Goal: Task Accomplishment & Management: Manage account settings

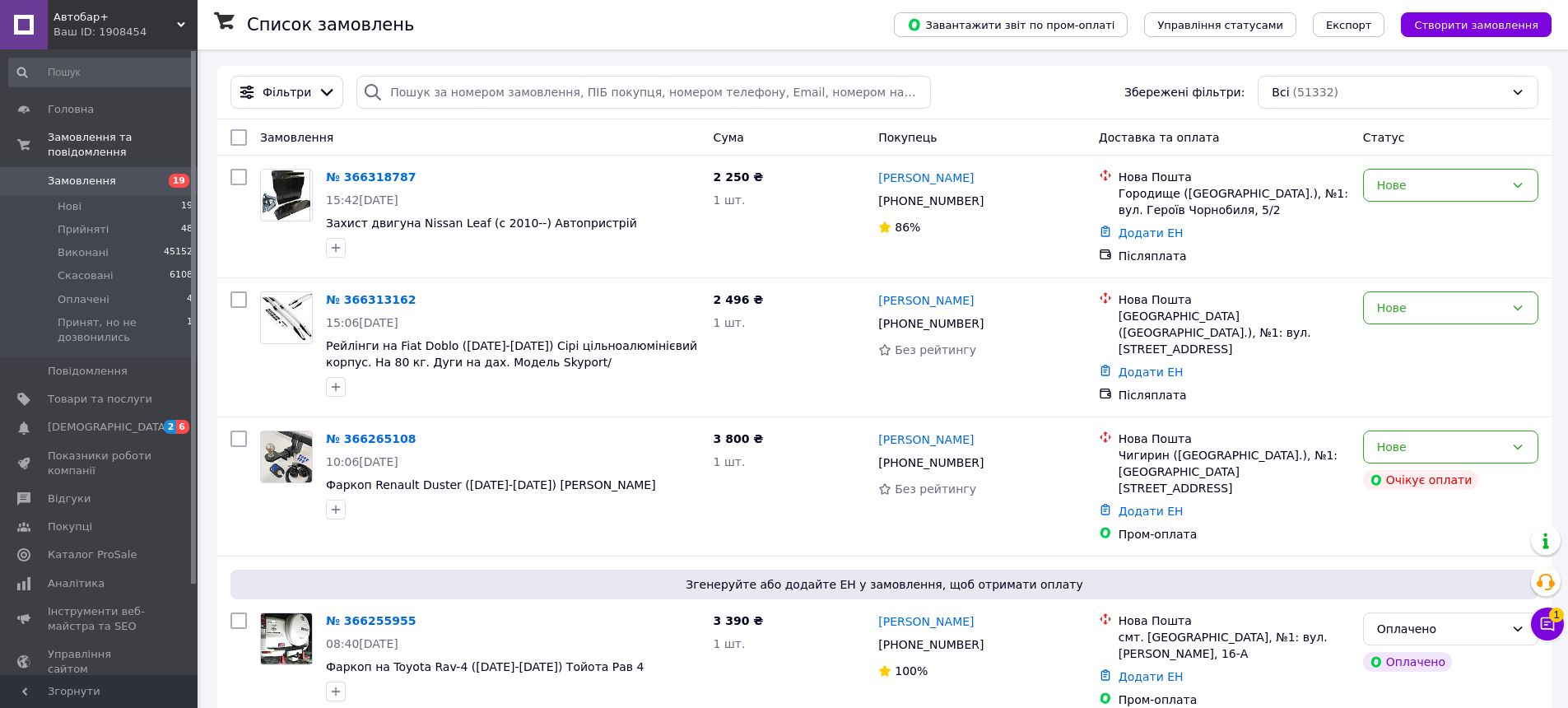
click at [506, 164] on div "№ 366318787 15:42[DATE] Захист двигуна Nissan Leaf (c 2010--) Автопристрій" at bounding box center [513, 214] width 387 height 102
click at [878, 200] on div "[PHONE_NUMBER]" at bounding box center [982, 201] width 210 height 20
click at [988, 199] on icon at bounding box center [993, 201] width 10 height 10
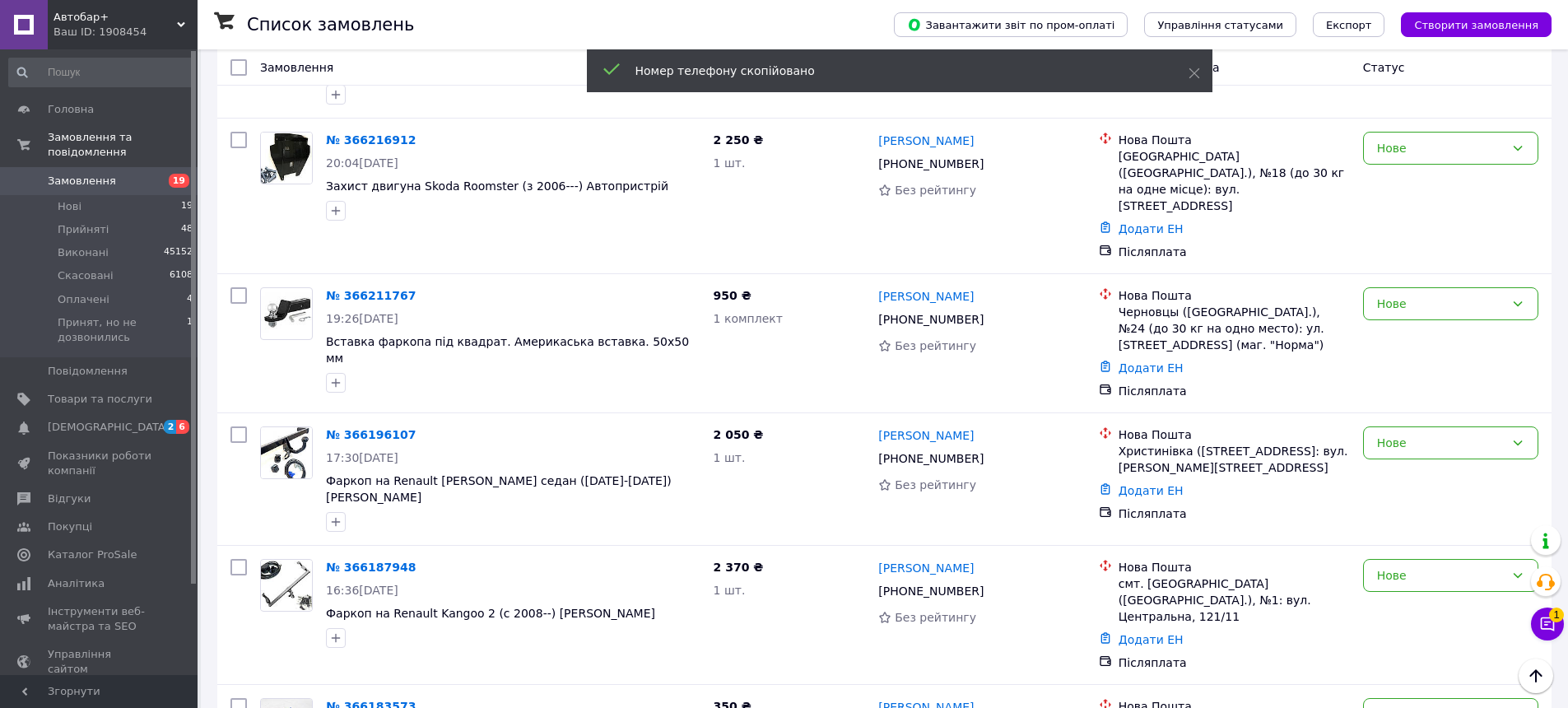
scroll to position [2192, 0]
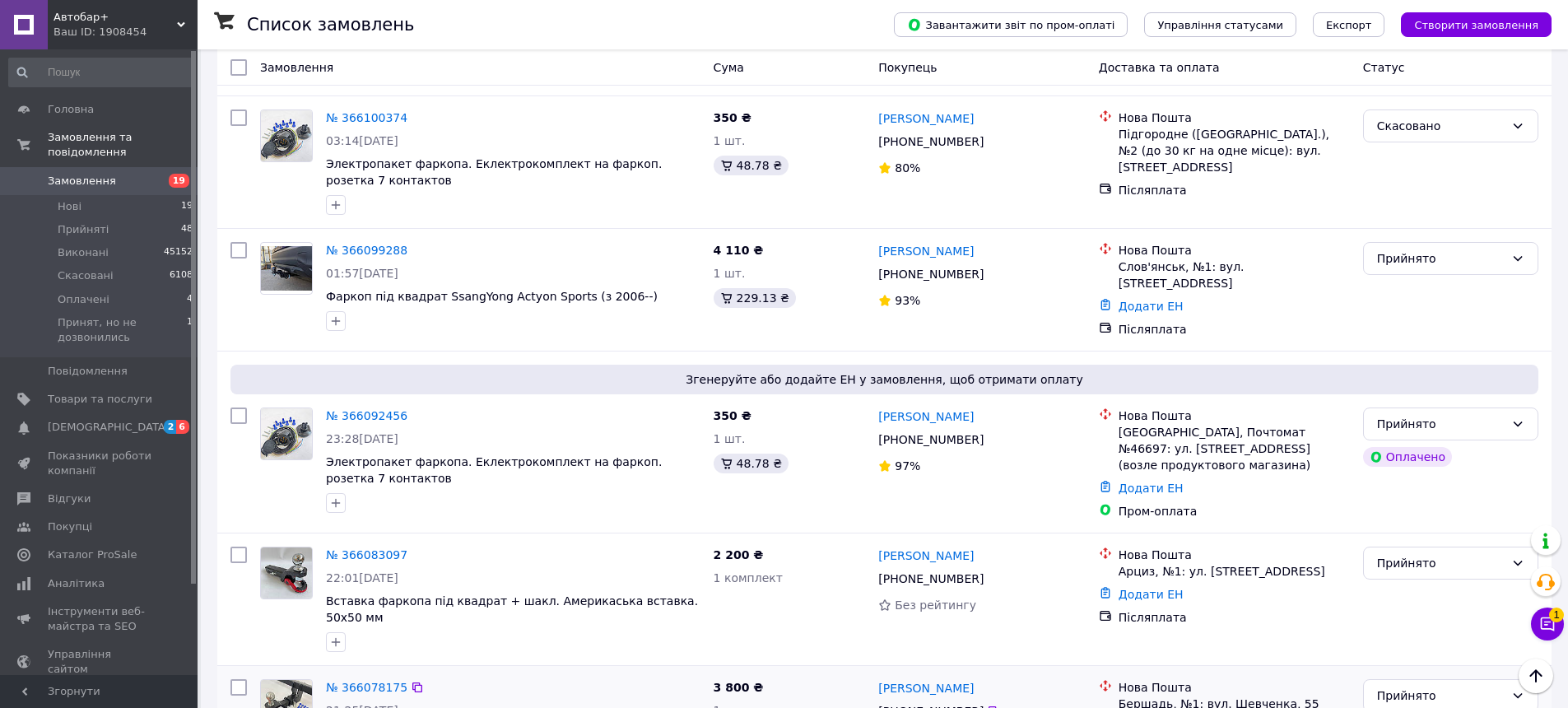
scroll to position [2169, 0]
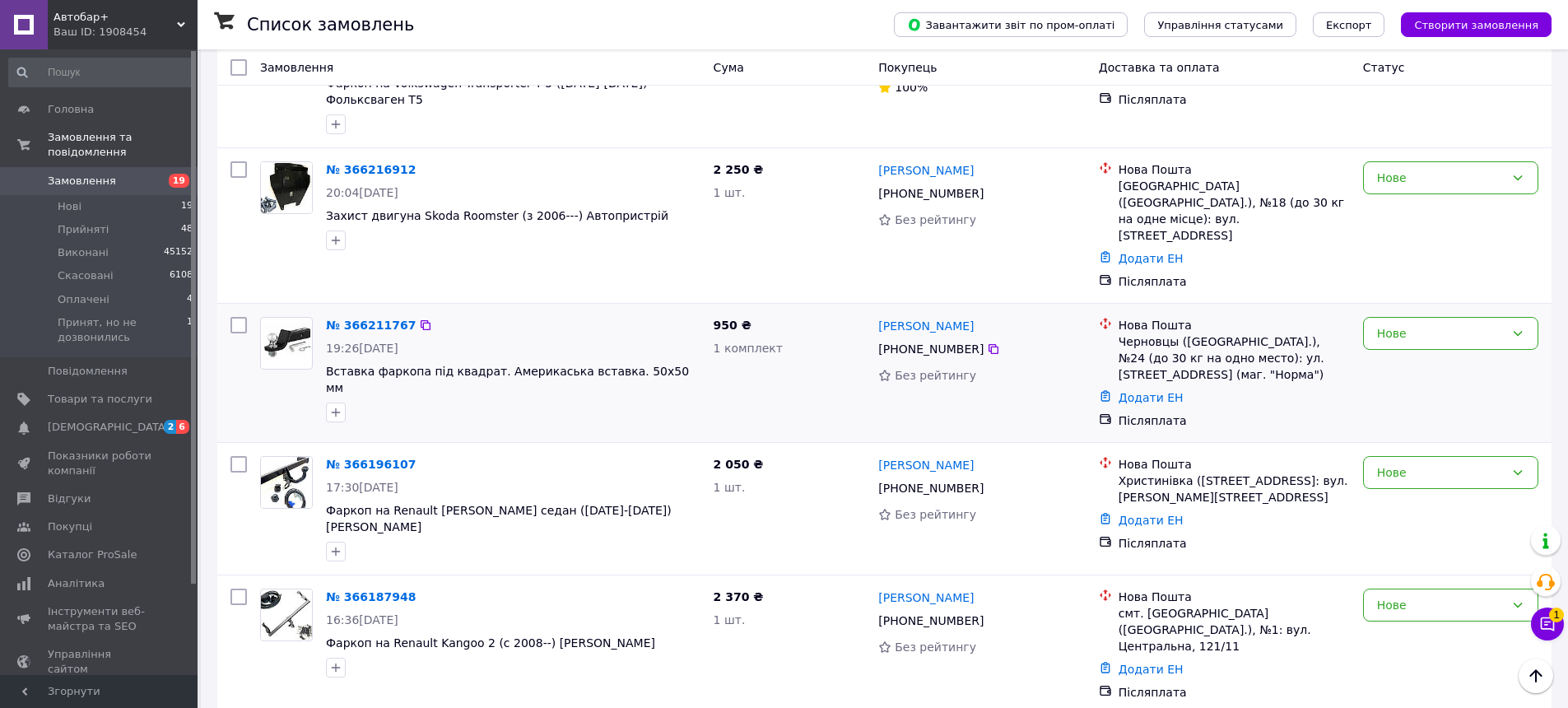
scroll to position [2192, 0]
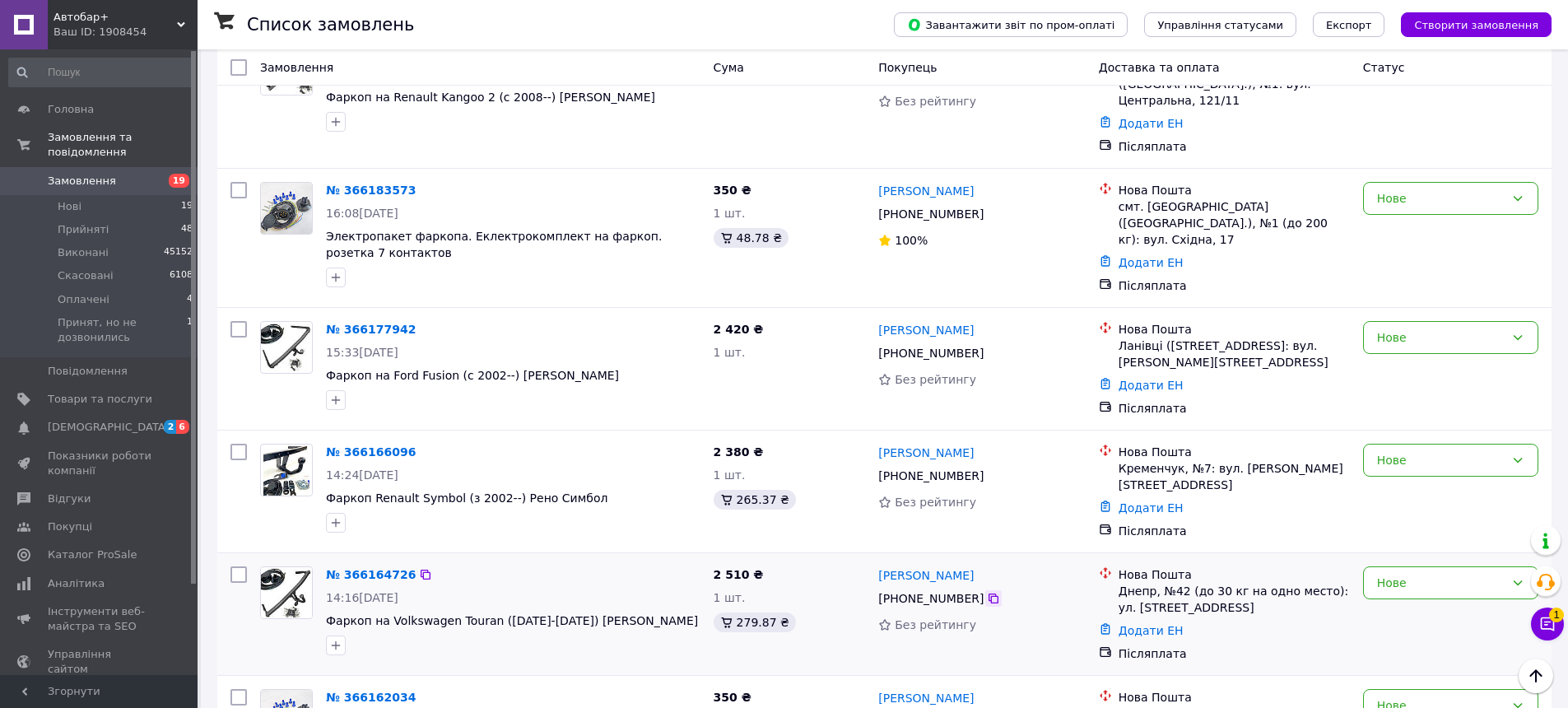
click at [987, 592] on icon at bounding box center [993, 598] width 13 height 13
drag, startPoint x: 981, startPoint y: 400, endPoint x: 877, endPoint y: 393, distance: 104.2
click at [877, 565] on div "Владимир Шевцов" at bounding box center [982, 575] width 210 height 20
copy link "Владимир Шевцов"
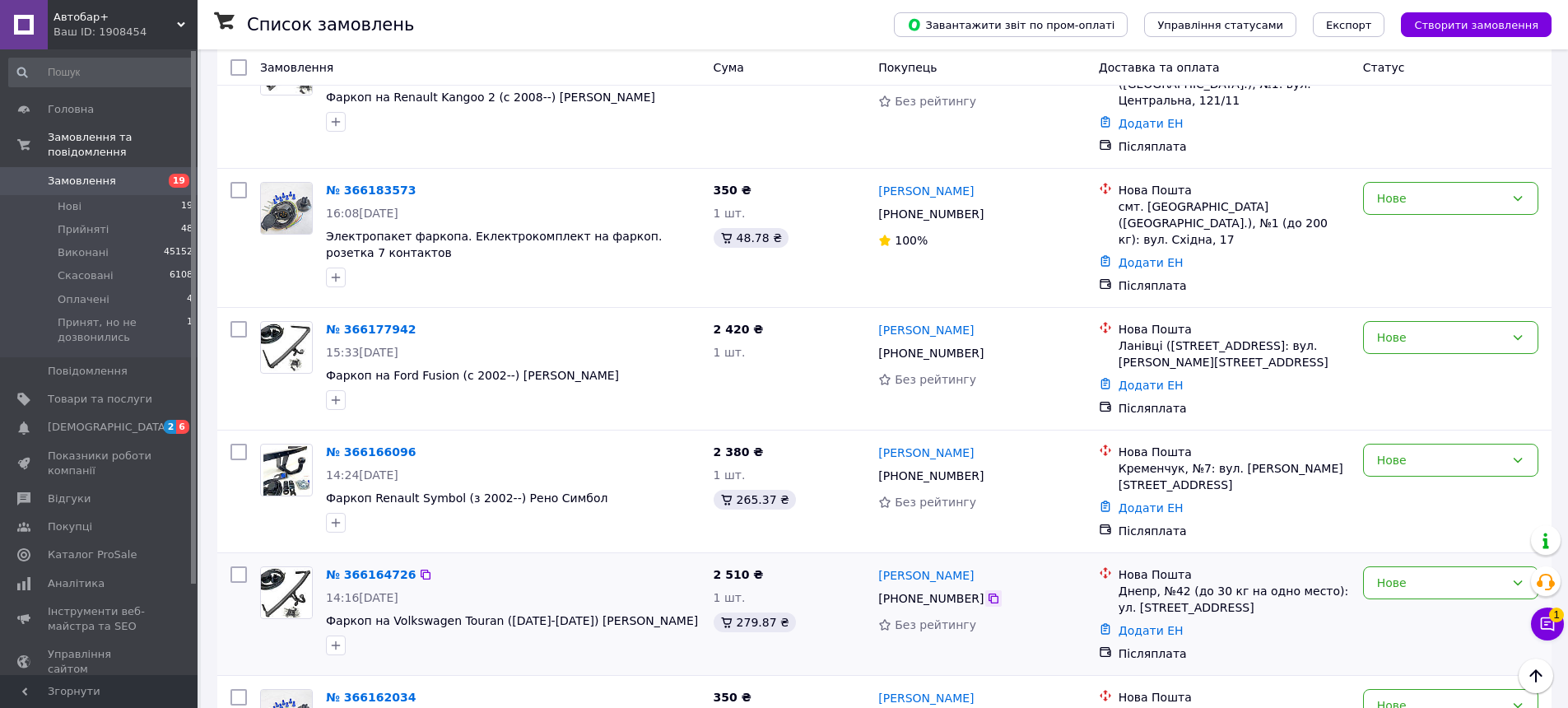
click at [988, 594] on icon at bounding box center [993, 598] width 10 height 10
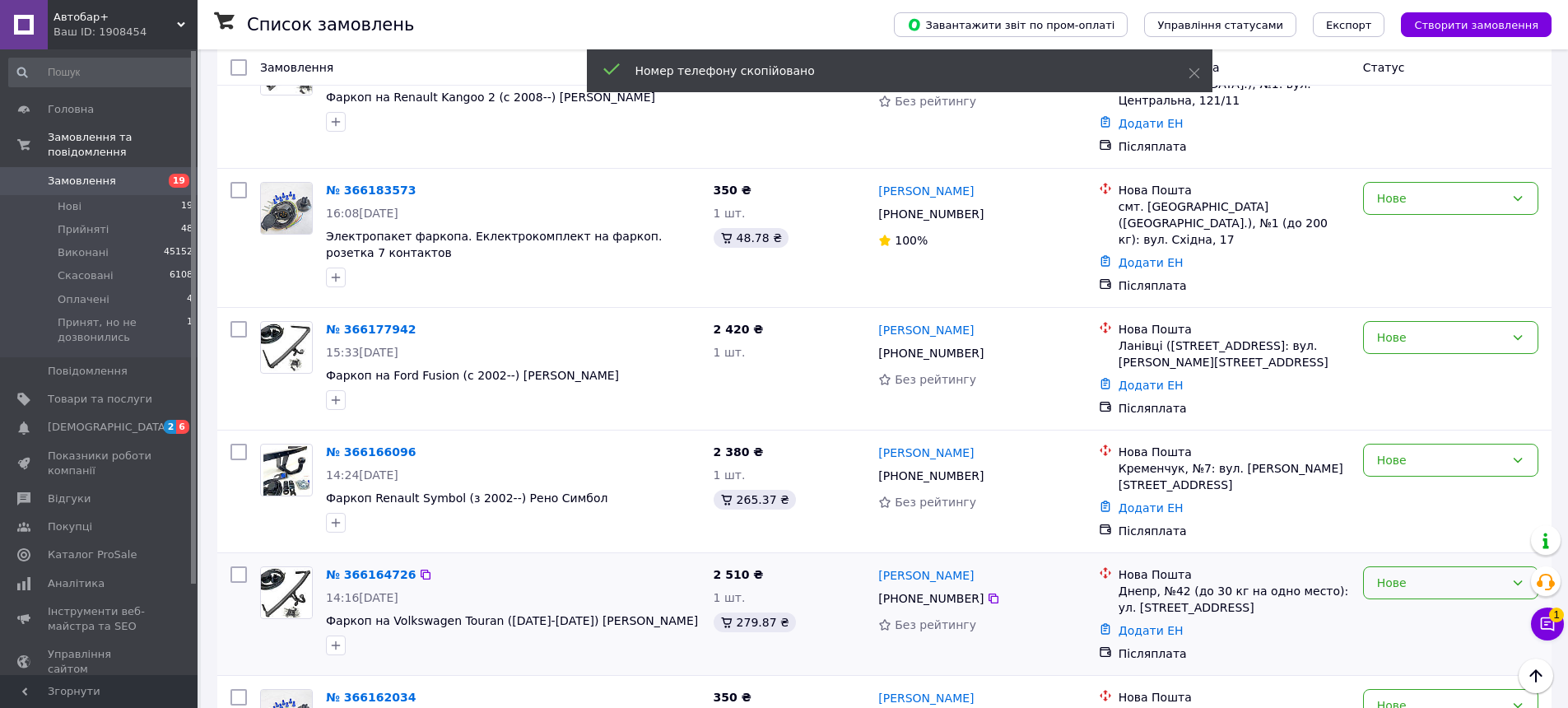
click at [1454, 567] on div "Нове" at bounding box center [1450, 583] width 176 height 33
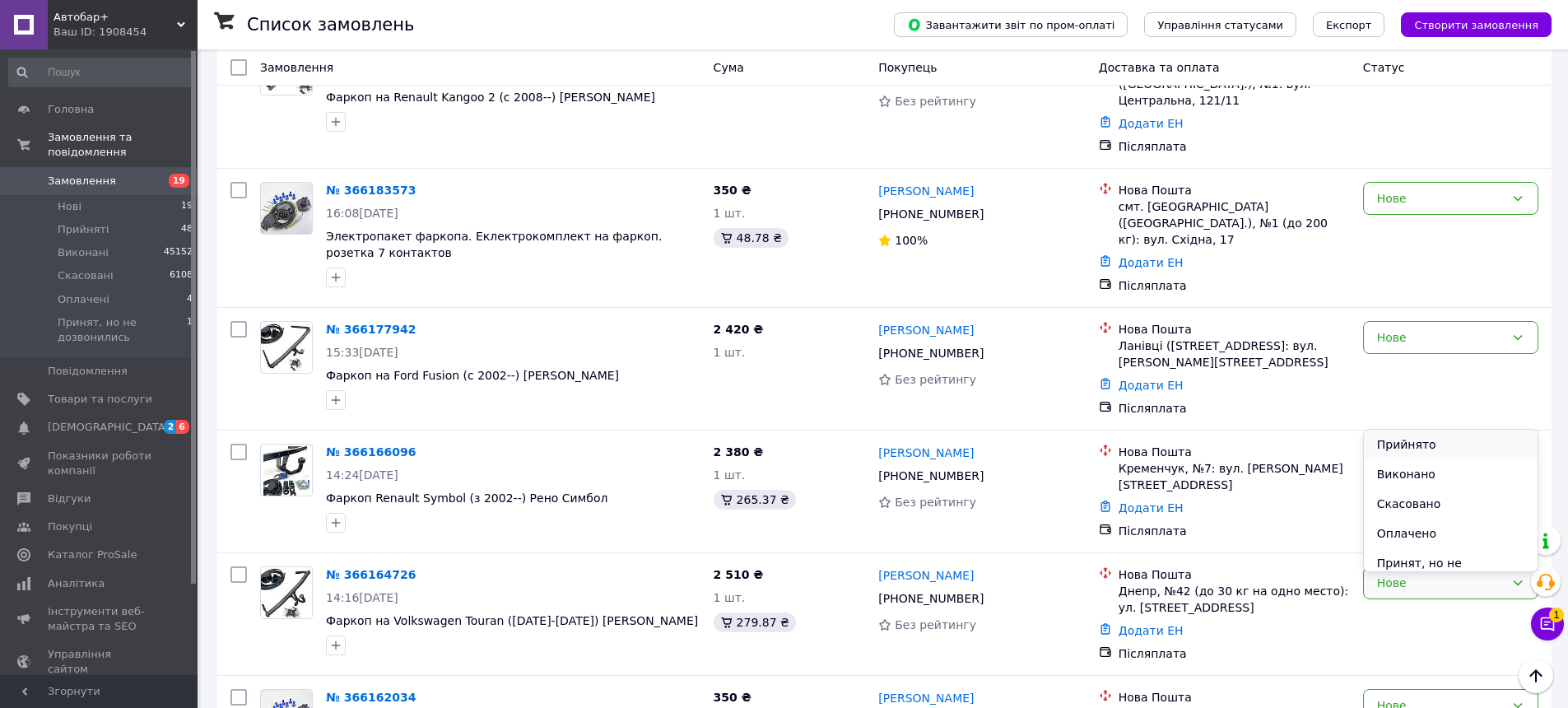
click at [1431, 443] on li "Прийнято" at bounding box center [1450, 444] width 174 height 30
click at [988, 471] on icon at bounding box center [993, 476] width 10 height 10
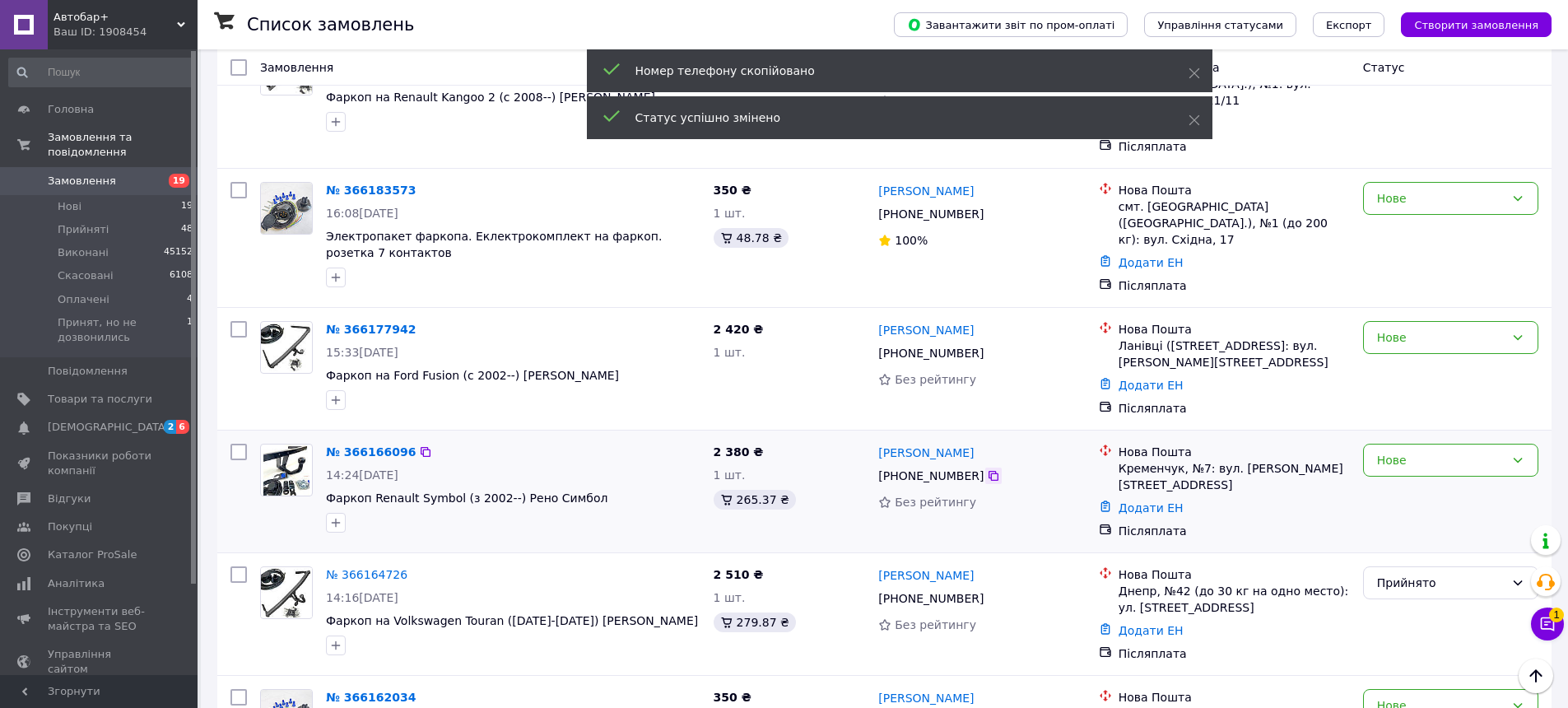
click at [987, 469] on icon at bounding box center [993, 476] width 13 height 13
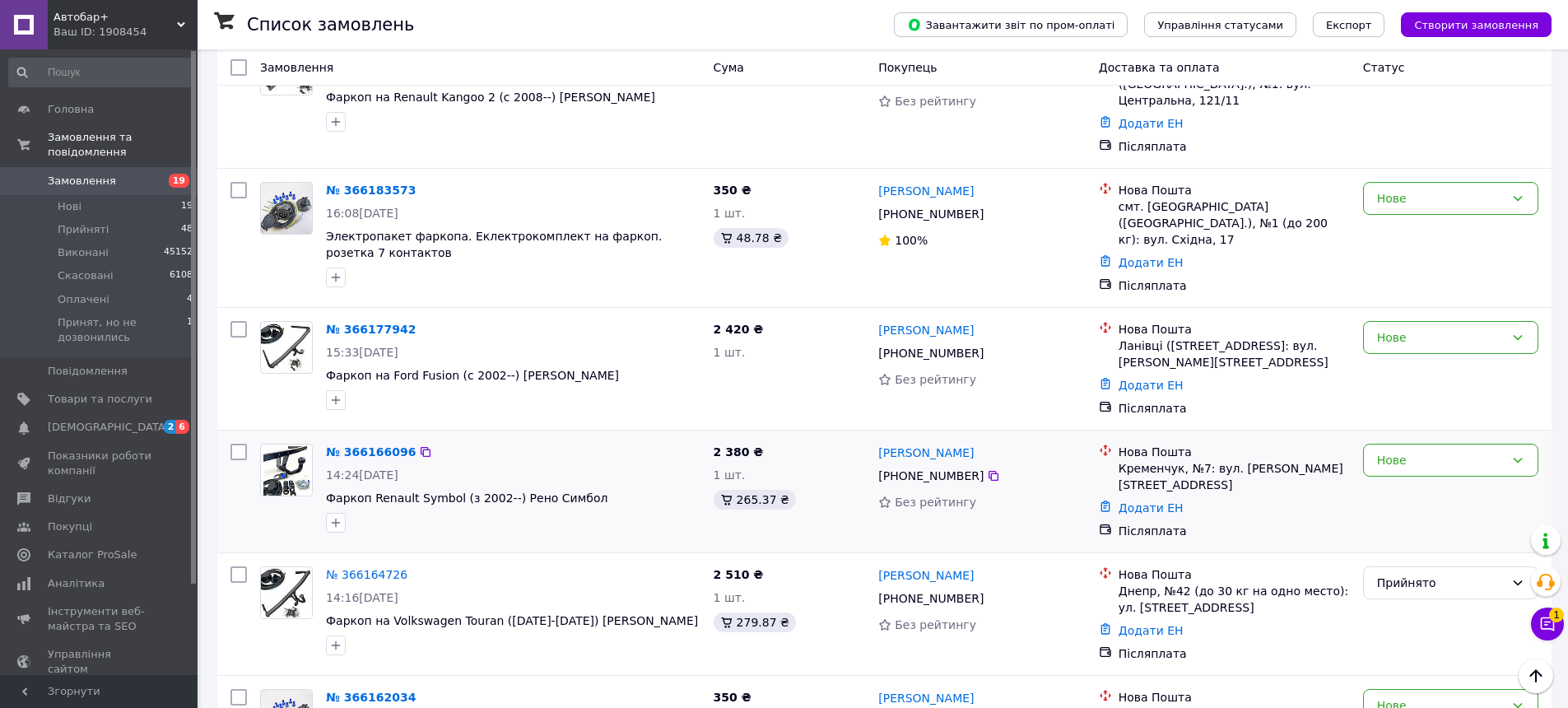
click at [495, 509] on div at bounding box center [513, 522] width 381 height 26
drag, startPoint x: 965, startPoint y: 290, endPoint x: 877, endPoint y: 283, distance: 88.3
click at [877, 442] on div "Юлия Гиренко" at bounding box center [982, 452] width 210 height 20
copy link "Юлия Гиренко"
click at [987, 469] on icon at bounding box center [993, 476] width 13 height 13
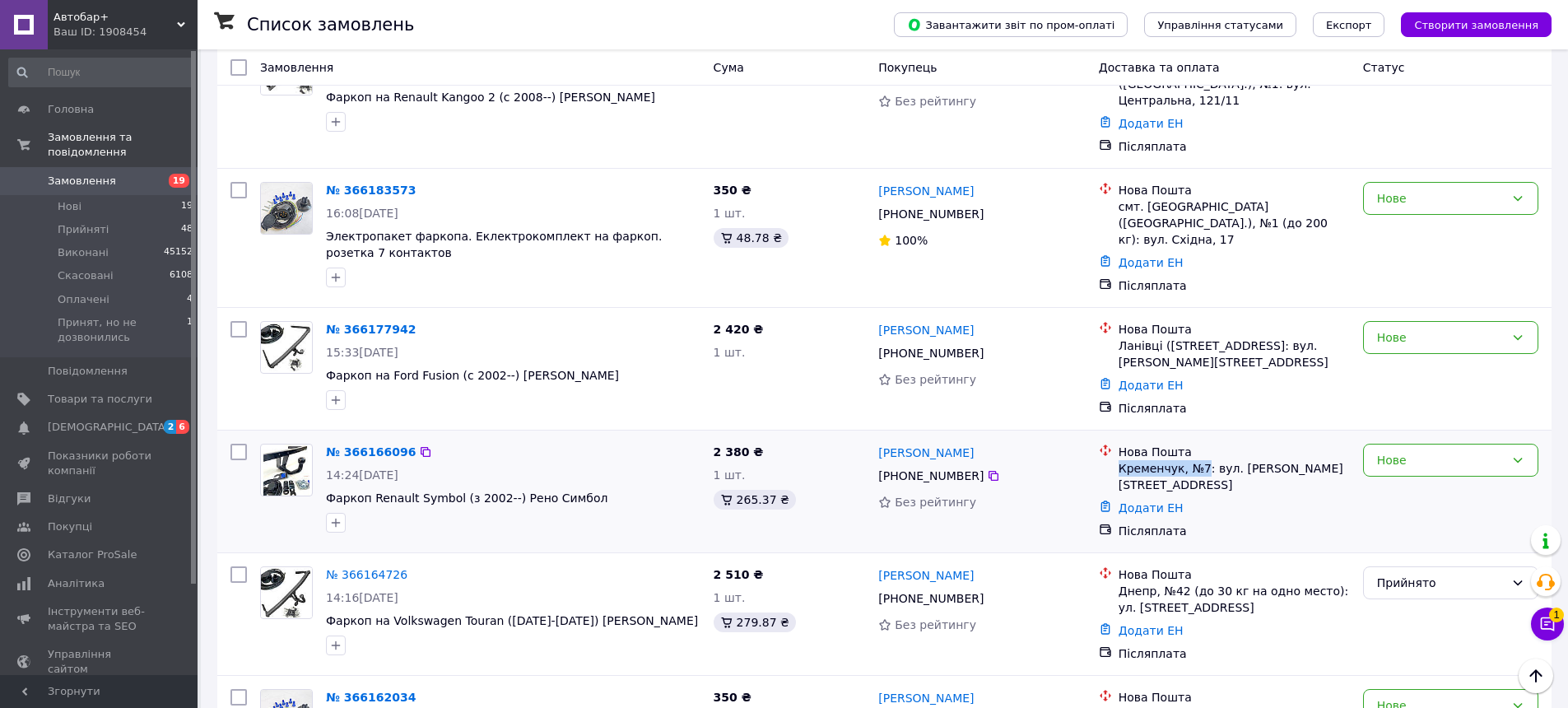
drag, startPoint x: 1117, startPoint y: 296, endPoint x: 1201, endPoint y: 299, distance: 84.1
click at [1201, 444] on div "Нова Пошта Кременчук, №7: вул. Пугачова Вадима, 10" at bounding box center [1234, 468] width 238 height 49
copy div "Кременчук, №7"
click at [1464, 452] on div "Нове" at bounding box center [1440, 460] width 127 height 18
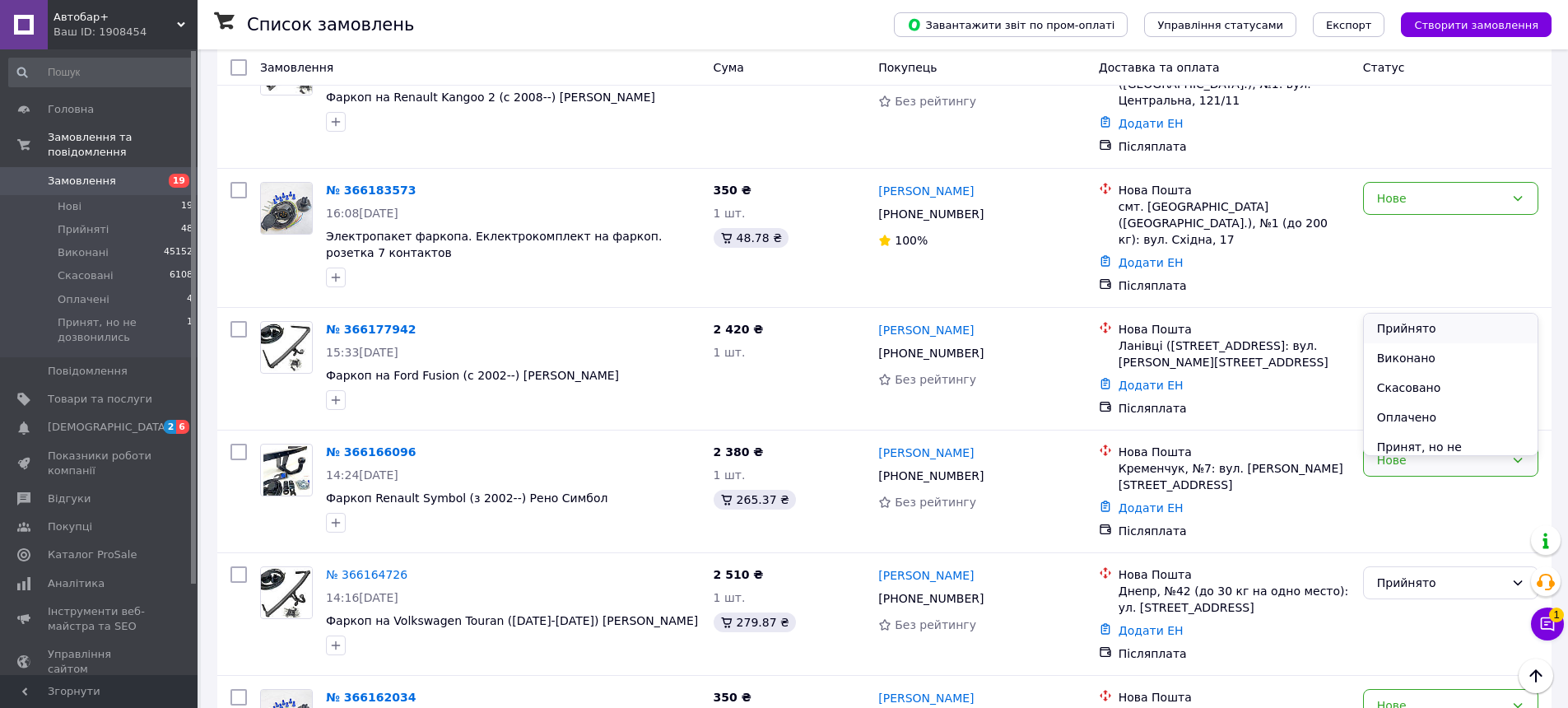
click at [1462, 321] on li "Прийнято" at bounding box center [1450, 329] width 174 height 30
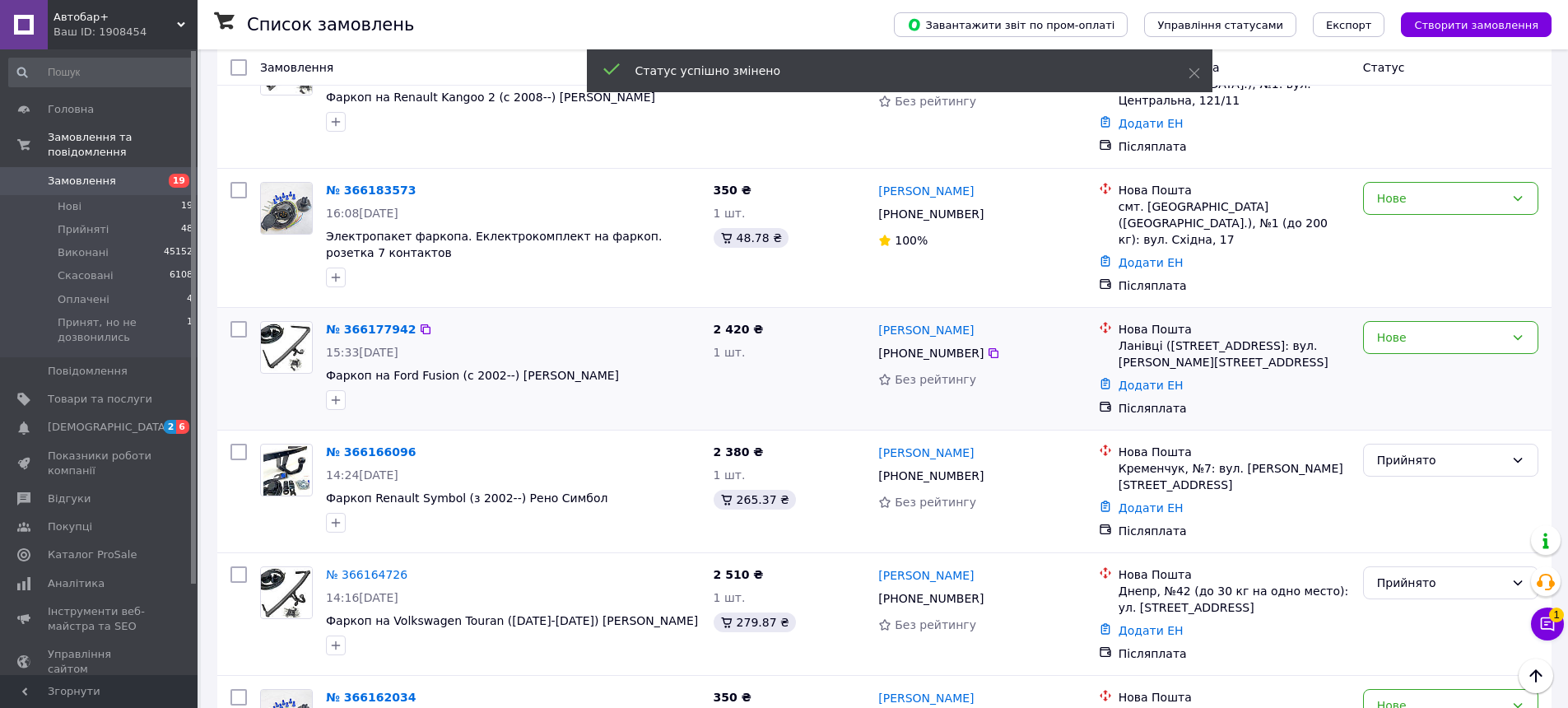
click at [988, 348] on icon at bounding box center [993, 353] width 10 height 10
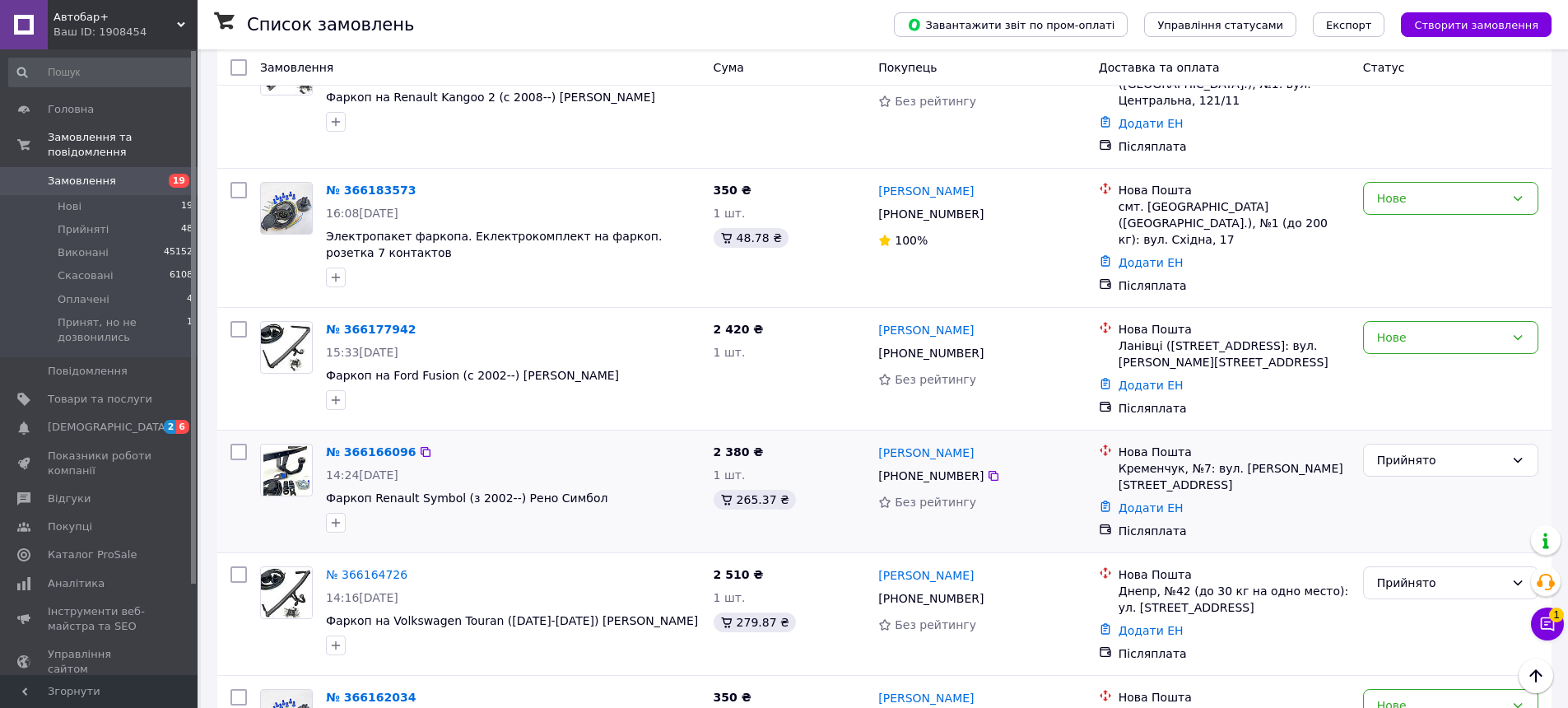
click at [563, 509] on div at bounding box center [513, 522] width 381 height 26
drag, startPoint x: 986, startPoint y: 164, endPoint x: 876, endPoint y: 163, distance: 110.0
click at [876, 314] on div "Дмитро Польовий +380 96 129 97 30 Без рейтингу" at bounding box center [981, 368] width 220 height 109
copy link "Дмитро Польовий"
click at [988, 347] on icon at bounding box center [993, 353] width 13 height 13
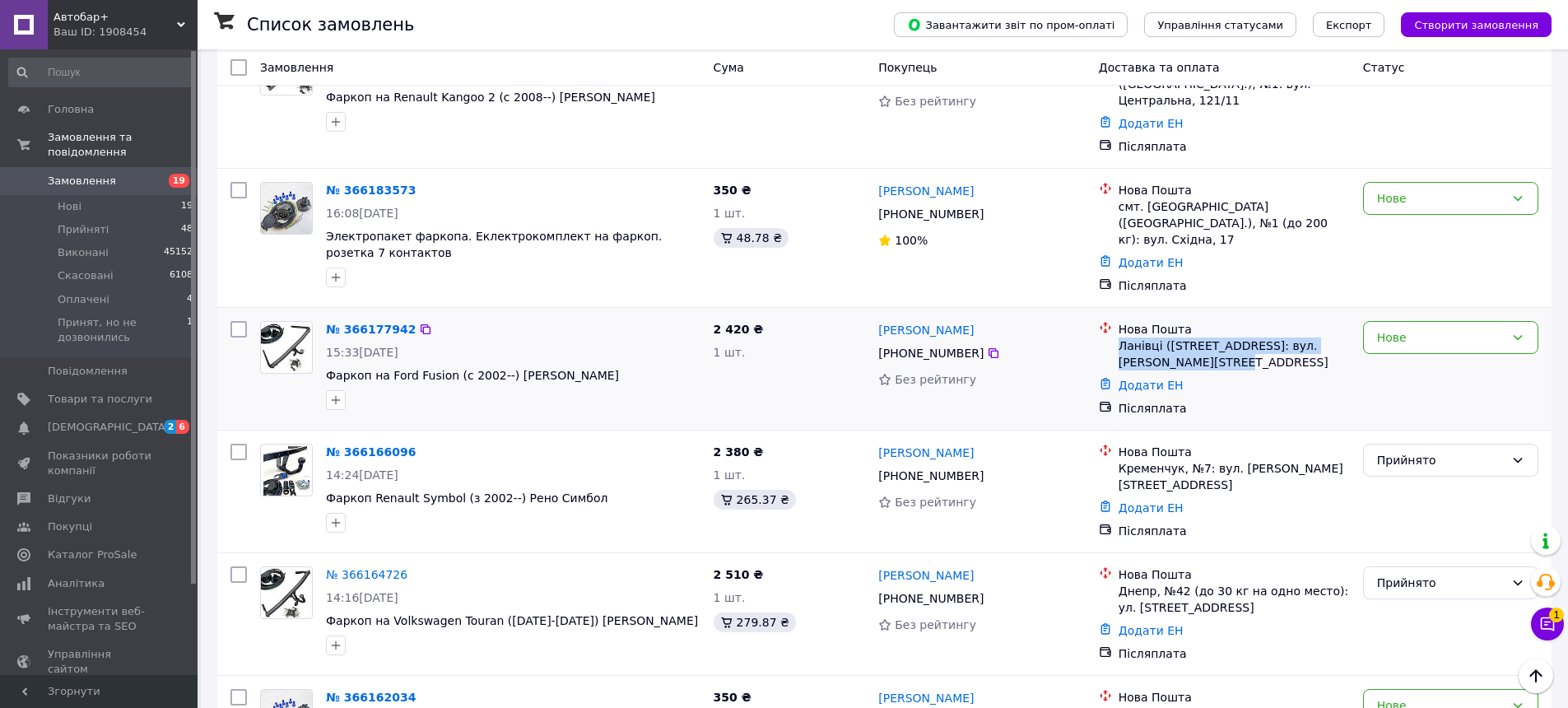
drag, startPoint x: 1120, startPoint y: 178, endPoint x: 1166, endPoint y: 196, distance: 49.4
click at [1166, 337] on div "Ланівці (Тернопільська обл., Кременецький р-н.), №1: вул. Грушевського, 2" at bounding box center [1234, 353] width 231 height 33
copy div "Ланівці (Тернопільська обл., Кременецький р-н.), №1"
click at [1425, 328] on div "Нове" at bounding box center [1440, 336] width 127 height 18
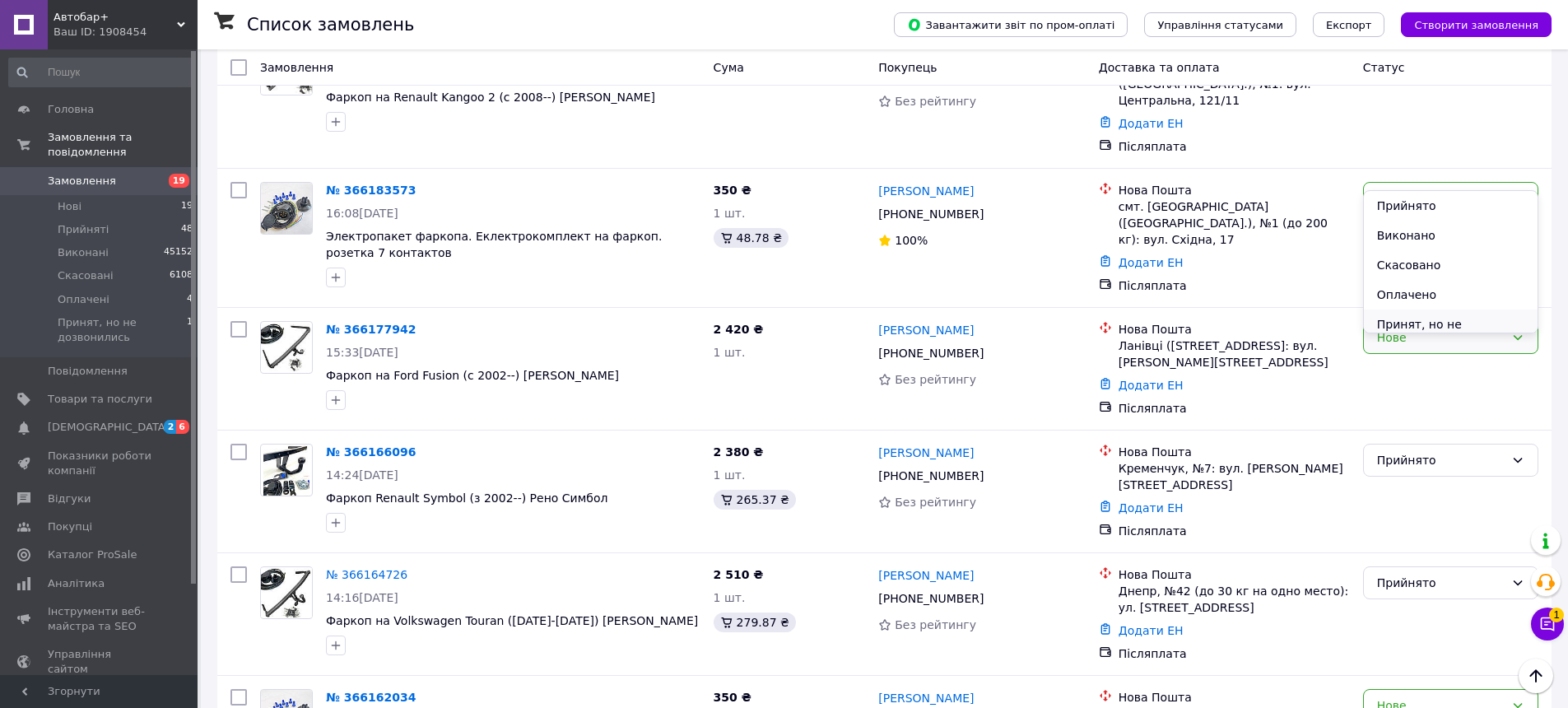
click at [1443, 321] on li "Принят, но не дозвонились" at bounding box center [1450, 333] width 174 height 46
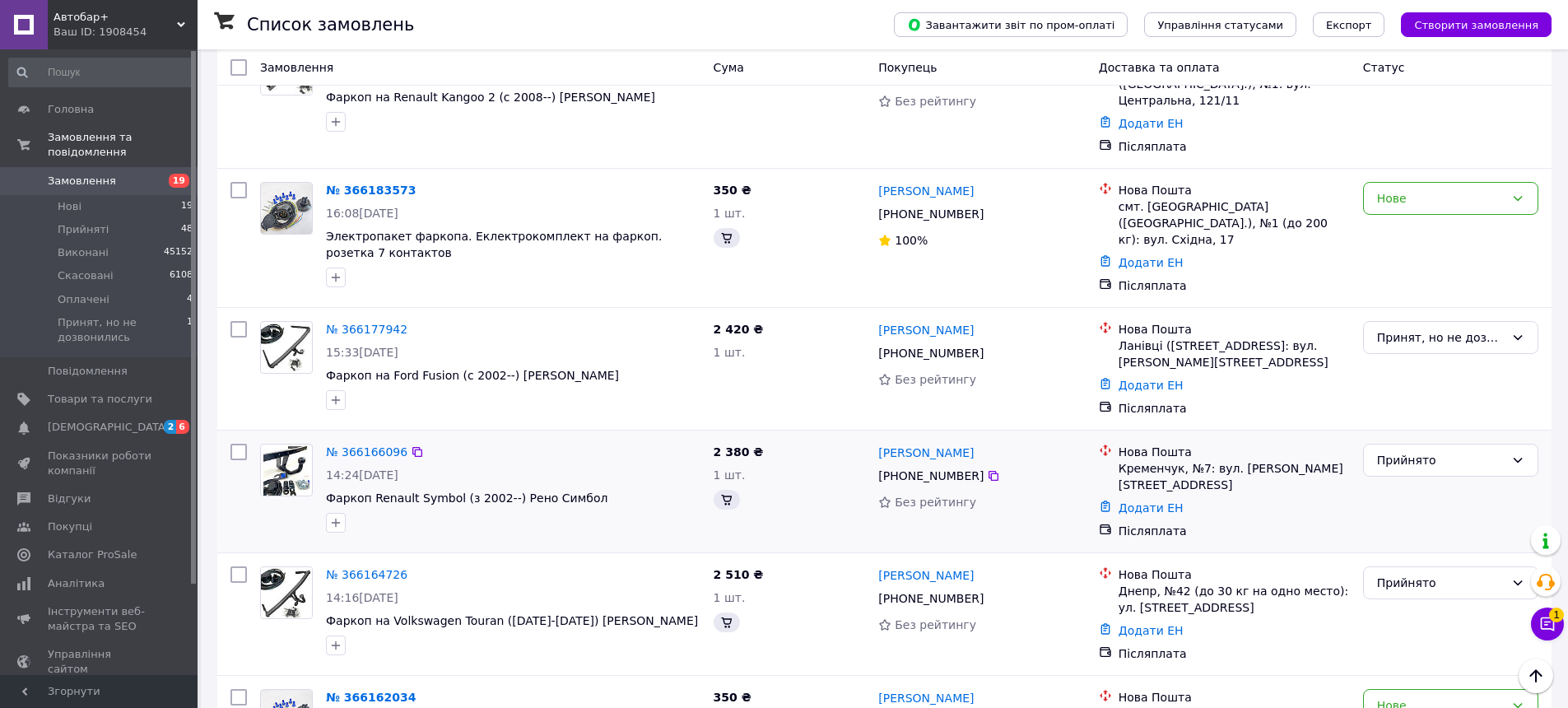
scroll to position [2110, 0]
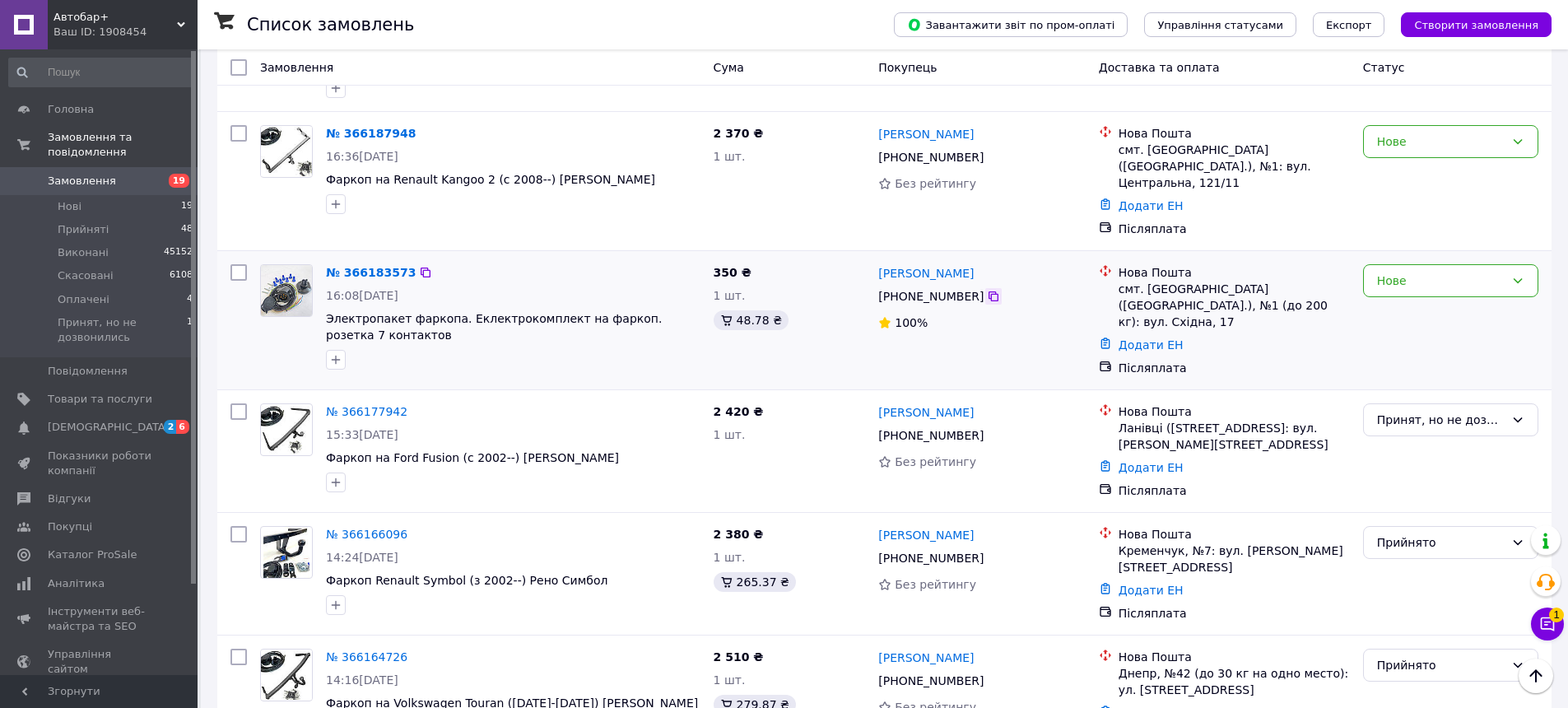
click at [987, 290] on icon at bounding box center [993, 296] width 13 height 13
click at [539, 426] on div "15:33, 11.10.2025" at bounding box center [513, 435] width 374 height 17
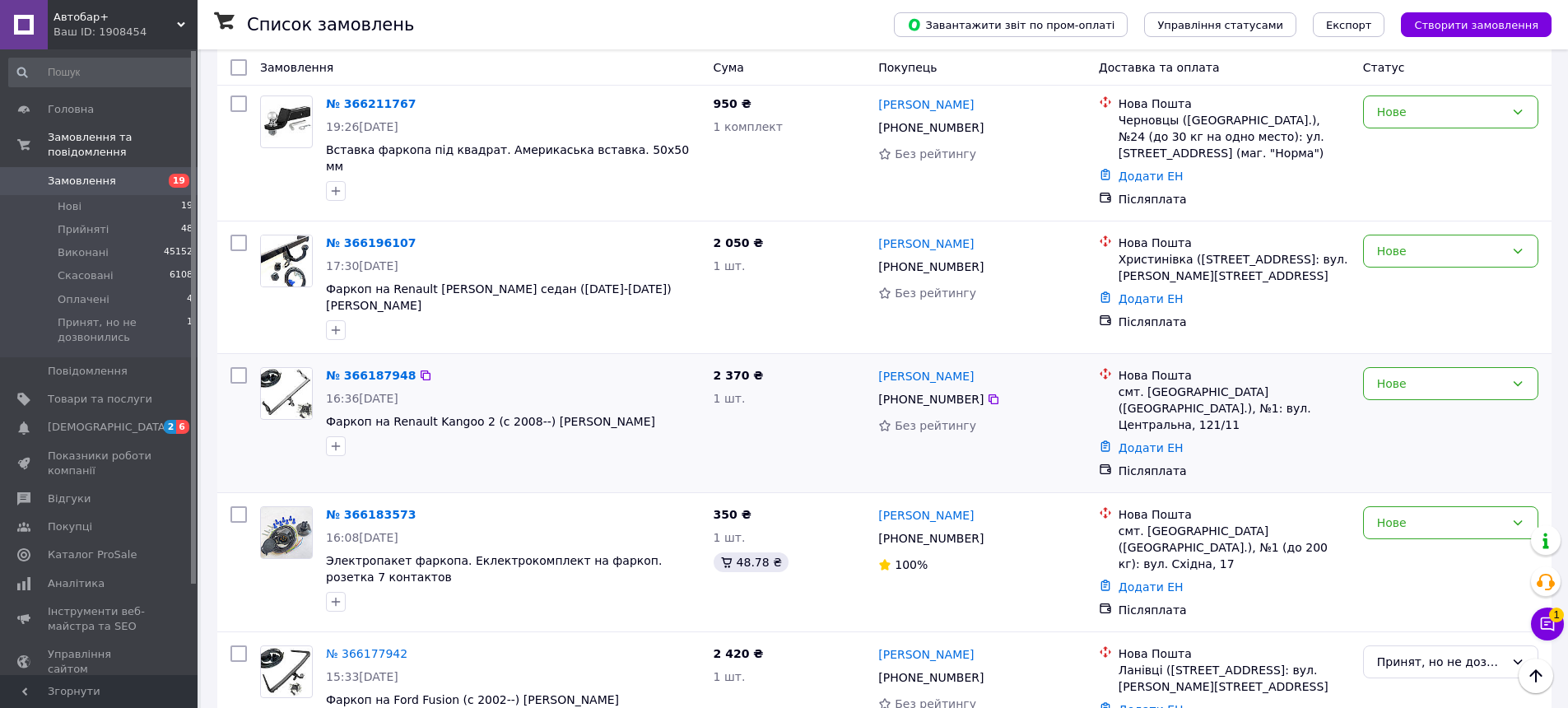
scroll to position [1863, 0]
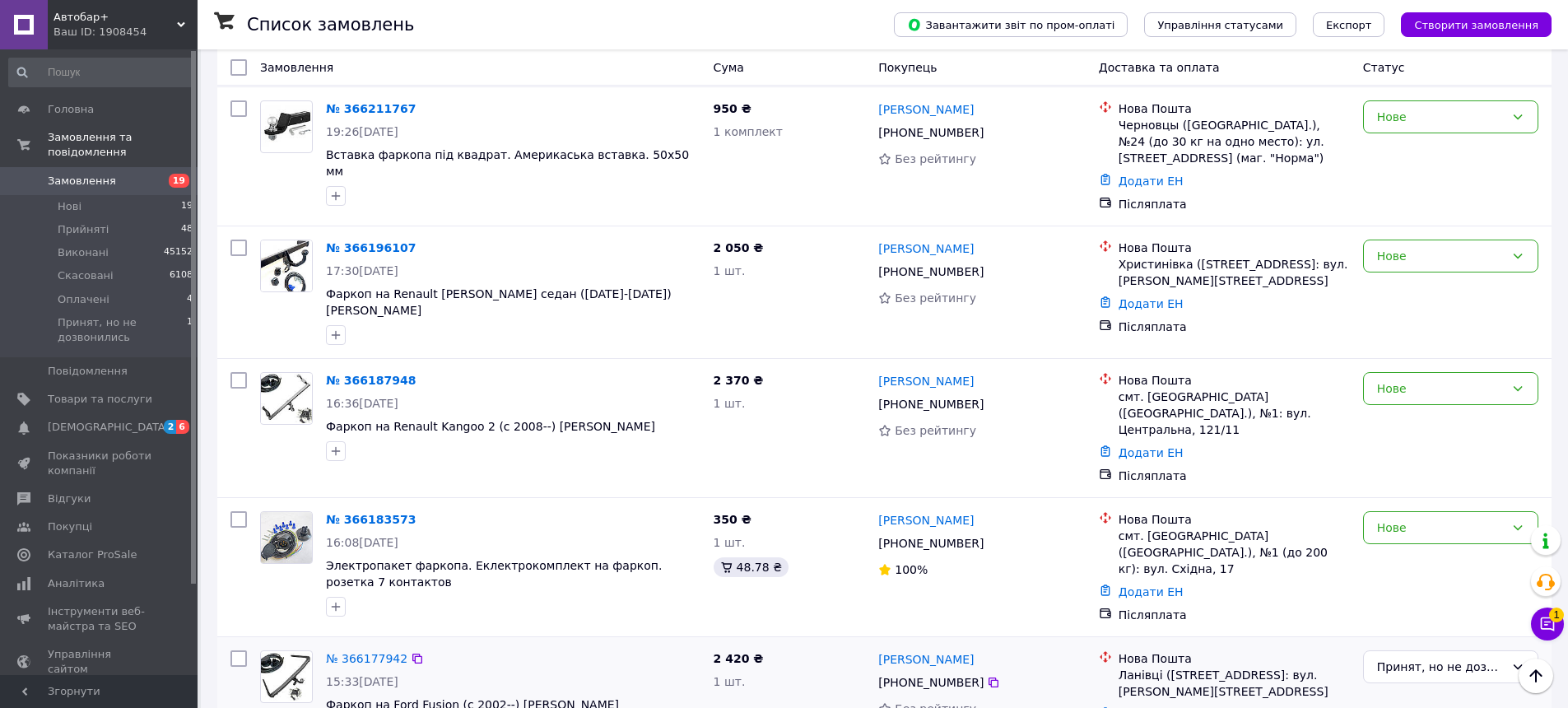
click at [849, 644] on div "2 420 ₴ 1 шт." at bounding box center [790, 698] width 165 height 109
click at [1490, 518] on div "Нове" at bounding box center [1440, 527] width 127 height 18
click at [1425, 518] on li "Принят, но не дозвонились" at bounding box center [1450, 530] width 174 height 46
click at [987, 398] on icon at bounding box center [993, 404] width 13 height 13
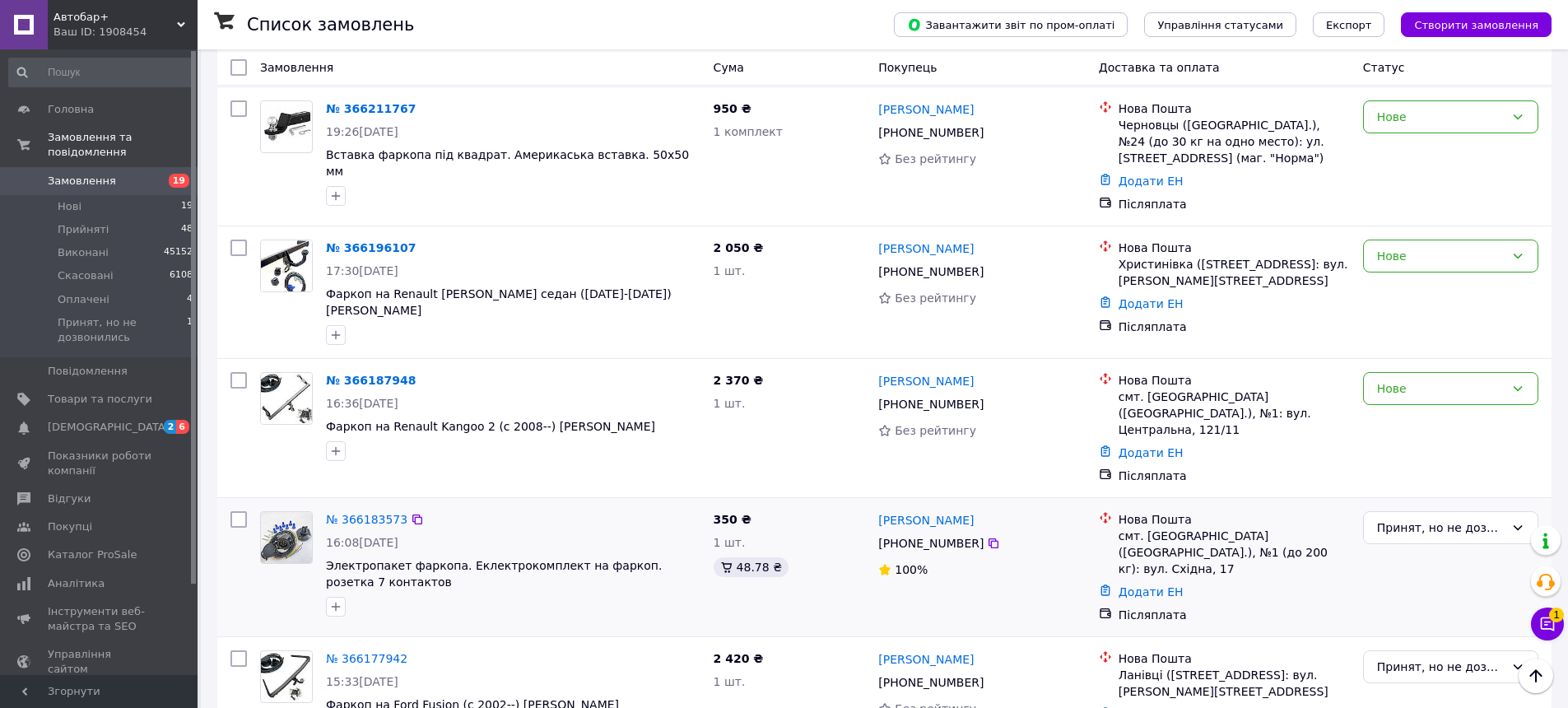
click at [521, 509] on div "№ 366183573" at bounding box center [513, 518] width 378 height 20
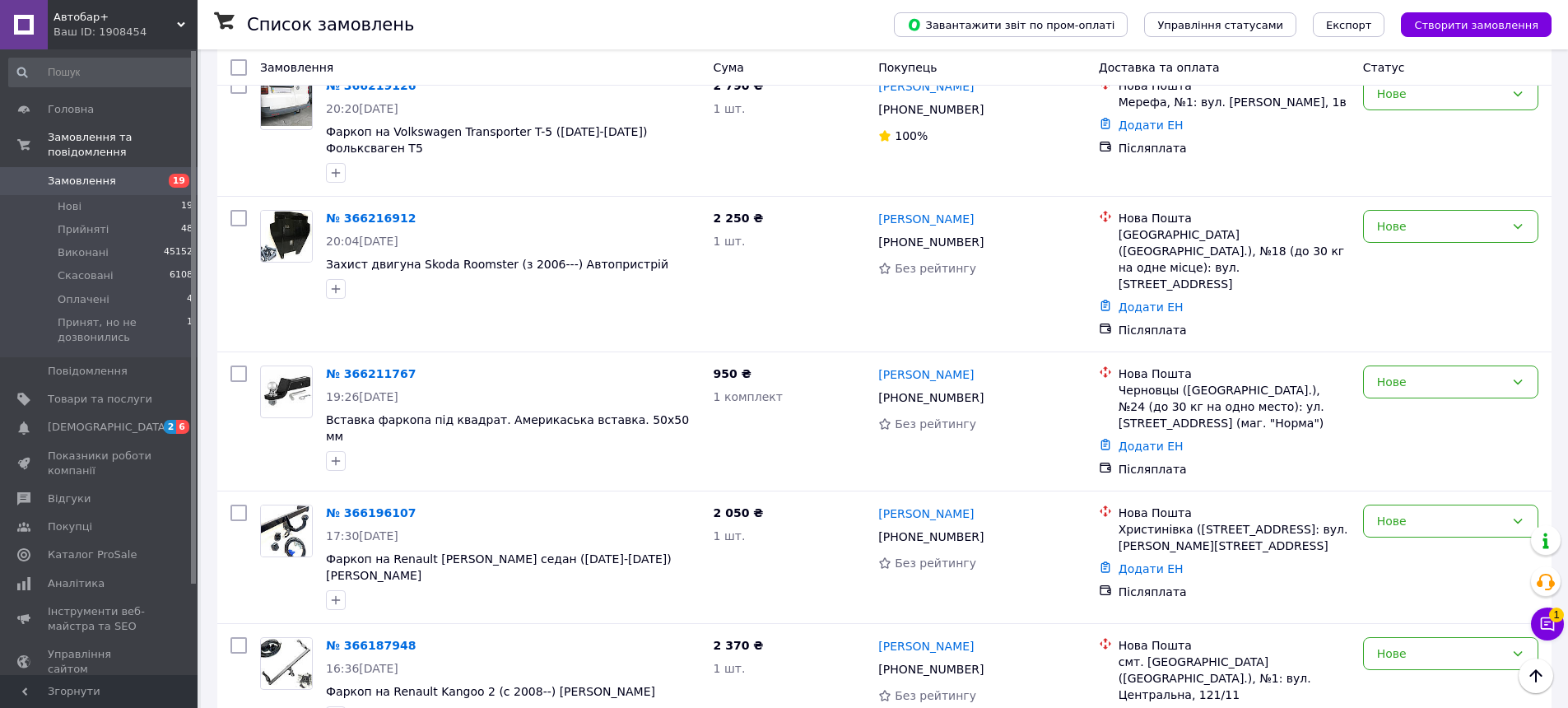
scroll to position [1534, 0]
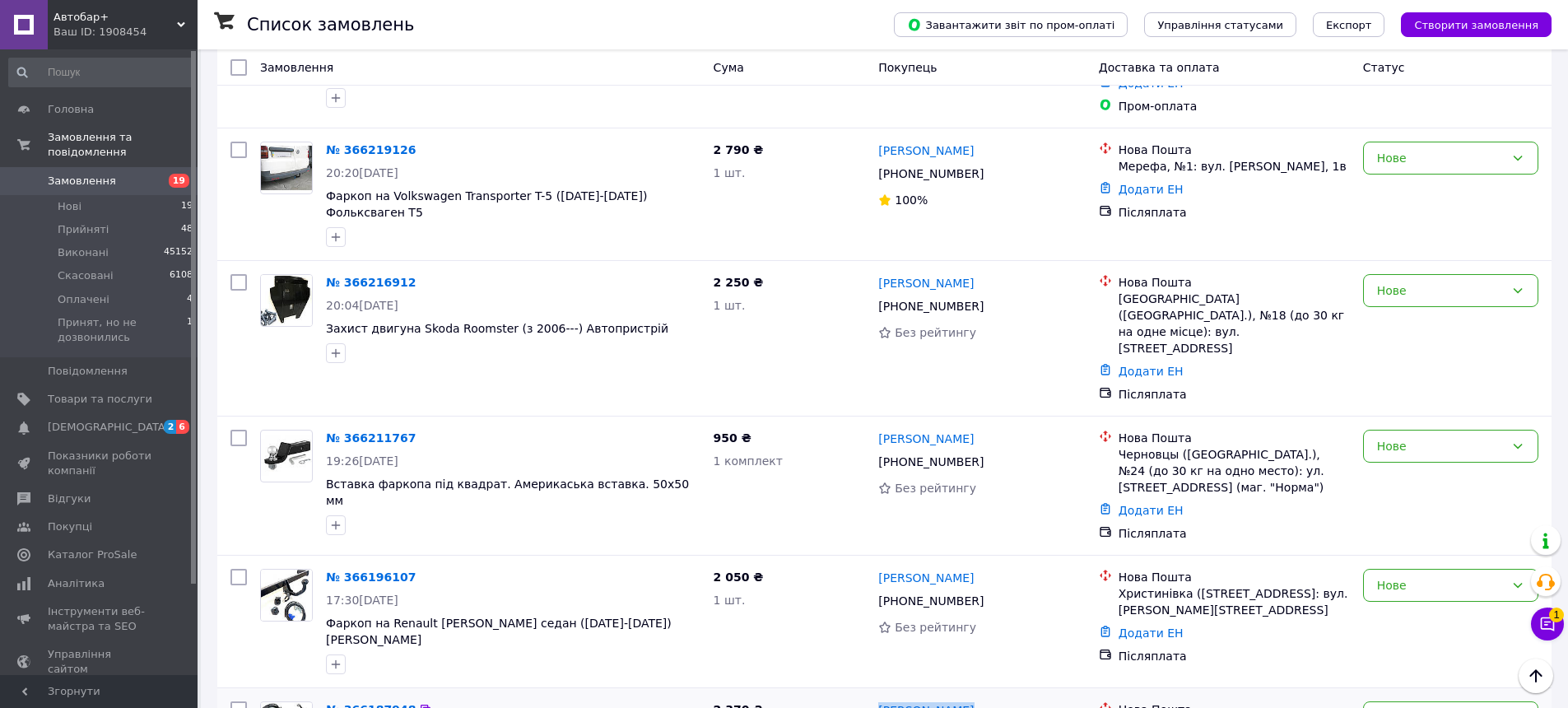
drag, startPoint x: 961, startPoint y: 565, endPoint x: 876, endPoint y: 565, distance: 85.0
copy link "Станіслав Сич"
click at [812, 562] on div "2 050 ₴ 1 шт." at bounding box center [790, 622] width 165 height 119
click at [1404, 701] on div "Нове" at bounding box center [1450, 717] width 176 height 33
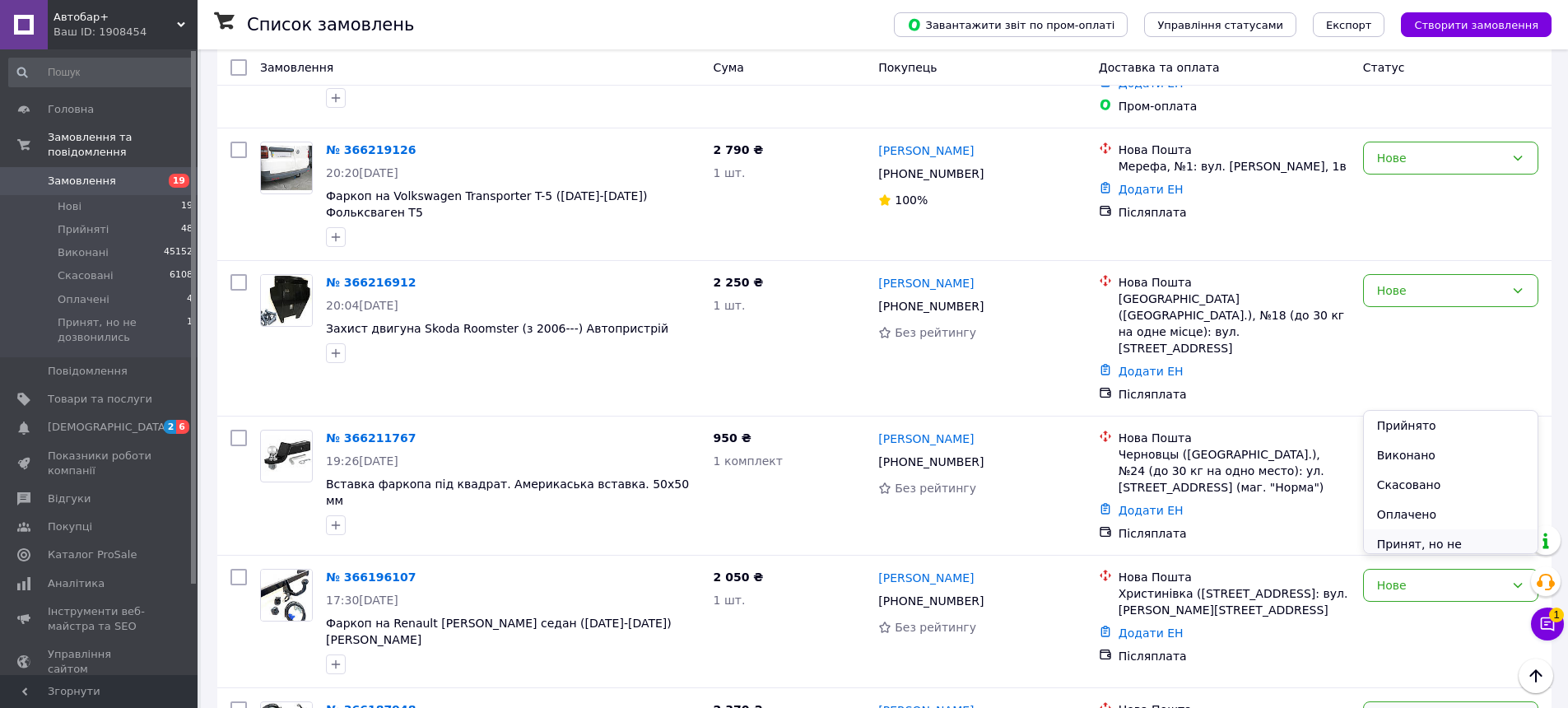
click at [1411, 549] on li "Принят, но не дозвонились" at bounding box center [1450, 553] width 174 height 46
click at [988, 595] on icon at bounding box center [993, 601] width 13 height 13
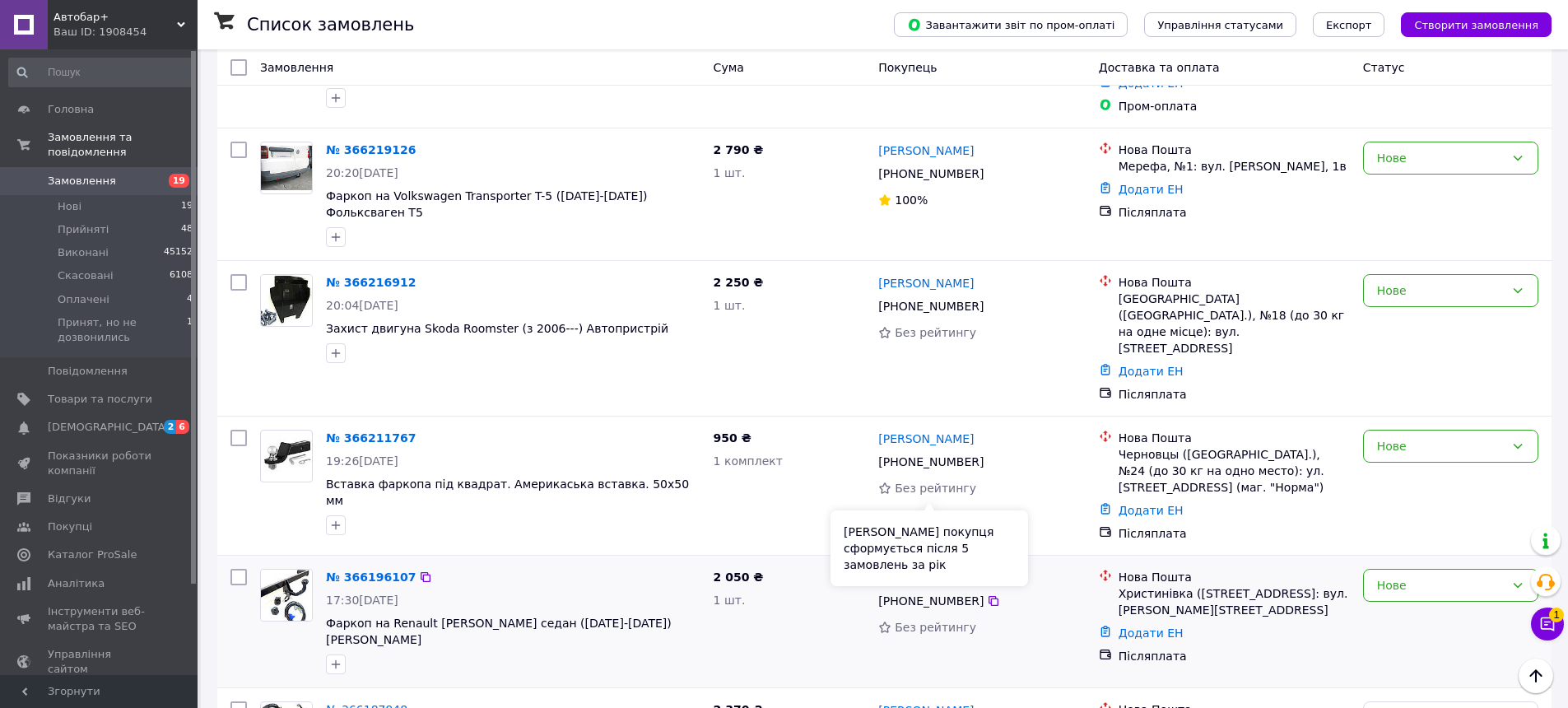
click at [852, 519] on div "Рейтинг покупця сформується після 5 замовлень за рік" at bounding box center [929, 548] width 198 height 76
drag, startPoint x: 989, startPoint y: 445, endPoint x: 878, endPoint y: 441, distance: 111.1
click at [878, 567] on div "Михайло Хоменко" at bounding box center [982, 577] width 210 height 20
copy link "Михайло Хоменко"
click at [988, 596] on icon at bounding box center [993, 600] width 10 height 10
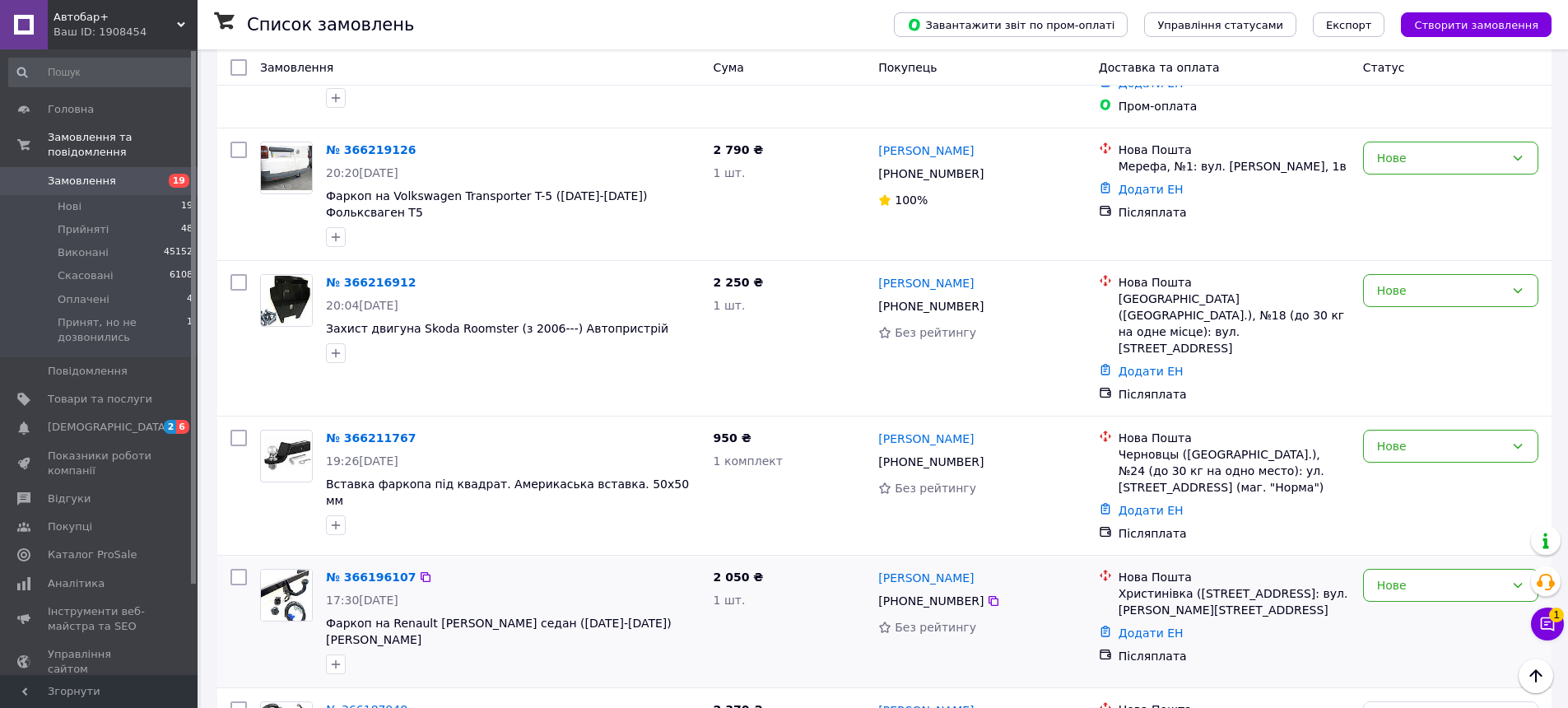
drag, startPoint x: 981, startPoint y: 438, endPoint x: 889, endPoint y: 431, distance: 92.3
click at [889, 562] on div "Михайло Хоменко +380 99 700 95 01 Без рейтингу" at bounding box center [981, 622] width 220 height 119
copy link "Михайло Хоменко"
drag, startPoint x: 1121, startPoint y: 463, endPoint x: 1159, endPoint y: 480, distance: 41.6
click at [1159, 585] on div "Христинівка (Черкаська обл., Уманський р-н.), №1: вул. Романа Шухевича, 44" at bounding box center [1234, 601] width 231 height 33
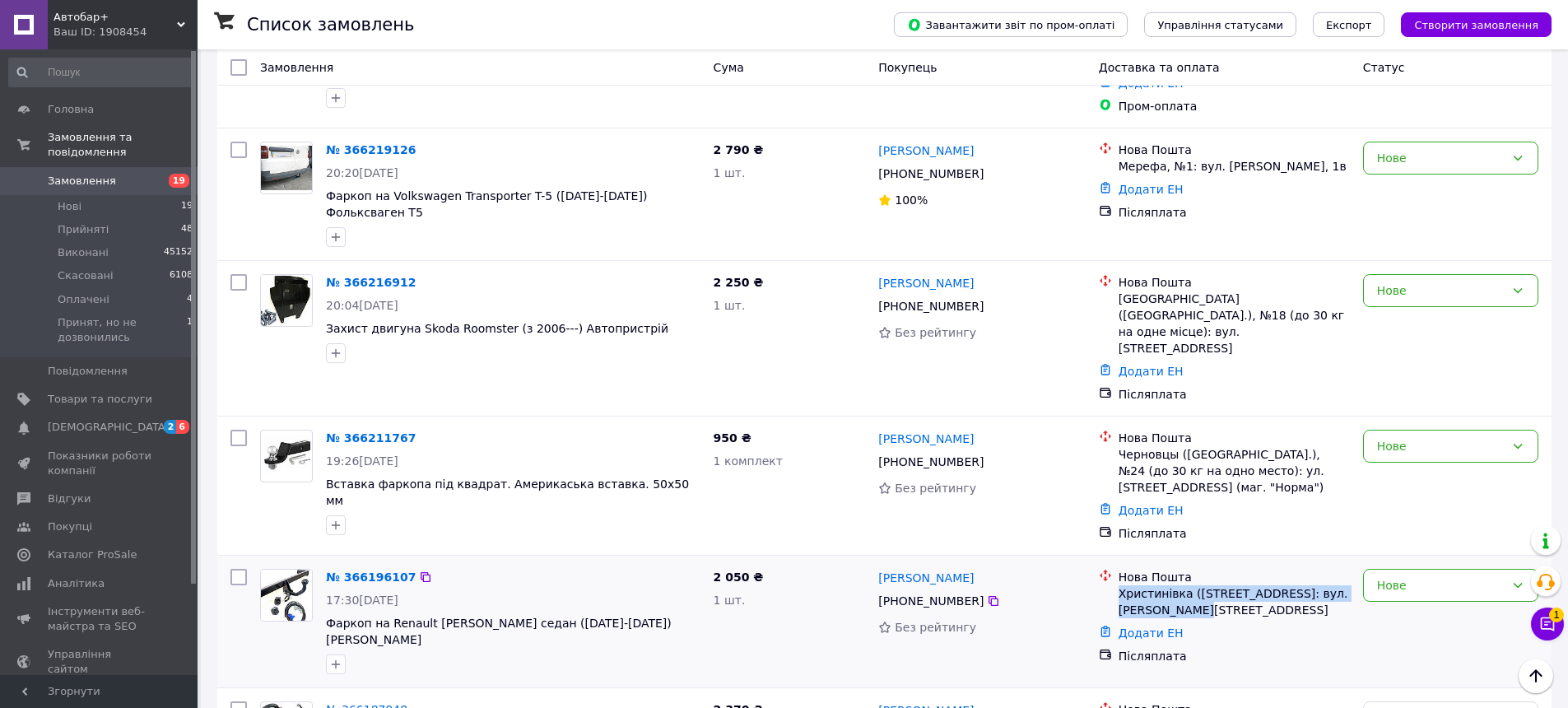
copy div "Христинівка (Черкаська обл., Уманський р-н.), №1:"
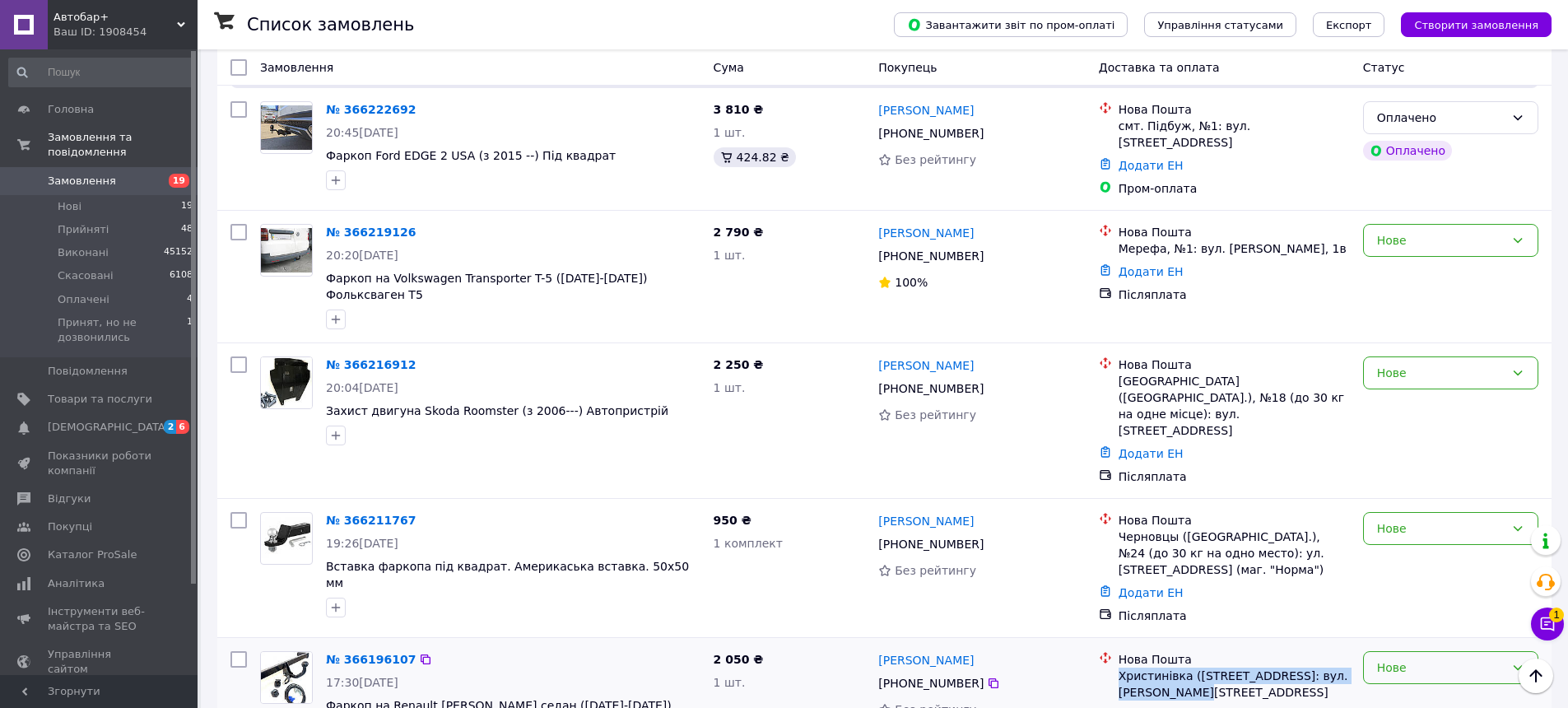
click at [1392, 659] on div "Нове" at bounding box center [1440, 667] width 127 height 18
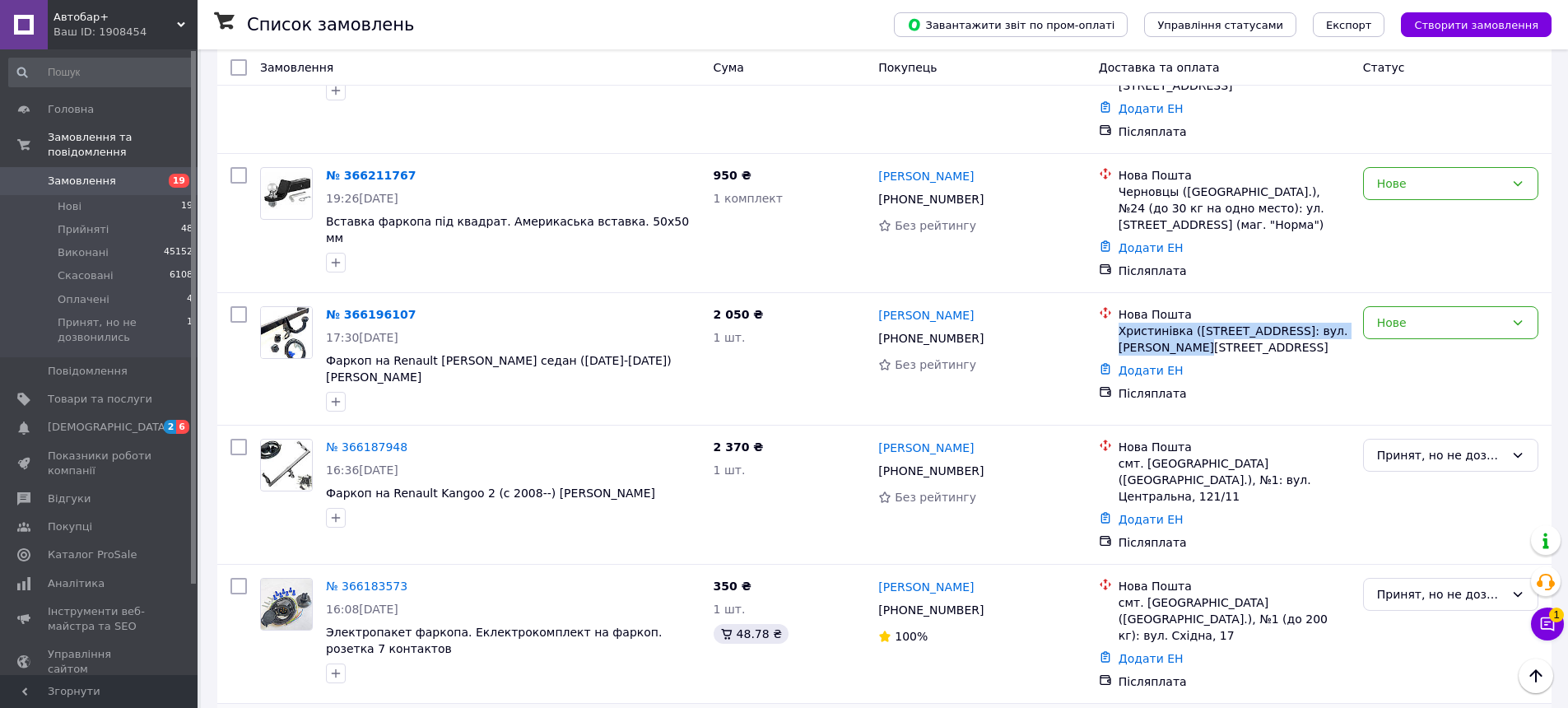
scroll to position [1863, 0]
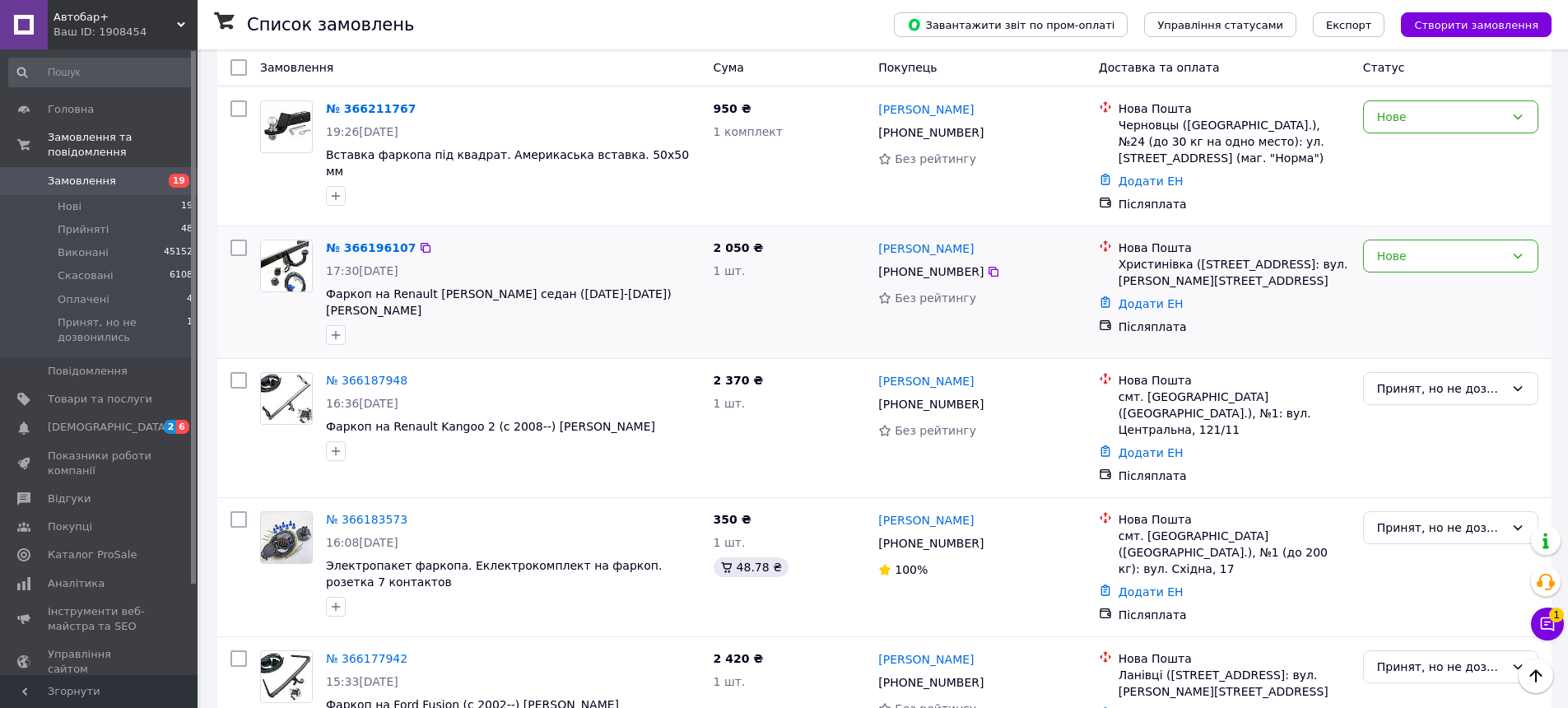
click at [1460, 233] on div "Нове" at bounding box center [1450, 293] width 189 height 119
click at [1466, 240] on div "Нове" at bounding box center [1450, 256] width 176 height 33
click at [1444, 254] on li "Принят, но не дозвонились" at bounding box center [1450, 261] width 174 height 46
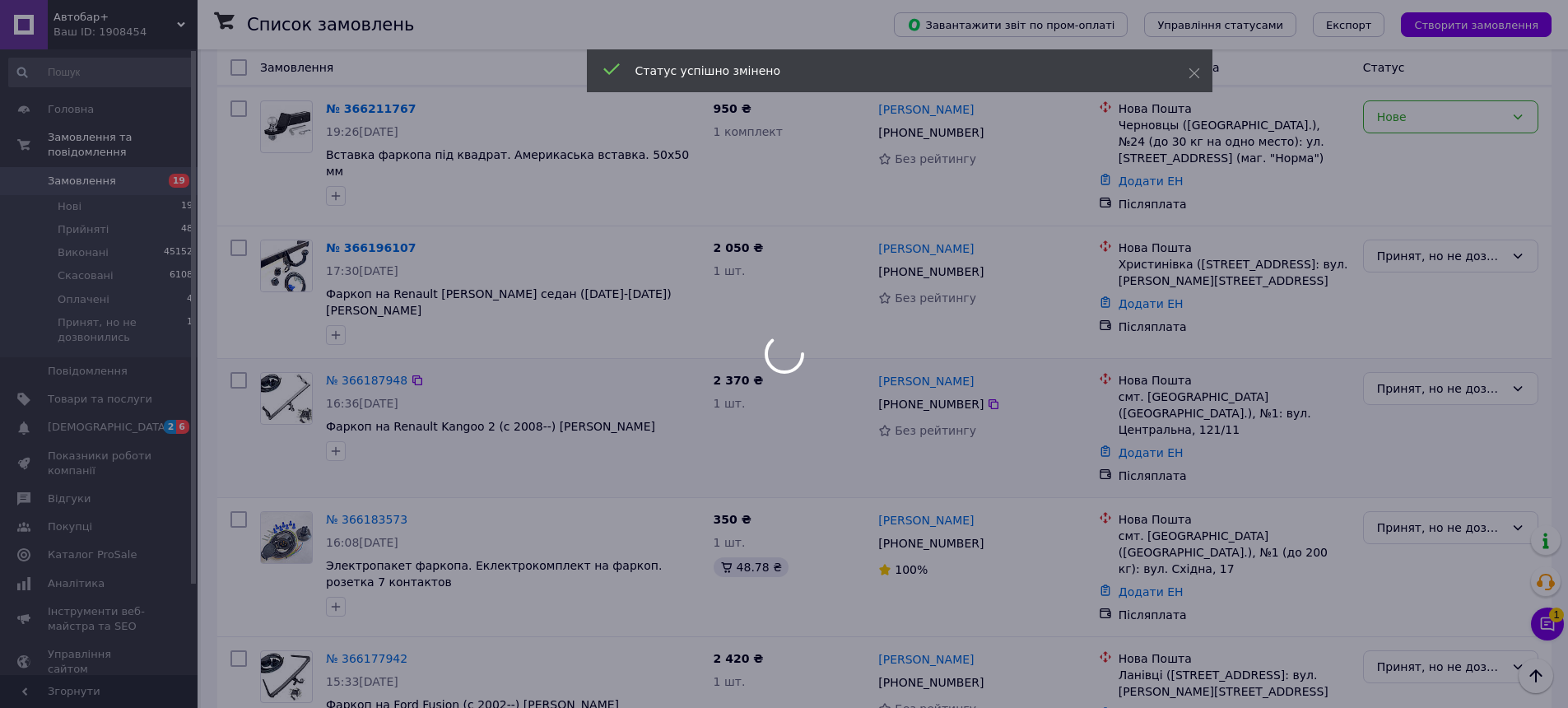
click at [1328, 293] on div at bounding box center [784, 354] width 1568 height 708
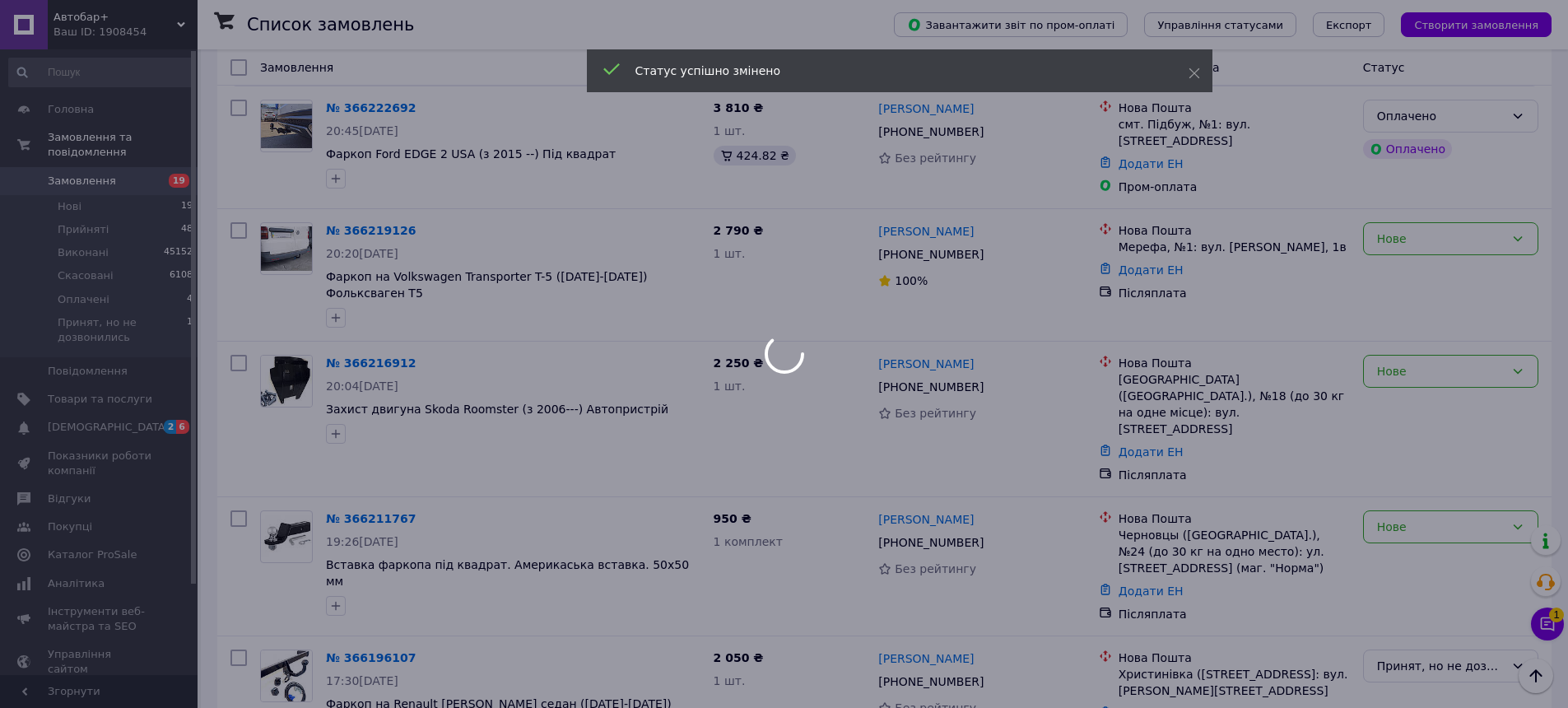
scroll to position [1451, 0]
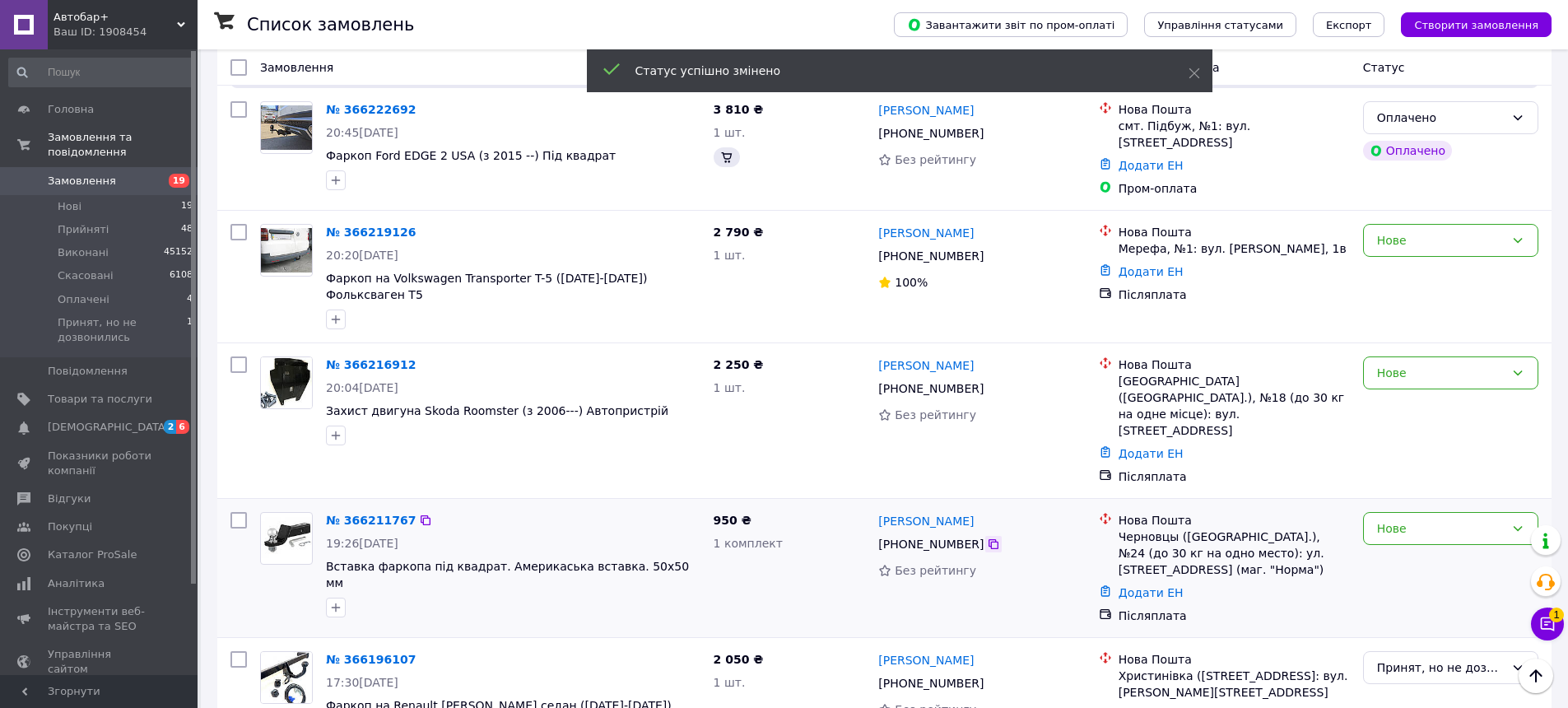
click at [987, 538] on icon at bounding box center [993, 544] width 13 height 13
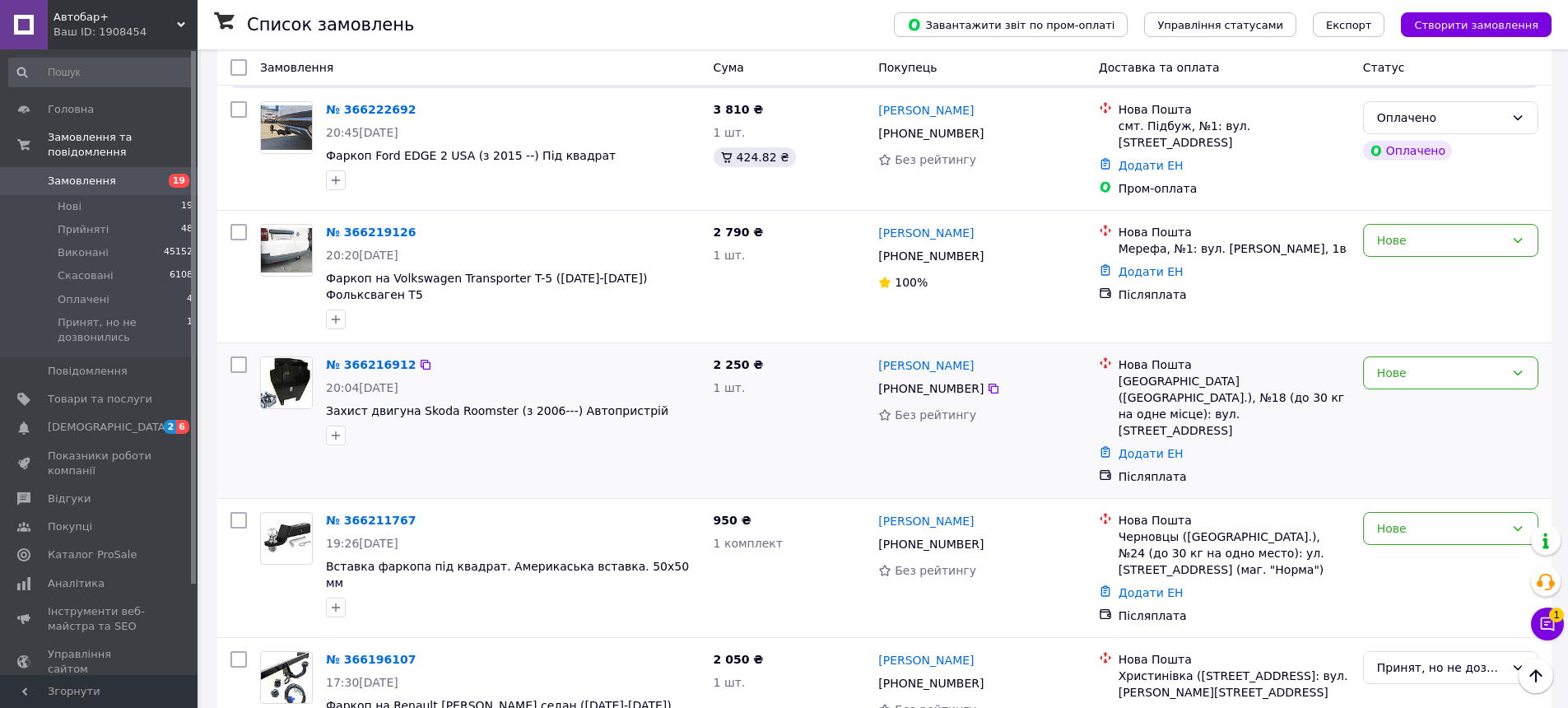
click at [425, 359] on div "№ 366216912 20:04, 11.10.2025 Захист двигуна Skoda Roomster (з 2006---) Автопри…" at bounding box center [884, 420] width 1334 height 155
drag, startPoint x: 962, startPoint y: 382, endPoint x: 877, endPoint y: 381, distance: 85.0
click at [877, 510] on div "Сергій Школа" at bounding box center [982, 520] width 210 height 20
copy link "Сергій Школа"
click at [988, 539] on icon at bounding box center [993, 544] width 10 height 10
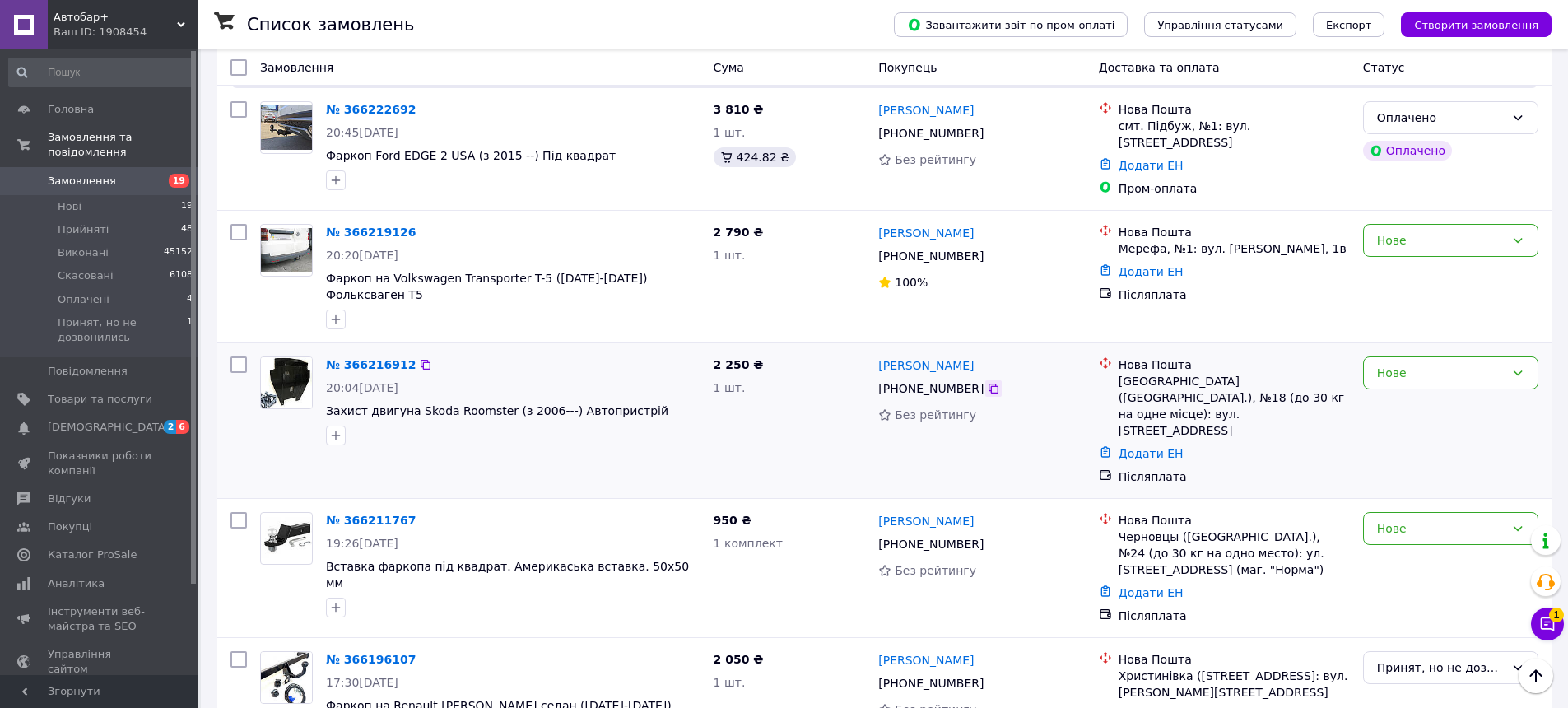
click at [987, 382] on icon at bounding box center [993, 388] width 13 height 13
click at [820, 645] on div "2 050 ₴ 1 шт." at bounding box center [790, 704] width 165 height 119
drag, startPoint x: 1118, startPoint y: 402, endPoint x: 1310, endPoint y: 404, distance: 192.0
click at [1310, 529] on div "Черновцы (Черновицкая обл.), №24 (до 30 кг на одно место): ул. Зарожанская, 12а…" at bounding box center [1234, 553] width 231 height 49
click at [1372, 512] on div "Нове" at bounding box center [1450, 528] width 176 height 33
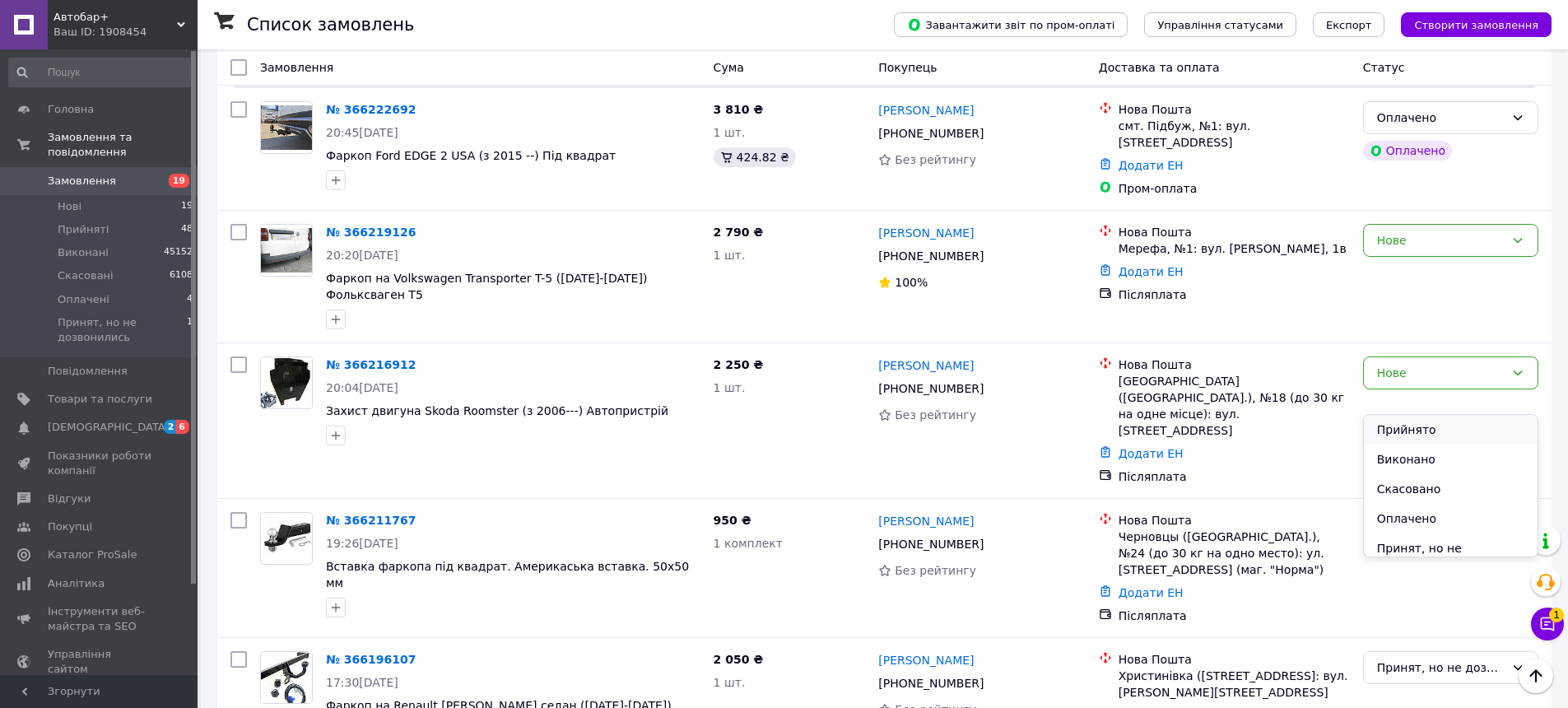
click at [1379, 420] on li "Прийнято" at bounding box center [1450, 430] width 174 height 30
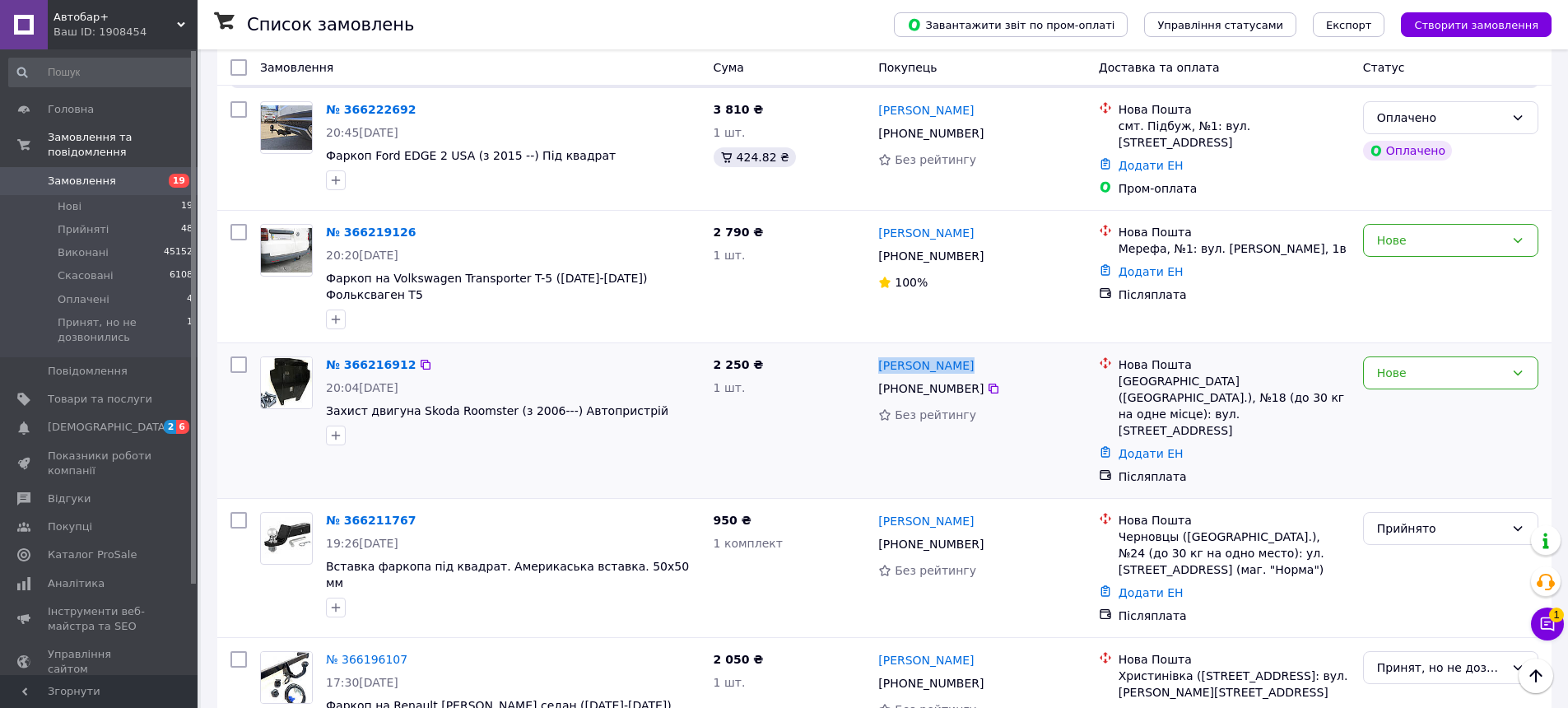
drag, startPoint x: 967, startPoint y: 272, endPoint x: 873, endPoint y: 264, distance: 94.3
click at [873, 350] on div "Андрій Дворко +380 96 941 22 64 Без рейтингу" at bounding box center [981, 421] width 220 height 141
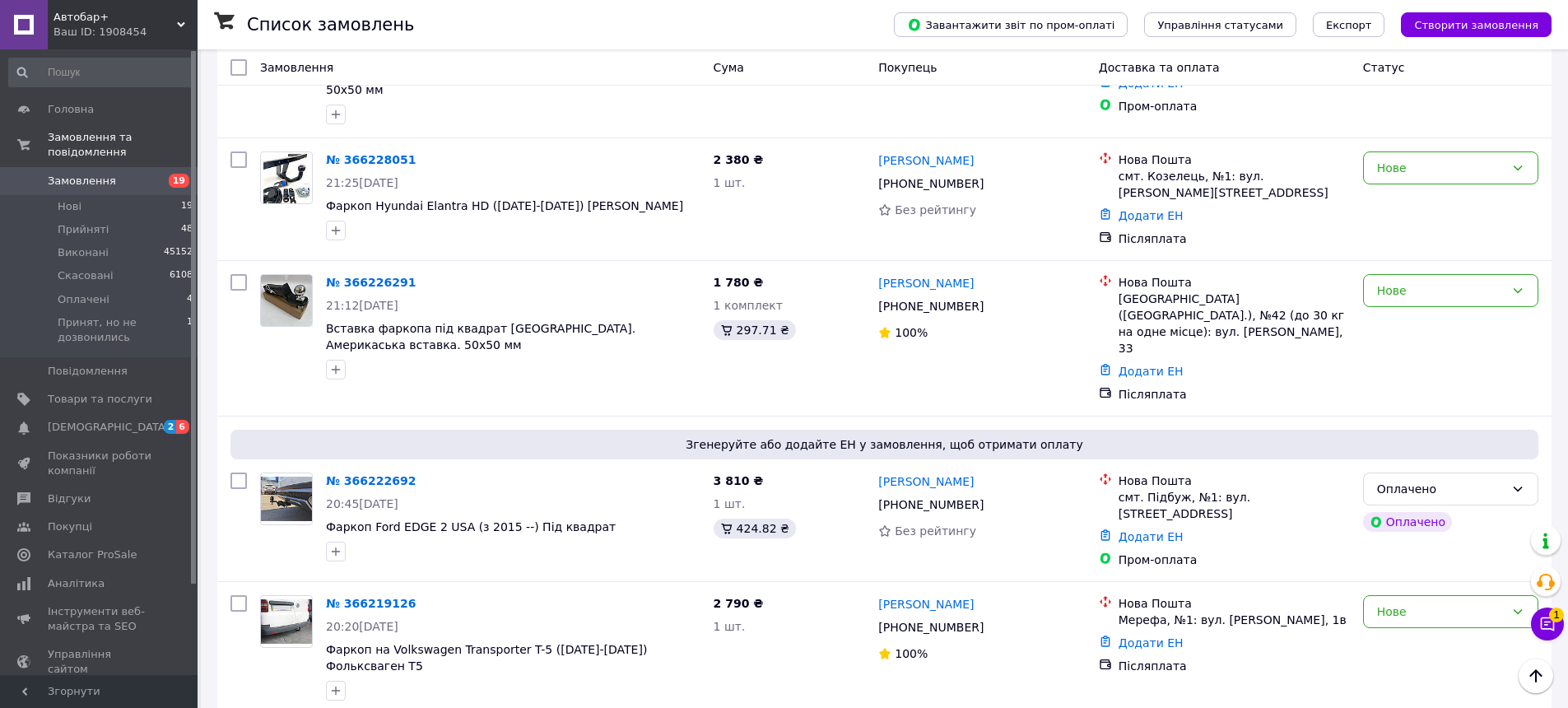
scroll to position [1040, 0]
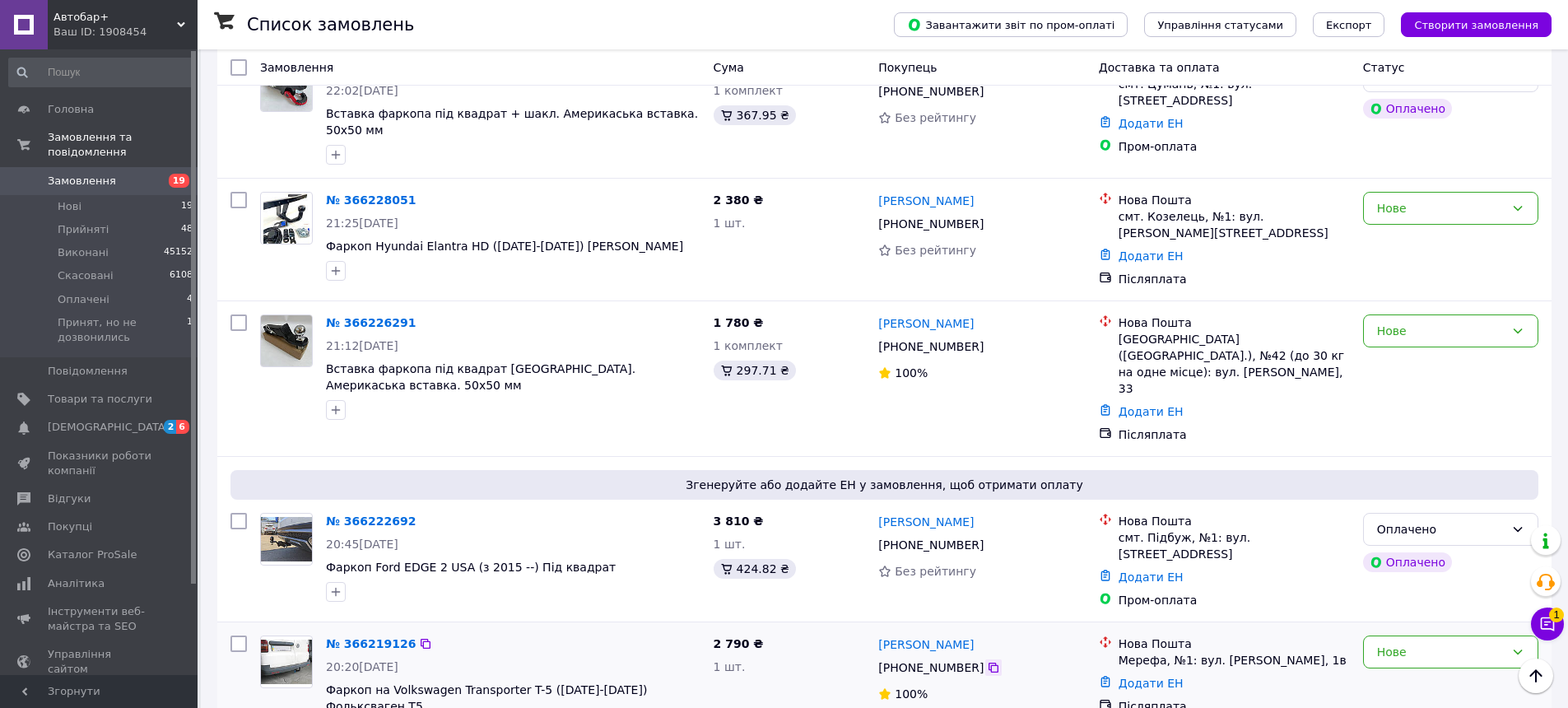
click at [987, 661] on icon at bounding box center [993, 667] width 13 height 13
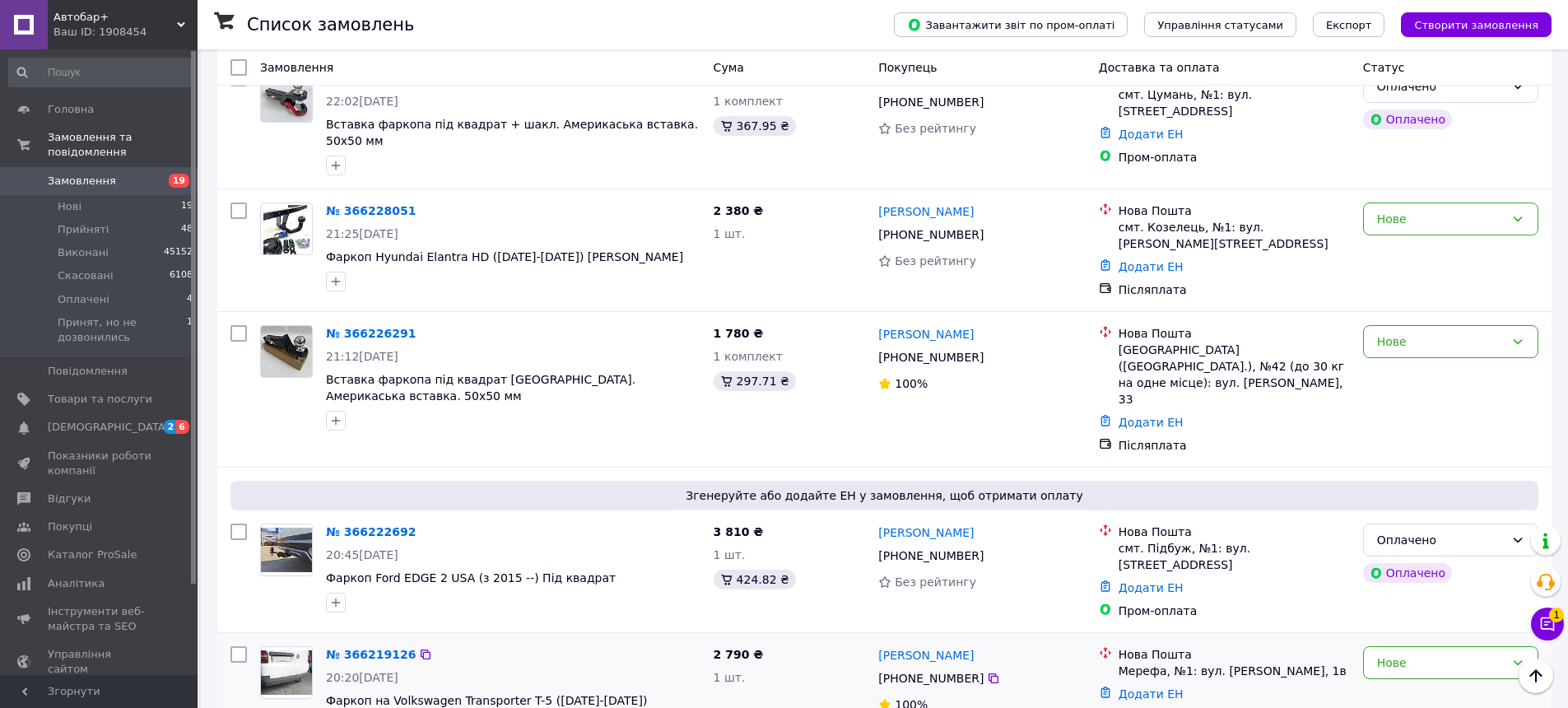
scroll to position [1070, 0]
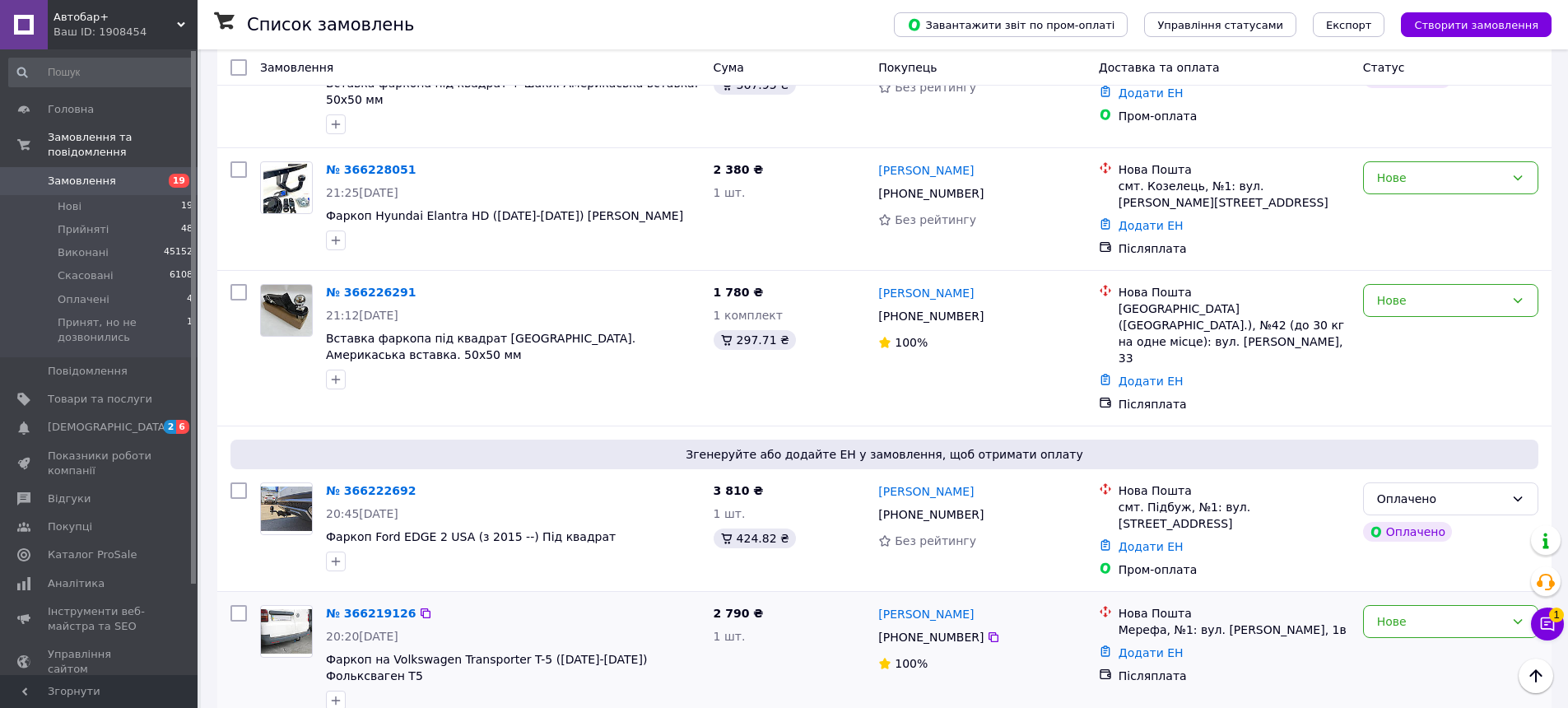
click at [826, 598] on div "2 790 ₴ 1 шт." at bounding box center [790, 658] width 165 height 119
drag, startPoint x: 970, startPoint y: 528, endPoint x: 879, endPoint y: 527, distance: 91.0
click at [879, 603] on div "Андрей Попов" at bounding box center [982, 613] width 210 height 20
click at [985, 629] on div at bounding box center [993, 637] width 17 height 17
click at [987, 631] on icon at bounding box center [993, 637] width 13 height 13
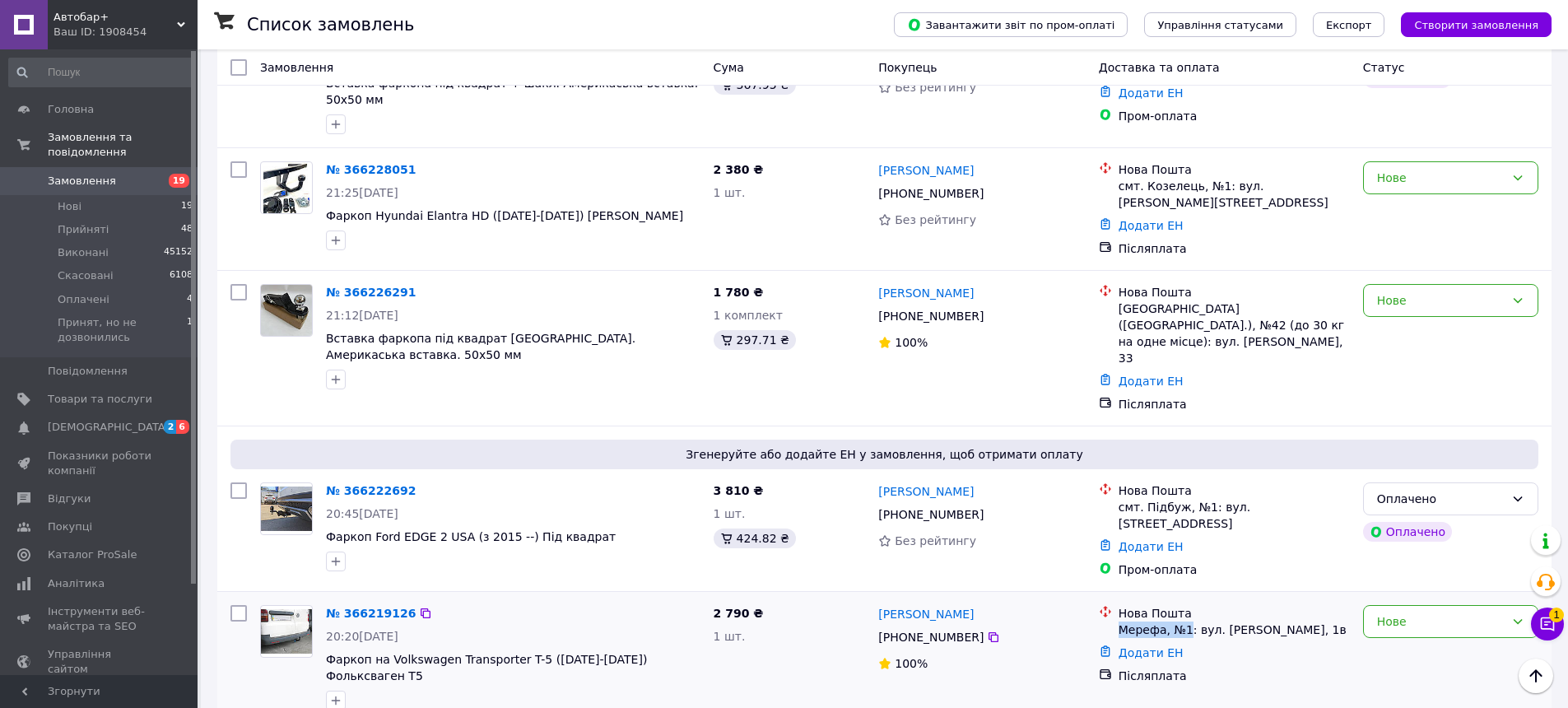
drag, startPoint x: 1120, startPoint y: 540, endPoint x: 1185, endPoint y: 546, distance: 65.3
click at [1185, 622] on div "Мерефа, №1: вул. Савченка, 1в" at bounding box center [1234, 630] width 231 height 17
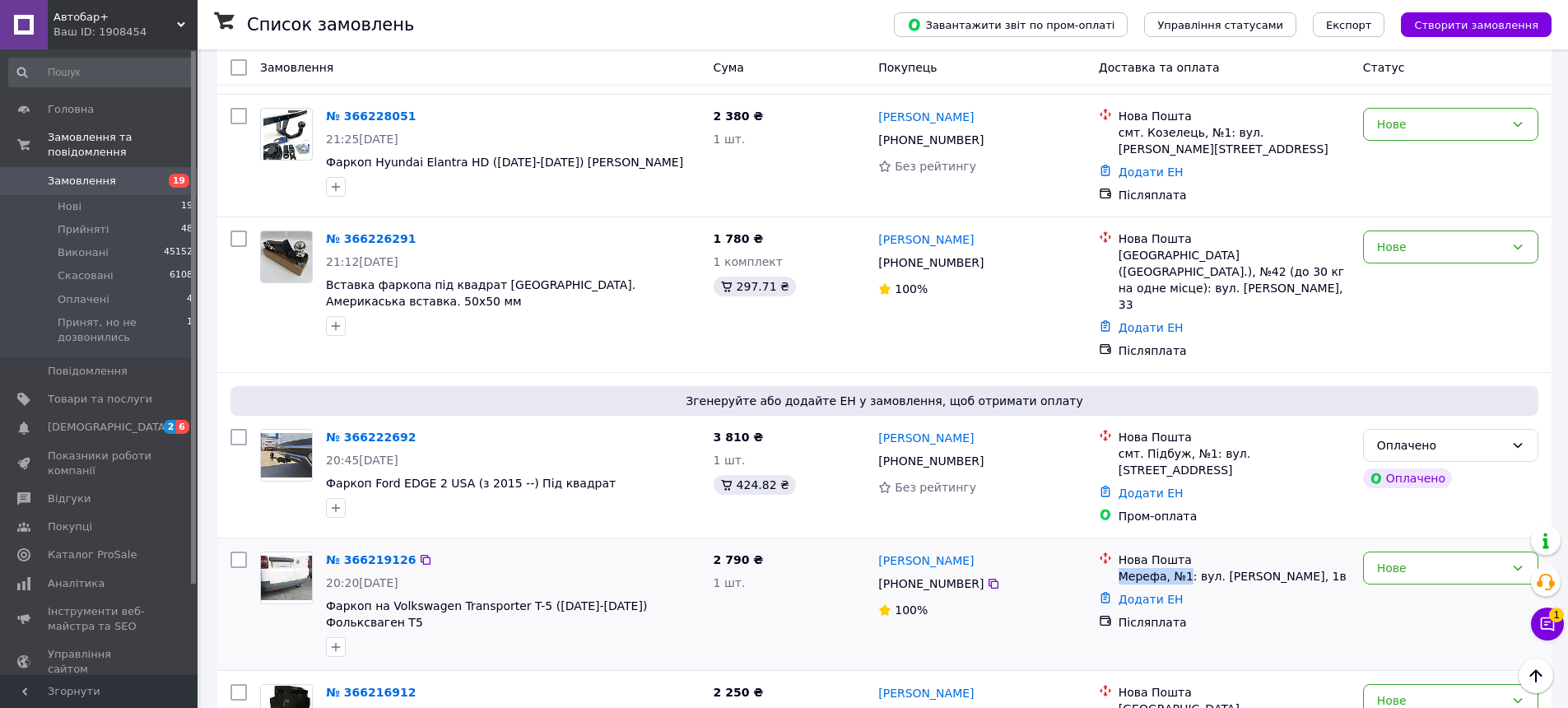
scroll to position [1152, 0]
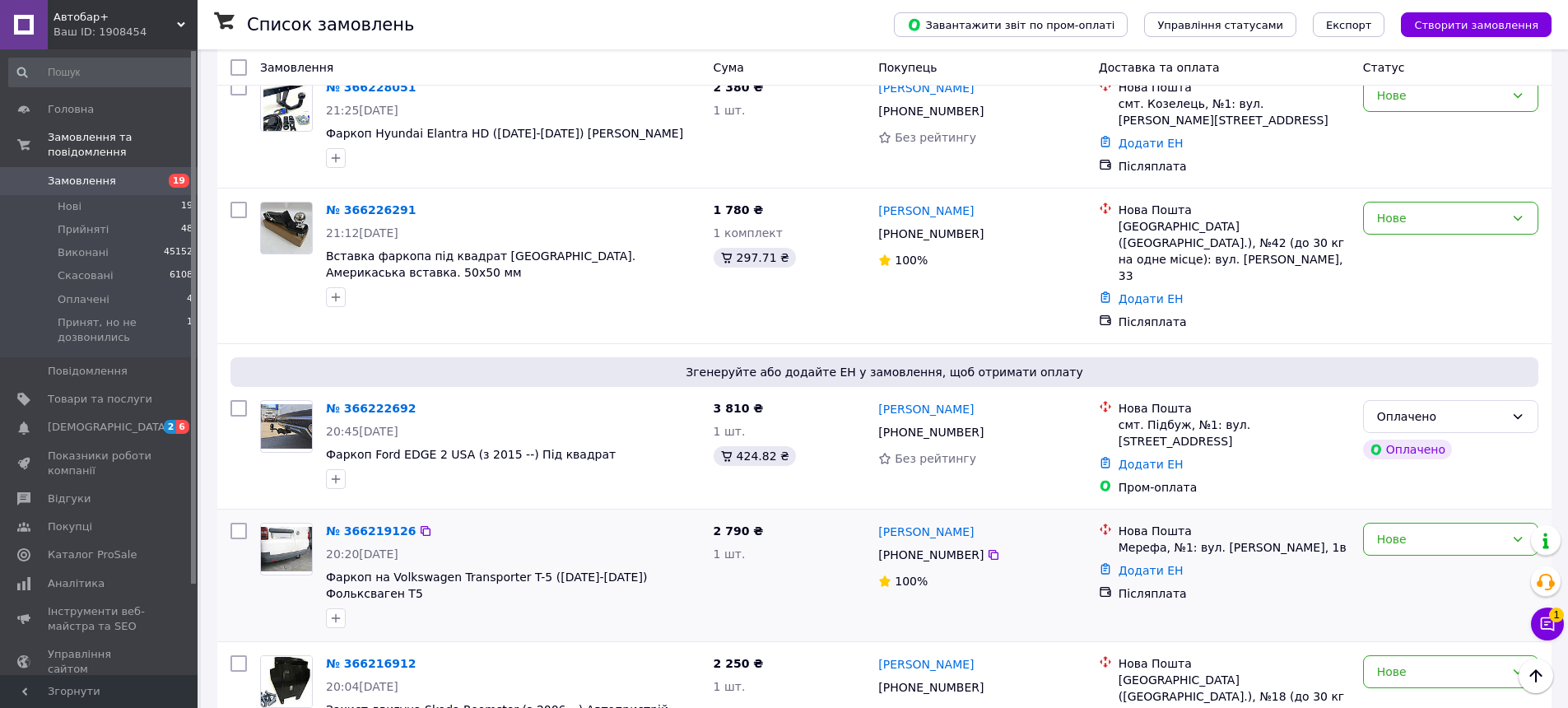
click at [1302, 559] on div "Додати ЕН" at bounding box center [1234, 570] width 238 height 23
click at [1451, 531] on div "Нове" at bounding box center [1440, 539] width 127 height 18
click at [1435, 480] on li "Прийнято" at bounding box center [1450, 490] width 174 height 30
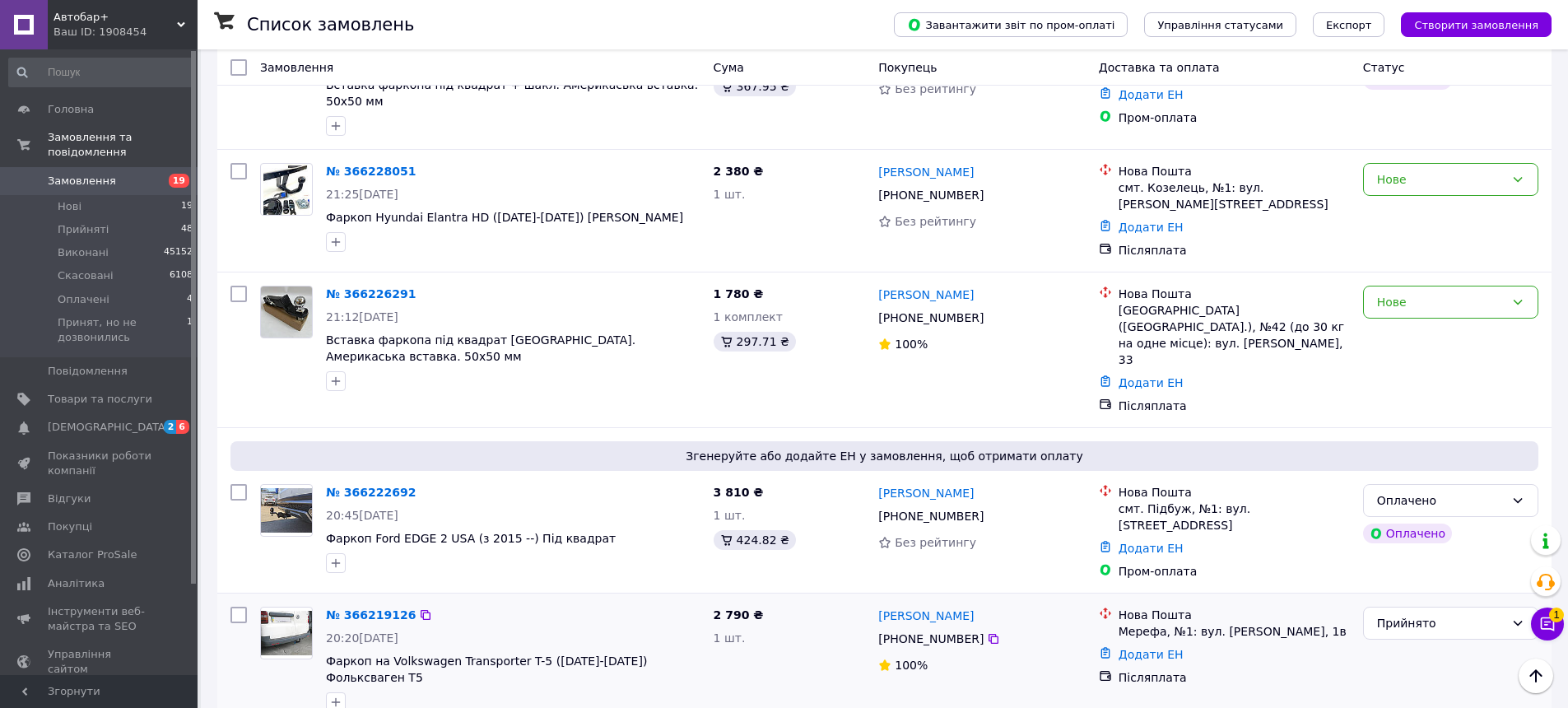
scroll to position [988, 0]
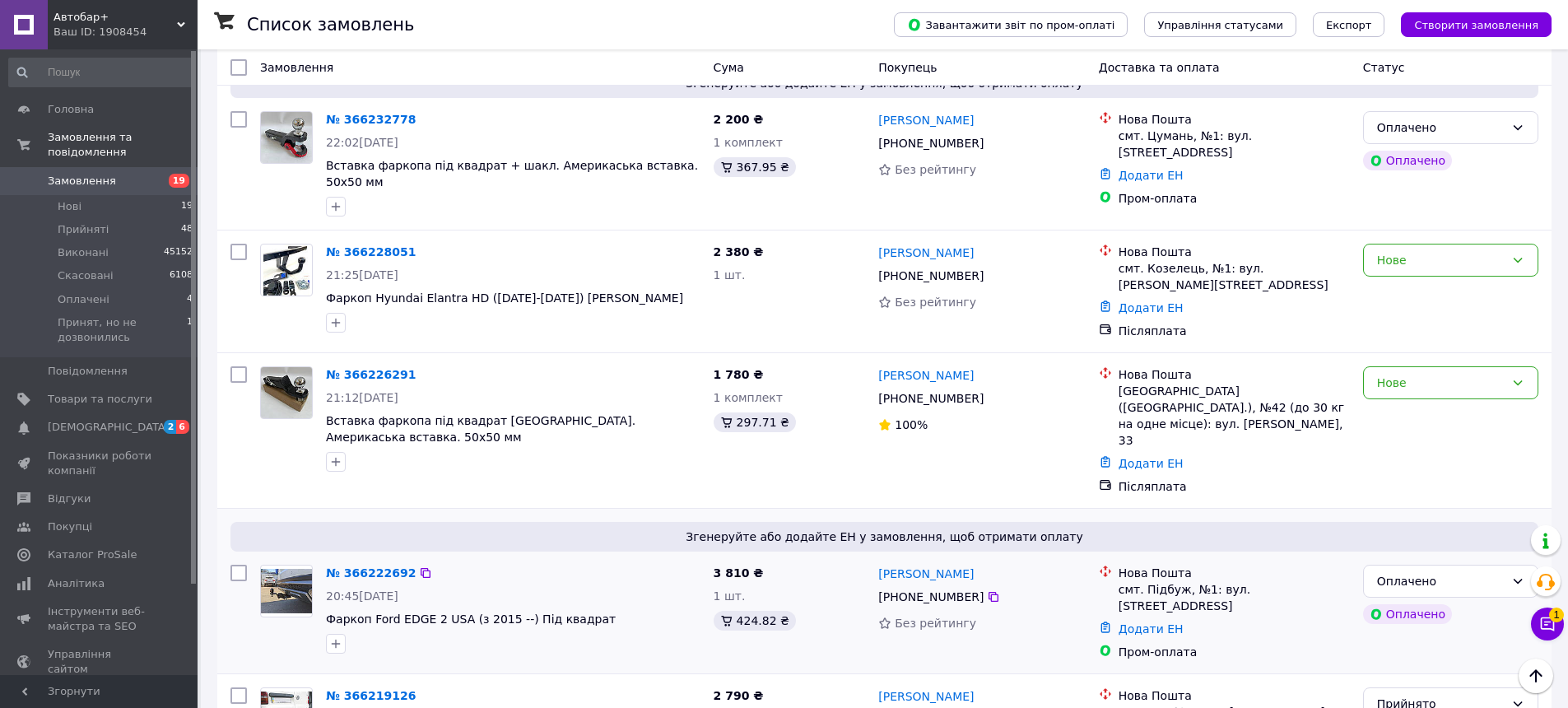
drag, startPoint x: 1017, startPoint y: 497, endPoint x: 877, endPoint y: 498, distance: 140.0
click at [877, 563] on div "Володимира Чайковська" at bounding box center [982, 573] width 210 height 20
click at [987, 590] on icon at bounding box center [993, 597] width 13 height 13
click at [474, 563] on div "№ 366222692" at bounding box center [513, 572] width 378 height 20
drag, startPoint x: 1117, startPoint y: 513, endPoint x: 1202, endPoint y: 512, distance: 85.0
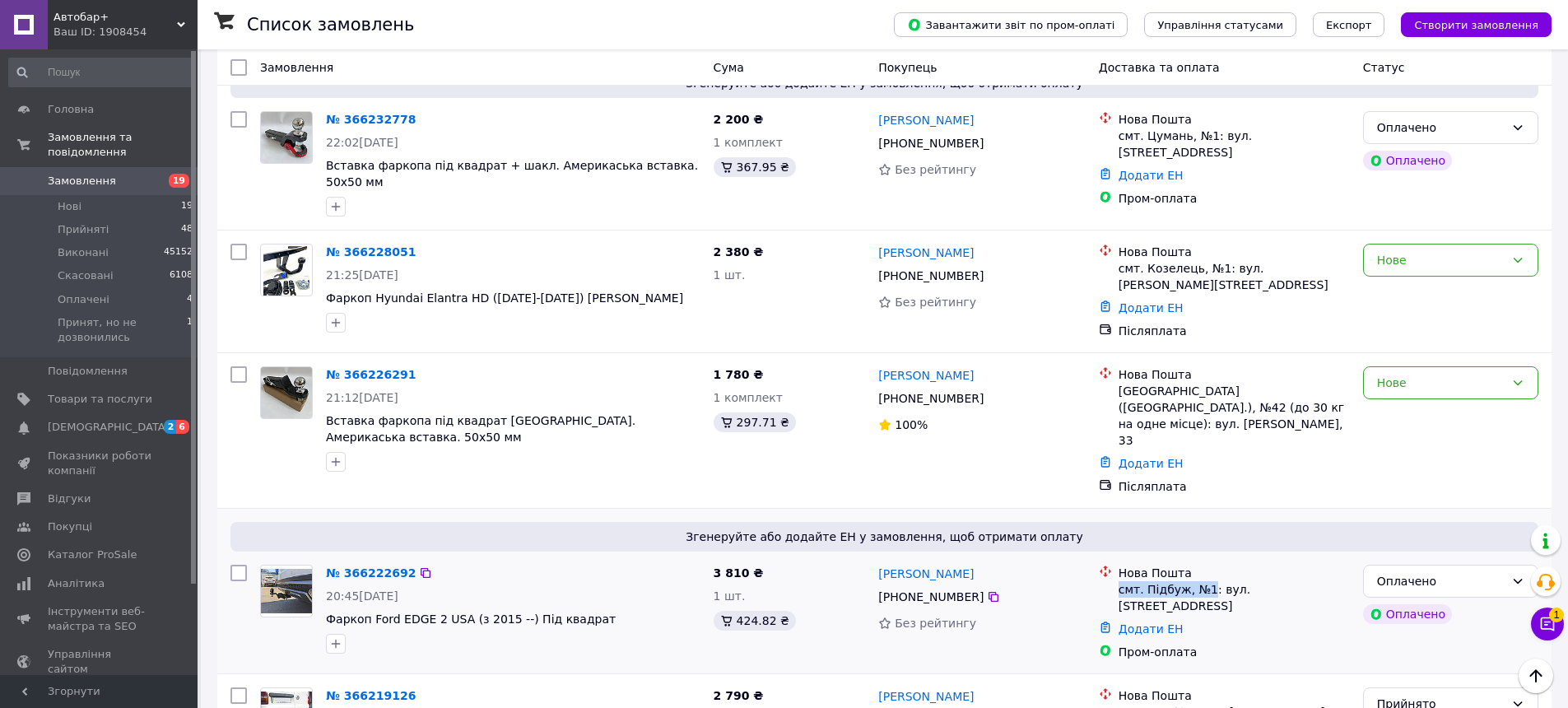
click at [1202, 581] on div "смт. Підбуж, №1: вул. Набережна, 3" at bounding box center [1234, 597] width 231 height 33
click at [987, 590] on icon at bounding box center [993, 597] width 13 height 13
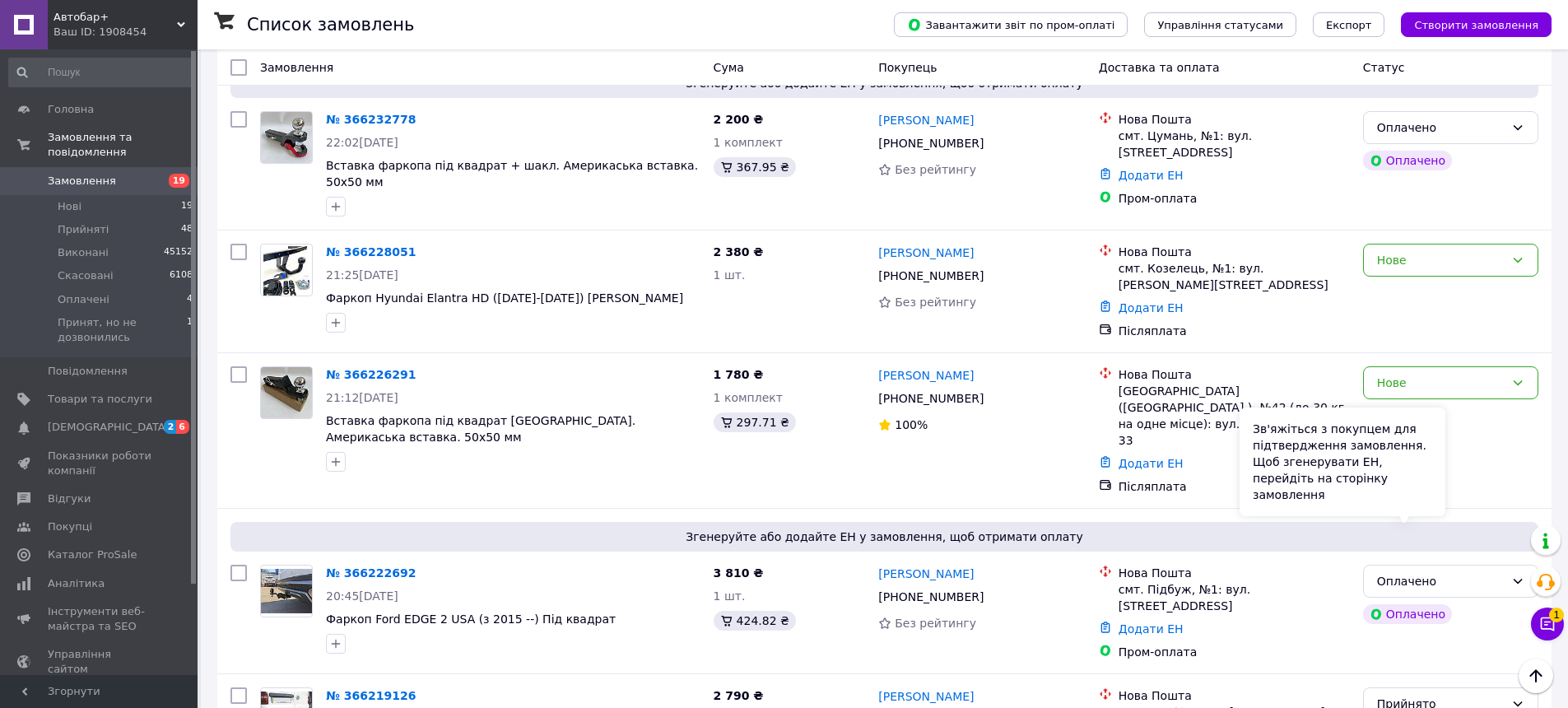
click at [1409, 512] on div "Зв'яжіться з покупцем для підтвердження замовлення. Щоб згенерувати ЕН, перейді…" at bounding box center [1341, 462] width 205 height 109
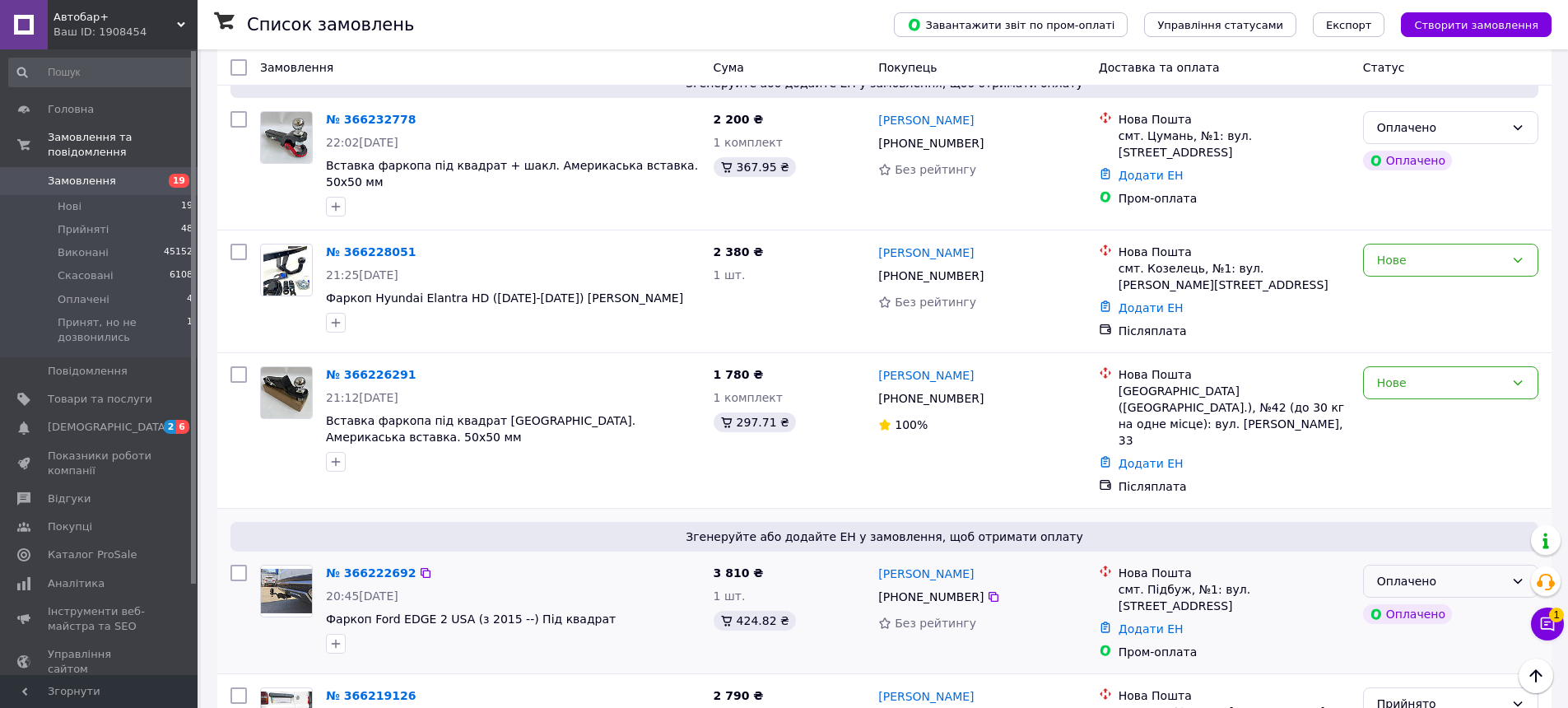
click at [1469, 572] on div "Оплачено" at bounding box center [1440, 581] width 127 height 18
click at [1439, 542] on li "Прийнято" at bounding box center [1450, 538] width 174 height 30
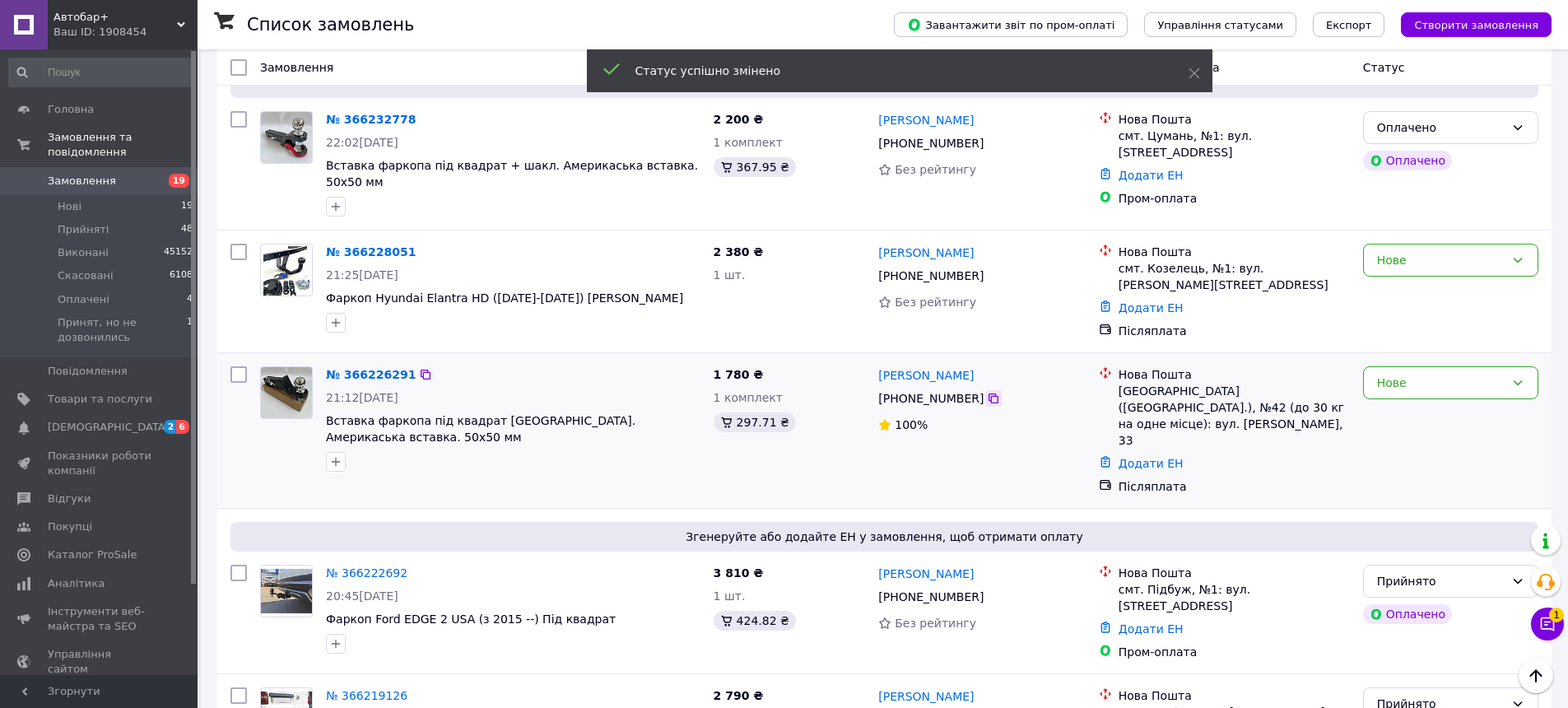
click at [987, 392] on icon at bounding box center [993, 399] width 13 height 13
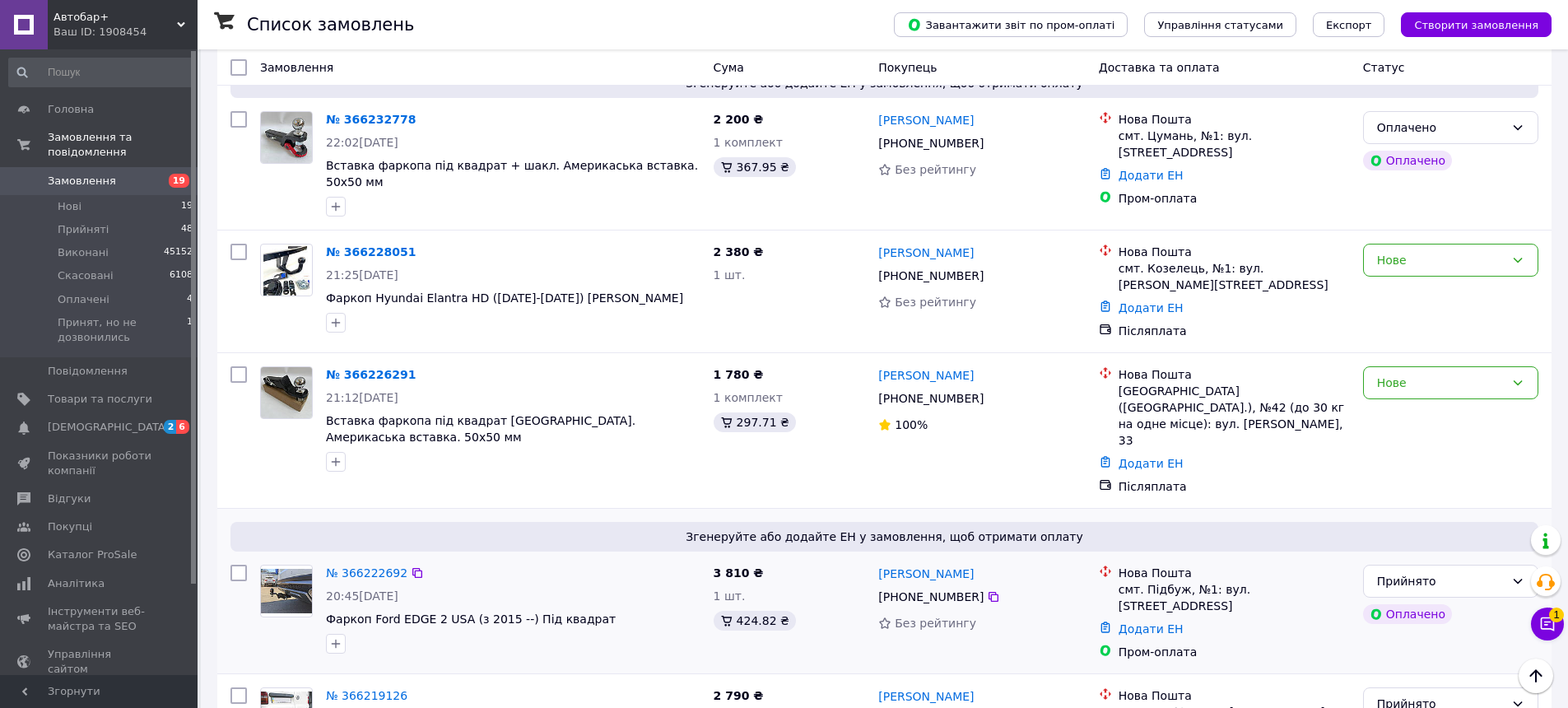
click at [536, 509] on div "Згенеруйте або додайте ЕН у замовлення, щоб отримати оплату № 366222692 20:45, …" at bounding box center [884, 591] width 1334 height 164
drag, startPoint x: 987, startPoint y: 333, endPoint x: 880, endPoint y: 328, distance: 107.1
click at [880, 364] on div "Евгений Новаченко" at bounding box center [982, 374] width 210 height 20
click at [987, 392] on icon at bounding box center [993, 399] width 13 height 13
drag, startPoint x: 1120, startPoint y: 348, endPoint x: 1251, endPoint y: 340, distance: 131.2
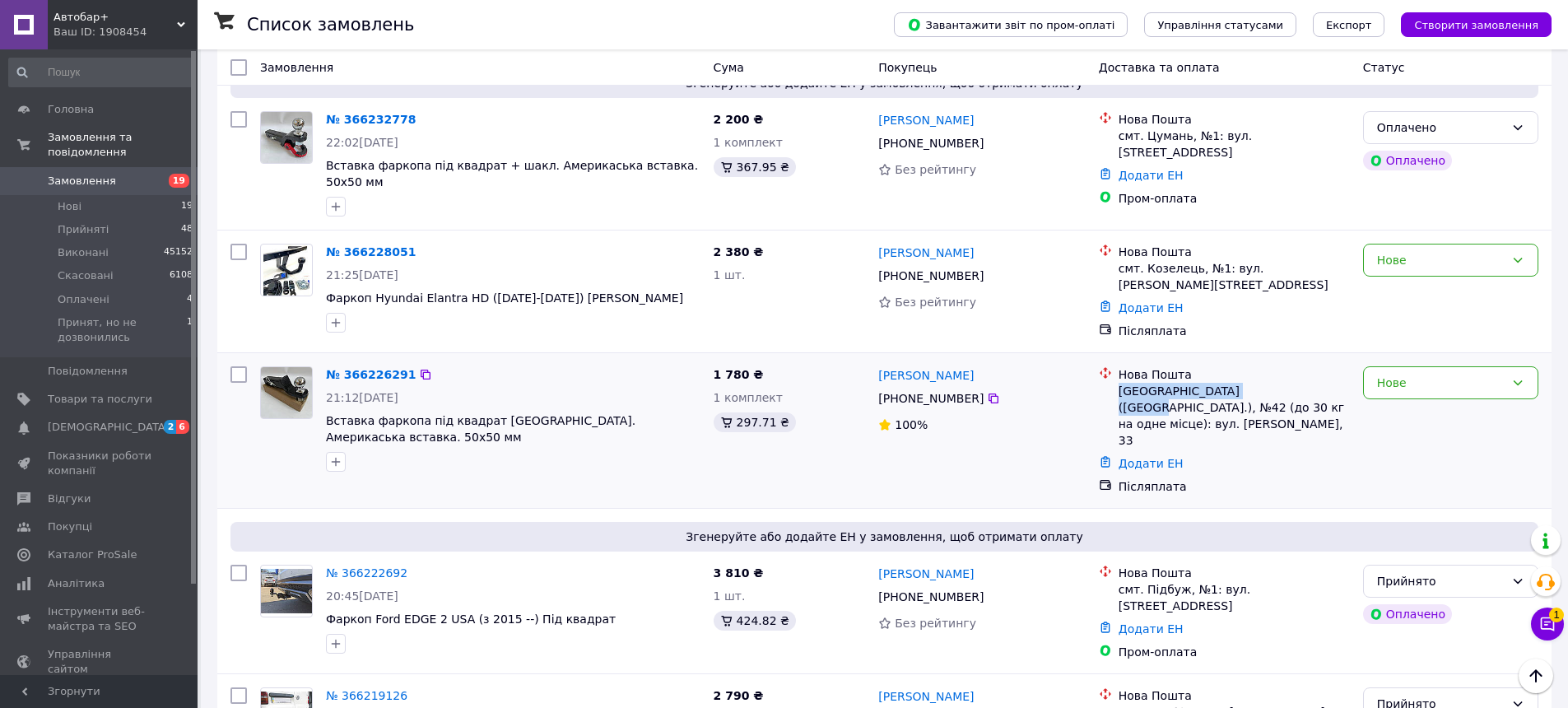
click at [1251, 383] on div "Київ (Київська обл.), №42 (до 30 кг на одне місце): вул. Данила Щербаківського,…" at bounding box center [1234, 415] width 231 height 66
click at [987, 590] on icon at bounding box center [993, 597] width 13 height 13
click at [516, 588] on div "20:45, 11.10.2025" at bounding box center [513, 597] width 374 height 17
click at [1470, 374] on div "Нове" at bounding box center [1440, 382] width 127 height 18
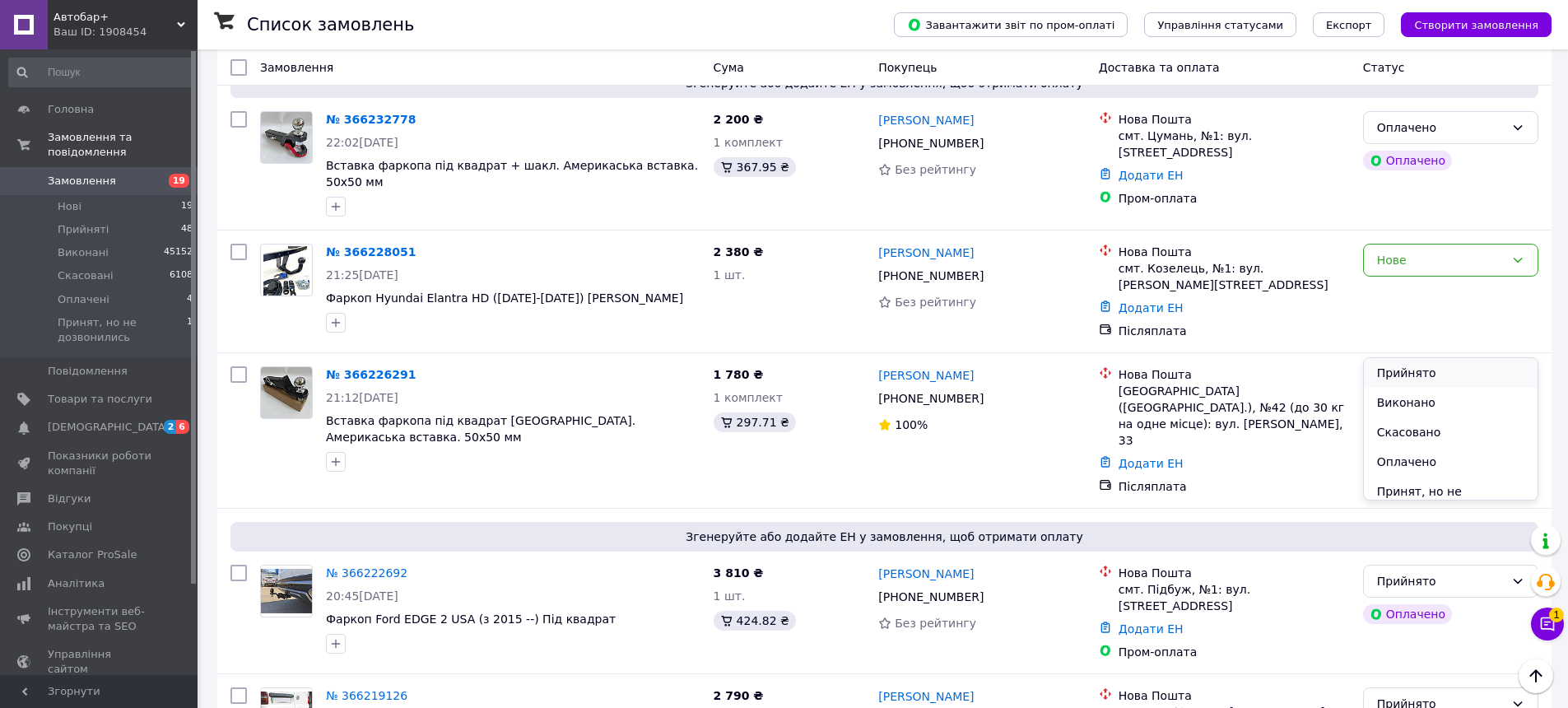
click at [1461, 369] on li "Прийнято" at bounding box center [1450, 373] width 174 height 30
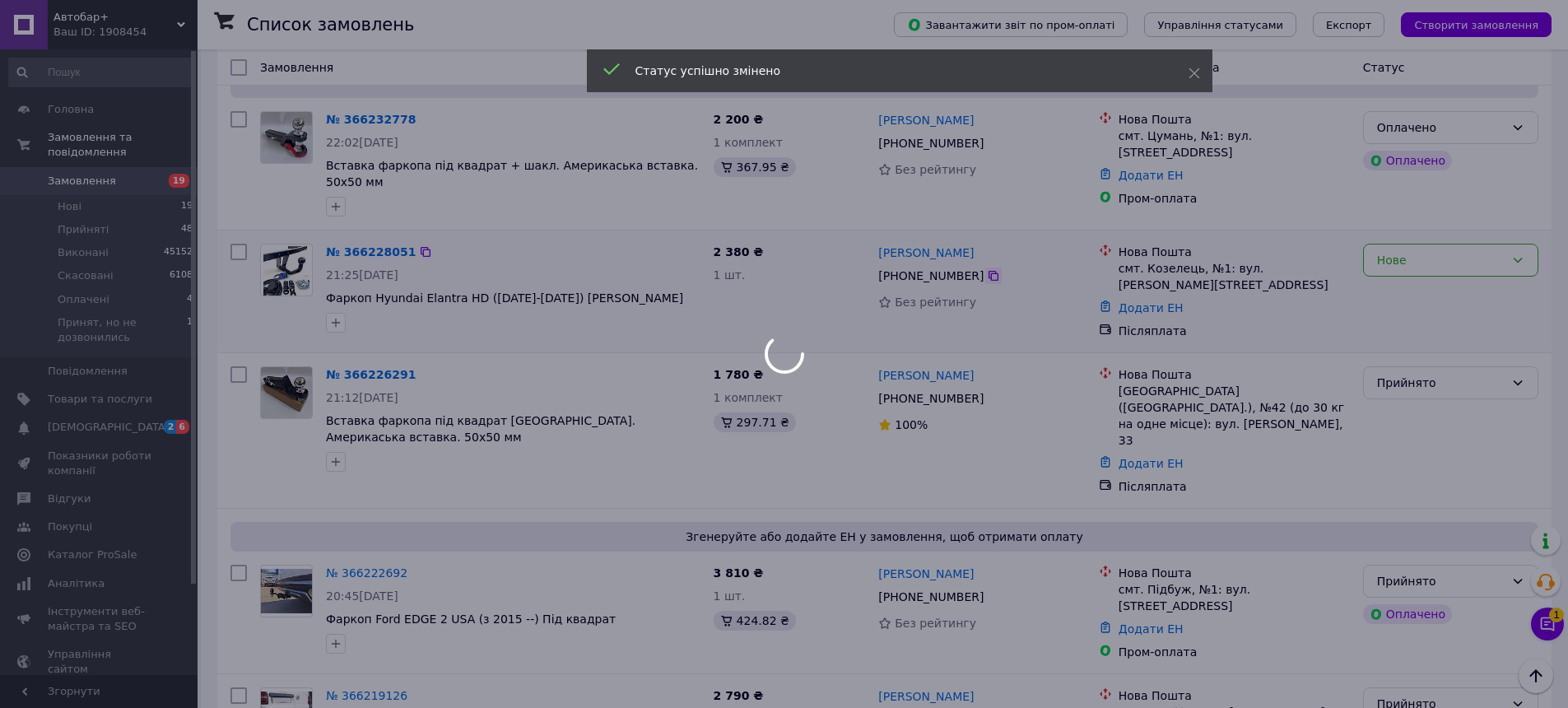
click at [985, 233] on div at bounding box center [784, 354] width 1568 height 708
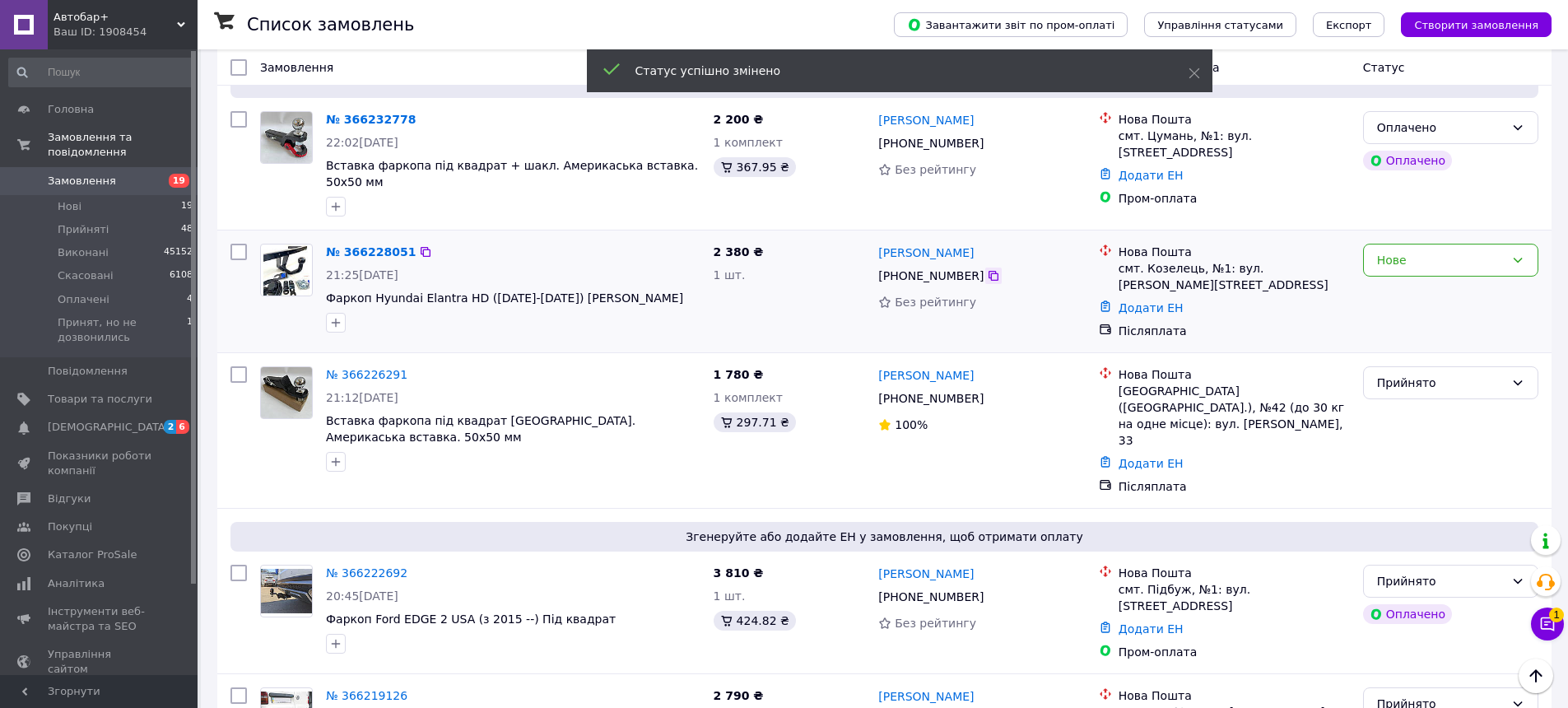
click at [987, 269] on icon at bounding box center [993, 276] width 13 height 13
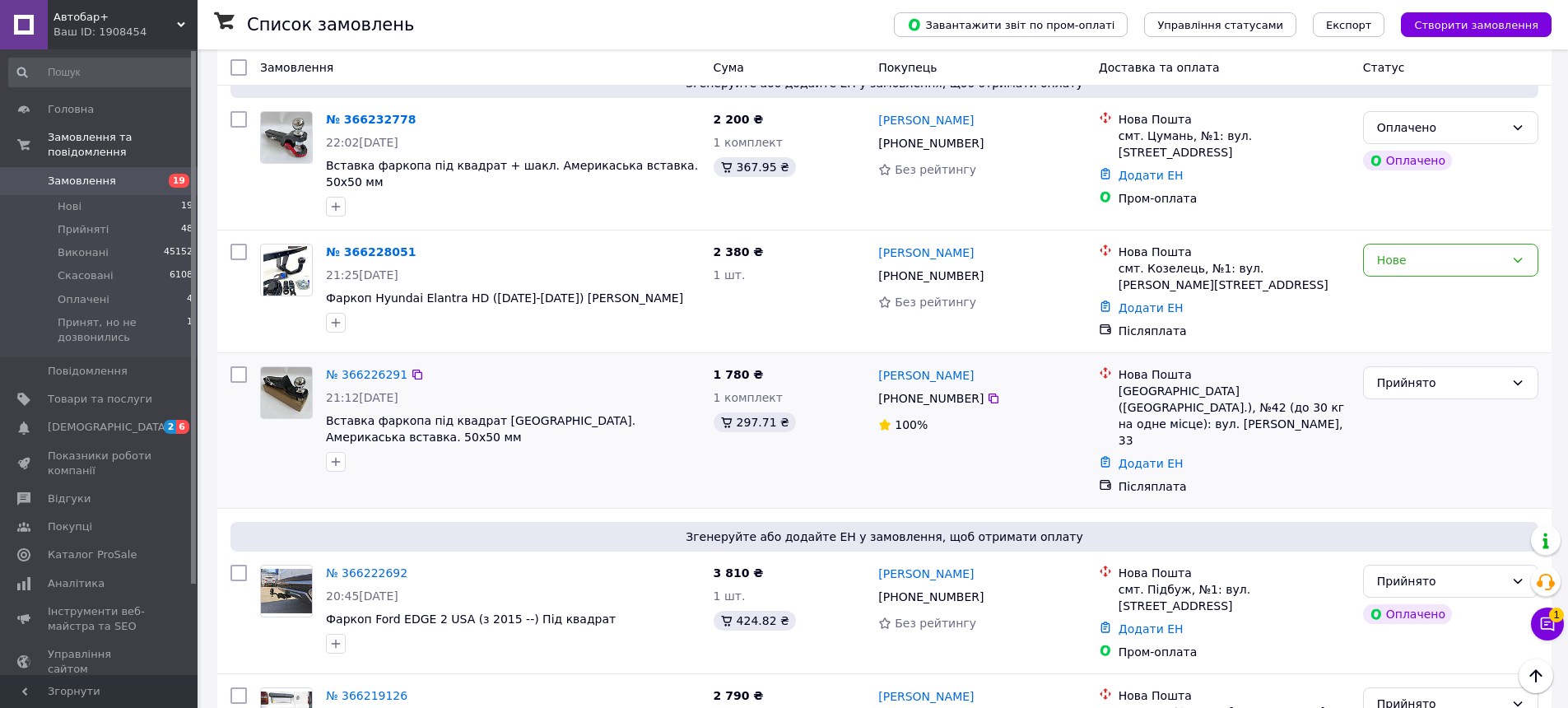
click at [522, 353] on div "№ 366226291 21:12, 11.10.2025 Вставка фаркопа під квадрат Іспанія. Америкаська …" at bounding box center [884, 430] width 1334 height 155
drag, startPoint x: 977, startPoint y: 209, endPoint x: 877, endPoint y: 203, distance: 100.2
click at [877, 242] on div "Микола Журавель" at bounding box center [982, 252] width 210 height 20
click at [988, 270] on icon at bounding box center [993, 275] width 10 height 10
drag, startPoint x: 1119, startPoint y: 225, endPoint x: 1216, endPoint y: 223, distance: 97.0
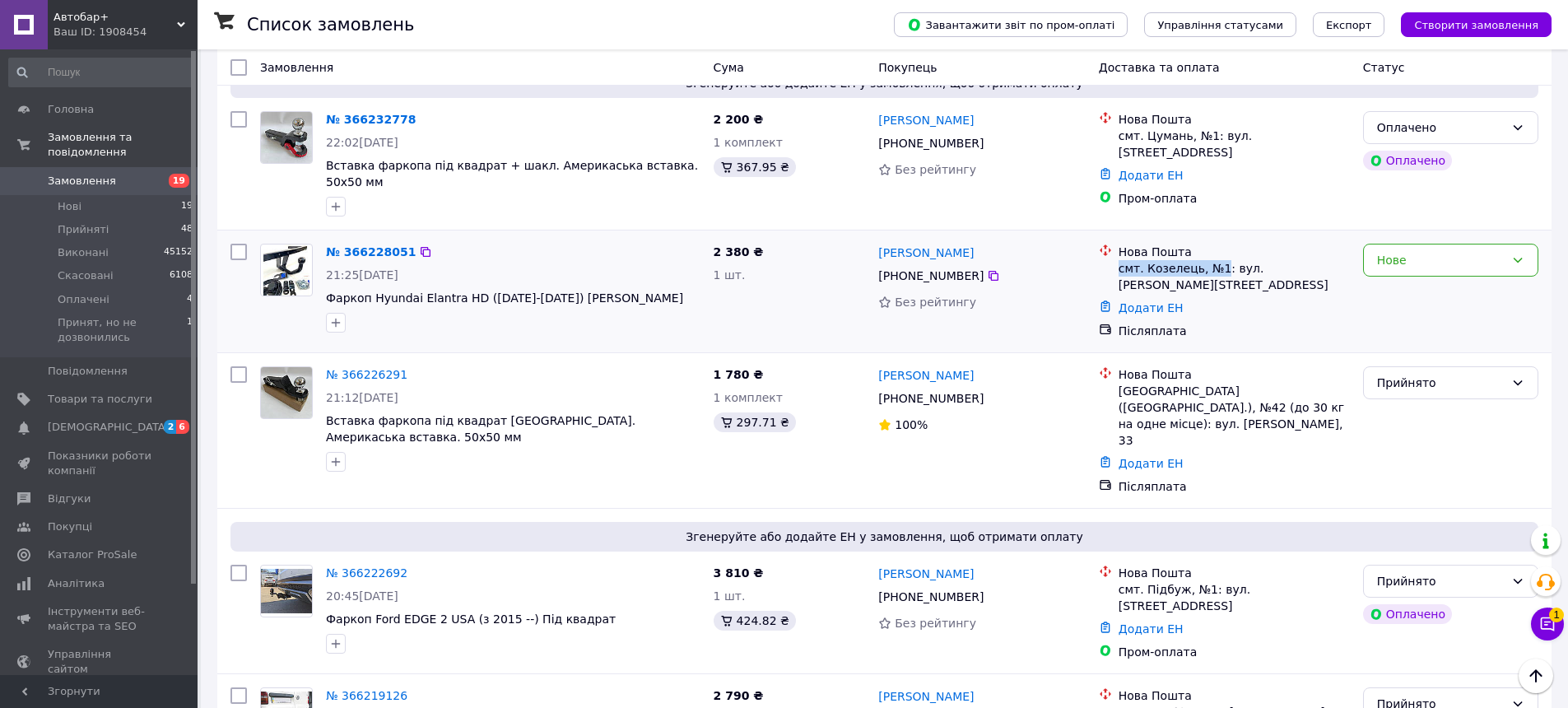
click at [1216, 260] on div "смт. Козелець, №1: вул. Івана Котляревського, 14" at bounding box center [1234, 276] width 231 height 33
click at [1489, 251] on div "Нове" at bounding box center [1440, 259] width 127 height 18
click at [1437, 245] on li "Прийнято" at bounding box center [1450, 250] width 174 height 30
click at [988, 592] on icon at bounding box center [993, 597] width 10 height 10
click at [1019, 266] on div "+380 66 863 68 40" at bounding box center [982, 275] width 210 height 20
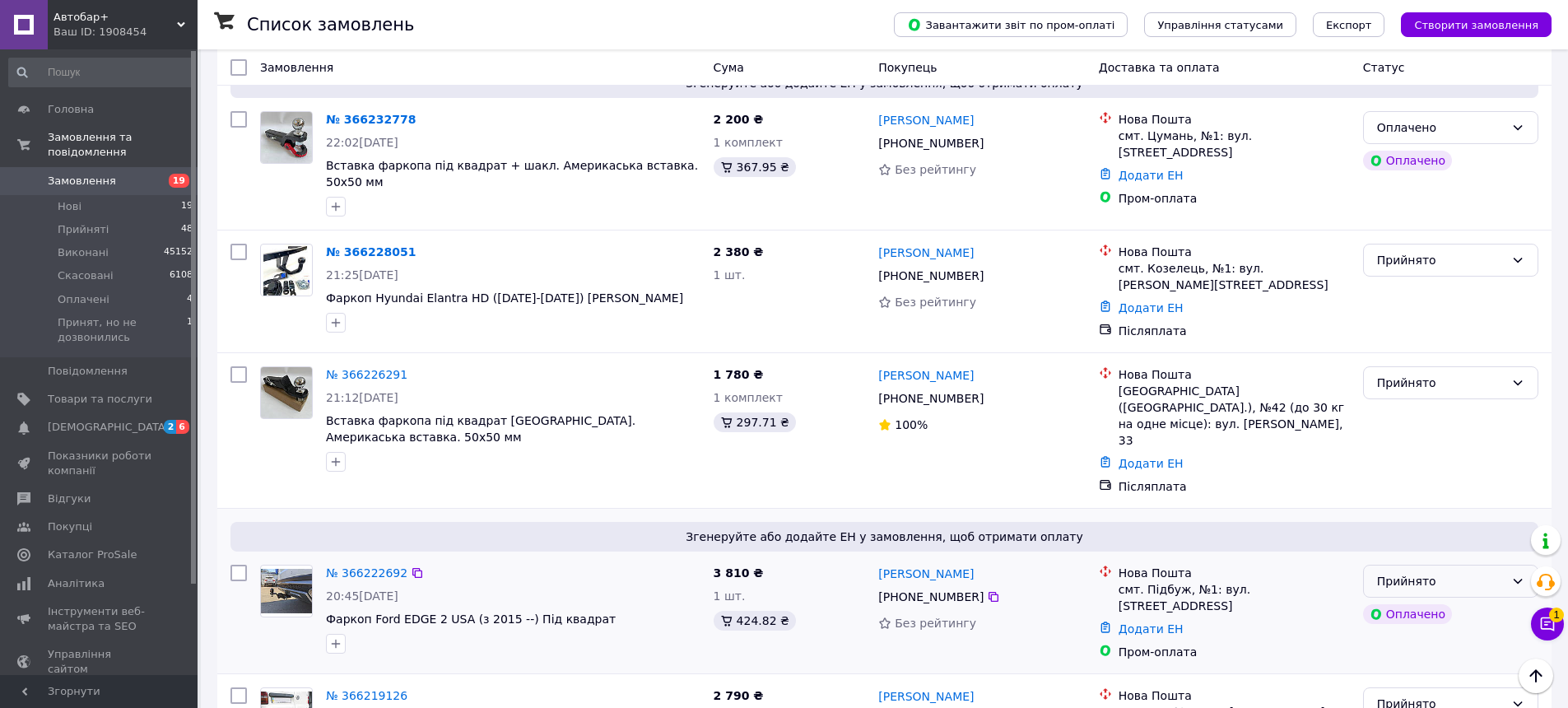
click at [1426, 572] on div "Прийнято" at bounding box center [1440, 581] width 127 height 18
click at [1403, 522] on div "Згенеруйте або додайте ЕН у замовлення, щоб отримати оплату" at bounding box center [884, 537] width 1308 height 30
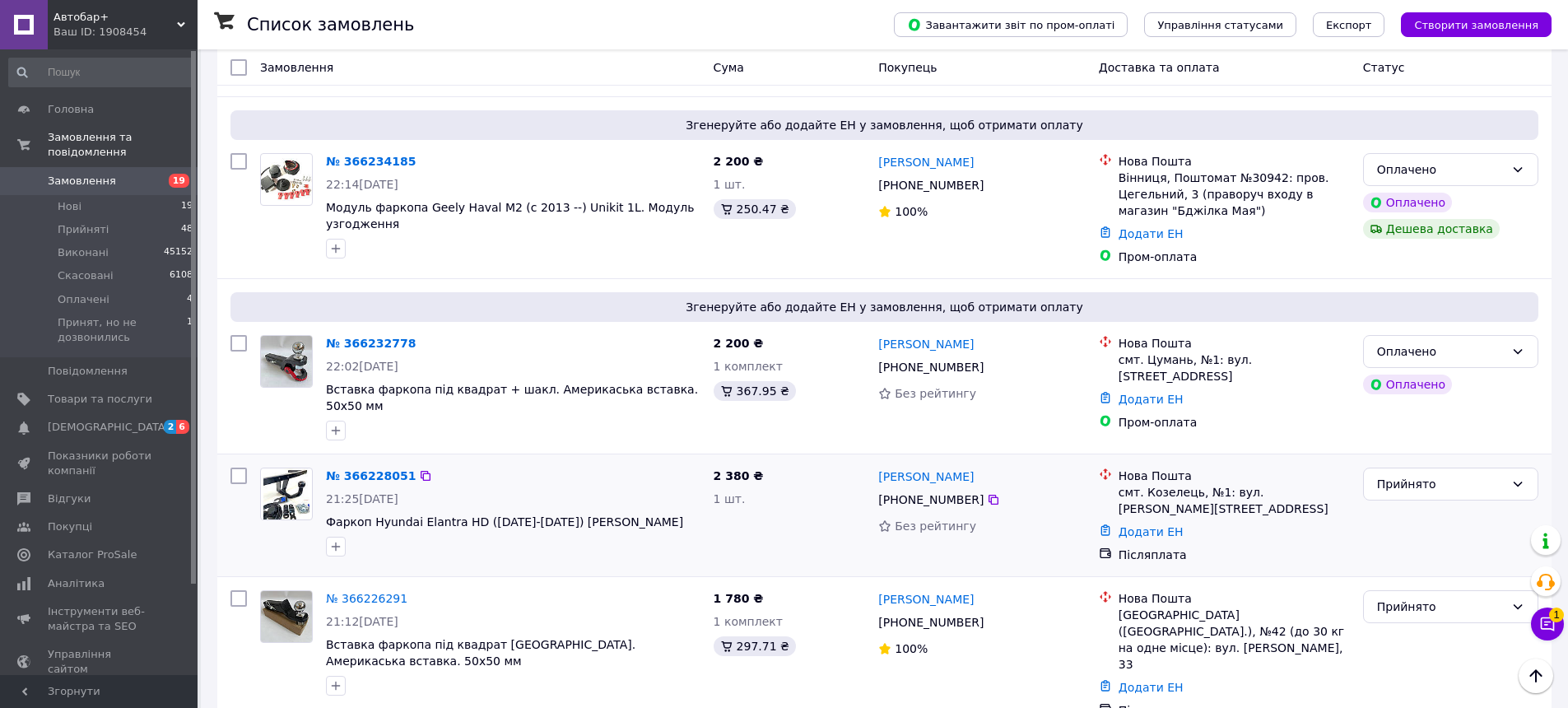
scroll to position [741, 0]
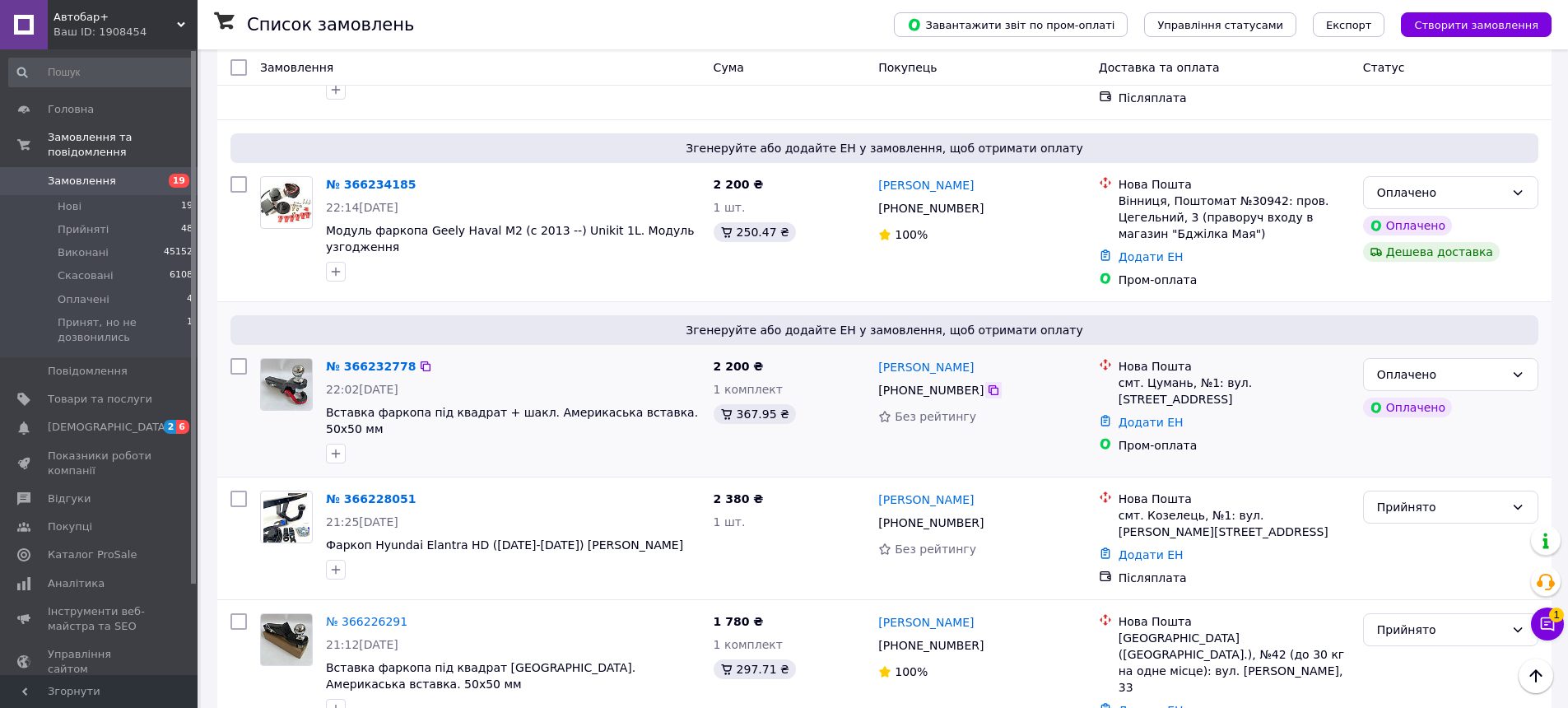
click at [988, 386] on icon at bounding box center [993, 390] width 10 height 10
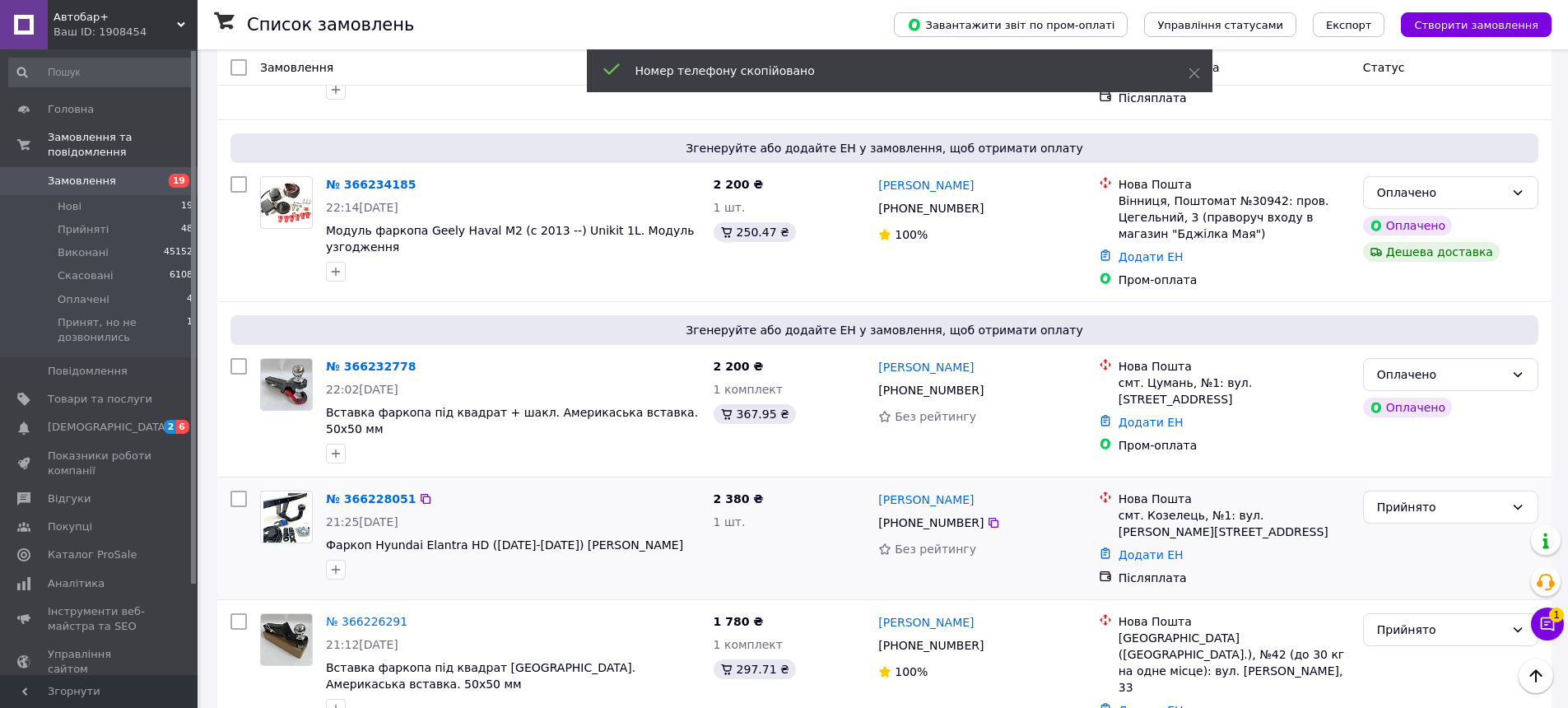
click at [816, 509] on div "2 380 ₴ 1 шт." at bounding box center [790, 538] width 165 height 109
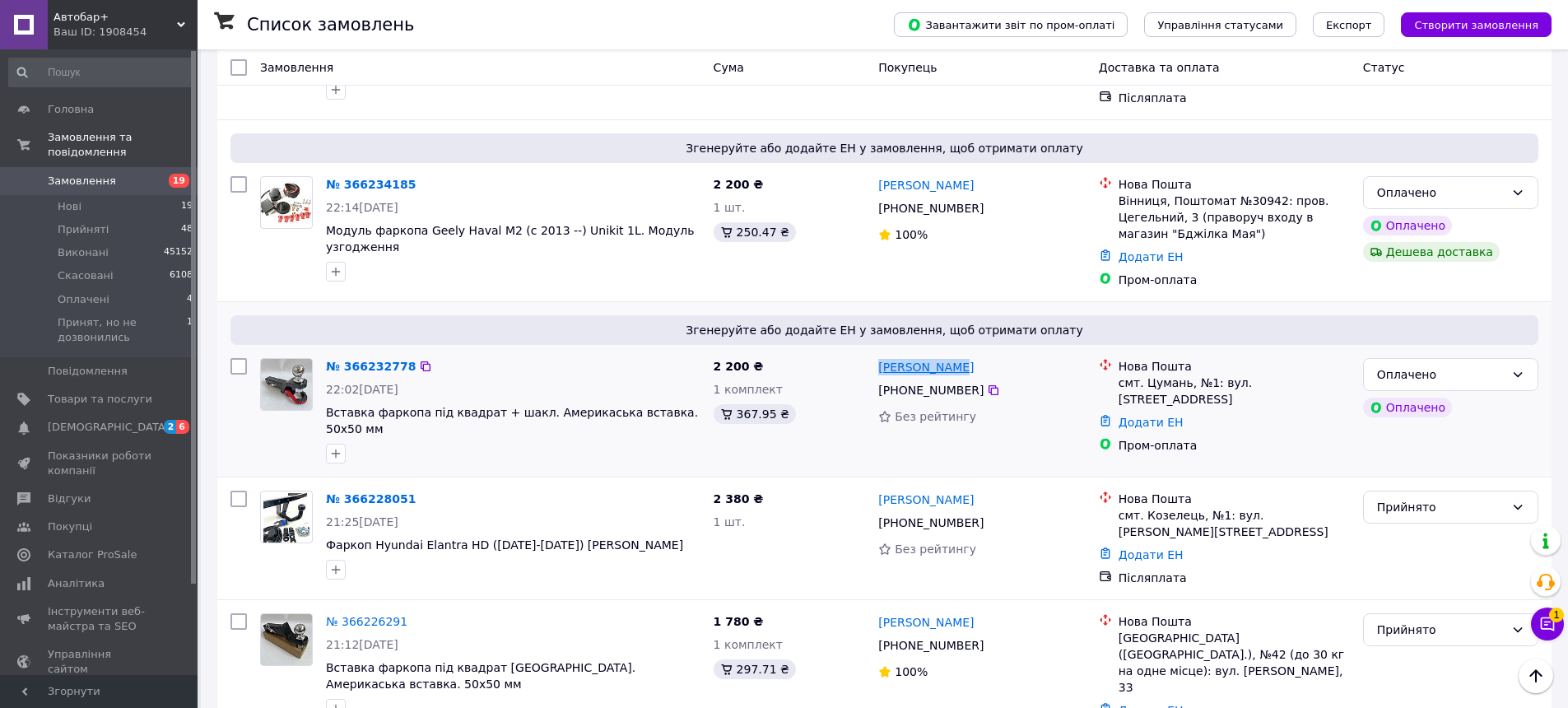
drag, startPoint x: 978, startPoint y: 338, endPoint x: 882, endPoint y: 330, distance: 96.3
click at [882, 357] on div "Діма Мельник" at bounding box center [982, 367] width 210 height 20
click at [987, 384] on icon at bounding box center [993, 390] width 13 height 13
drag, startPoint x: 1120, startPoint y: 357, endPoint x: 1207, endPoint y: 356, distance: 87.0
click at [1207, 374] on div "смт. Цумань, №1: вул. Набережна, 19" at bounding box center [1234, 390] width 231 height 33
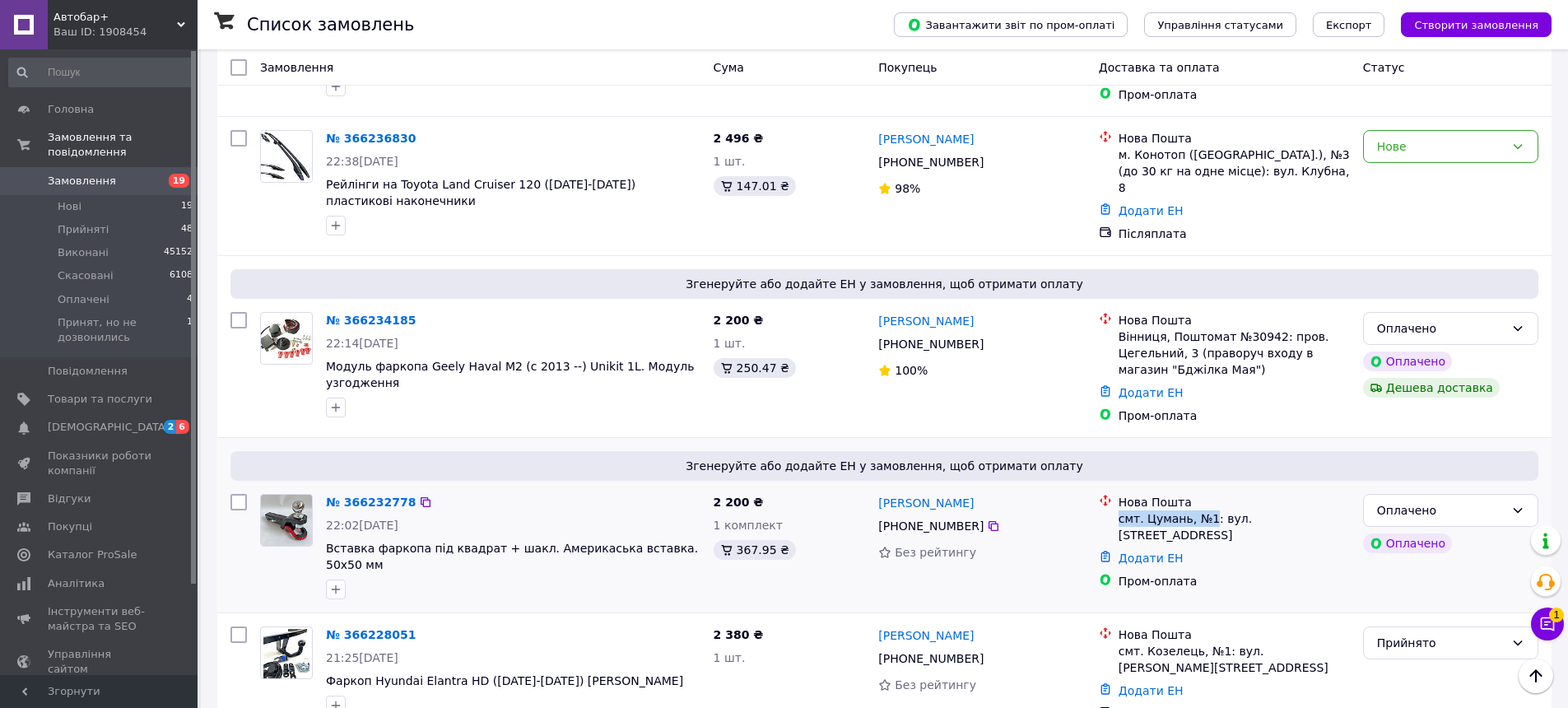
scroll to position [576, 0]
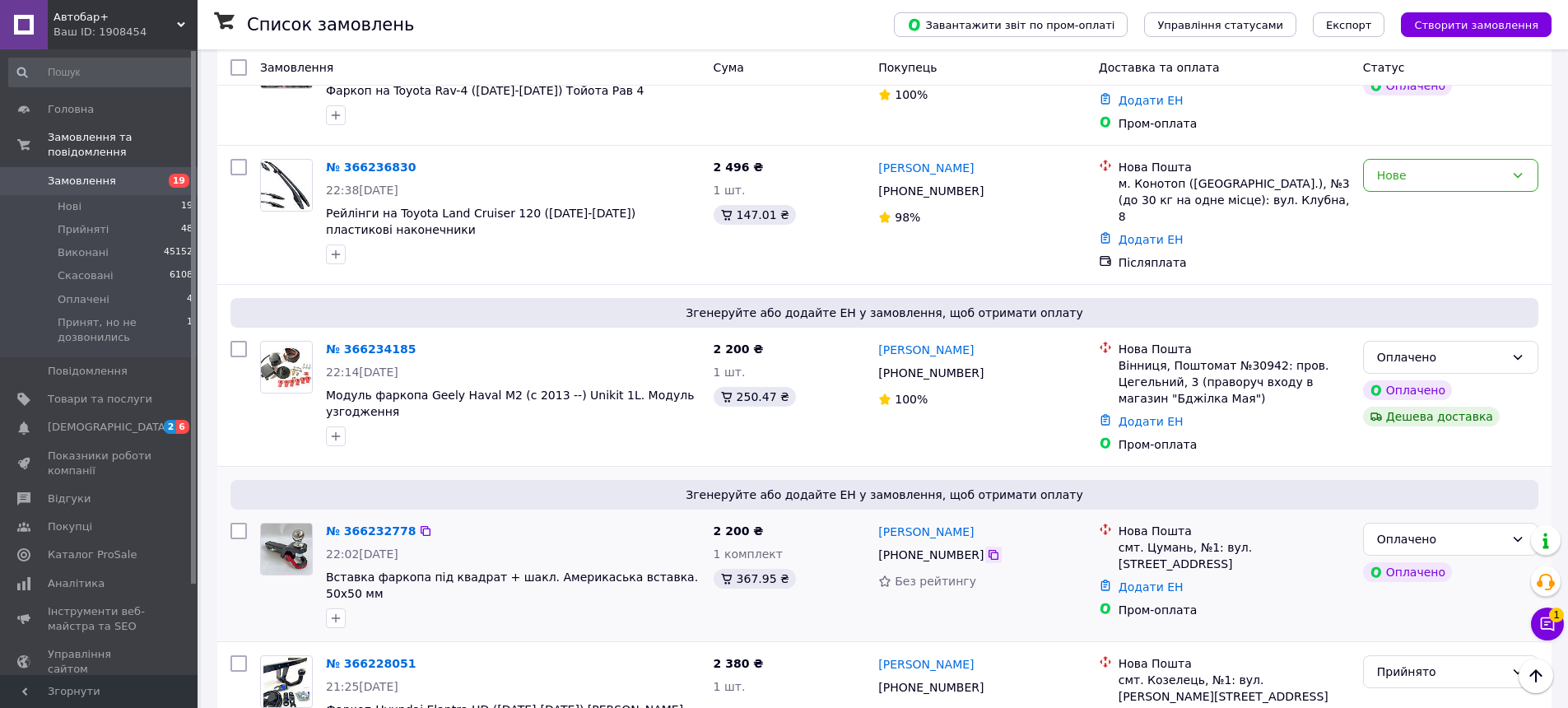
click at [987, 548] on icon at bounding box center [993, 555] width 13 height 13
click at [561, 521] on div "№ 366232778" at bounding box center [513, 531] width 378 height 20
click at [1433, 531] on div "Оплачено" at bounding box center [1440, 539] width 127 height 18
click at [1428, 536] on li "Прийнято" at bounding box center [1450, 545] width 174 height 30
click at [987, 366] on icon at bounding box center [993, 373] width 13 height 13
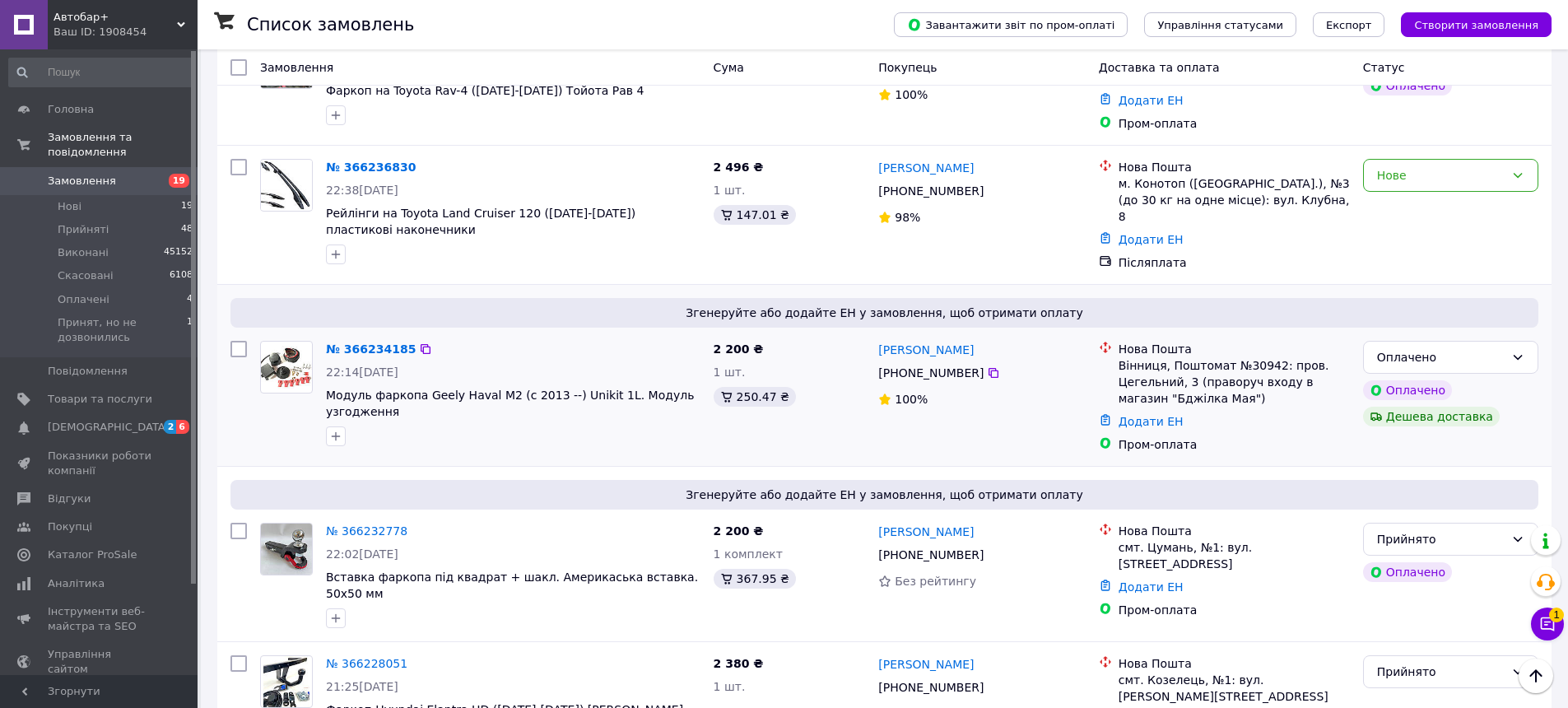
click at [574, 423] on div at bounding box center [513, 436] width 381 height 26
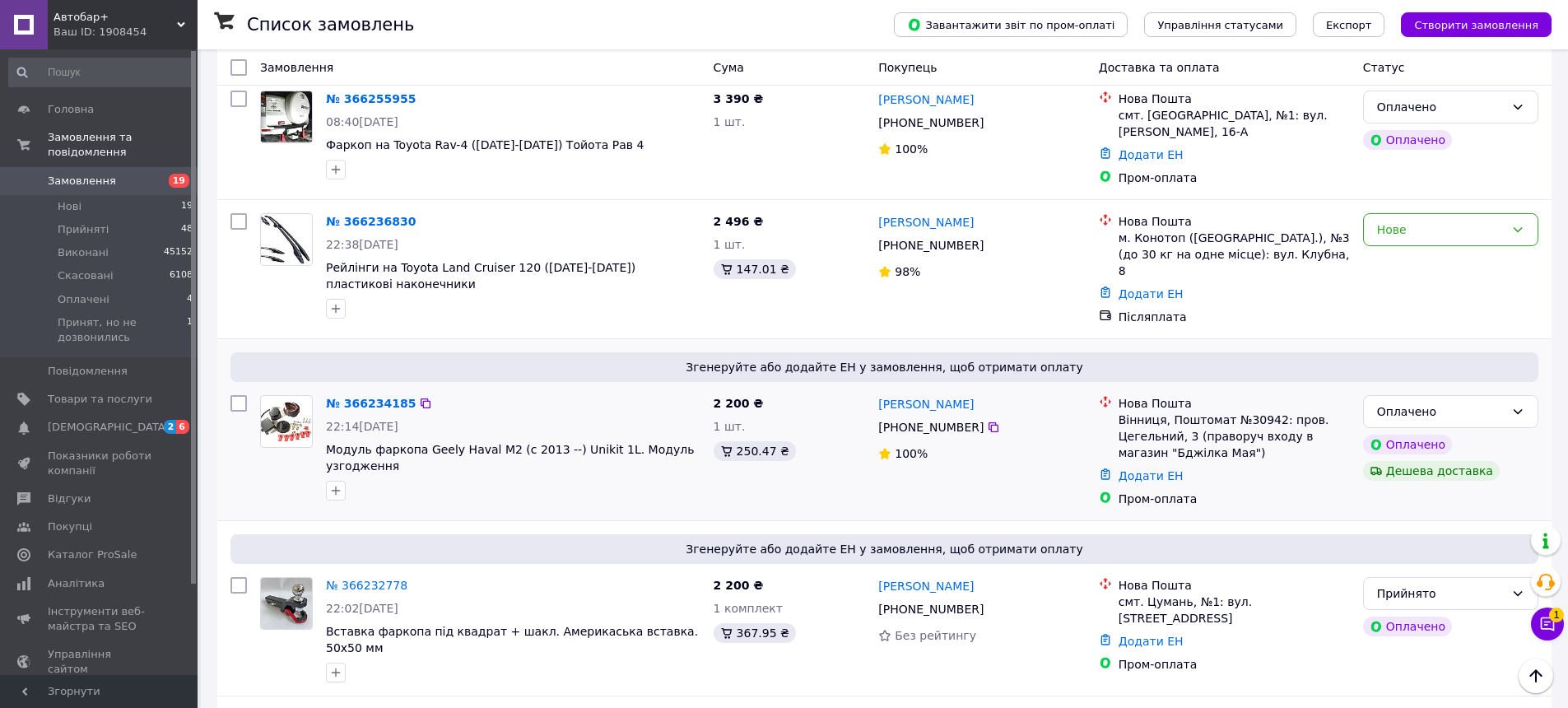
scroll to position [412, 0]
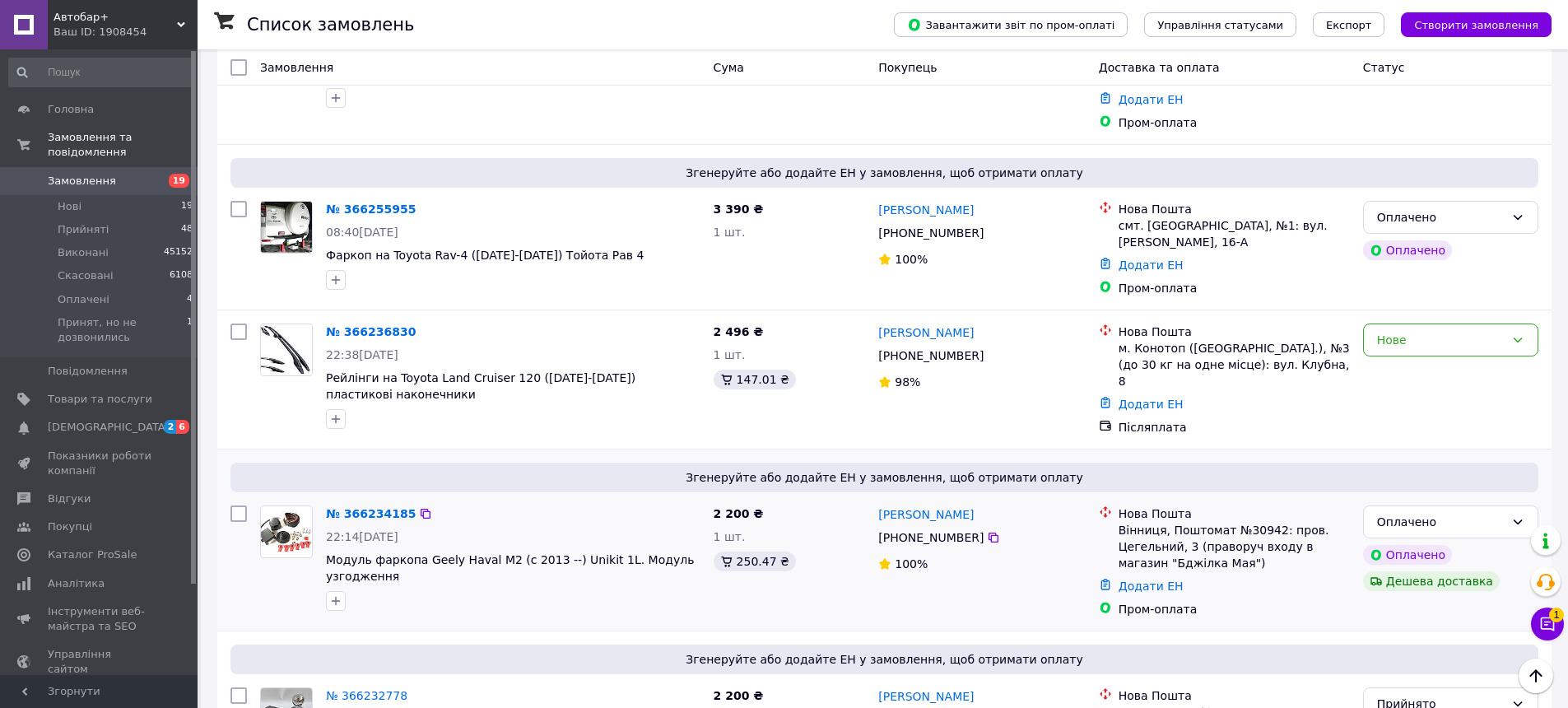
drag, startPoint x: 876, startPoint y: 478, endPoint x: 995, endPoint y: 484, distance: 119.2
click at [995, 499] on div "Вячеслав Полозенко +380 66 018 36 96 100%" at bounding box center [981, 561] width 220 height 125
drag, startPoint x: 1118, startPoint y: 504, endPoint x: 1266, endPoint y: 502, distance: 148.0
click at [1266, 522] on div "Вінниця, Поштомат №30942: пров. Цегельний, 3 (праворуч входу в магазин "Бджілка…" at bounding box center [1234, 546] width 231 height 49
click at [987, 531] on icon at bounding box center [993, 537] width 13 height 13
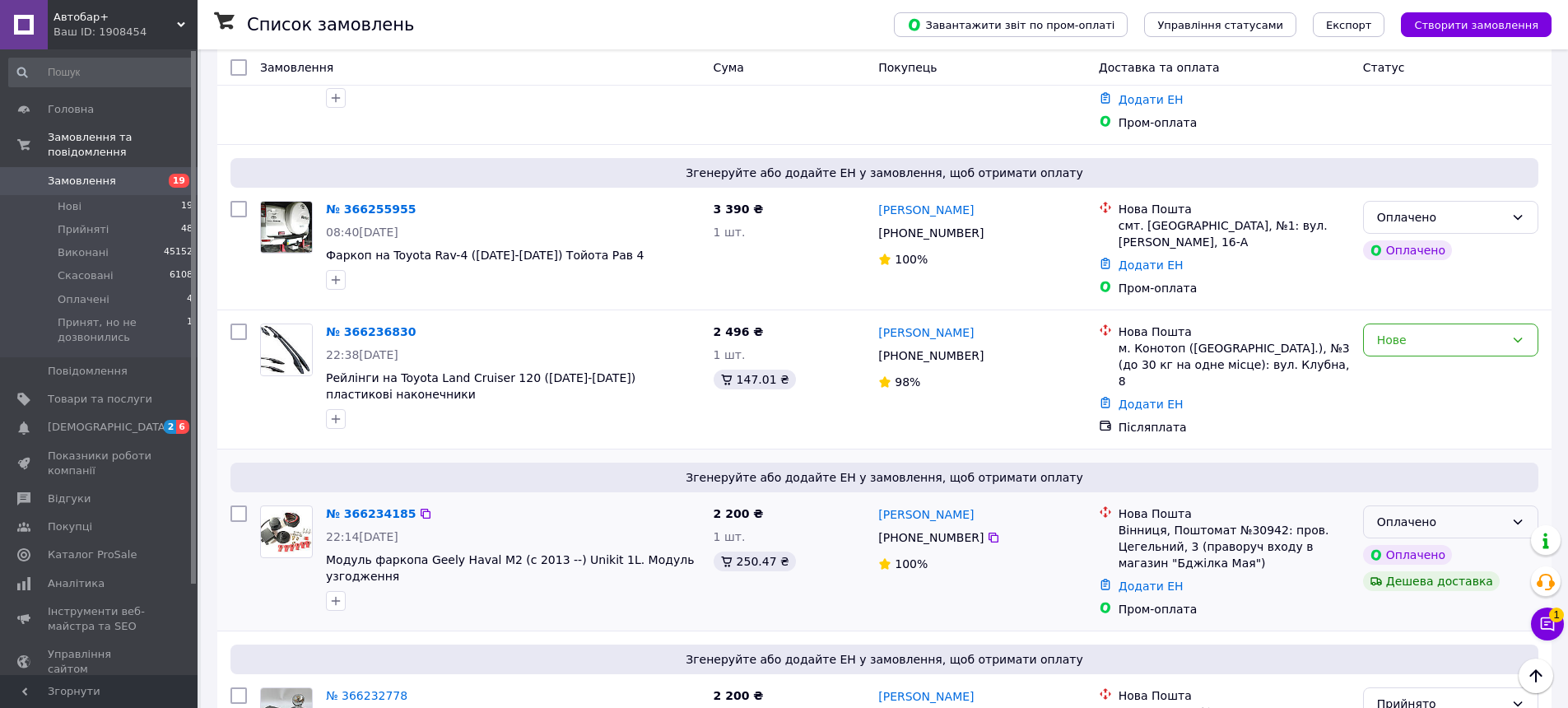
click at [1455, 513] on div "Оплачено" at bounding box center [1440, 521] width 127 height 18
click at [1392, 528] on li "Прийнято" at bounding box center [1450, 529] width 174 height 30
click at [821, 412] on div "2 496 ₴ 1 шт. 147.01 ₴" at bounding box center [790, 379] width 165 height 125
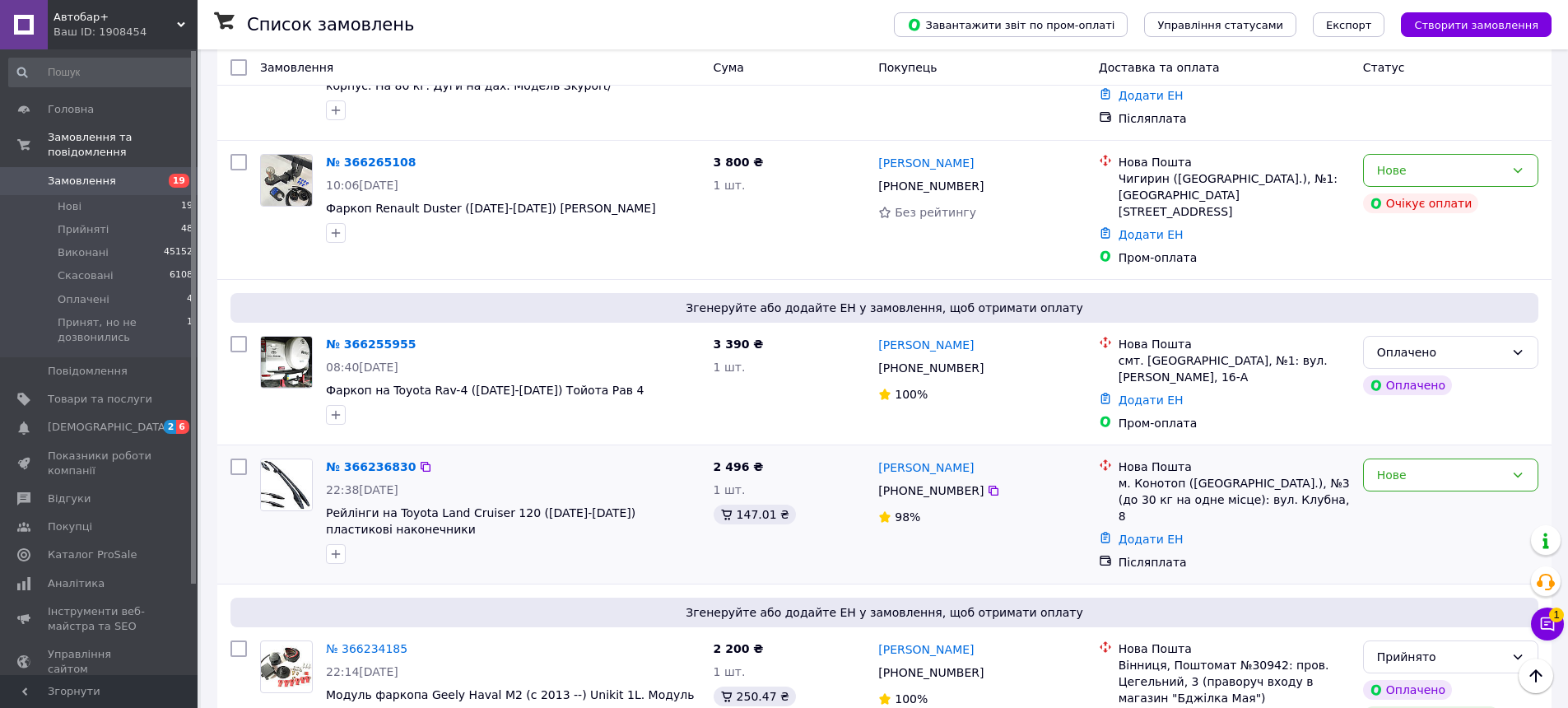
scroll to position [247, 0]
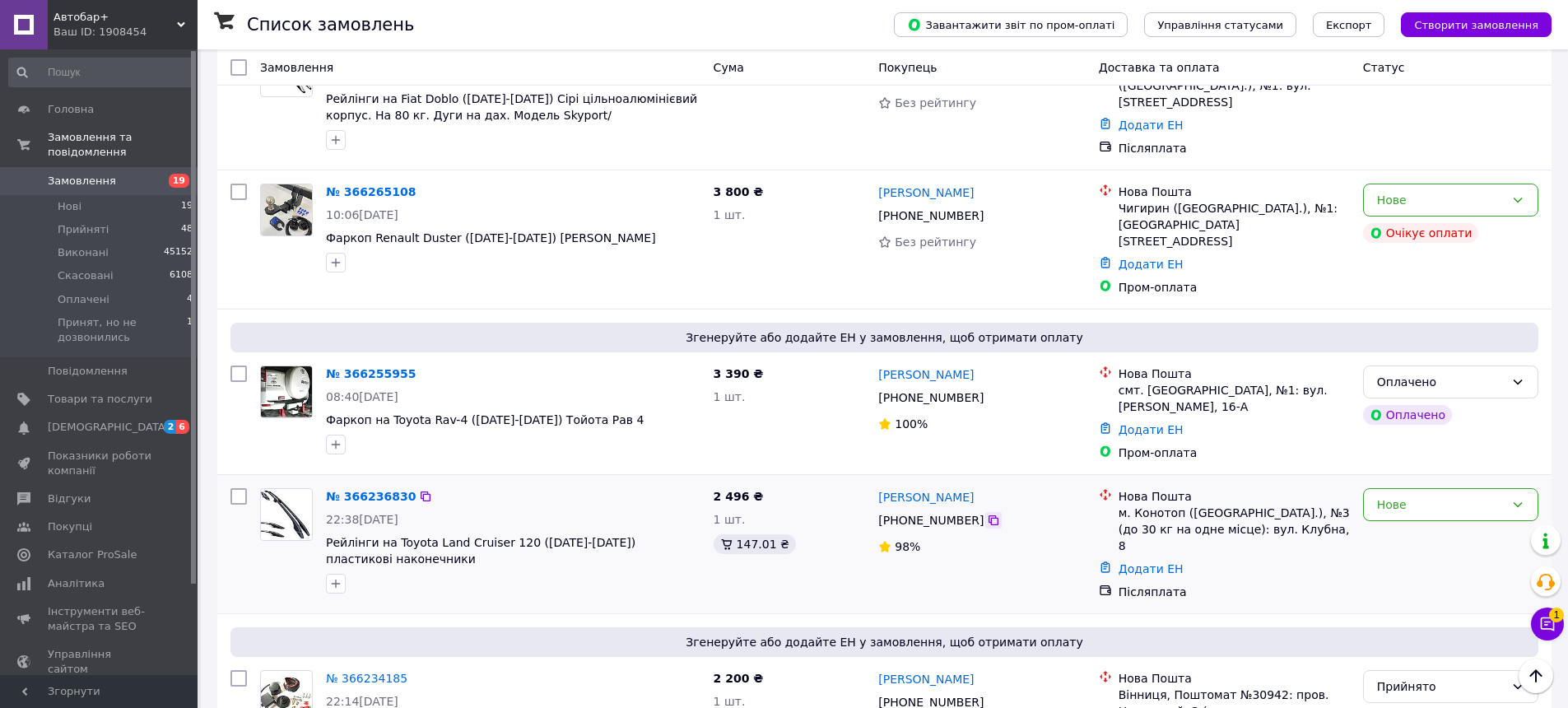
click at [988, 516] on icon at bounding box center [993, 520] width 10 height 10
click at [672, 571] on div at bounding box center [513, 583] width 381 height 26
drag, startPoint x: 327, startPoint y: 510, endPoint x: 415, endPoint y: 536, distance: 91.8
click at [415, 536] on div "№ 366236830 22:38, 11.10.2025 Рейлінги на Toyota Land Cruiser 120 (2002-2009) п…" at bounding box center [513, 541] width 387 height 119
click at [631, 570] on div at bounding box center [513, 583] width 381 height 26
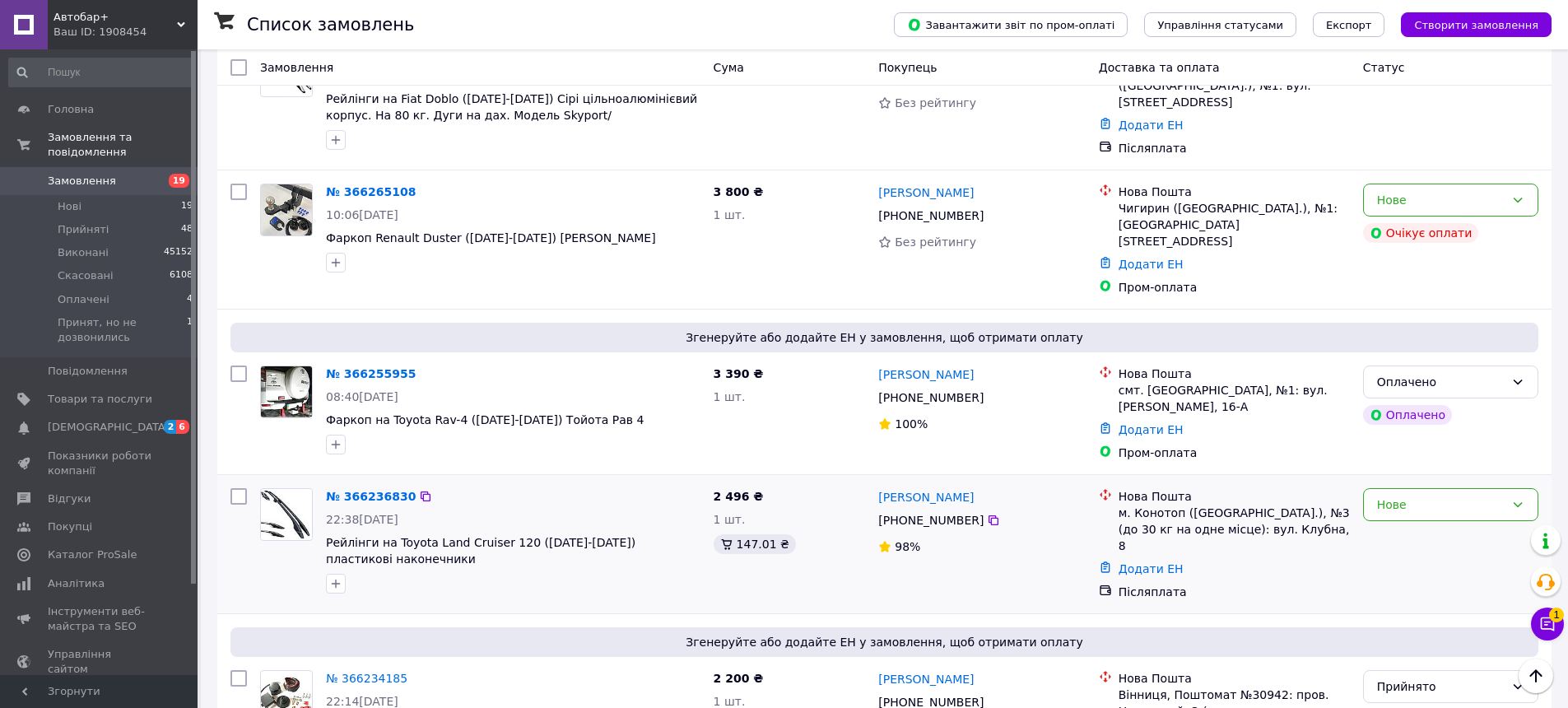
click at [767, 548] on div "2 496 ₴ 1 шт. 147.01 ₴" at bounding box center [790, 544] width 165 height 125
drag, startPoint x: 324, startPoint y: 510, endPoint x: 399, endPoint y: 538, distance: 80.1
click at [399, 538] on div "№ 366236830 22:38, 11.10.2025 Рейлінги на Toyota Land Cruiser 120 (2002-2009) п…" at bounding box center [513, 541] width 387 height 119
drag, startPoint x: 878, startPoint y: 465, endPoint x: 986, endPoint y: 471, distance: 108.2
click at [986, 487] on div "Валерий Скиба" at bounding box center [982, 497] width 210 height 20
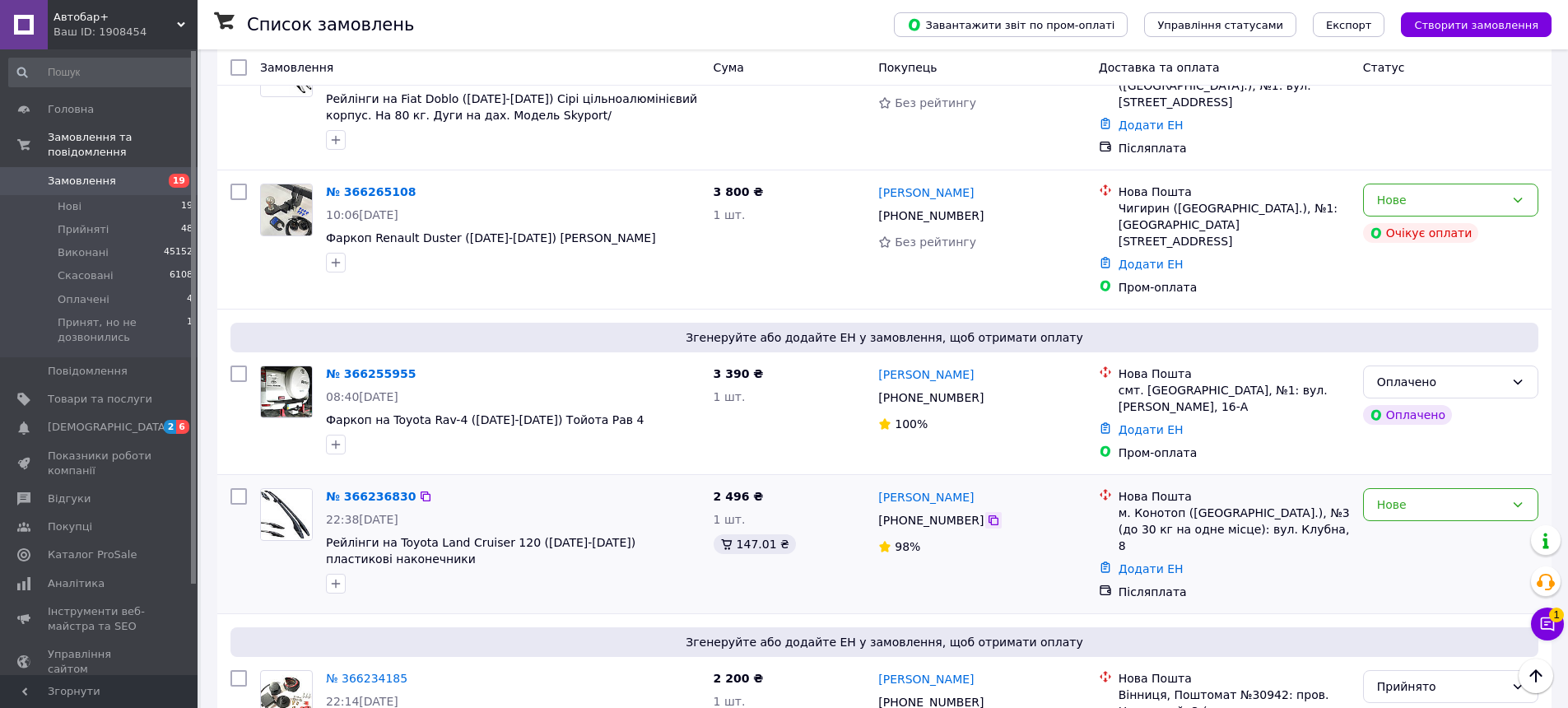
click at [988, 516] on icon at bounding box center [993, 520] width 10 height 10
drag, startPoint x: 1117, startPoint y: 492, endPoint x: 1268, endPoint y: 497, distance: 151.1
click at [1268, 505] on div "м. Конотоп (Сумська обл.), №3 (до 30 кг на одне місце): вул. Клубна, 8" at bounding box center [1234, 529] width 231 height 49
click at [1441, 495] on div "Нове" at bounding box center [1440, 504] width 127 height 18
click at [1428, 523] on li "Прийнято" at bounding box center [1450, 518] width 174 height 30
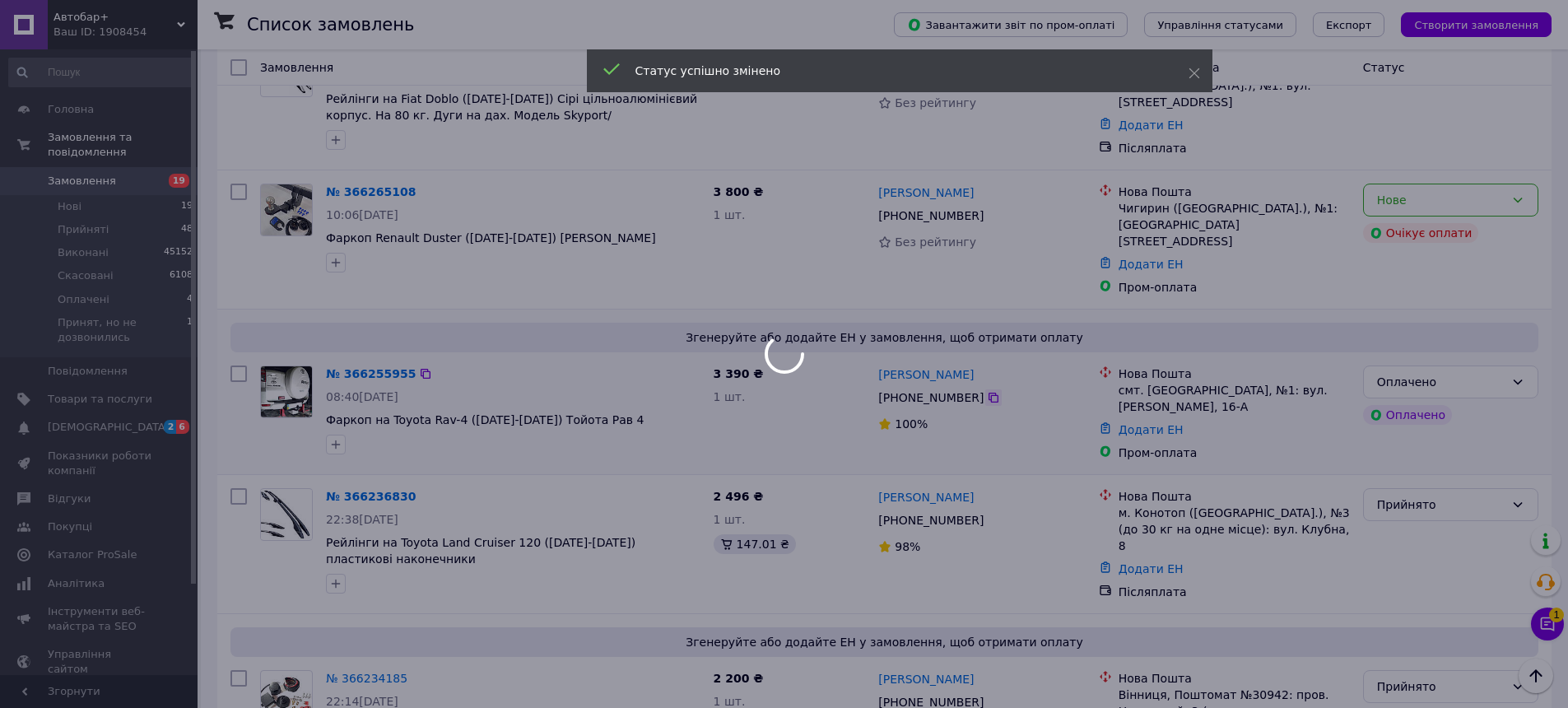
click at [983, 379] on div at bounding box center [784, 354] width 1568 height 708
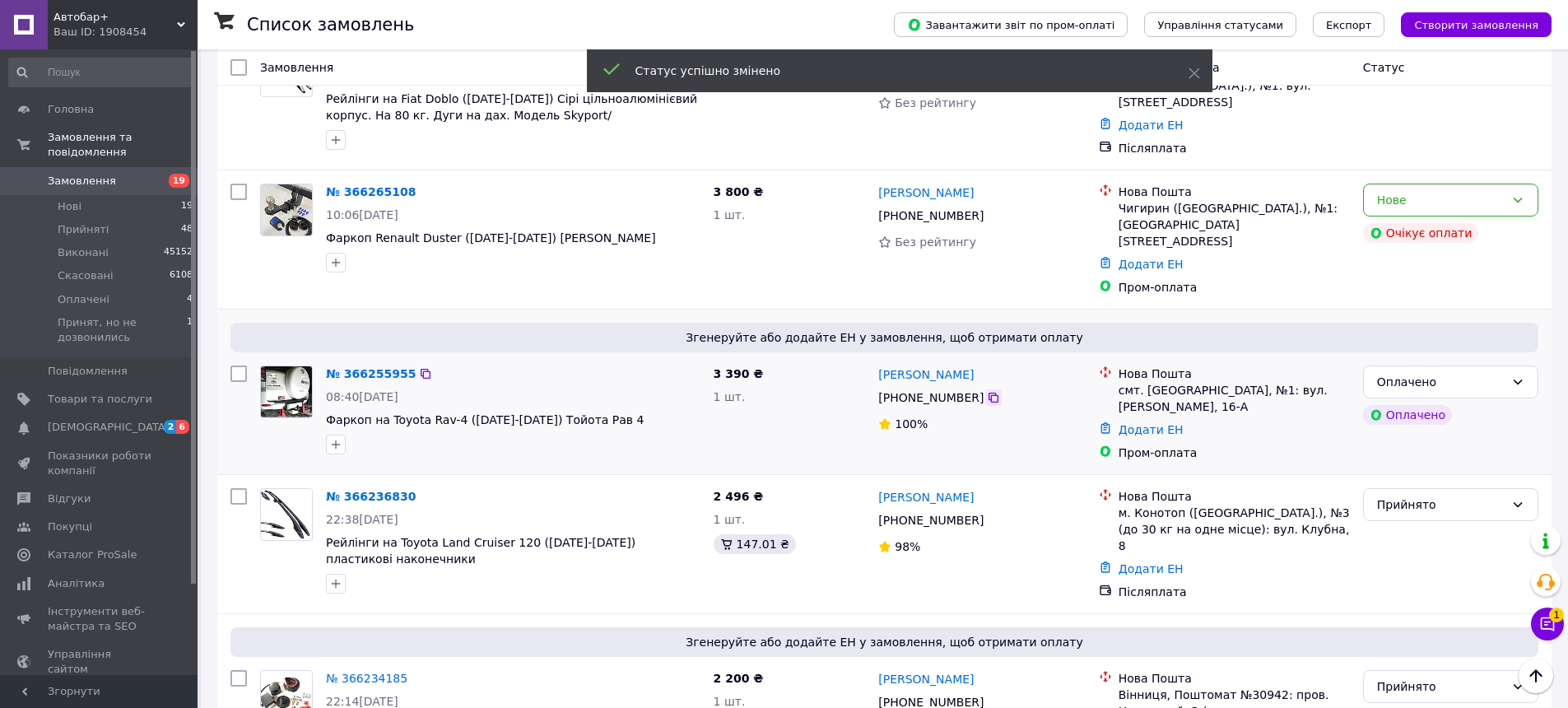
click at [988, 393] on icon at bounding box center [993, 398] width 10 height 10
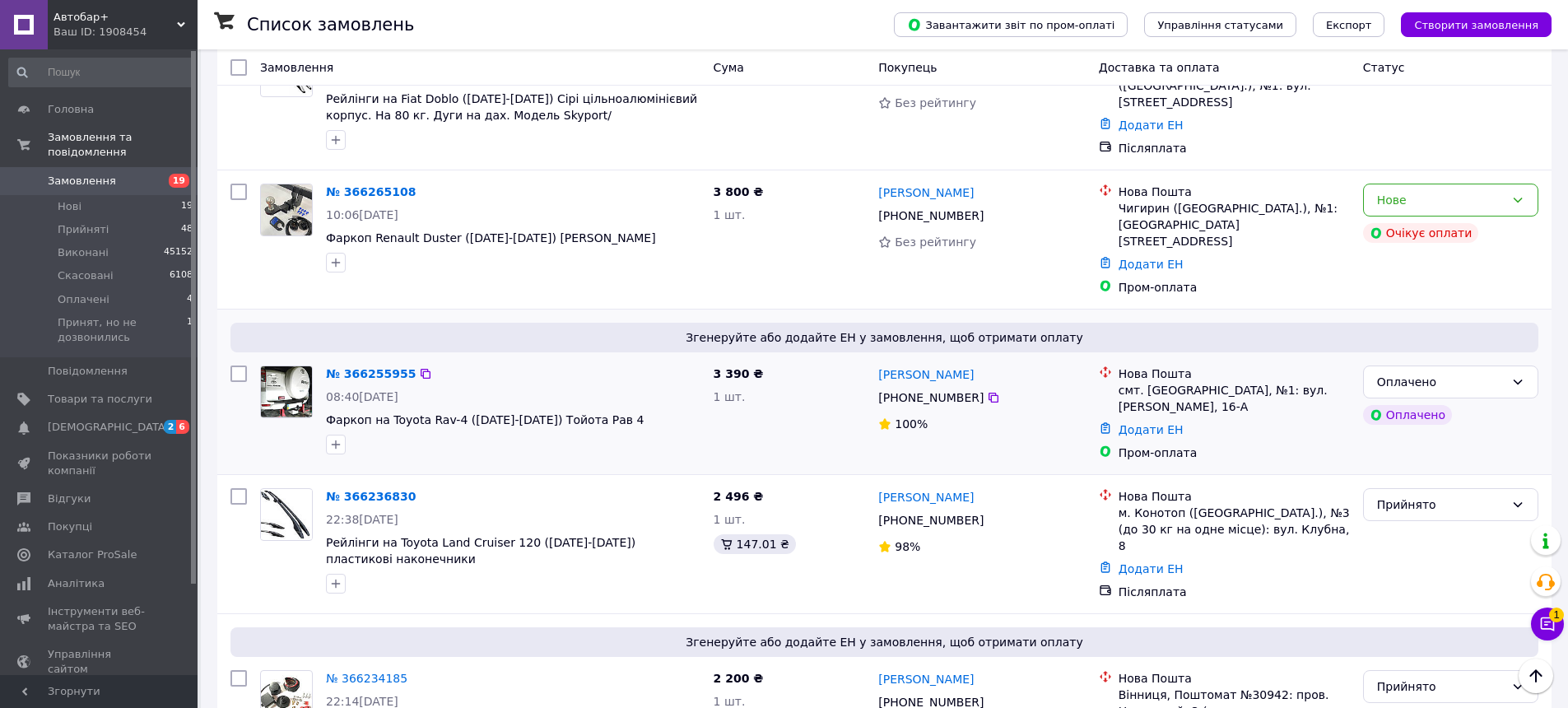
click at [568, 437] on div "№ 366255955 08:40, 12.10.2025 Фаркоп на Toyota Rav-4 (2006-2013) Тойота Рав 4" at bounding box center [513, 410] width 387 height 102
click at [972, 366] on link "Сергей Ефименко" at bounding box center [925, 374] width 96 height 17
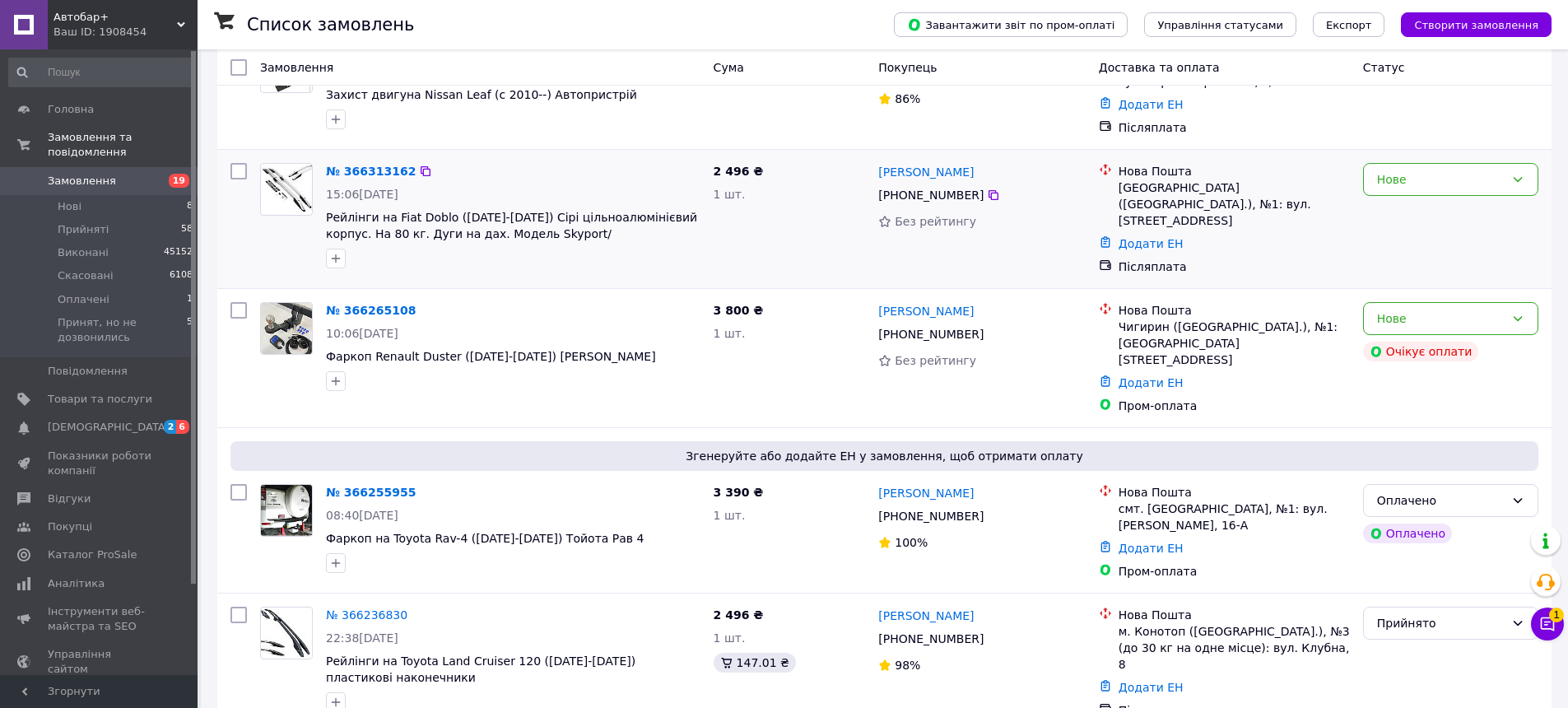
scroll to position [247, 0]
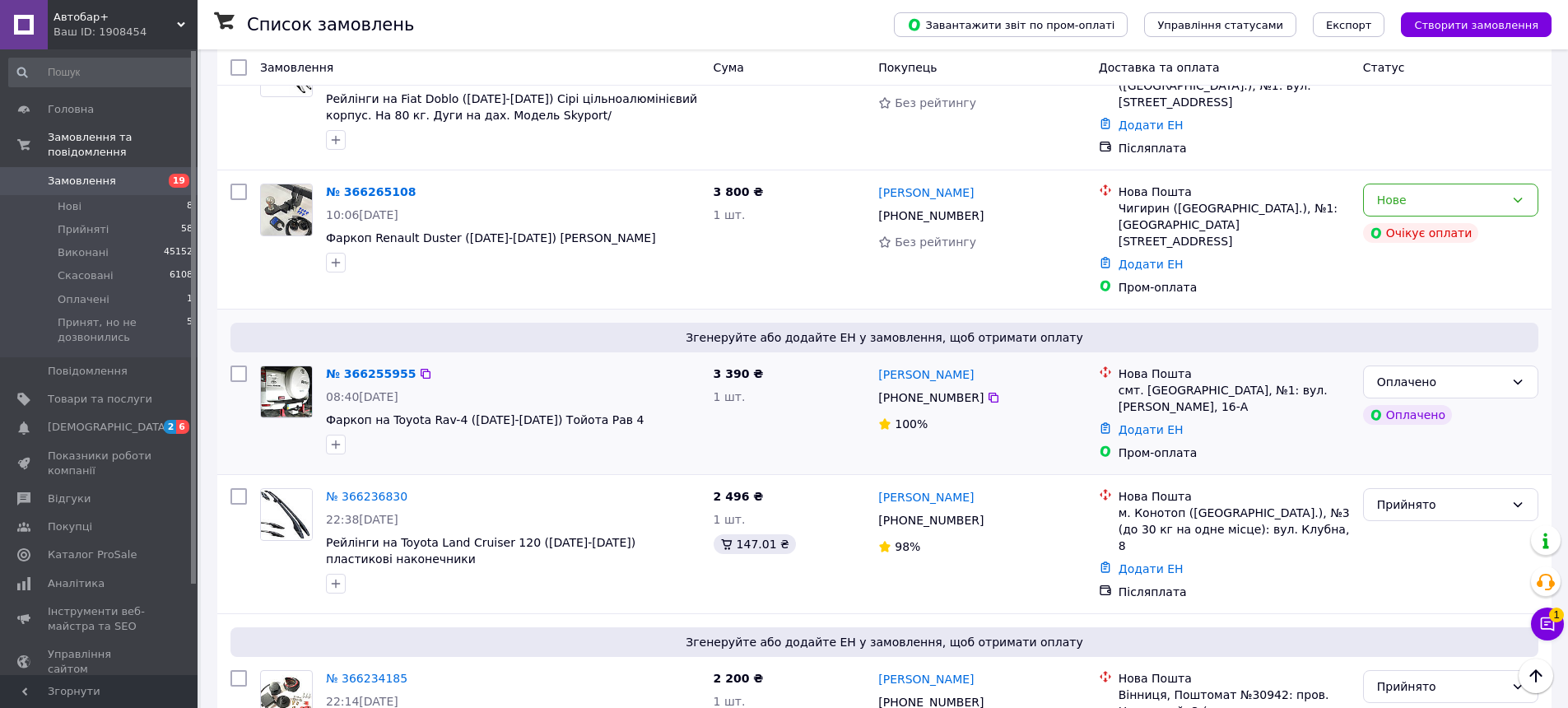
drag, startPoint x: 982, startPoint y: 358, endPoint x: 877, endPoint y: 350, distance: 105.3
click at [877, 364] on div "Сергей Ефименко" at bounding box center [982, 374] width 210 height 20
drag, startPoint x: 1119, startPoint y: 364, endPoint x: 1243, endPoint y: 367, distance: 124.0
click at [1243, 382] on div "смт. Нова Водолага, №1: вул. Васильківського Сергія, 16-А" at bounding box center [1234, 398] width 231 height 33
click at [1440, 373] on div "Оплачено" at bounding box center [1440, 381] width 127 height 18
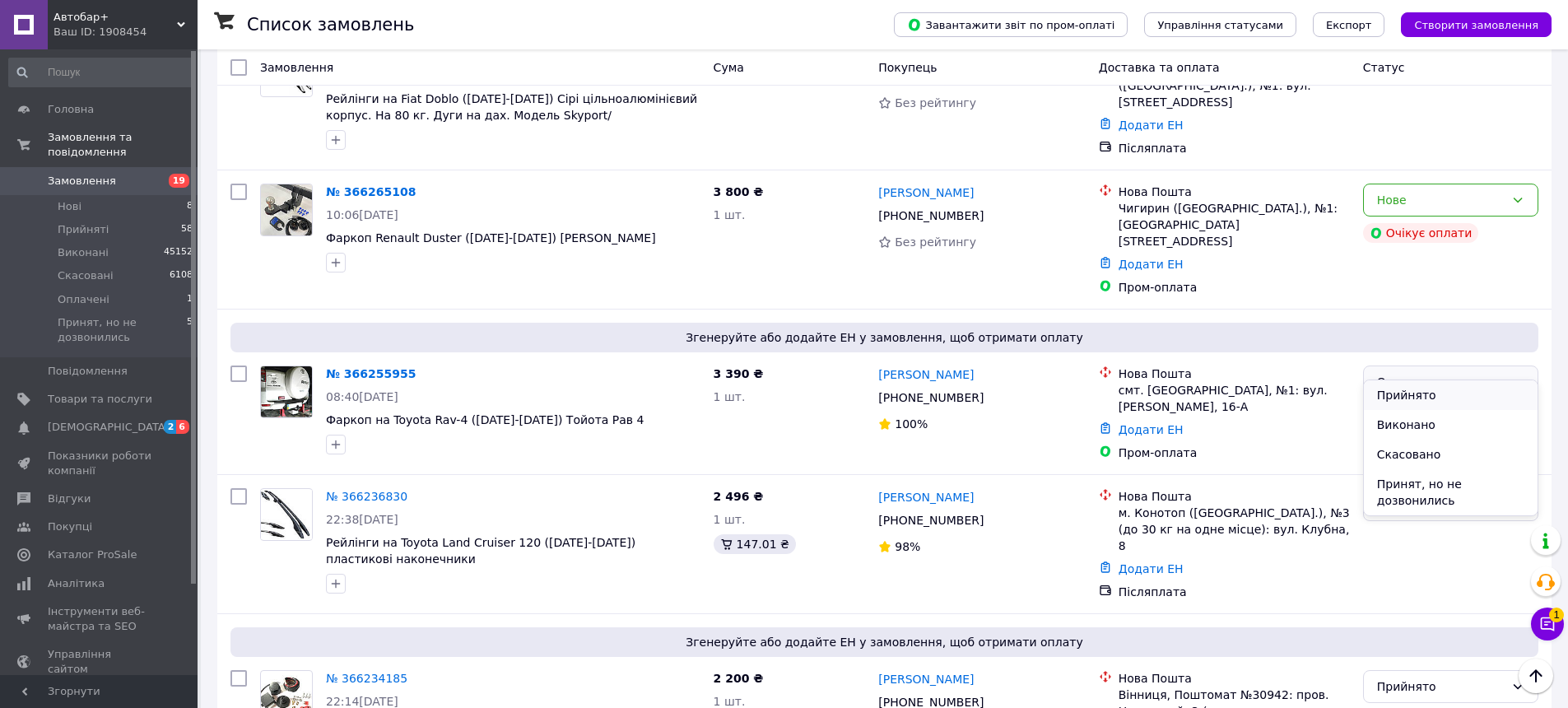
click at [1418, 399] on li "Прийнято" at bounding box center [1450, 395] width 174 height 30
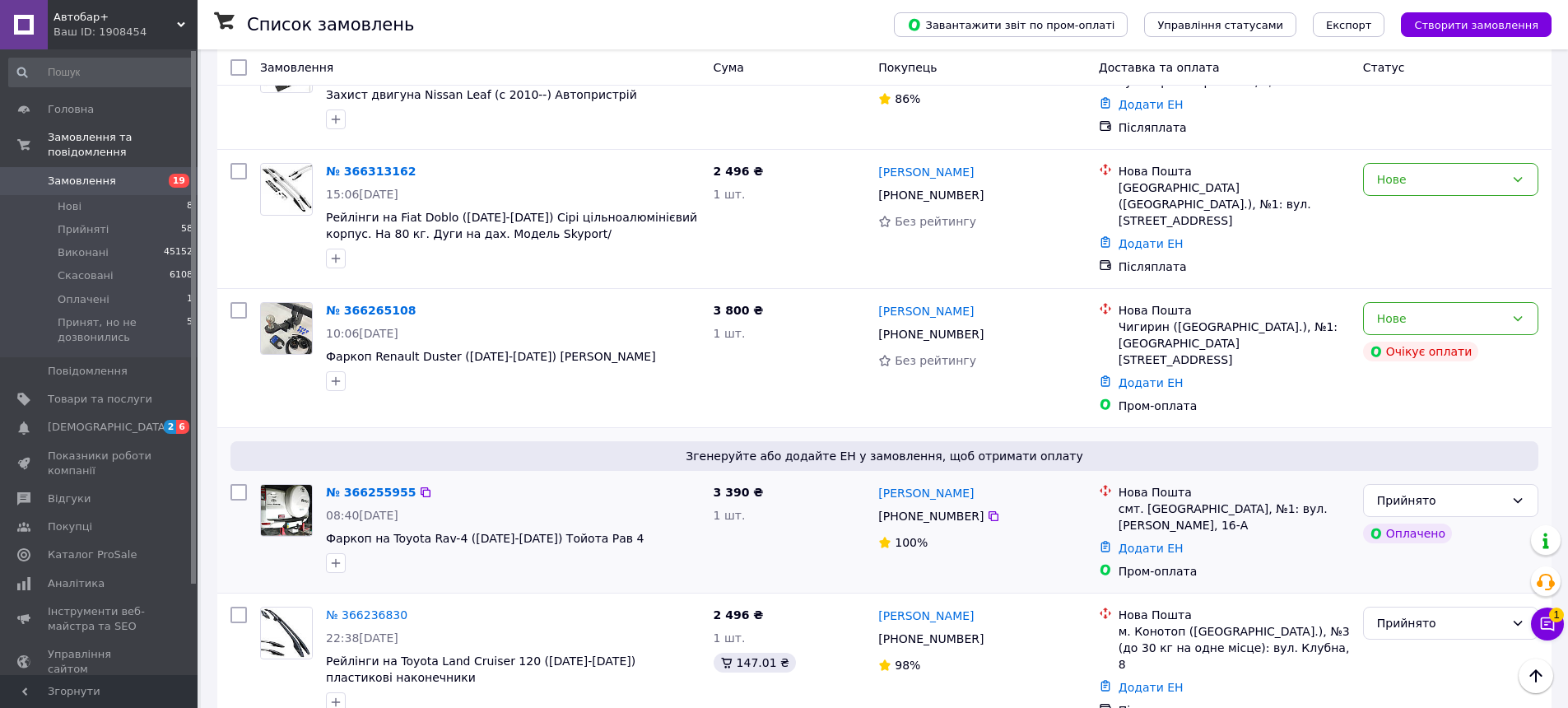
scroll to position [0, 0]
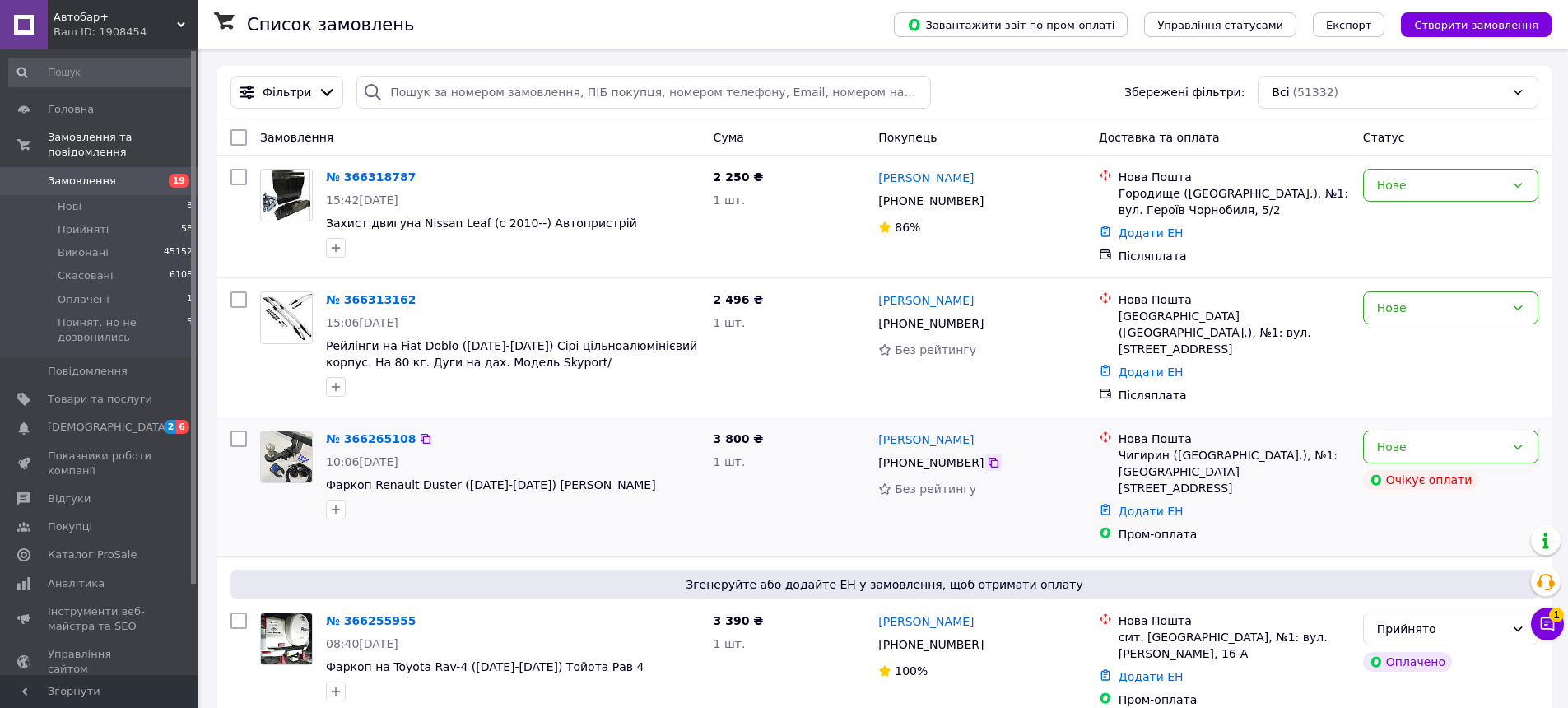
click at [986, 465] on div at bounding box center [993, 463] width 17 height 17
click at [988, 459] on icon at bounding box center [993, 463] width 13 height 13
click at [519, 400] on div "№ 366313162 15:06, 12.10.2025 Рейлінги на Fiat Doblo (2001-2015) Сірі цільноалю…" at bounding box center [513, 345] width 387 height 119
drag, startPoint x: 973, startPoint y: 433, endPoint x: 872, endPoint y: 433, distance: 101.0
click at [872, 433] on div "Віктор Прудкий +380 50 464 08 25 Без рейтингу" at bounding box center [981, 486] width 220 height 125
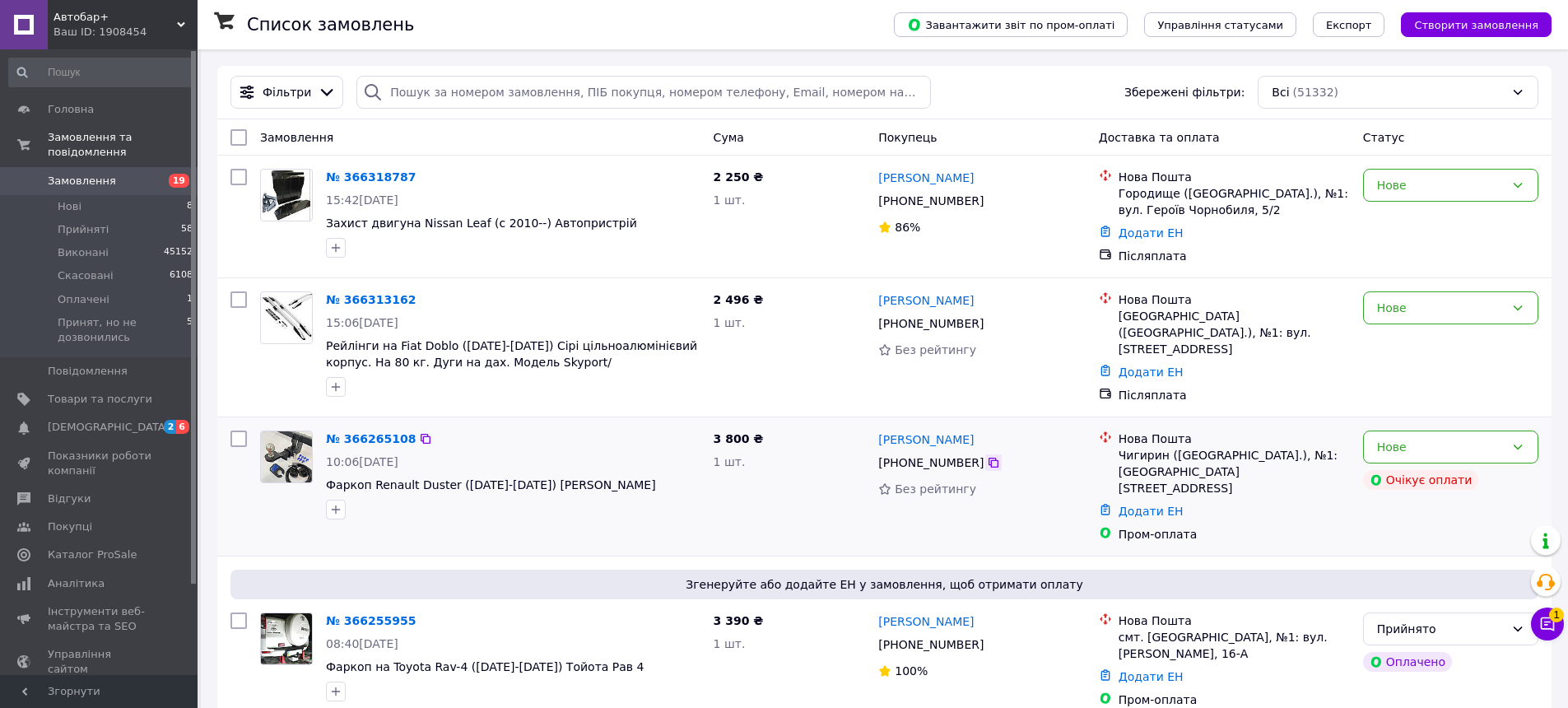
click at [987, 456] on icon at bounding box center [993, 463] width 13 height 13
drag, startPoint x: 1117, startPoint y: 448, endPoint x: 1279, endPoint y: 445, distance: 162.0
click at [1279, 447] on div "Чигирин (Черкаська обл.), №1: вул. князя Дмитра Вишневецького, 17" at bounding box center [1234, 471] width 231 height 49
click at [1461, 439] on div "Нове" at bounding box center [1440, 446] width 127 height 18
click at [1406, 479] on li "Прийнято" at bounding box center [1450, 477] width 174 height 30
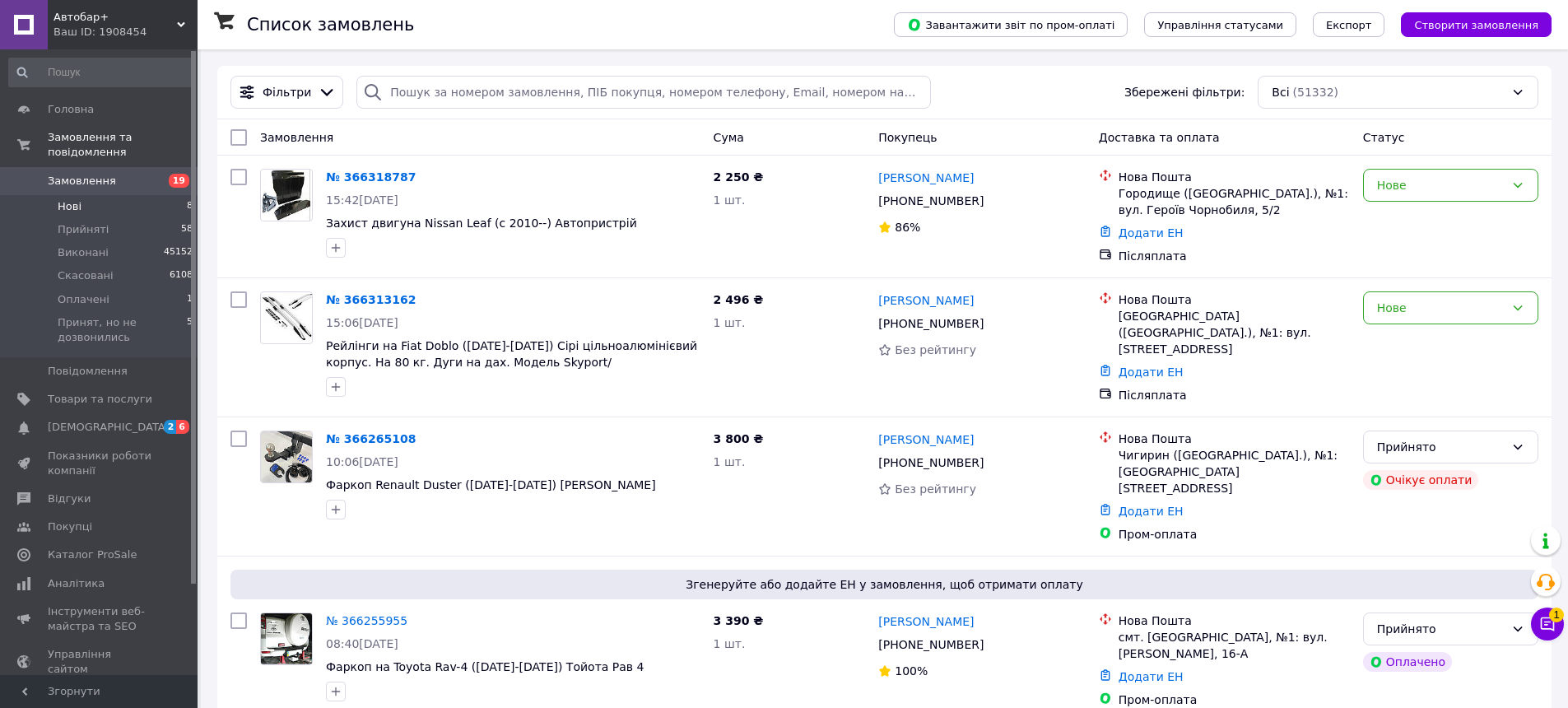
click at [112, 196] on li "Нові 8" at bounding box center [101, 206] width 203 height 23
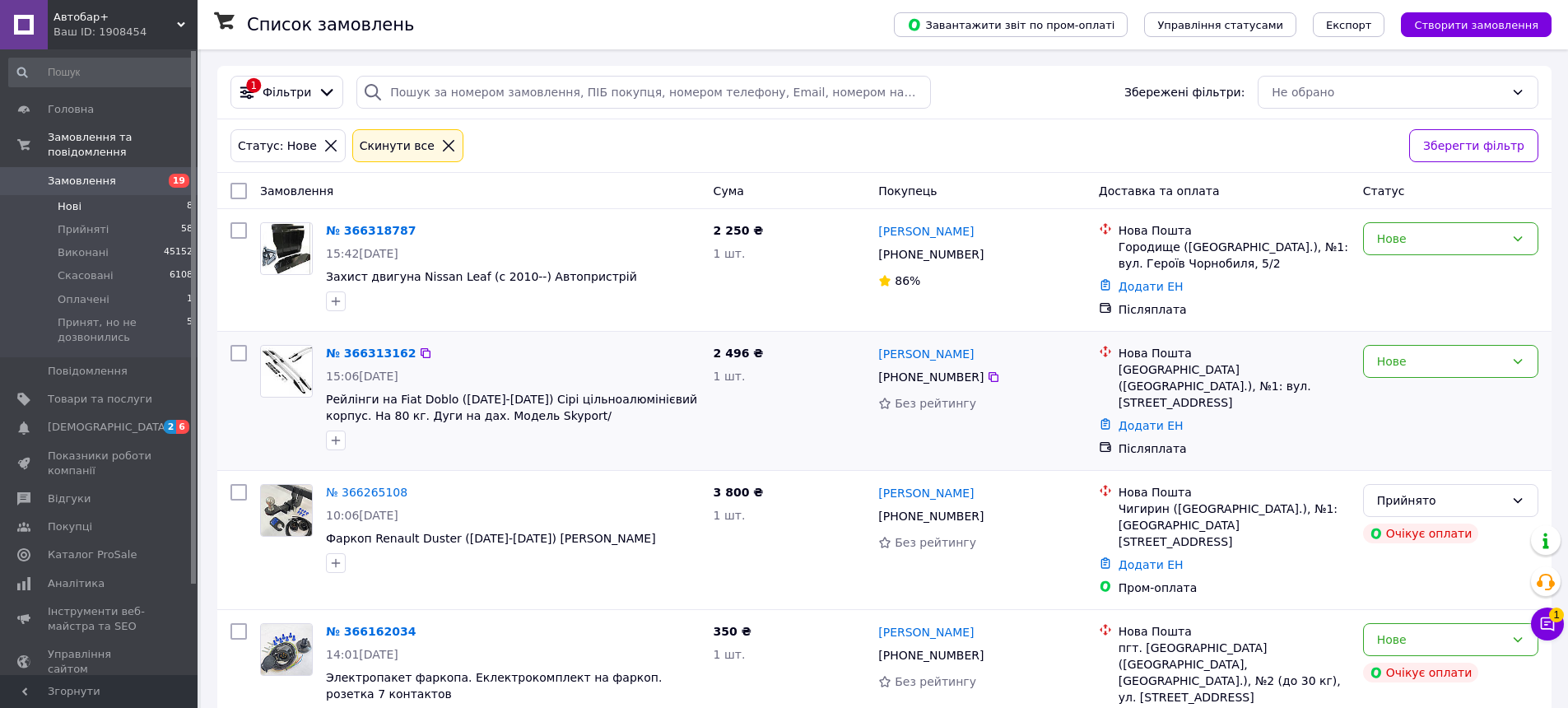
scroll to position [422, 0]
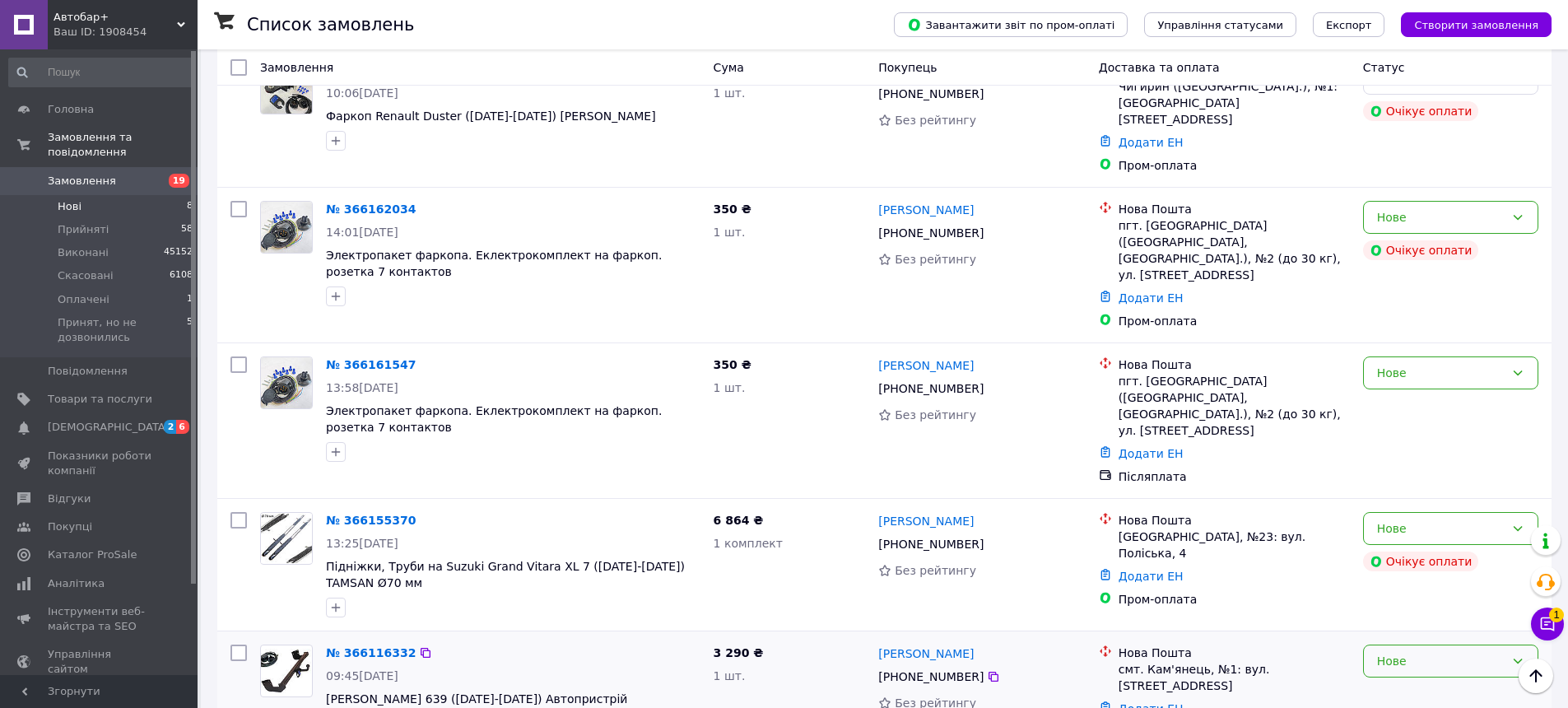
click at [1401, 645] on div "Нове" at bounding box center [1450, 661] width 176 height 33
click at [1422, 452] on li "Прийнято" at bounding box center [1450, 458] width 174 height 30
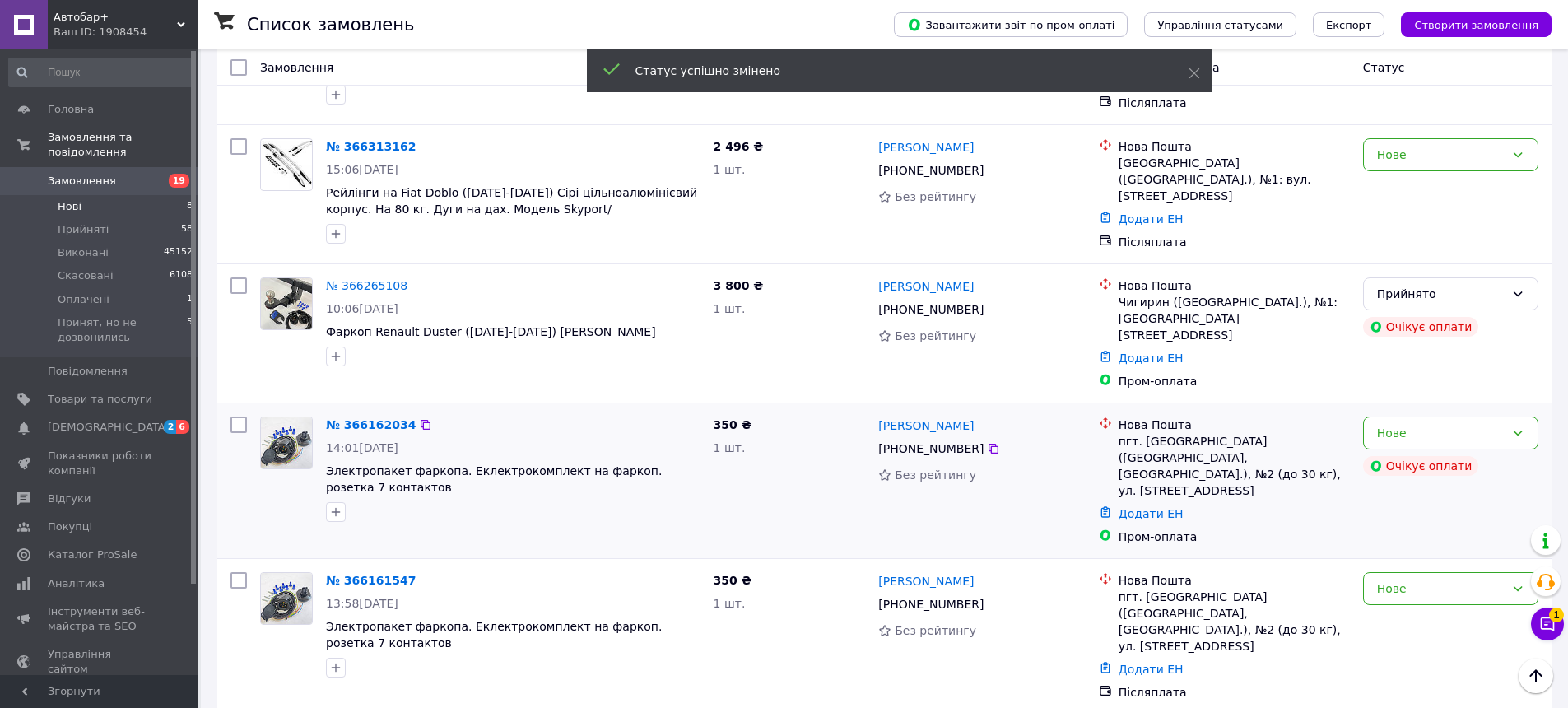
scroll to position [0, 0]
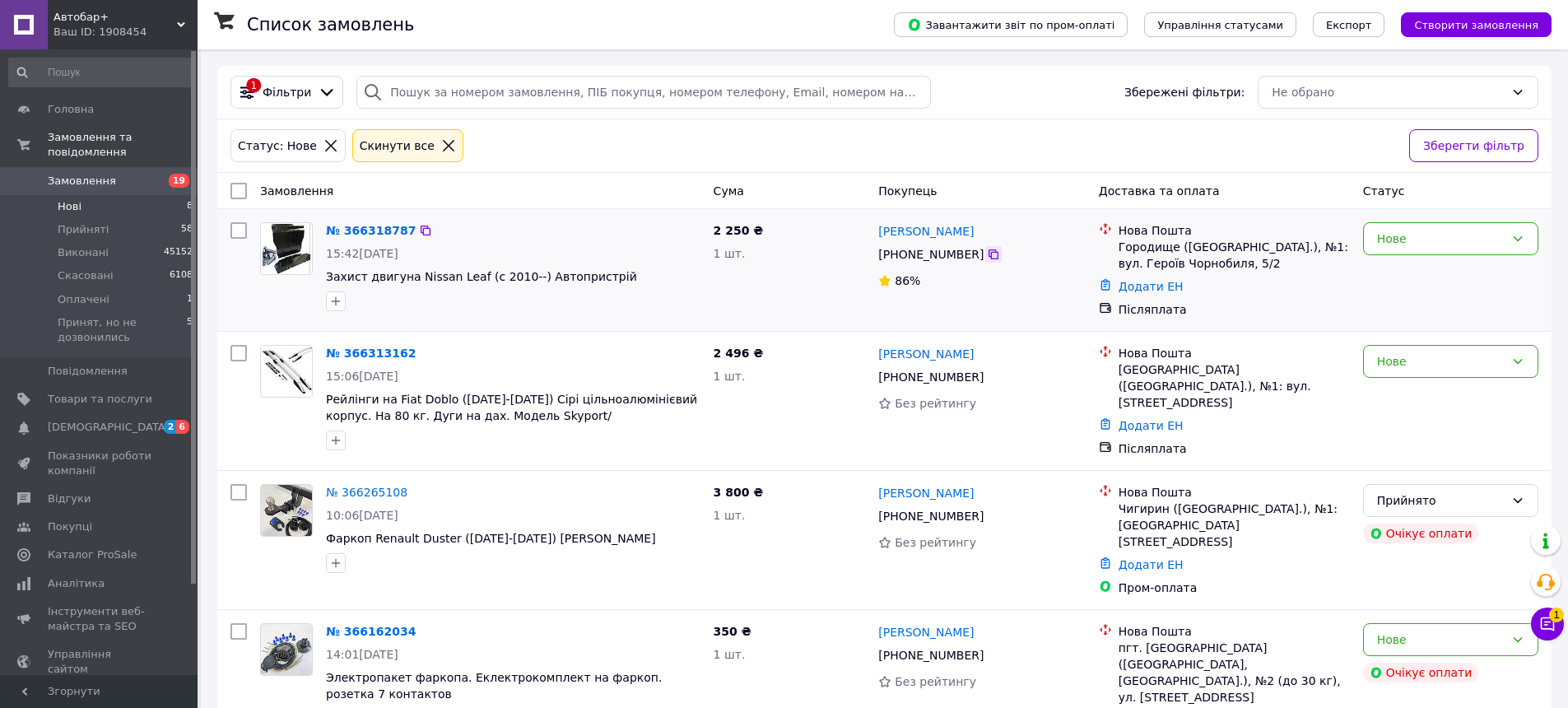
click at [987, 252] on icon at bounding box center [993, 255] width 13 height 13
click at [585, 306] on div at bounding box center [513, 301] width 381 height 26
drag, startPoint x: 945, startPoint y: 231, endPoint x: 884, endPoint y: 228, distance: 61.1
click at [884, 228] on div "Юрій Качан" at bounding box center [982, 230] width 210 height 20
drag, startPoint x: 1118, startPoint y: 248, endPoint x: 1285, endPoint y: 253, distance: 167.1
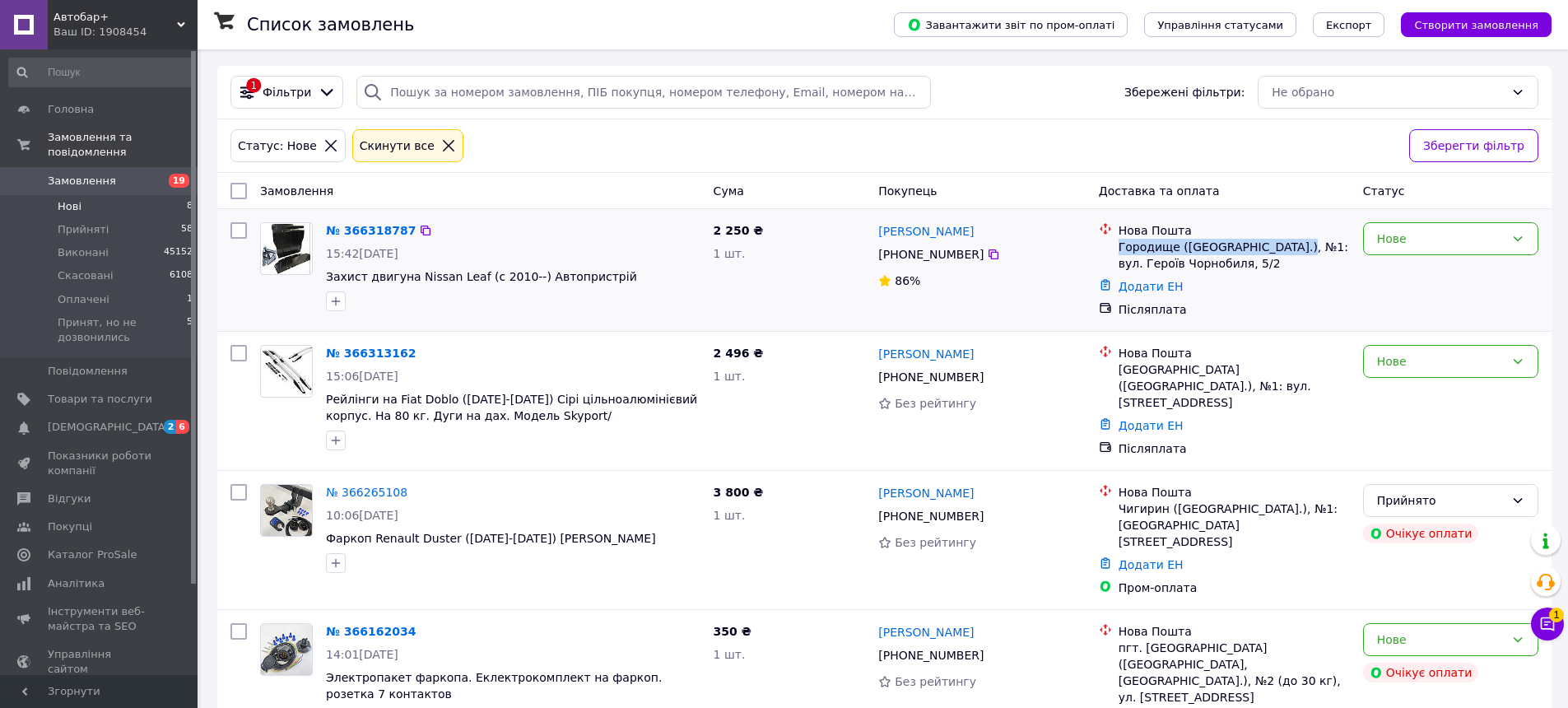
click at [1285, 253] on div "Городище (Черкаська обл.), №1: вул. Героїв Чорнобиля, 5/2" at bounding box center [1234, 255] width 231 height 33
click at [1405, 246] on div "Нове" at bounding box center [1440, 238] width 127 height 18
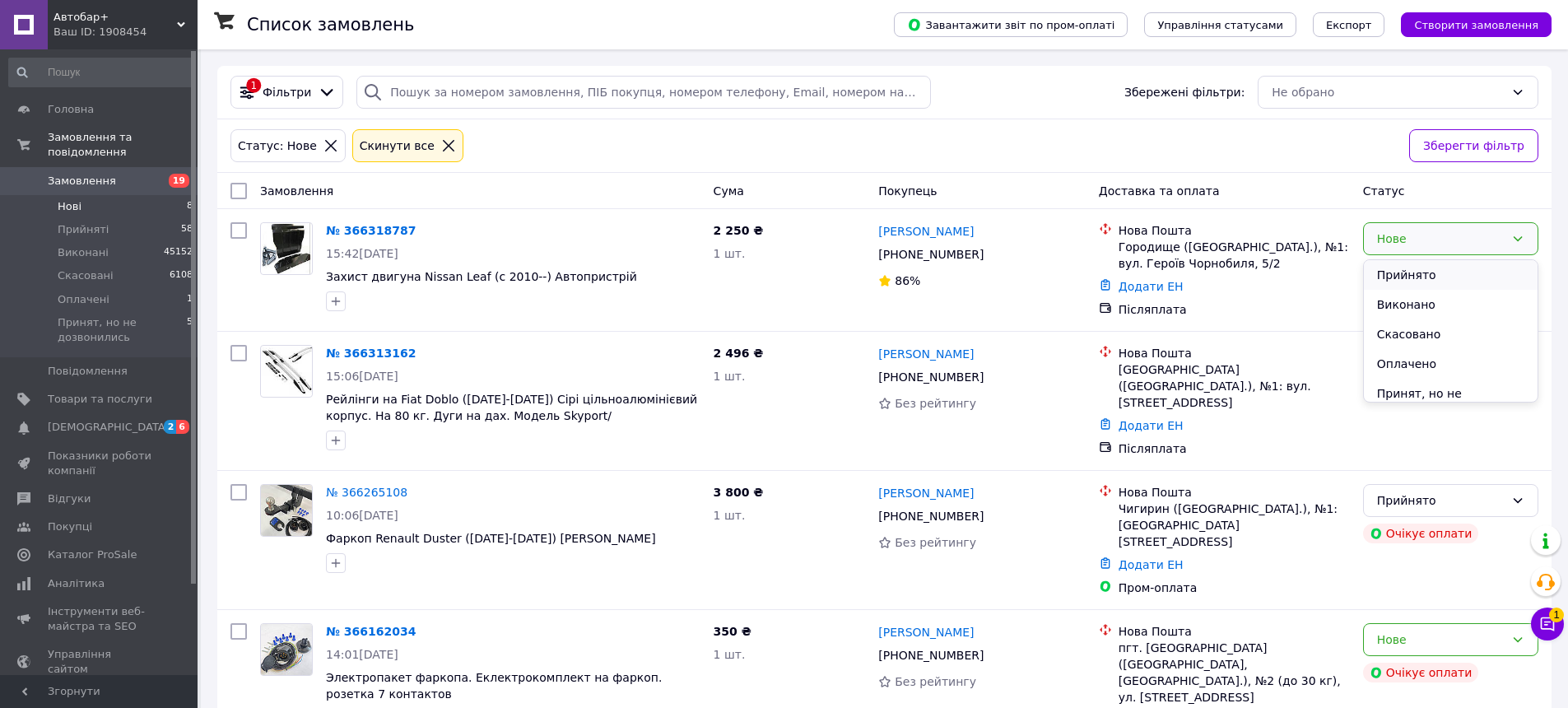
click at [1398, 280] on li "Прийнято" at bounding box center [1450, 275] width 174 height 30
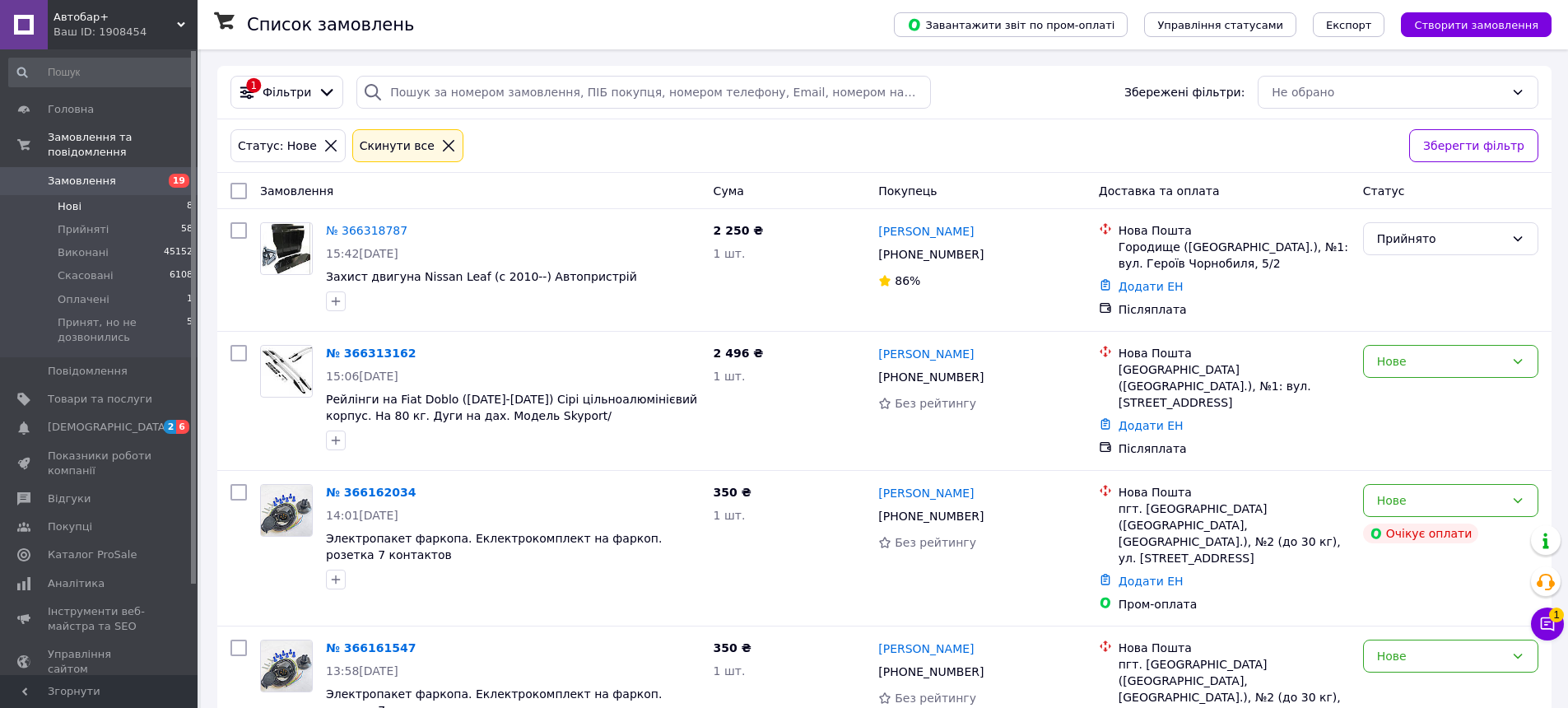
click at [899, 189] on span "Покупець" at bounding box center [907, 190] width 59 height 13
click at [942, 193] on div "Покупець" at bounding box center [981, 191] width 220 height 30
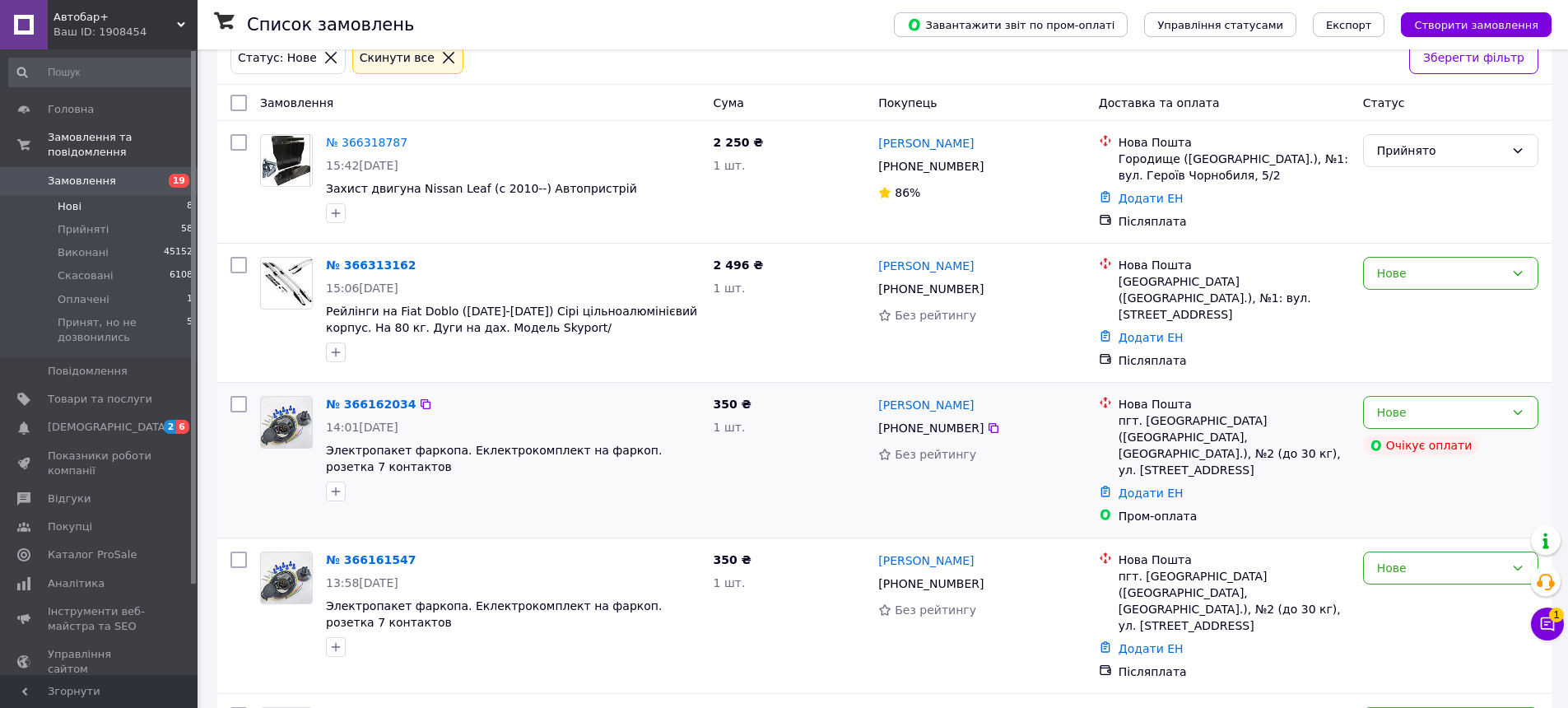
scroll to position [184, 0]
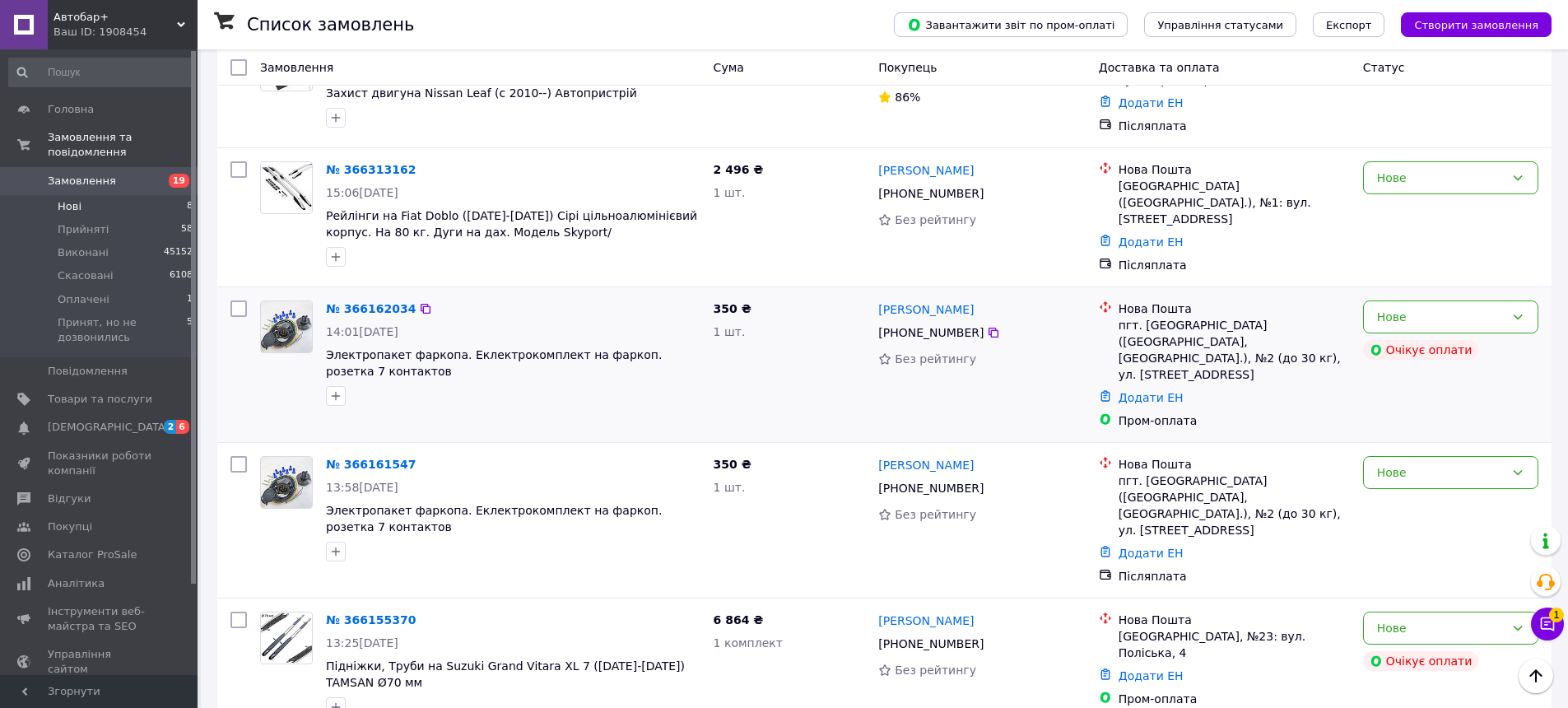
drag, startPoint x: 974, startPoint y: 308, endPoint x: 875, endPoint y: 308, distance: 99.0
click at [875, 308] on div "Ігор Андрійчук +380 68 759 98 36 Без рейтингу" at bounding box center [981, 364] width 220 height 141
click at [987, 326] on icon at bounding box center [993, 333] width 13 height 13
drag, startPoint x: 1117, startPoint y: 321, endPoint x: 1265, endPoint y: 340, distance: 149.2
click at [1265, 340] on div "Нова Пошта пгт. Покровское (Днепропетровская обл., Синельниковский р-н.), №2 (д…" at bounding box center [1234, 341] width 238 height 83
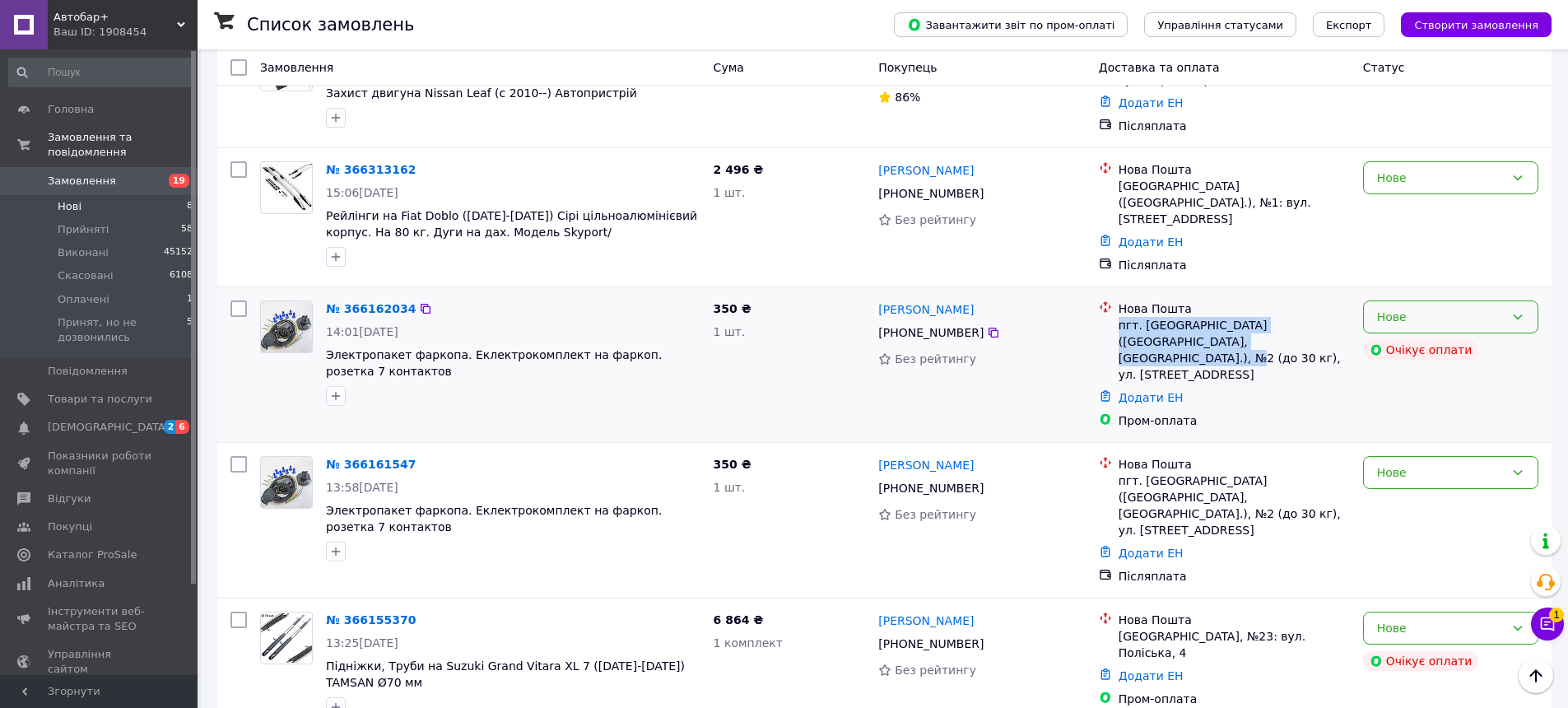
click at [1442, 308] on div "Нове" at bounding box center [1440, 316] width 127 height 18
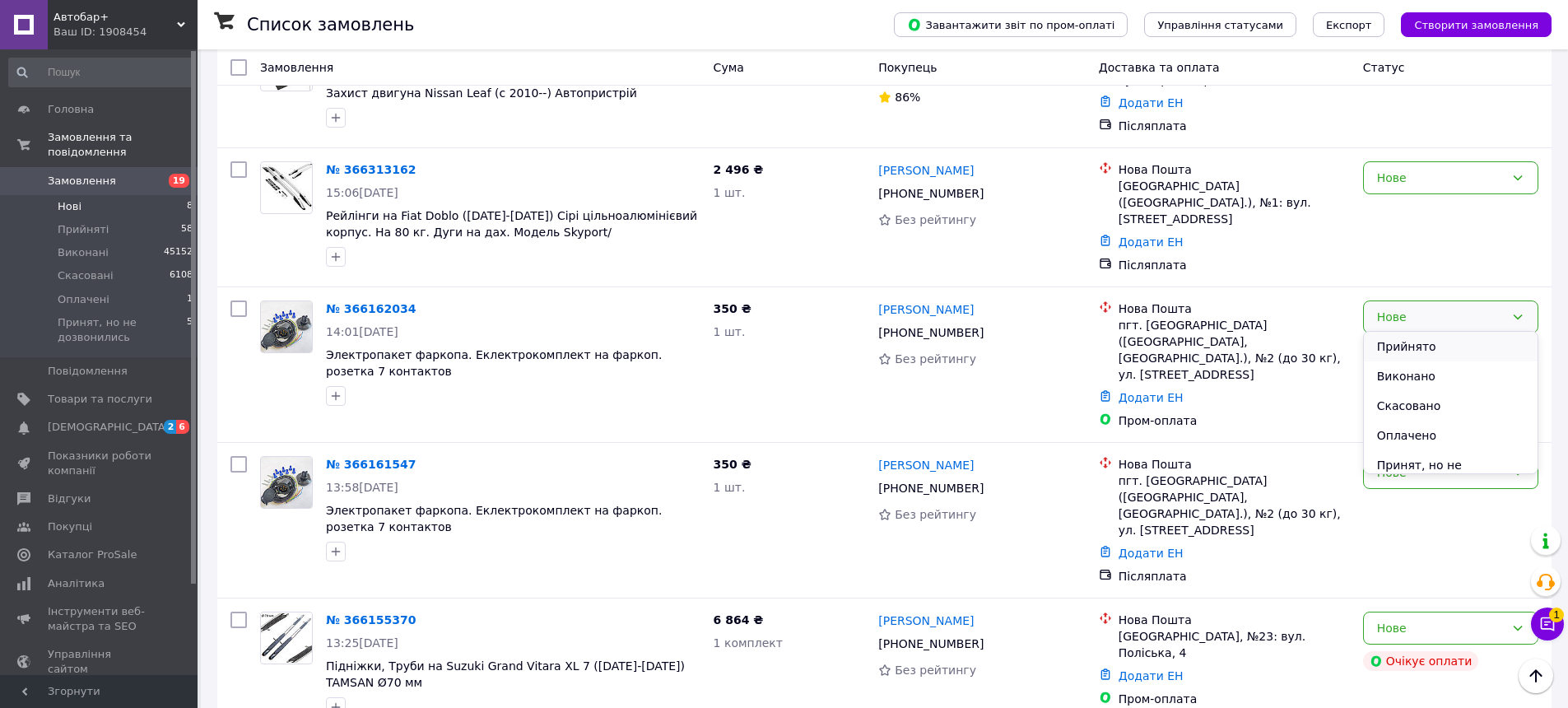
click at [1418, 358] on li "Прийнято" at bounding box center [1450, 347] width 174 height 30
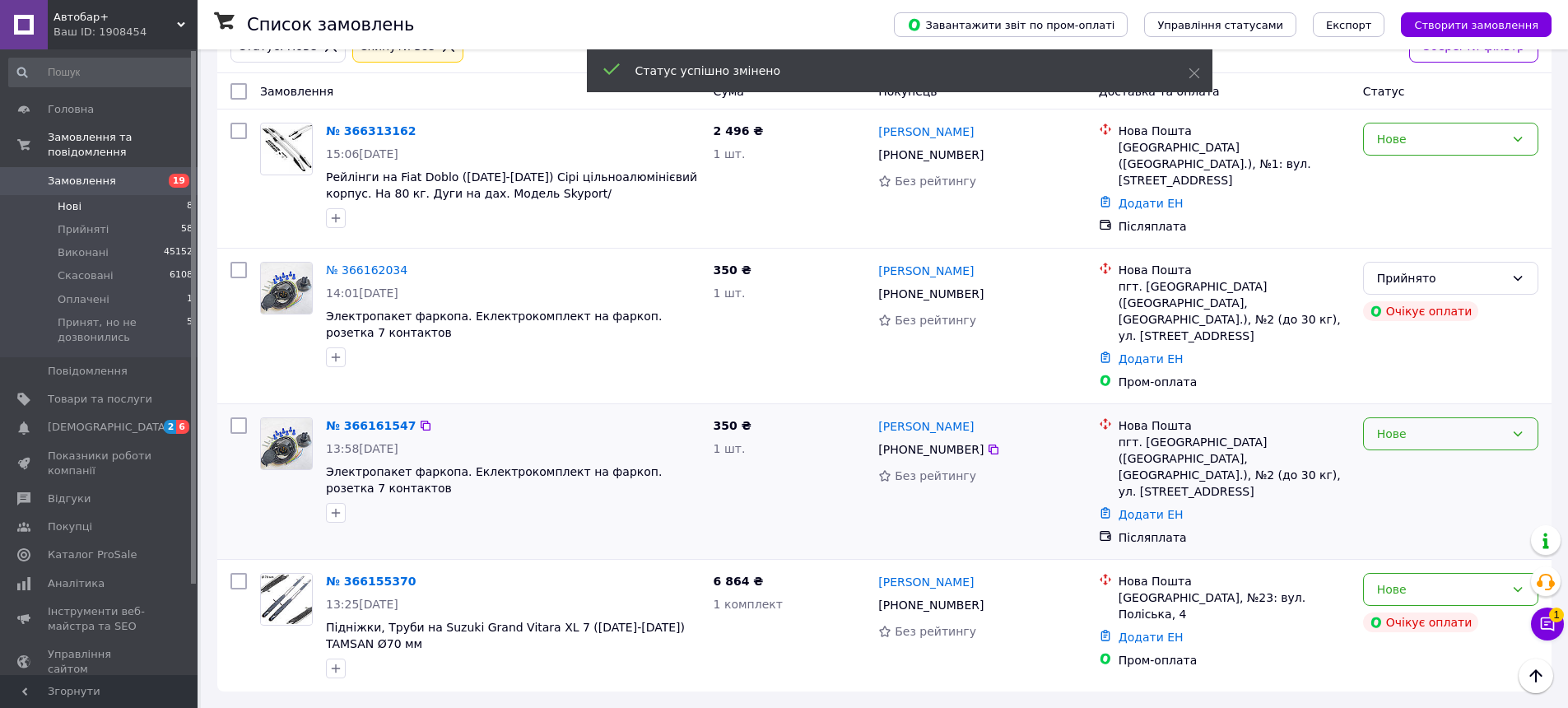
scroll to position [61, 0]
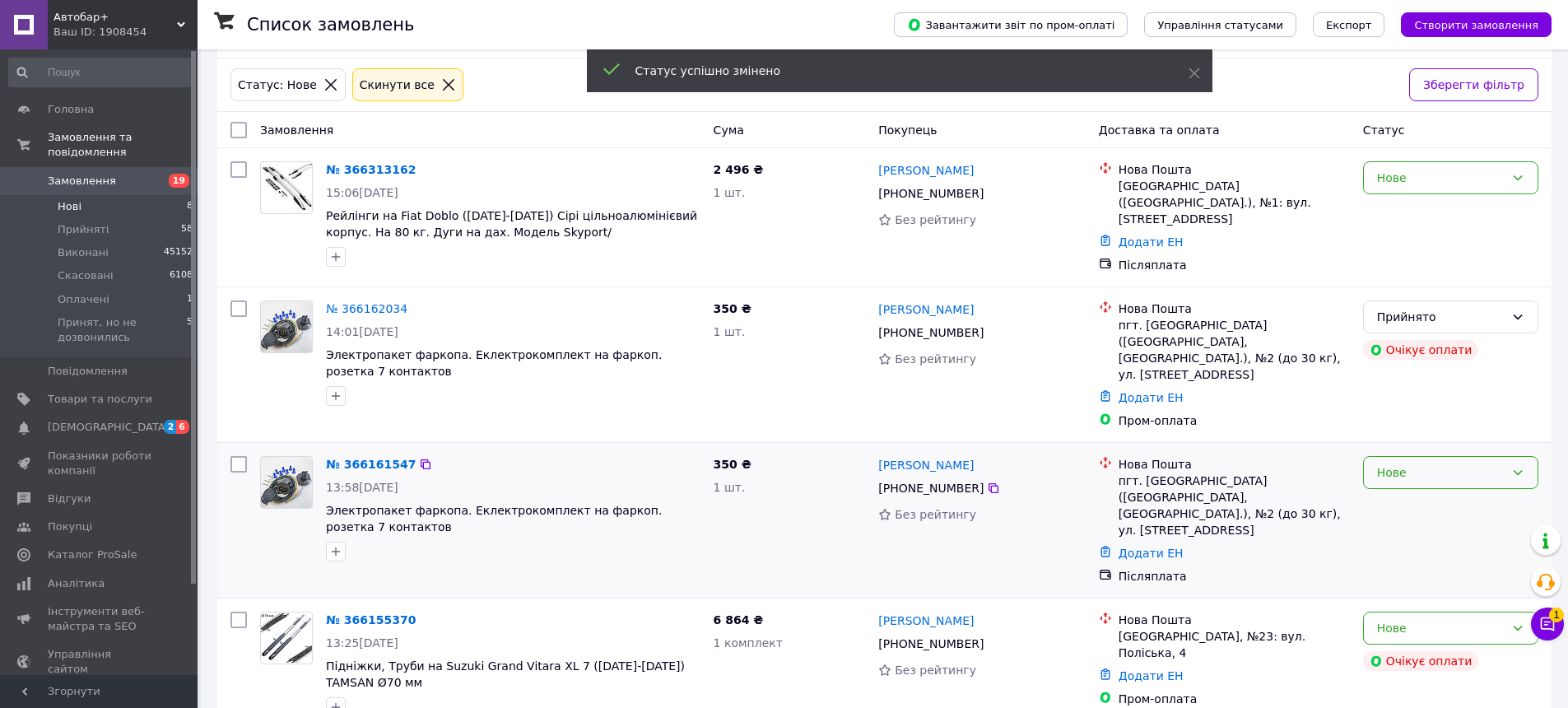
click at [1421, 464] on div "Нове" at bounding box center [1440, 472] width 127 height 18
click at [1411, 479] on li "Прийнято" at bounding box center [1450, 486] width 174 height 30
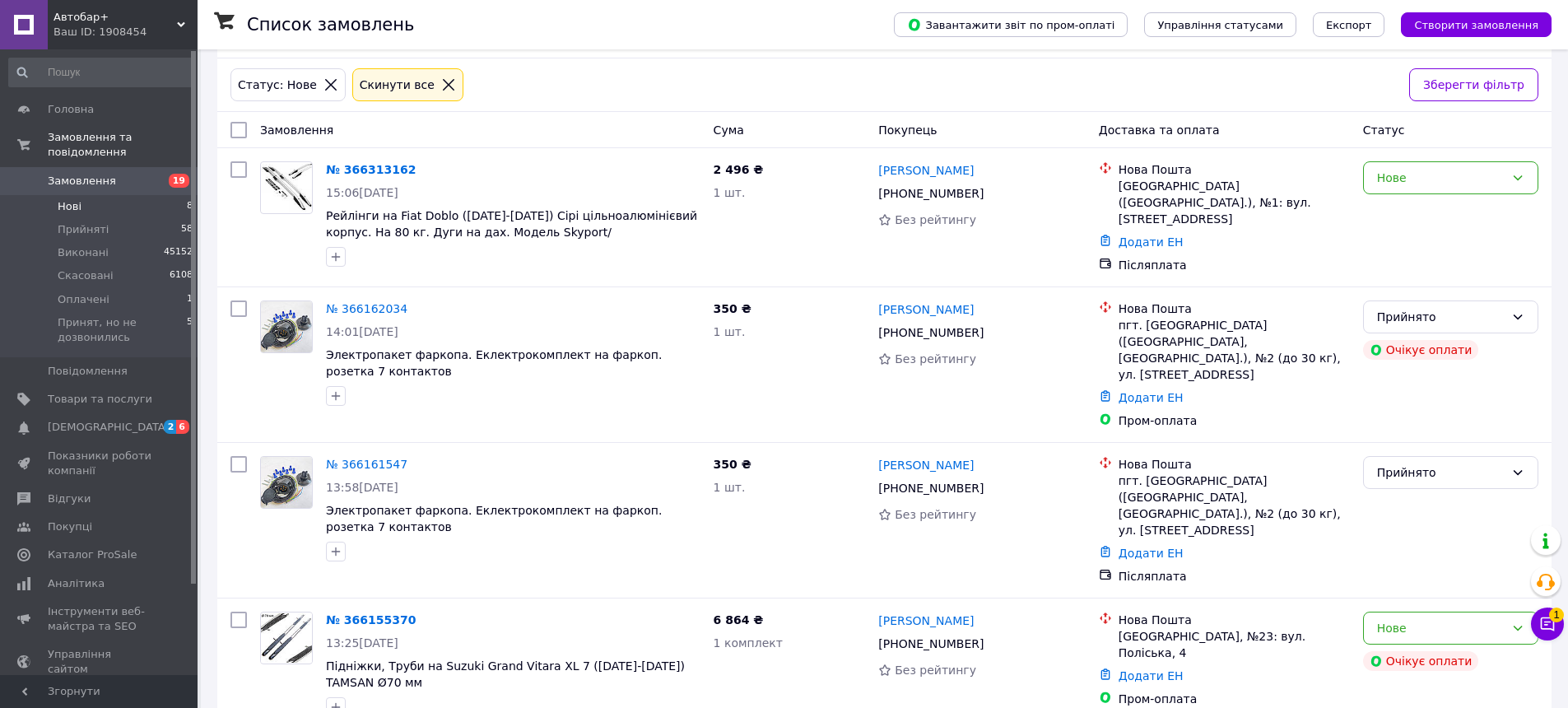
click at [158, 195] on li "Нові 8" at bounding box center [101, 206] width 203 height 23
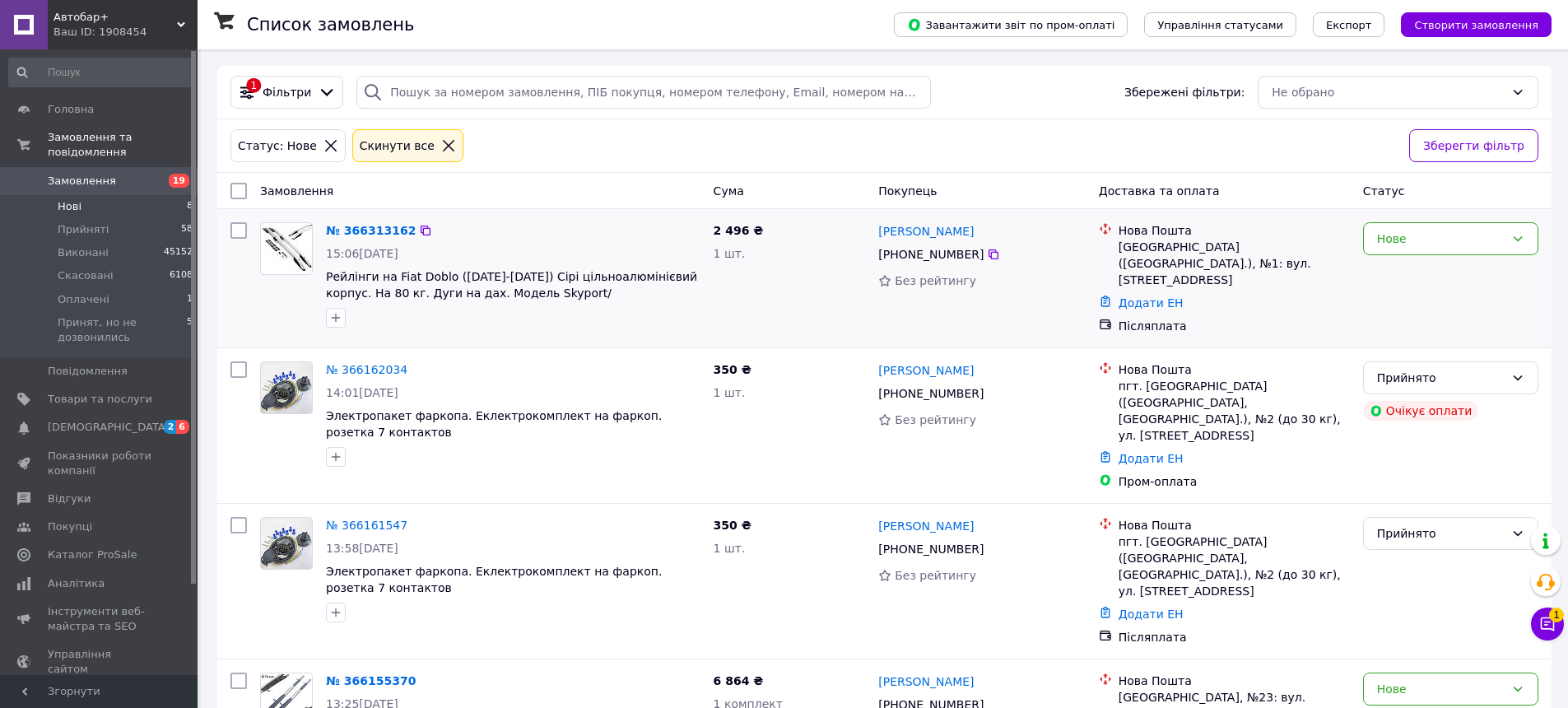
click at [997, 250] on div "+380 97 117 08 14" at bounding box center [982, 254] width 210 height 20
click at [987, 250] on icon at bounding box center [993, 255] width 13 height 13
click at [503, 355] on div "№ 366162034 14:01, 11.10.2025 Электропакет фаркопа. Еклектрокомплект на фаркоп.…" at bounding box center [513, 414] width 387 height 119
click at [83, 293] on span "Оплачені" at bounding box center [84, 300] width 52 height 15
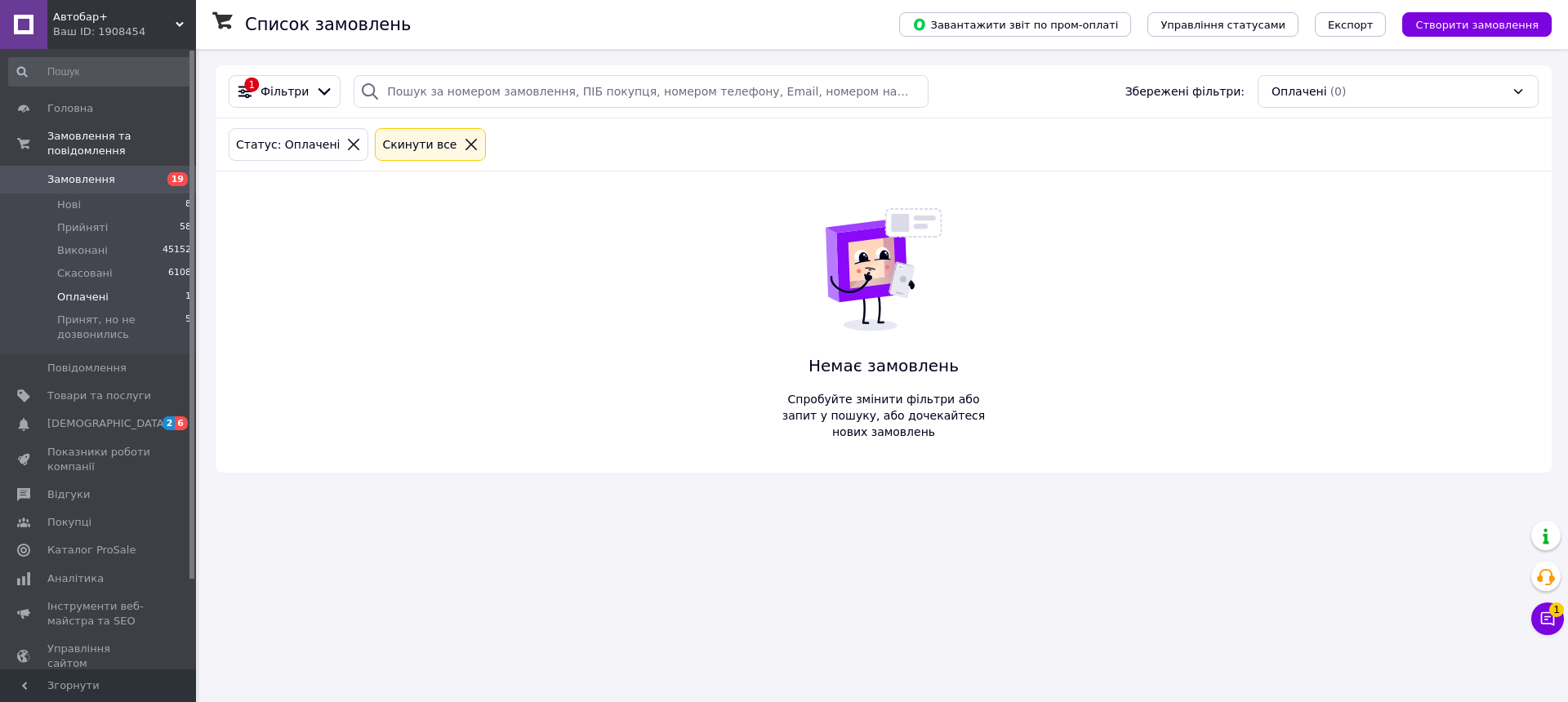
click at [461, 146] on div at bounding box center [471, 145] width 21 height 15
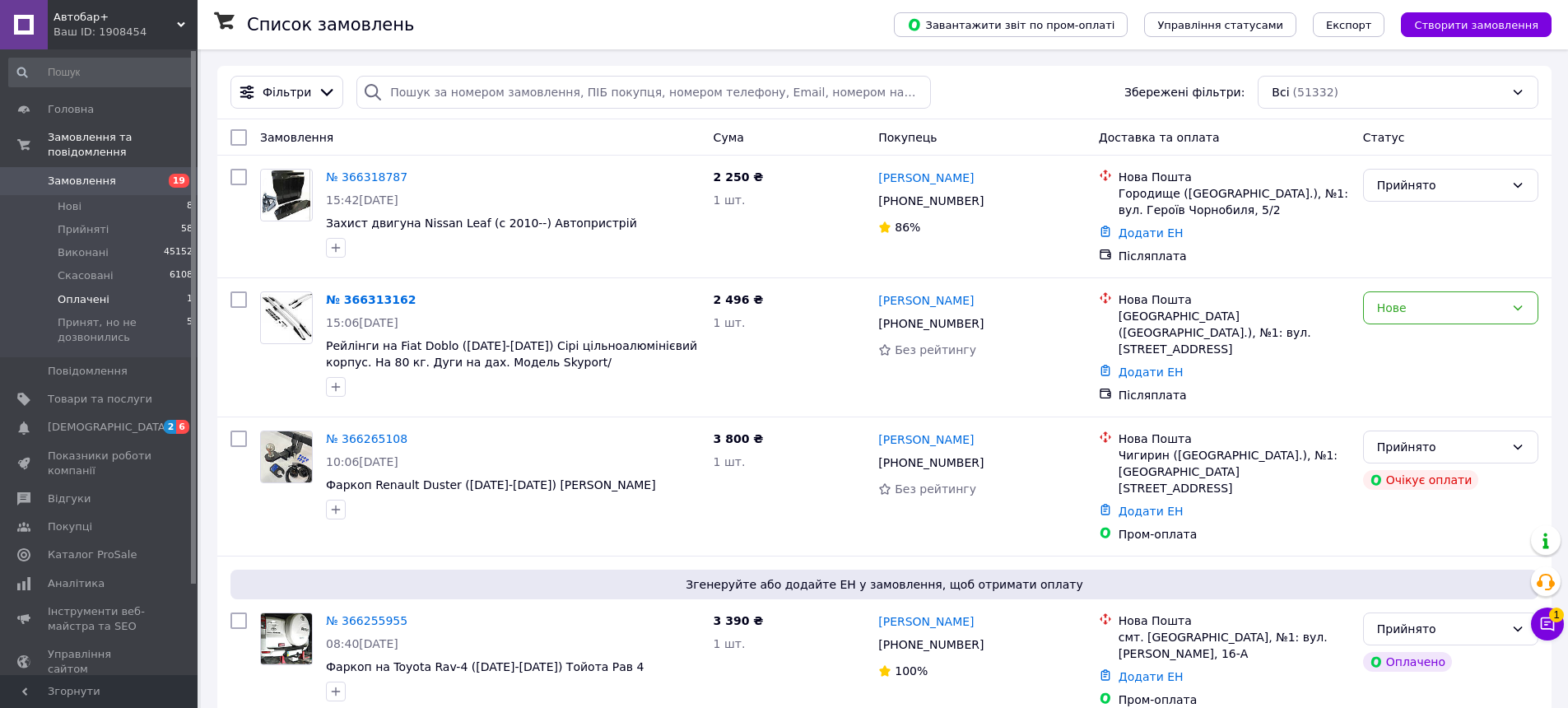
click at [133, 288] on li "Оплачені 1" at bounding box center [101, 299] width 203 height 23
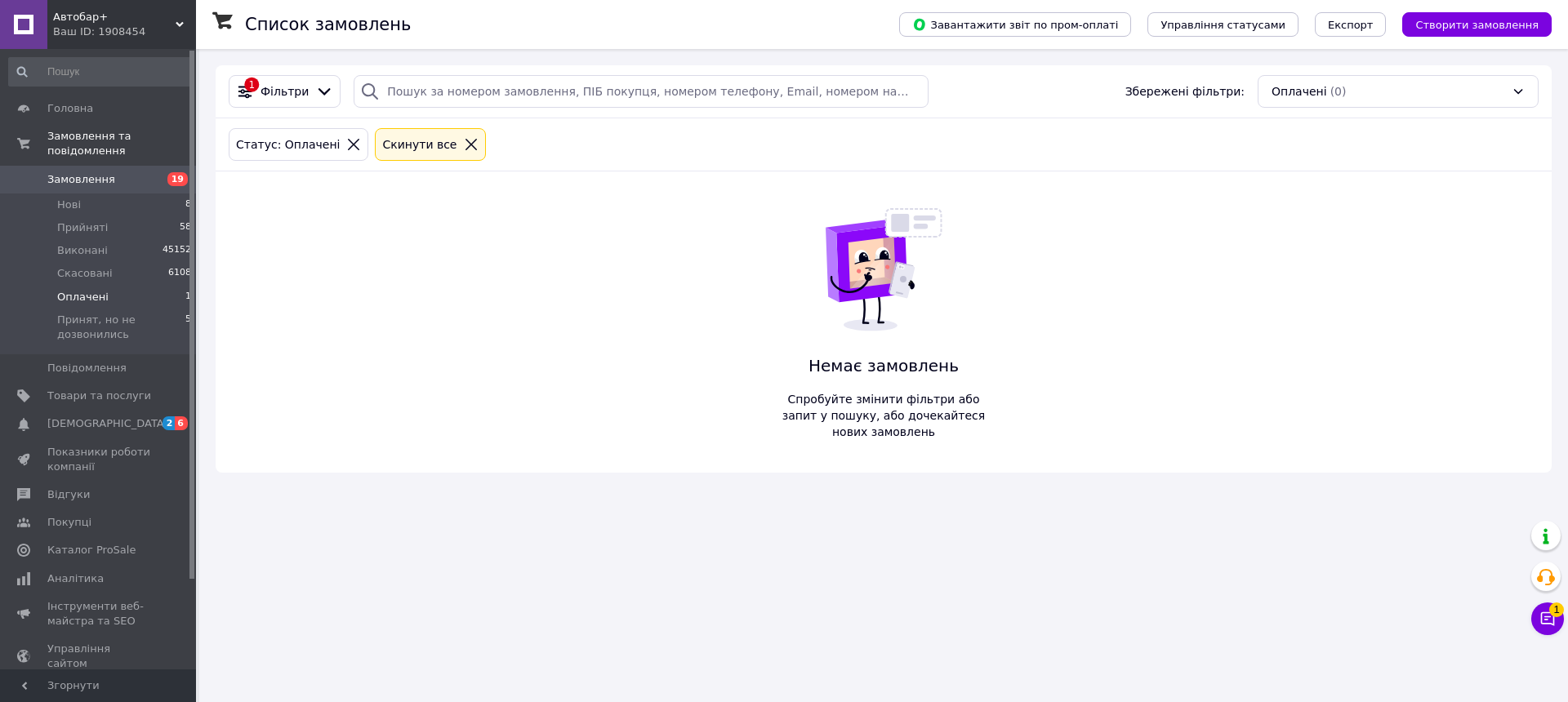
click at [464, 142] on icon at bounding box center [471, 145] width 15 height 15
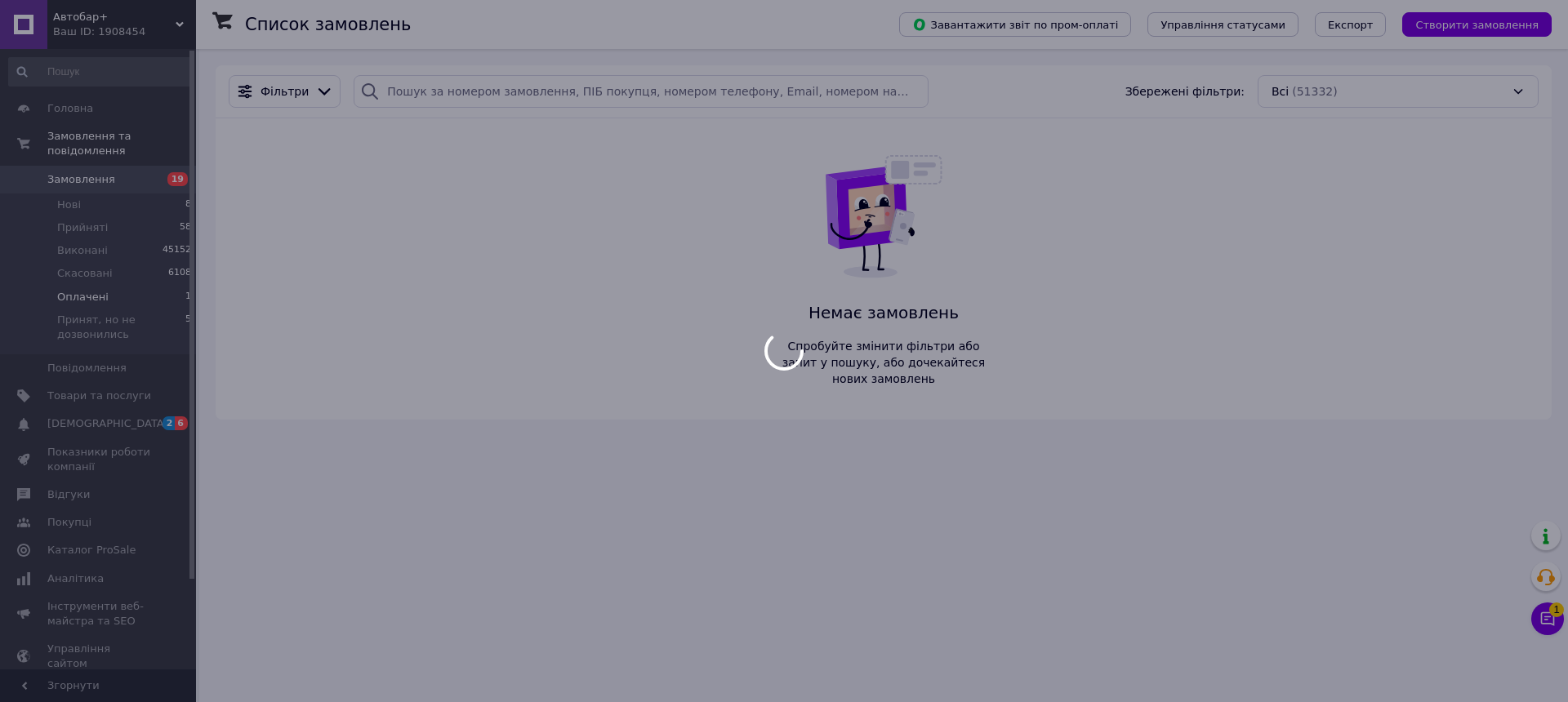
click at [76, 186] on div at bounding box center [784, 351] width 1568 height 702
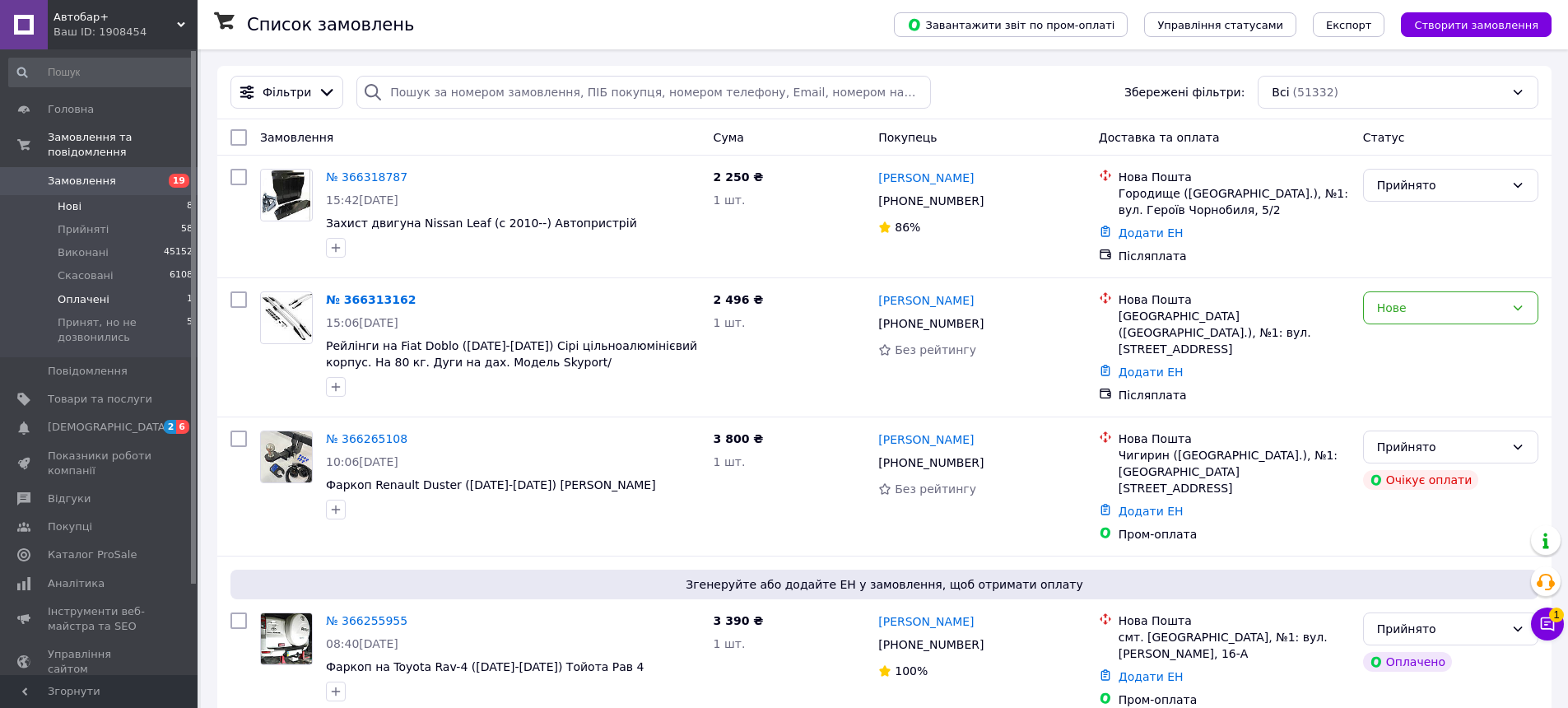
click at [67, 199] on span "Нові" at bounding box center [70, 206] width 24 height 15
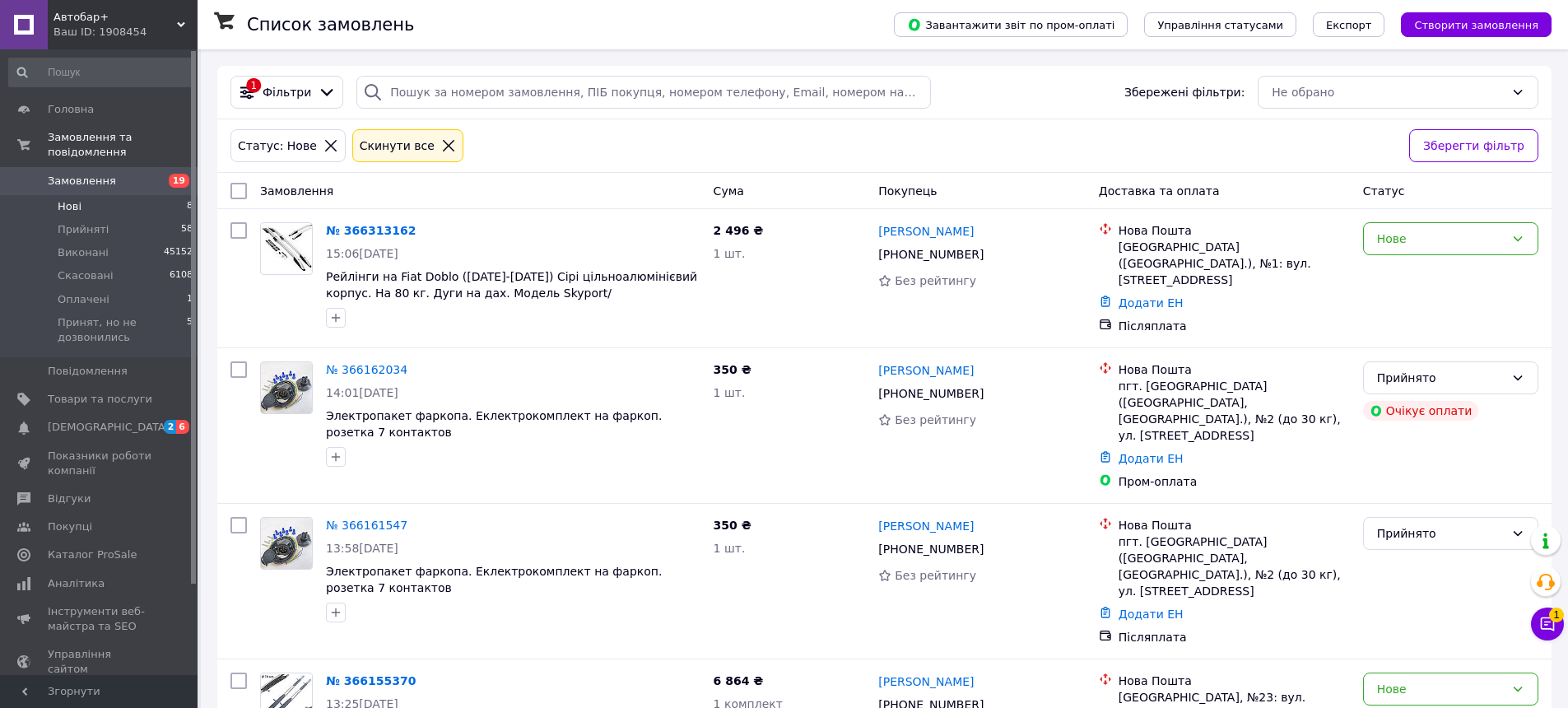
click at [441, 147] on icon at bounding box center [449, 146] width 15 height 15
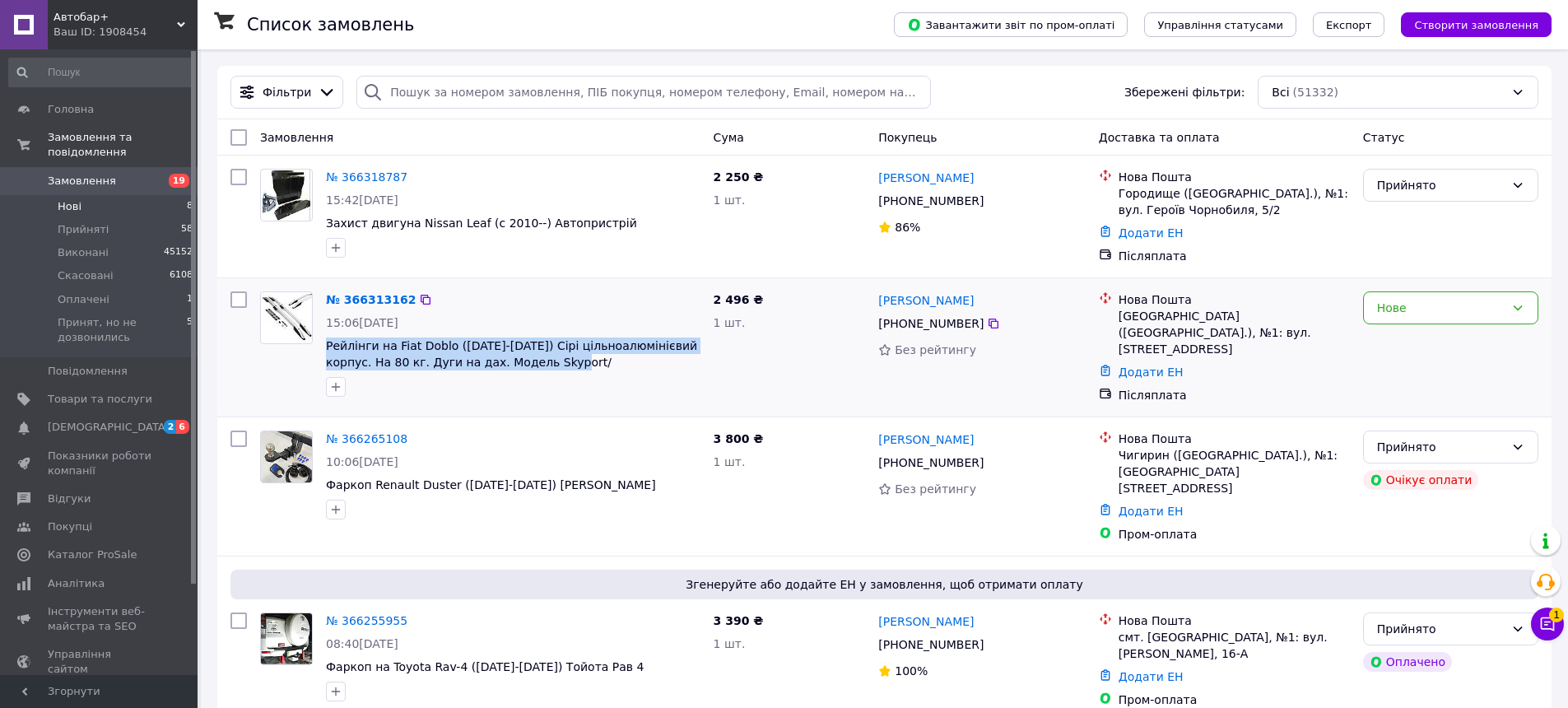
drag, startPoint x: 321, startPoint y: 338, endPoint x: 553, endPoint y: 368, distance: 233.9
click at [553, 368] on div "№ 366313162 15:06, 12.10.2025 Рейлінги на Fiat Doblo (2001-2015) Сірі цільноалю…" at bounding box center [513, 345] width 387 height 119
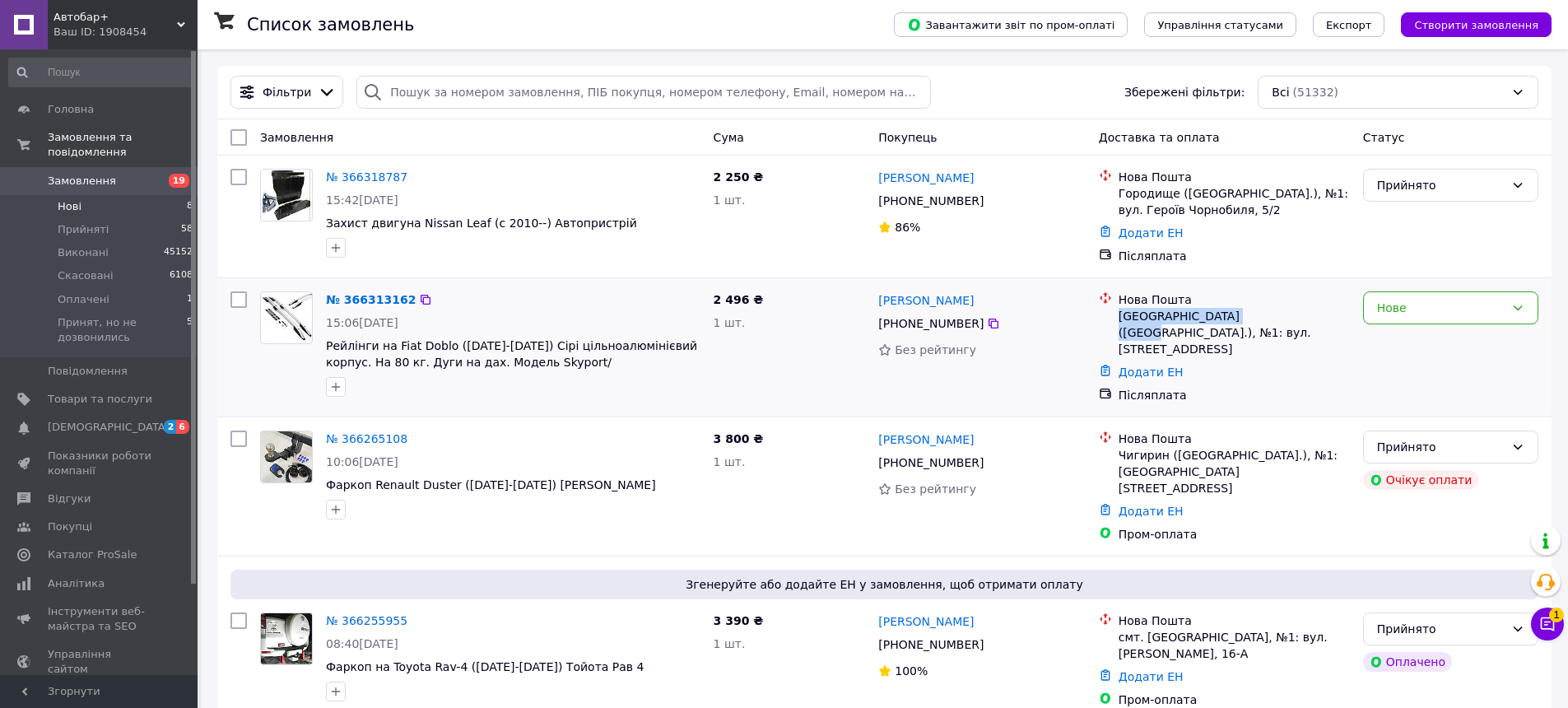
drag, startPoint x: 1116, startPoint y: 319, endPoint x: 1244, endPoint y: 318, distance: 128.0
click at [1244, 318] on div "Нова Пошта Київ (Київська обл.), №1: вул. Пирогівський шлях, 135" at bounding box center [1234, 324] width 238 height 66
drag, startPoint x: 958, startPoint y: 301, endPoint x: 877, endPoint y: 300, distance: 81.0
click at [877, 300] on div "Андрій Духан" at bounding box center [982, 300] width 210 height 20
click at [987, 324] on icon at bounding box center [993, 323] width 13 height 13
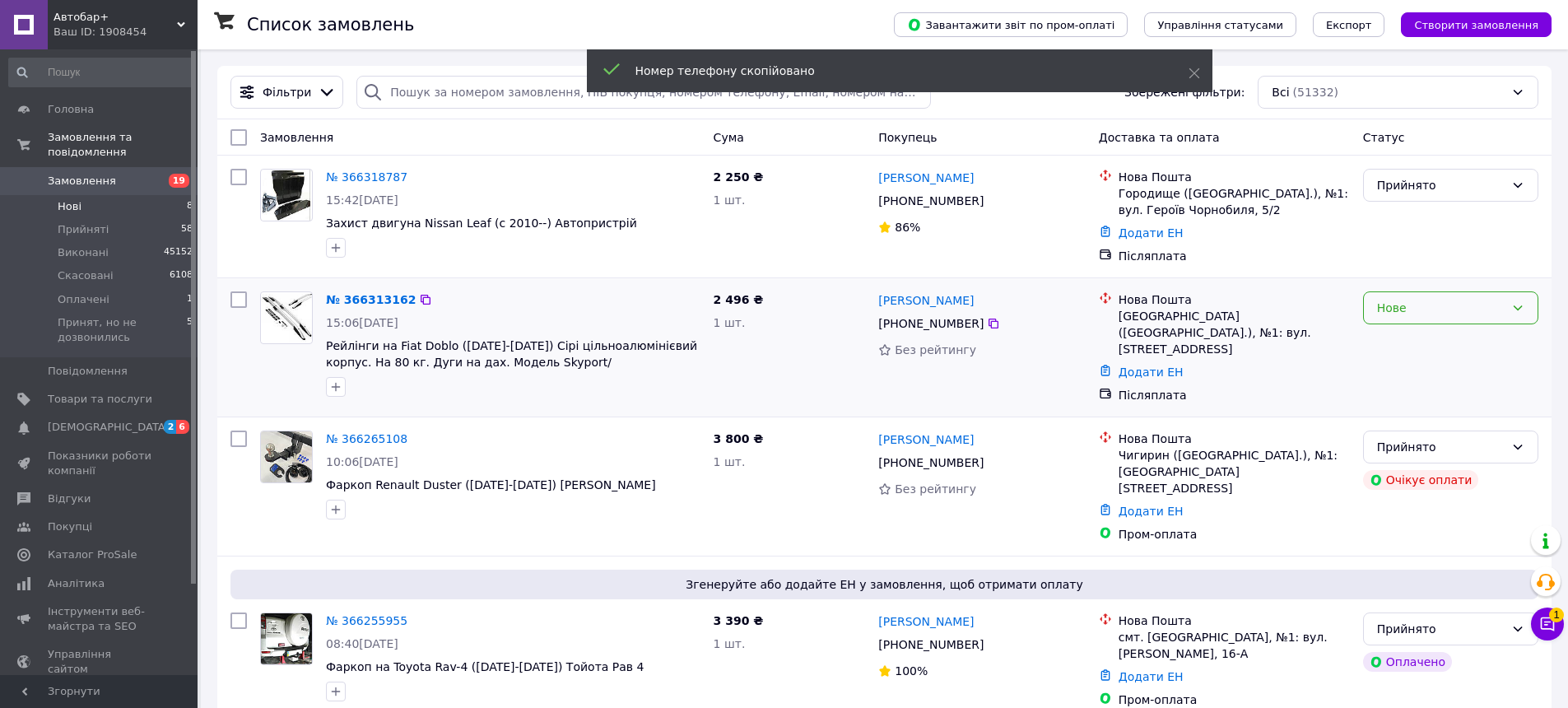
click at [1449, 312] on div "Нове" at bounding box center [1440, 308] width 127 height 18
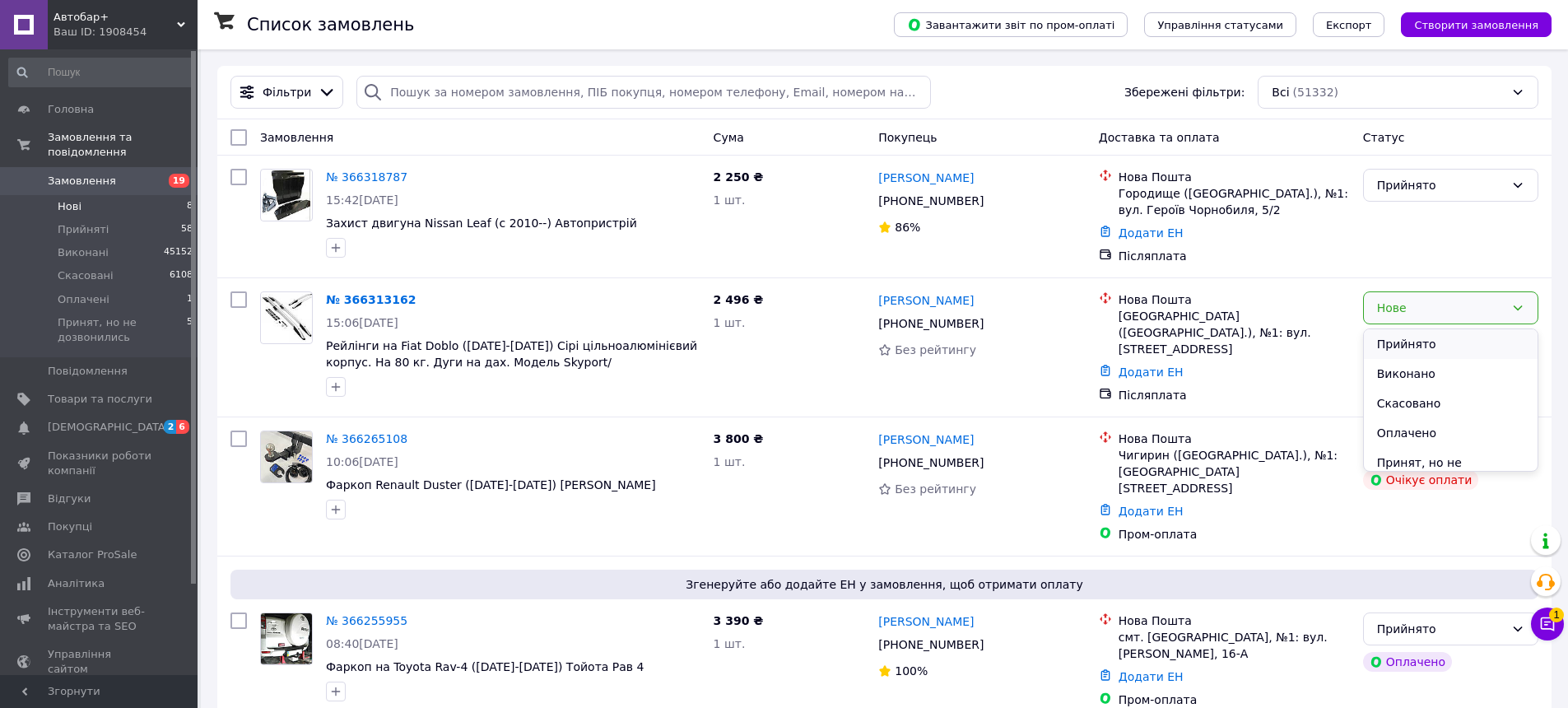
click at [1438, 344] on li "Прийнято" at bounding box center [1450, 344] width 174 height 30
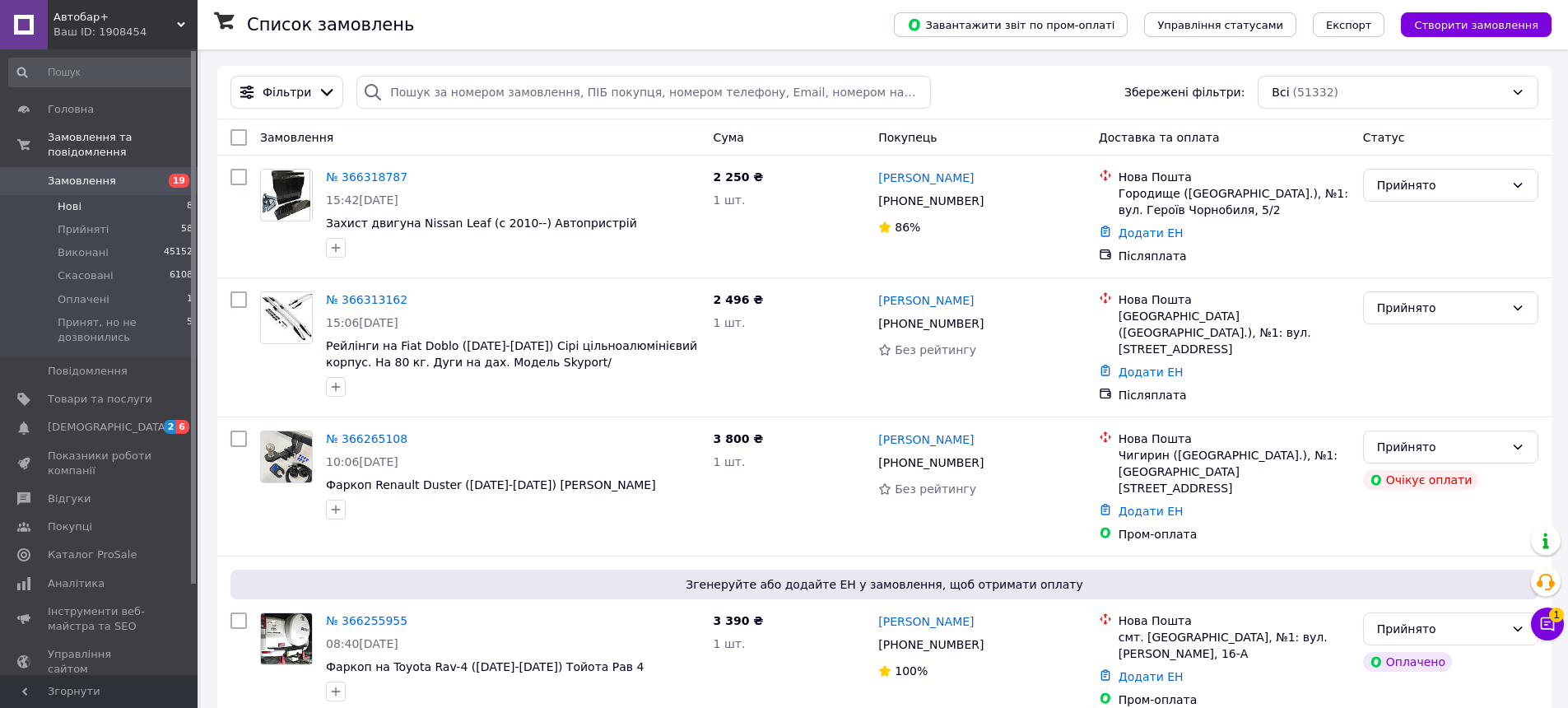
click at [1038, 416] on div "№ 366265108 10:06, 12.10.2025 Фаркоп Renault Duster (2010-2024) Рено Дастер 3 8…" at bounding box center [884, 486] width 1334 height 139
click at [178, 44] on div "Автобар+ Ваш ID: 1908454" at bounding box center [122, 24] width 150 height 49
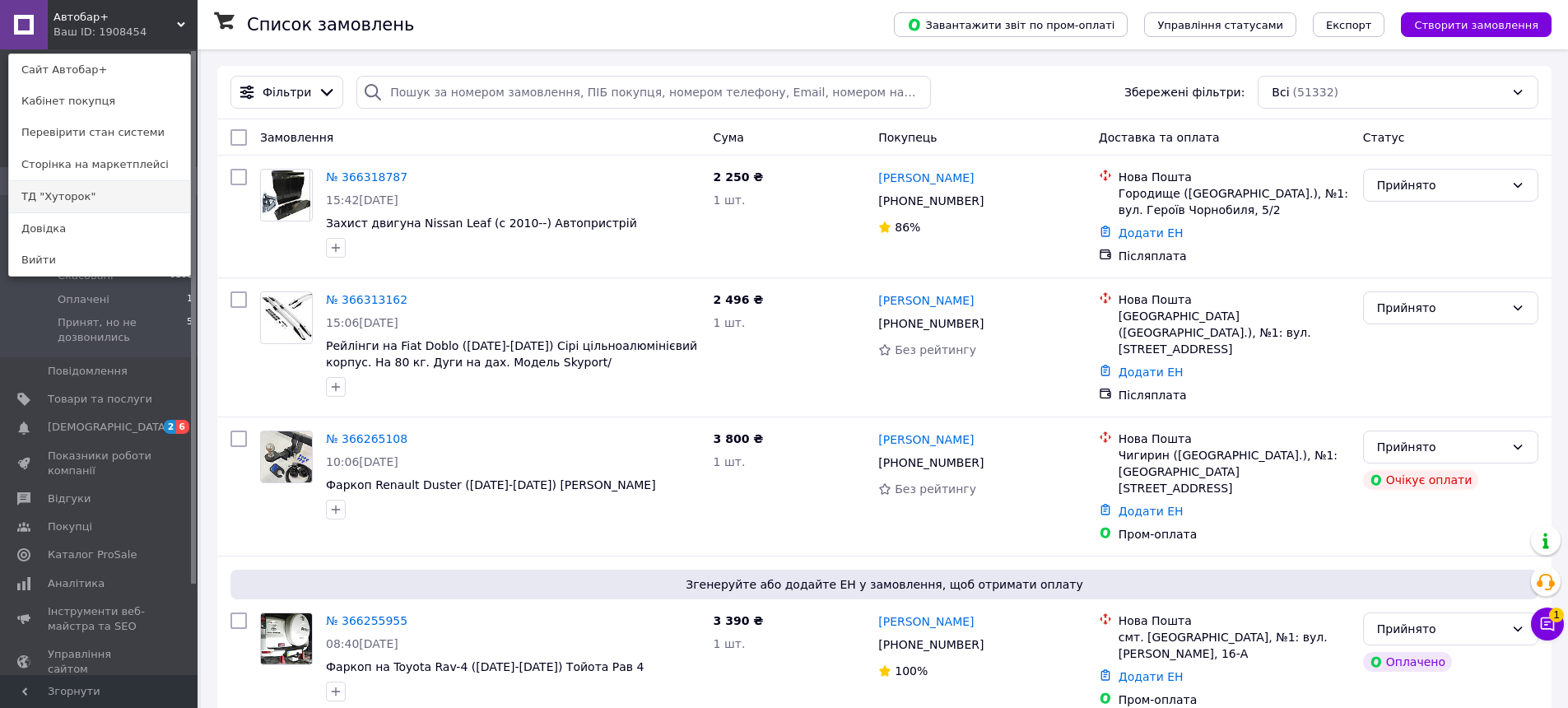
click at [128, 199] on link "ТД "Хуторок"" at bounding box center [99, 197] width 181 height 32
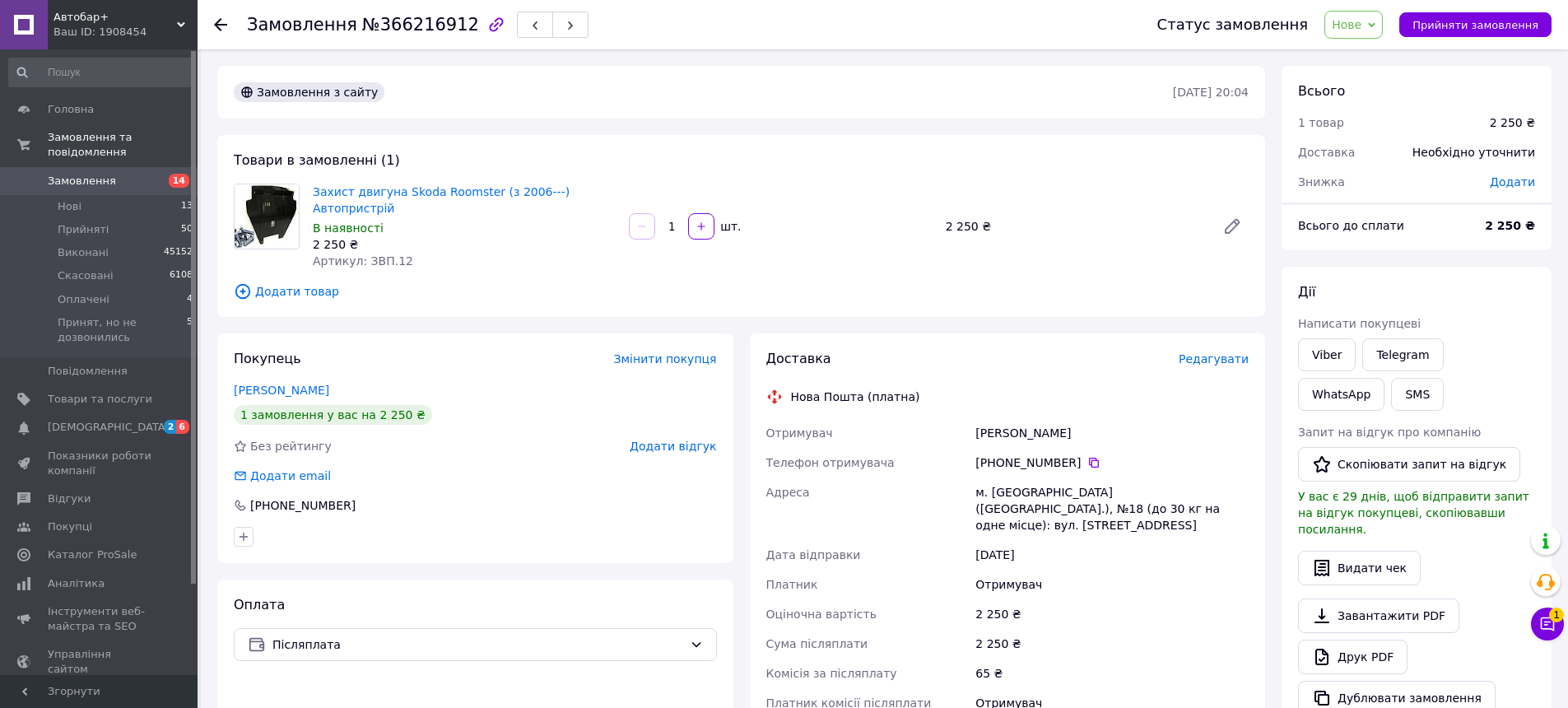
click at [996, 454] on div "[PHONE_NUMBER]" at bounding box center [1112, 463] width 273 height 17
drag, startPoint x: 996, startPoint y: 444, endPoint x: 1070, endPoint y: 443, distance: 74.0
click at [1070, 454] on div "[PHONE_NUMBER]" at bounding box center [1112, 463] width 273 height 17
copy div "0 96 941 22 64"
click at [1361, 23] on span "Нове" at bounding box center [1346, 24] width 30 height 13
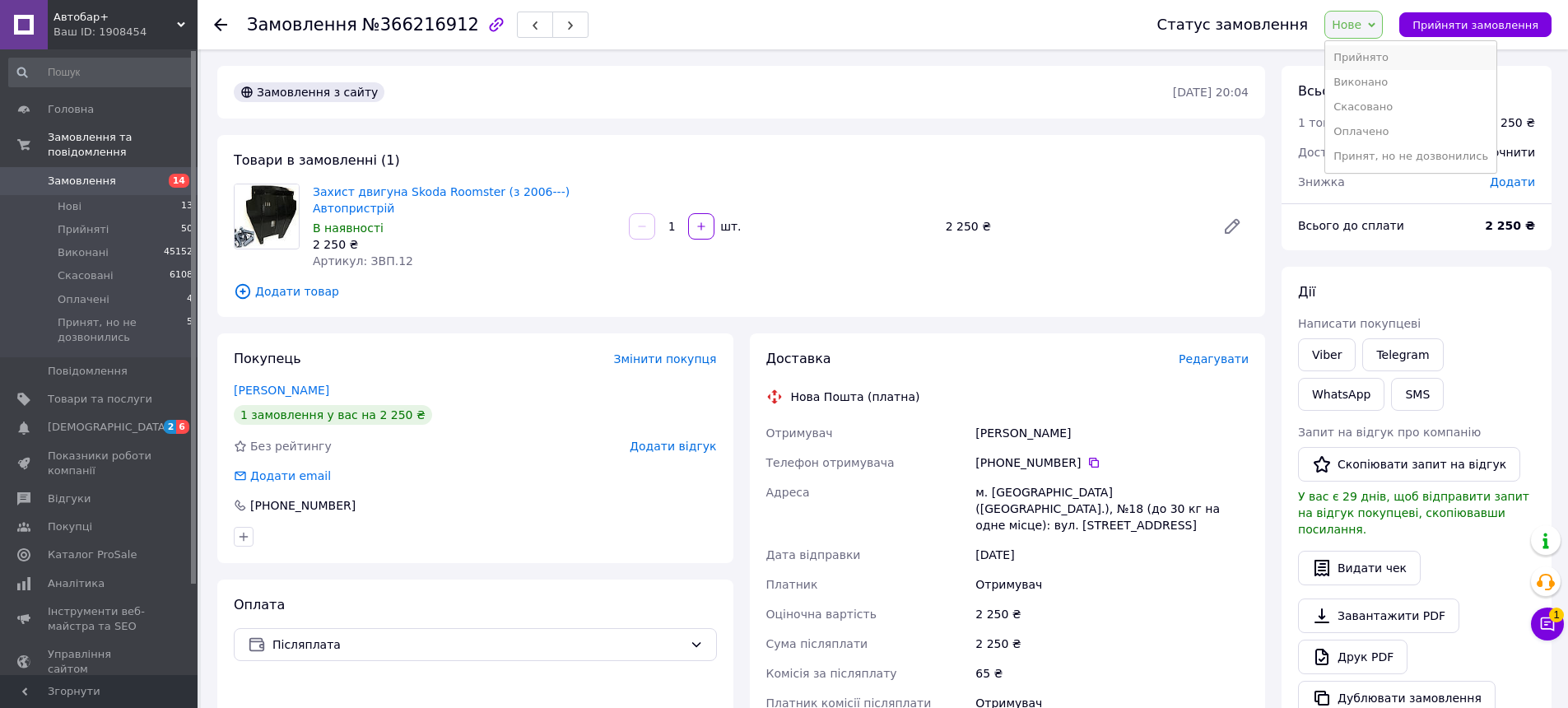
click at [1379, 63] on li "Прийнято" at bounding box center [1410, 58] width 171 height 25
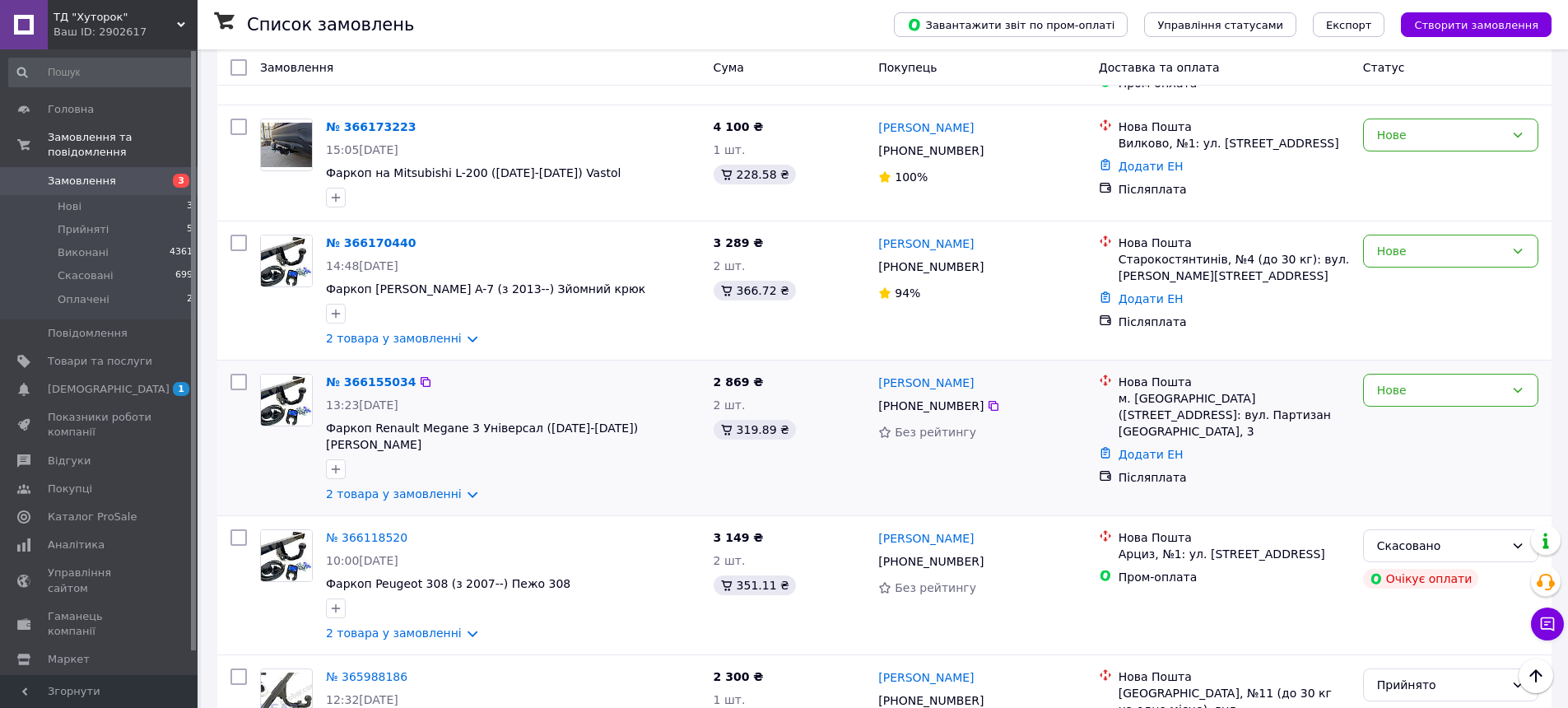
scroll to position [494, 0]
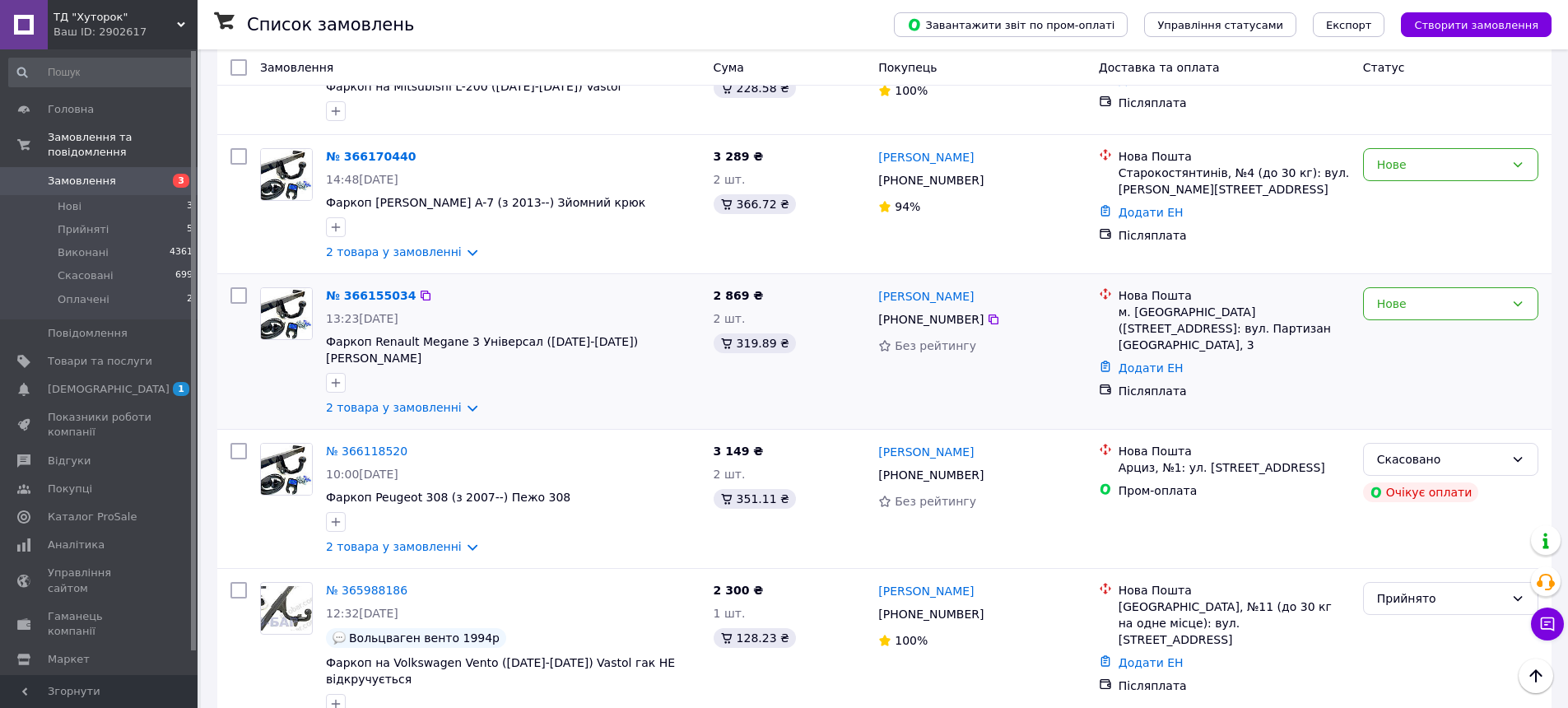
click at [1082, 349] on div "Микола Гордиенко +380 99 191 70 83 Без рейтингу" at bounding box center [981, 351] width 220 height 141
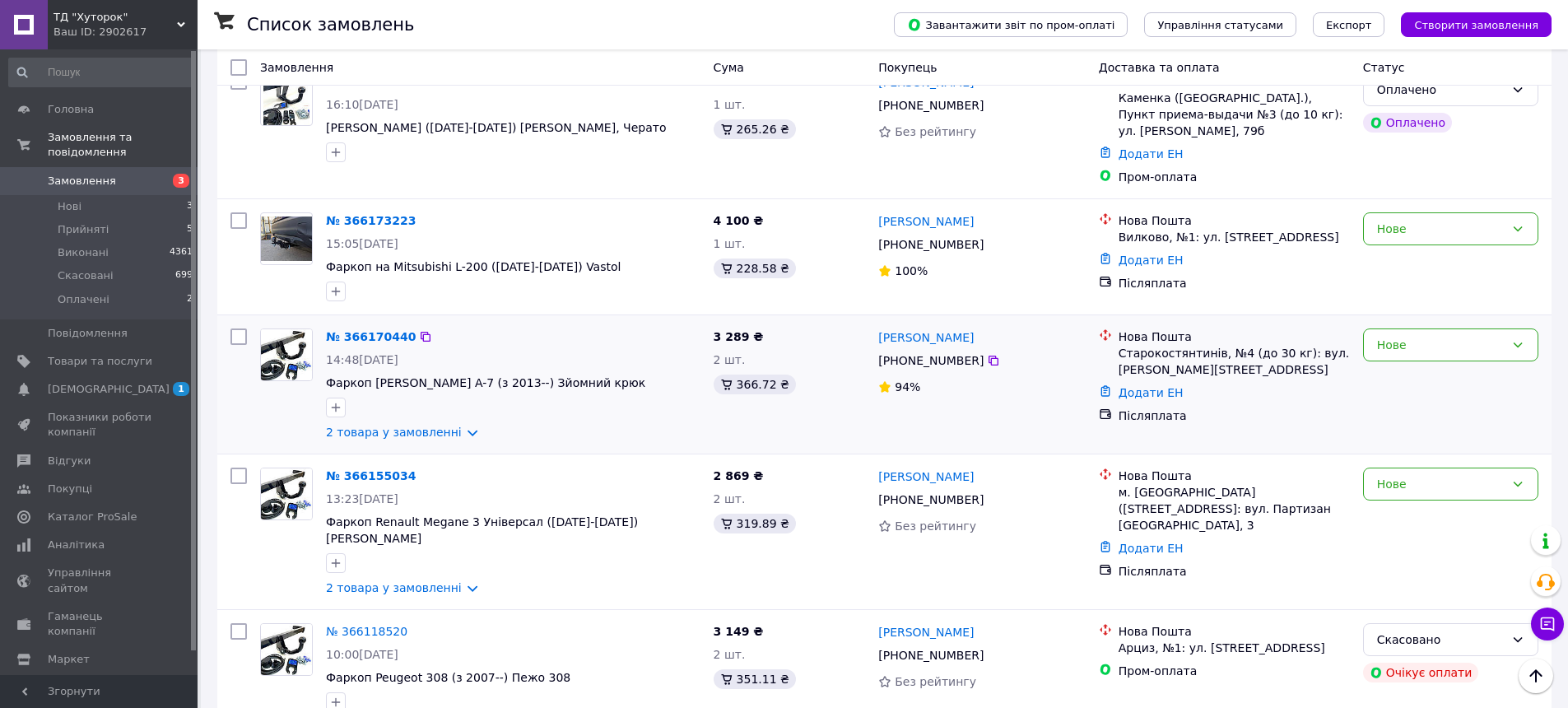
scroll to position [329, 0]
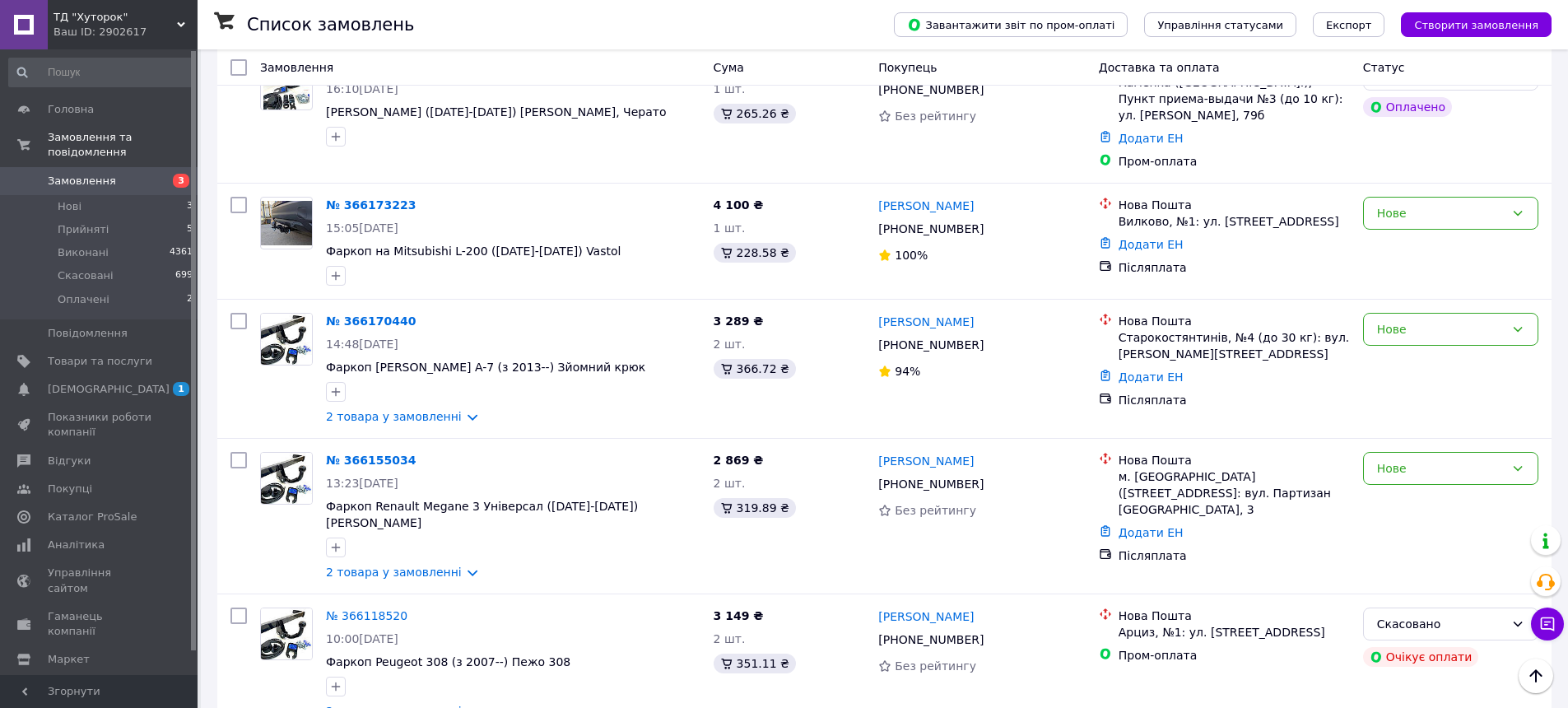
click at [98, 10] on span "ТД "Хуторок"" at bounding box center [115, 18] width 124 height 15
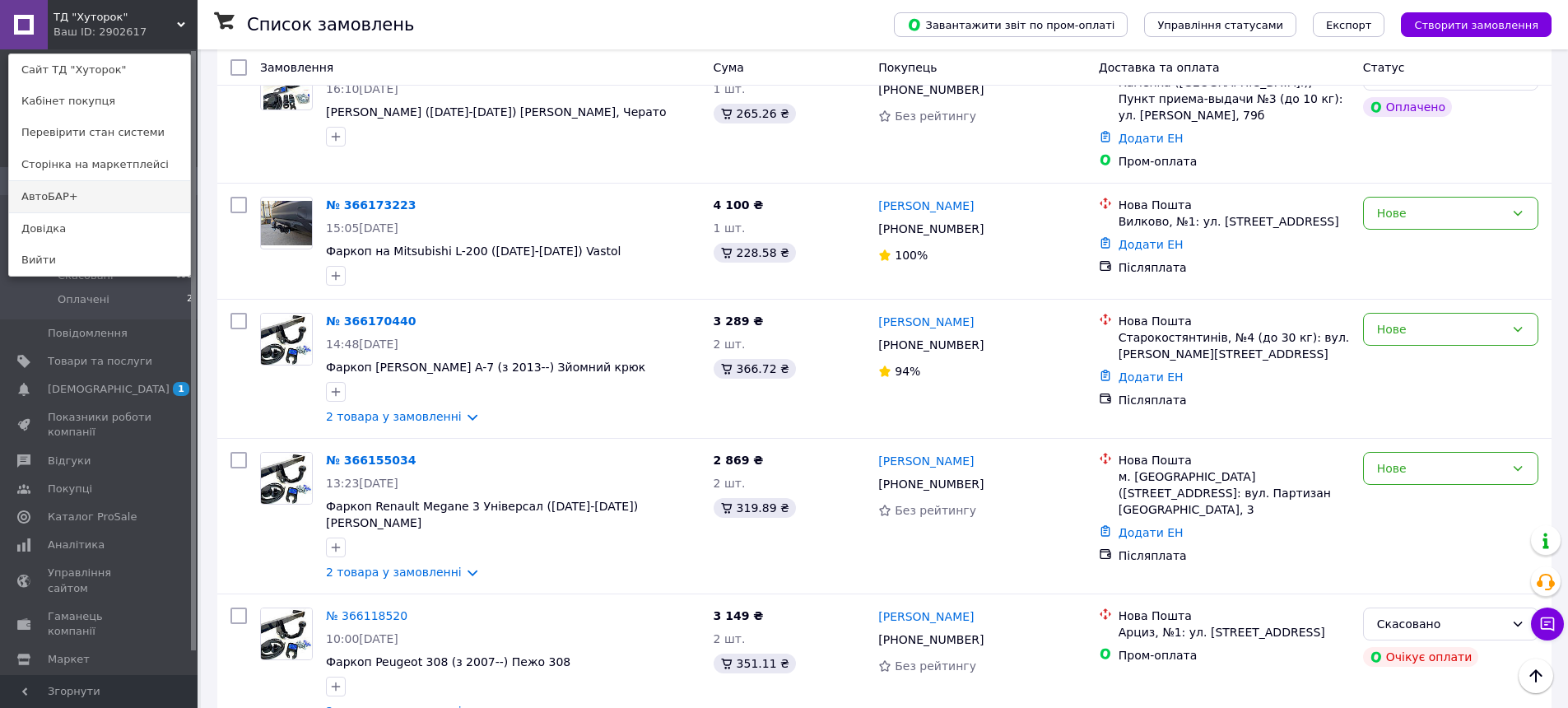
click at [98, 190] on link "АвтоБАР+" at bounding box center [99, 197] width 181 height 32
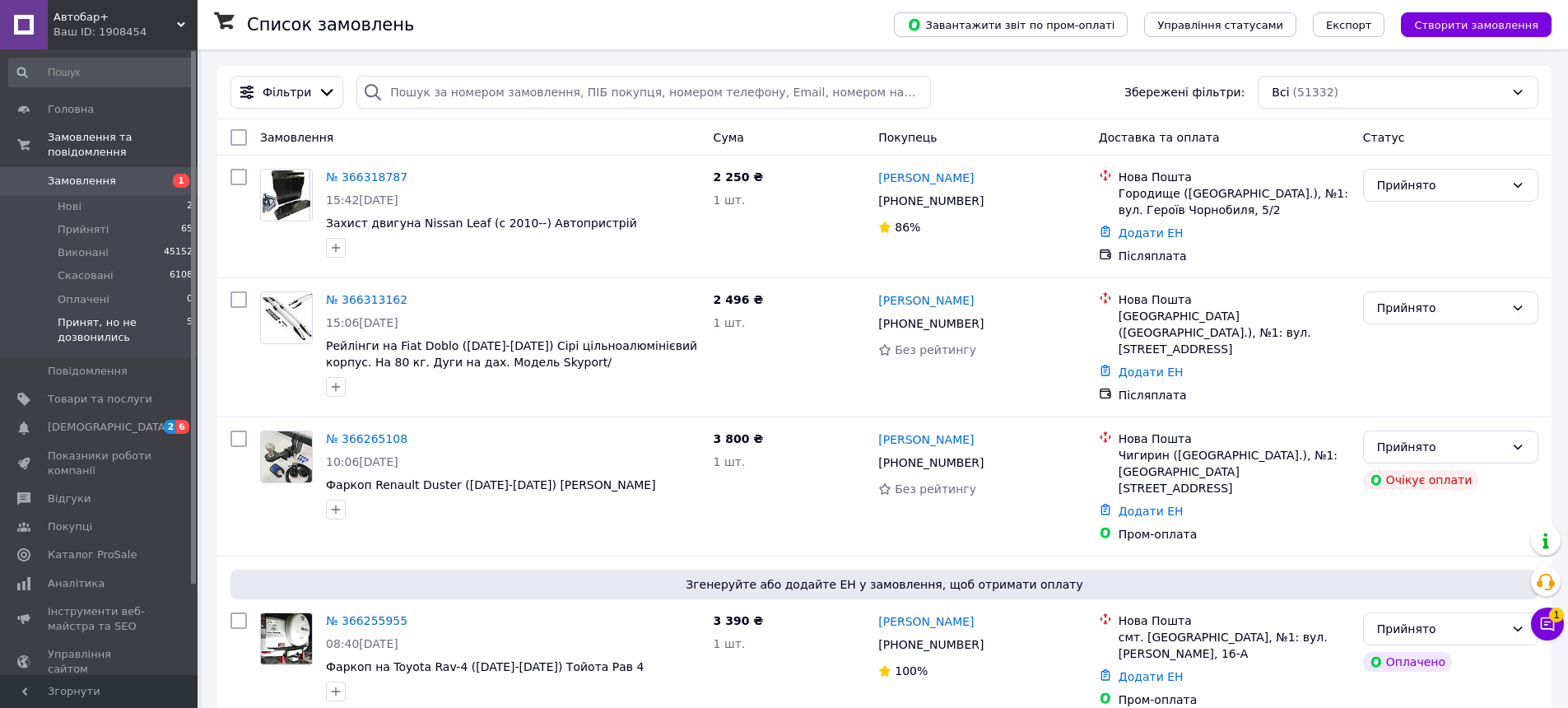
click at [134, 315] on span "Принят, но не дозвонились" at bounding box center [122, 330] width 129 height 30
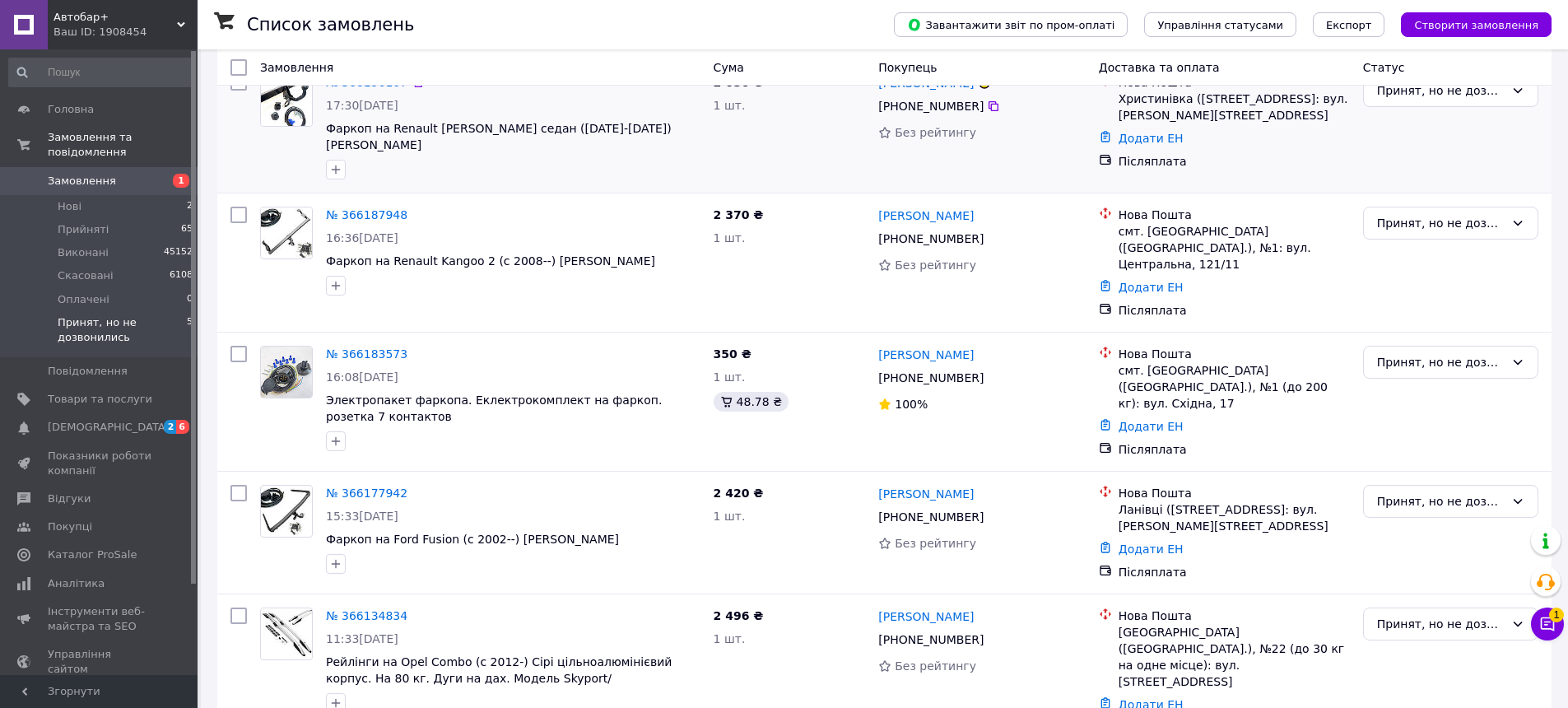
scroll to position [151, 0]
click at [155, 14] on span "Автобар+" at bounding box center [115, 18] width 124 height 15
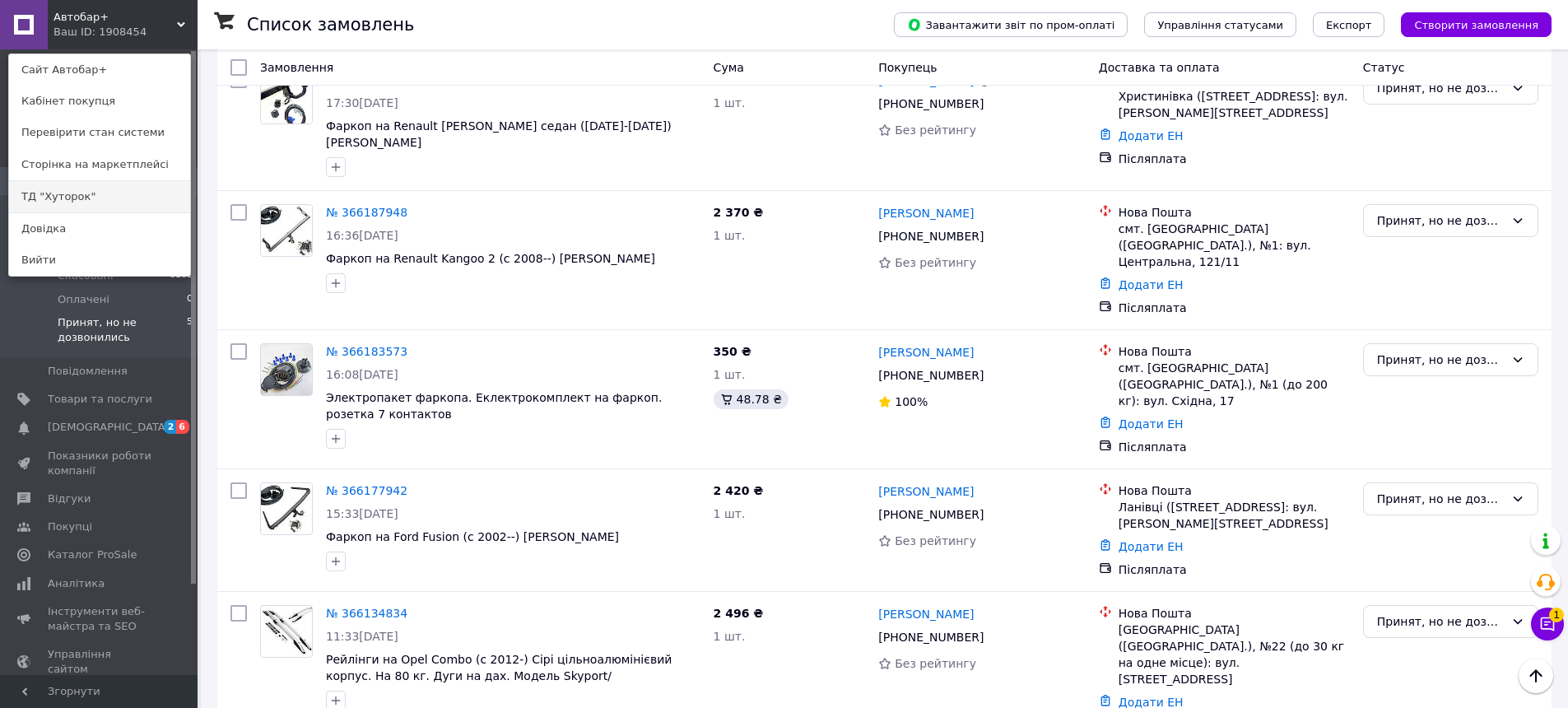
click at [124, 199] on link "ТД "Хуторок"" at bounding box center [99, 197] width 181 height 32
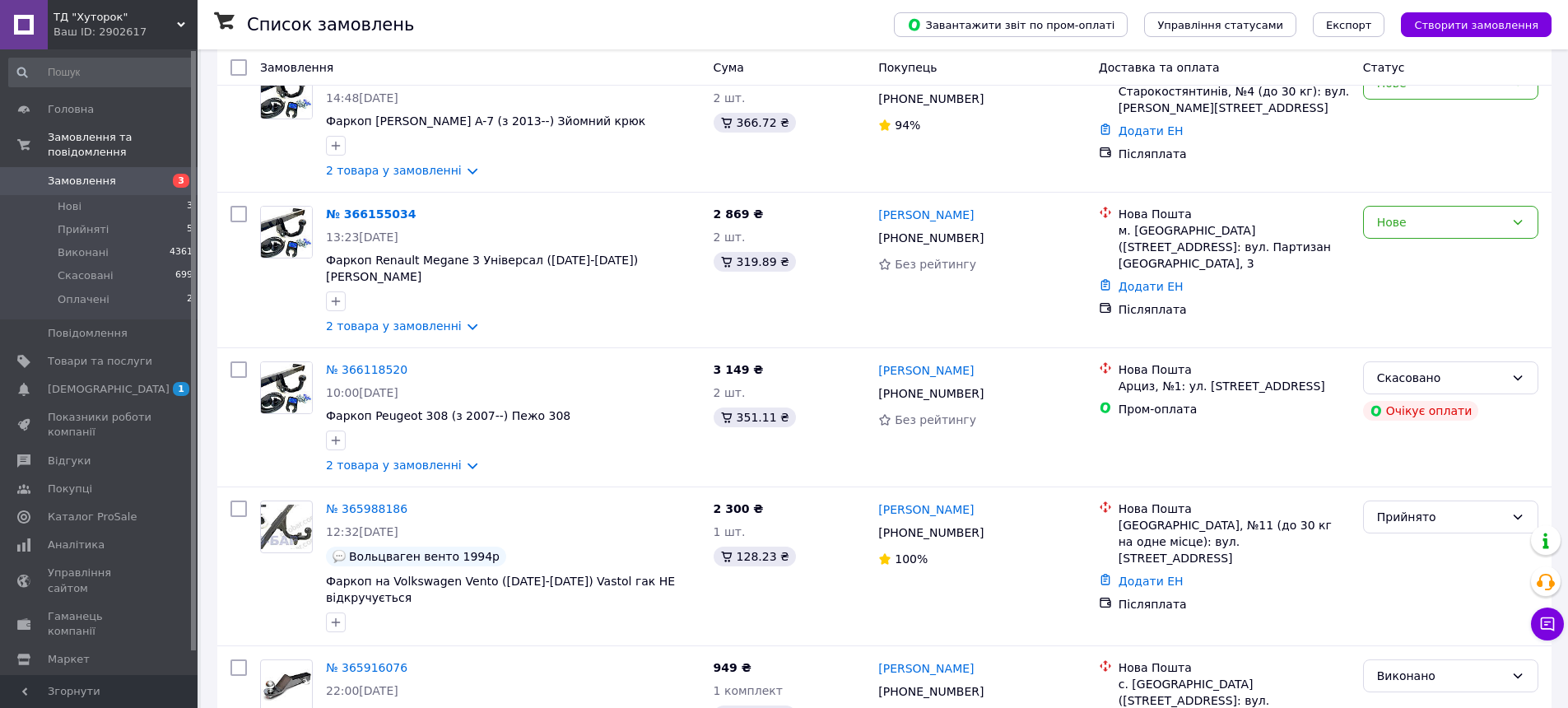
scroll to position [576, 0]
click at [987, 387] on icon at bounding box center [993, 393] width 13 height 13
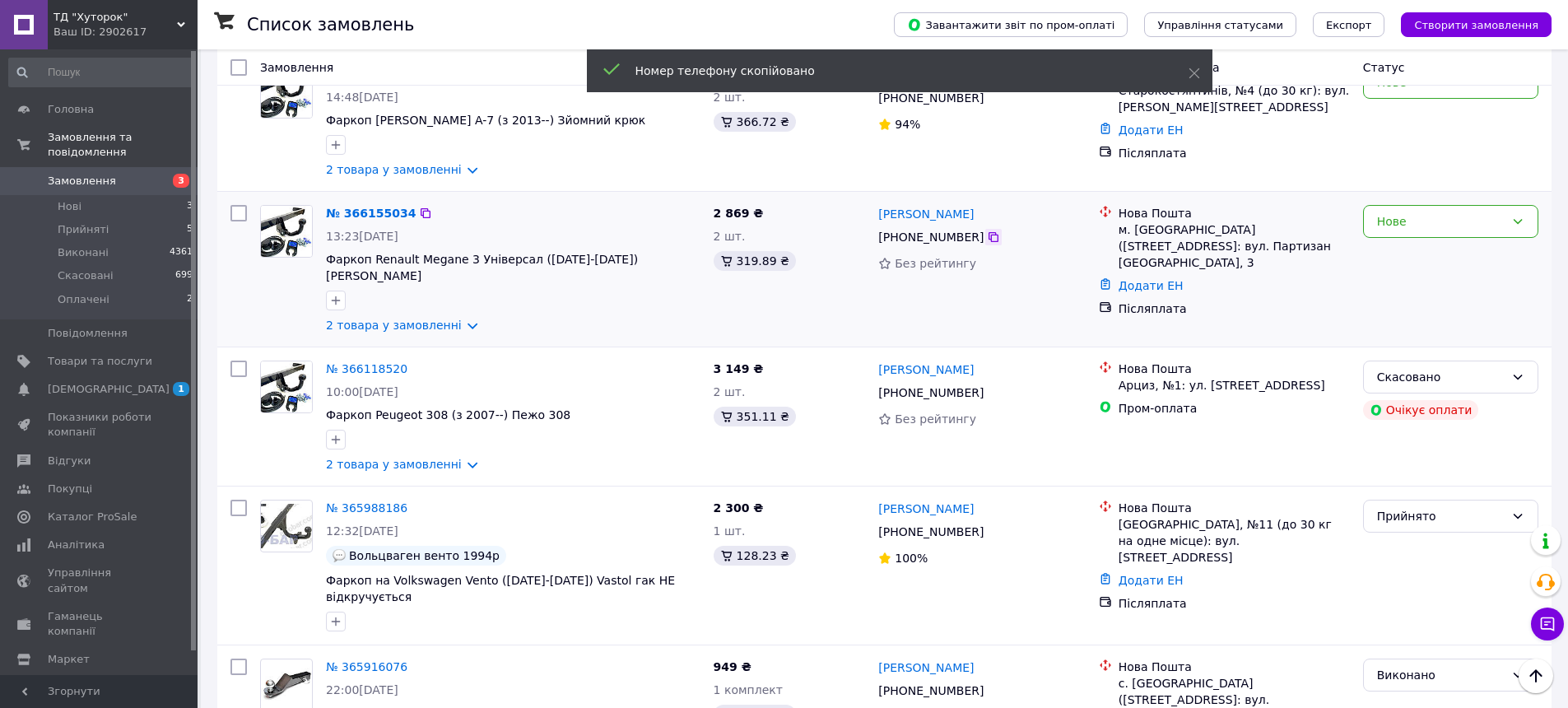
click at [987, 230] on icon at bounding box center [993, 237] width 13 height 13
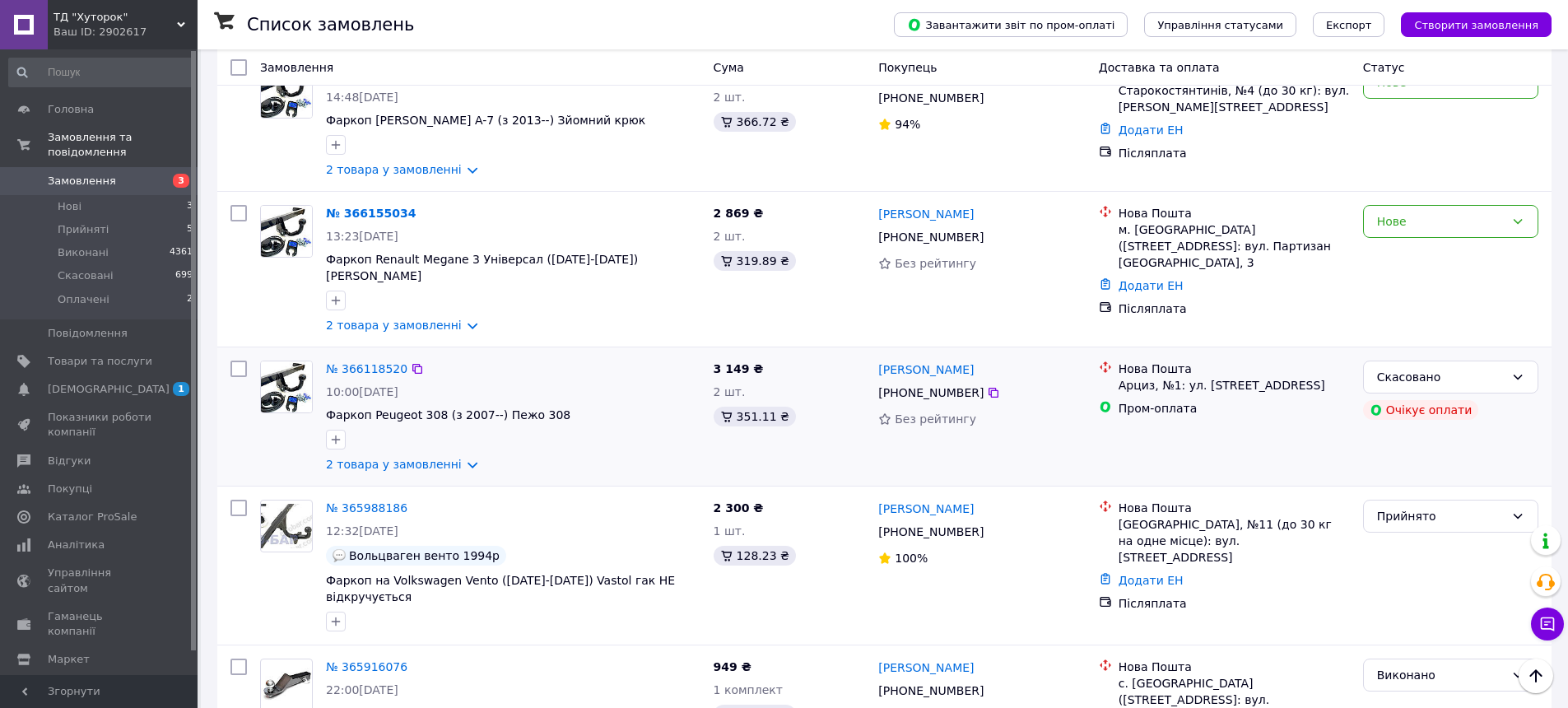
click at [1191, 432] on div "Нова Пошта Арциз, №1: ул. Аккерманская, 1 Пром-оплата" at bounding box center [1224, 416] width 264 height 125
drag, startPoint x: 877, startPoint y: 198, endPoint x: 1015, endPoint y: 201, distance: 138.0
click at [1015, 203] on div "Микола Гордиенко" at bounding box center [982, 214] width 210 height 20
copy link "Микола Гордиенко"
drag, startPoint x: 1118, startPoint y: 216, endPoint x: 1266, endPoint y: 215, distance: 148.0
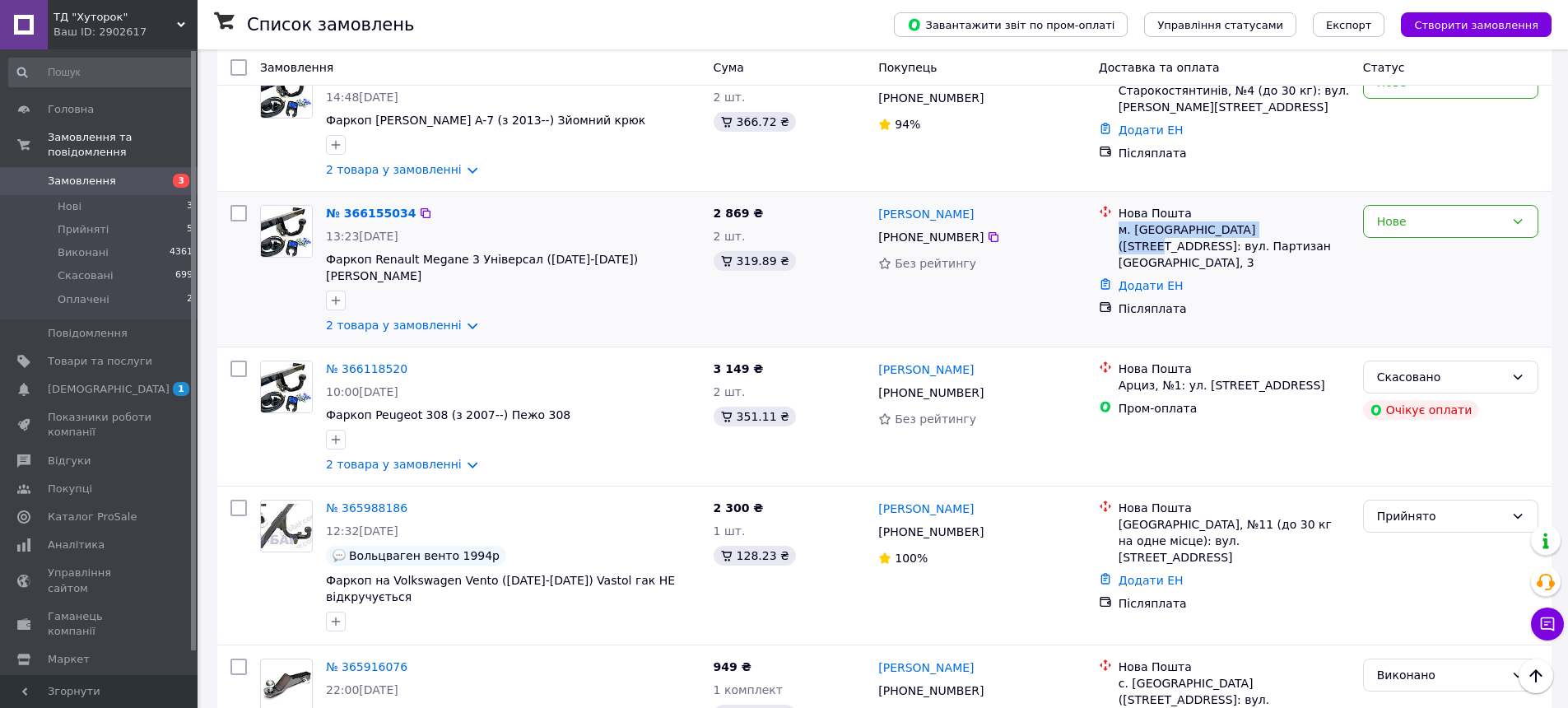
click at [1266, 221] on div "м. Глухів (Сумська обл.), №1: вул. Партизан Глухівщини, 3" at bounding box center [1234, 245] width 231 height 49
copy div "м. Глухів (Сумська обл.), №1"
click at [988, 230] on icon at bounding box center [993, 237] width 13 height 13
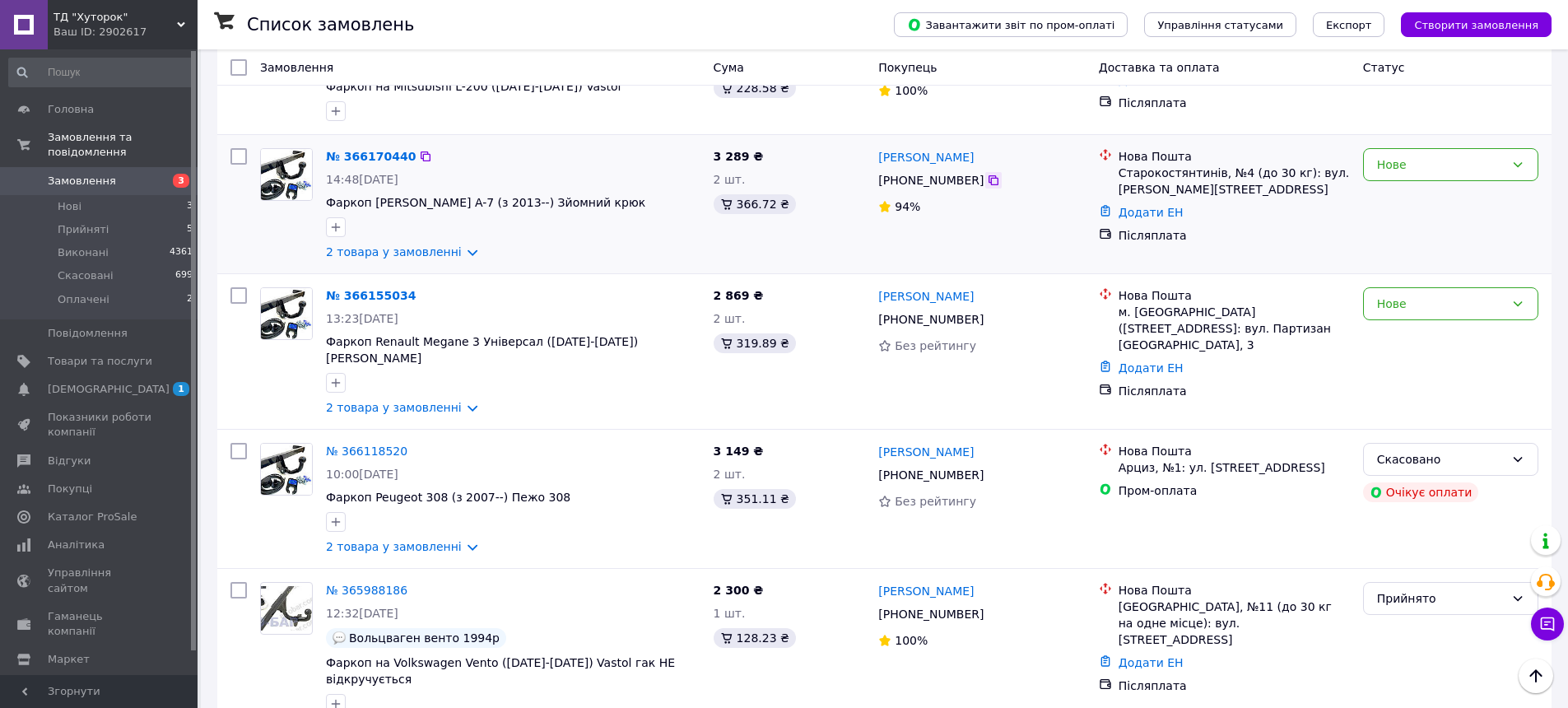
click at [987, 174] on icon at bounding box center [993, 180] width 13 height 13
click at [568, 243] on div "2 товара у замовленні" at bounding box center [513, 252] width 374 height 17
drag, startPoint x: 973, startPoint y: 146, endPoint x: 878, endPoint y: 146, distance: 95.0
click at [878, 147] on div "Ольга Коцупей" at bounding box center [982, 157] width 210 height 20
copy link "Ольга Коцупей"
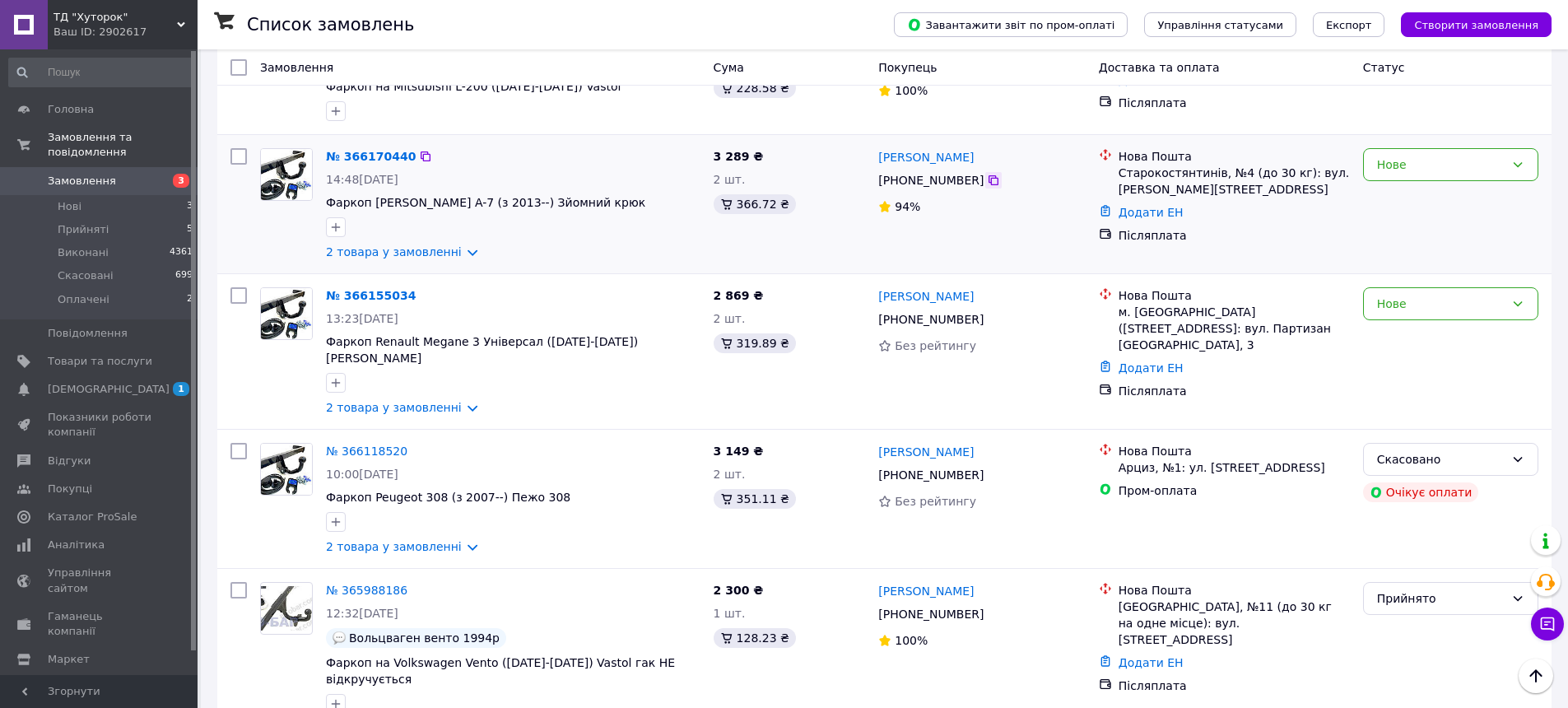
click at [987, 175] on icon at bounding box center [993, 180] width 13 height 13
drag, startPoint x: 1117, startPoint y: 160, endPoint x: 1213, endPoint y: 165, distance: 96.1
click at [1213, 165] on div "Старокостянтинів, №4 (до 30 кг): вул. Грушевського, 2/2" at bounding box center [1234, 180] width 231 height 33
copy div "Старокостянтинів,"
click at [1437, 161] on div "Нове" at bounding box center [1440, 164] width 127 height 18
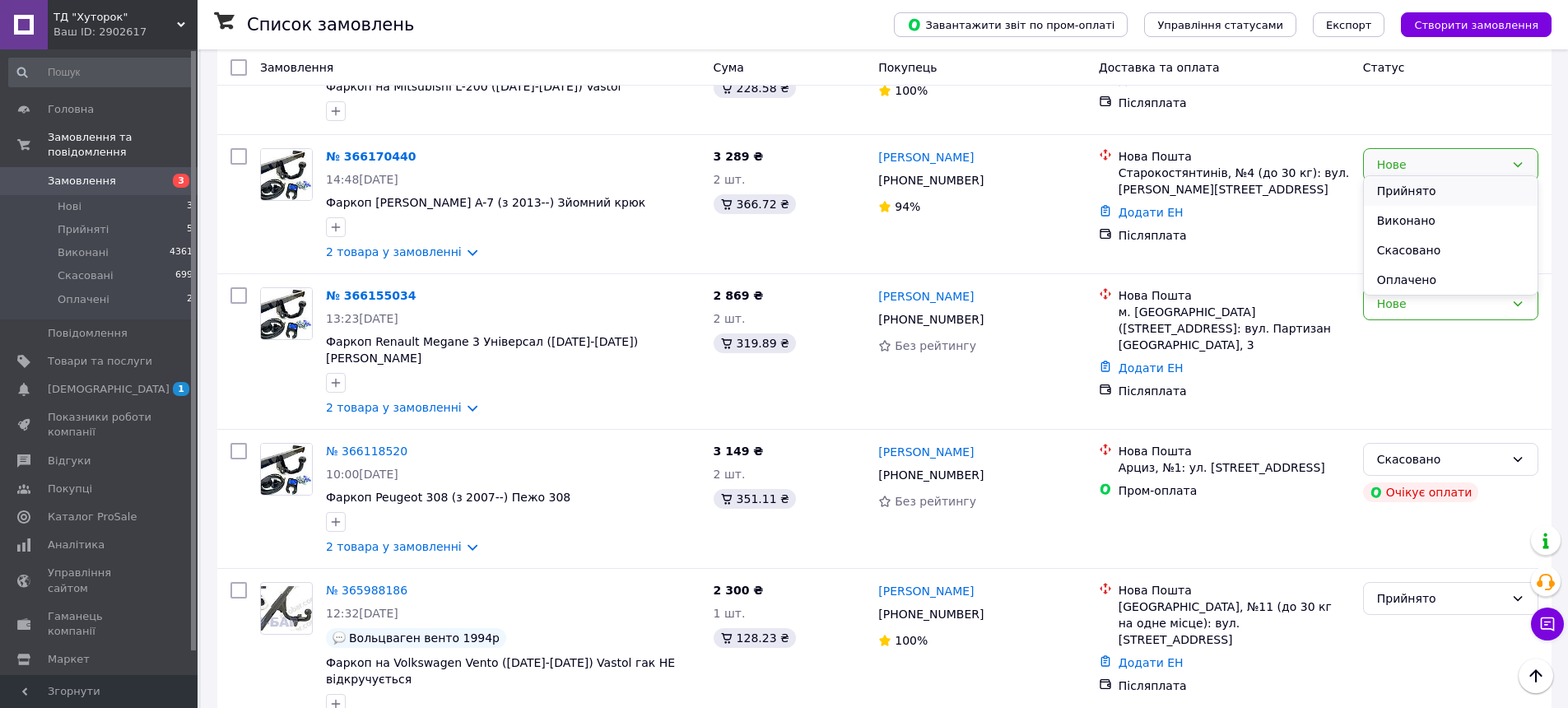
click at [1418, 189] on li "Прийнято" at bounding box center [1450, 191] width 174 height 30
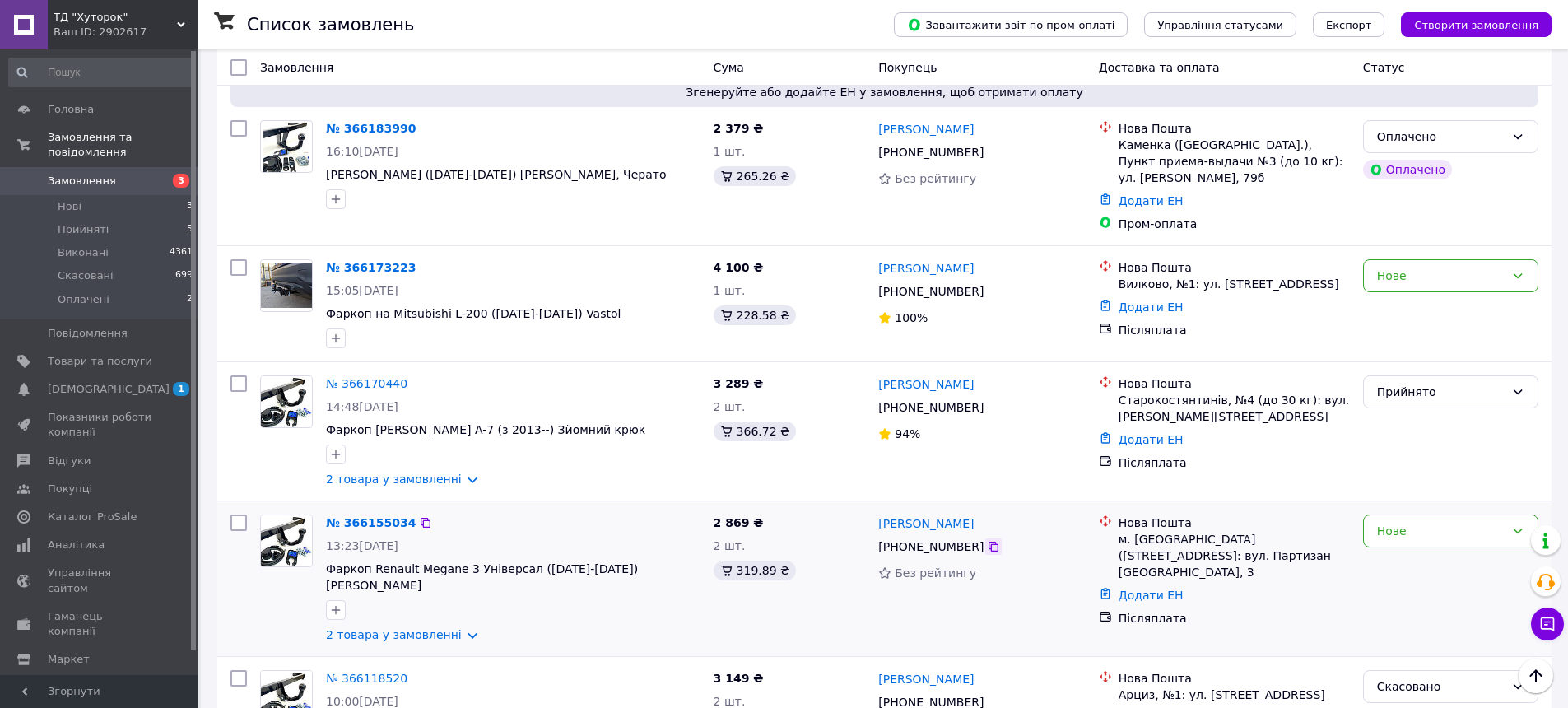
scroll to position [247, 0]
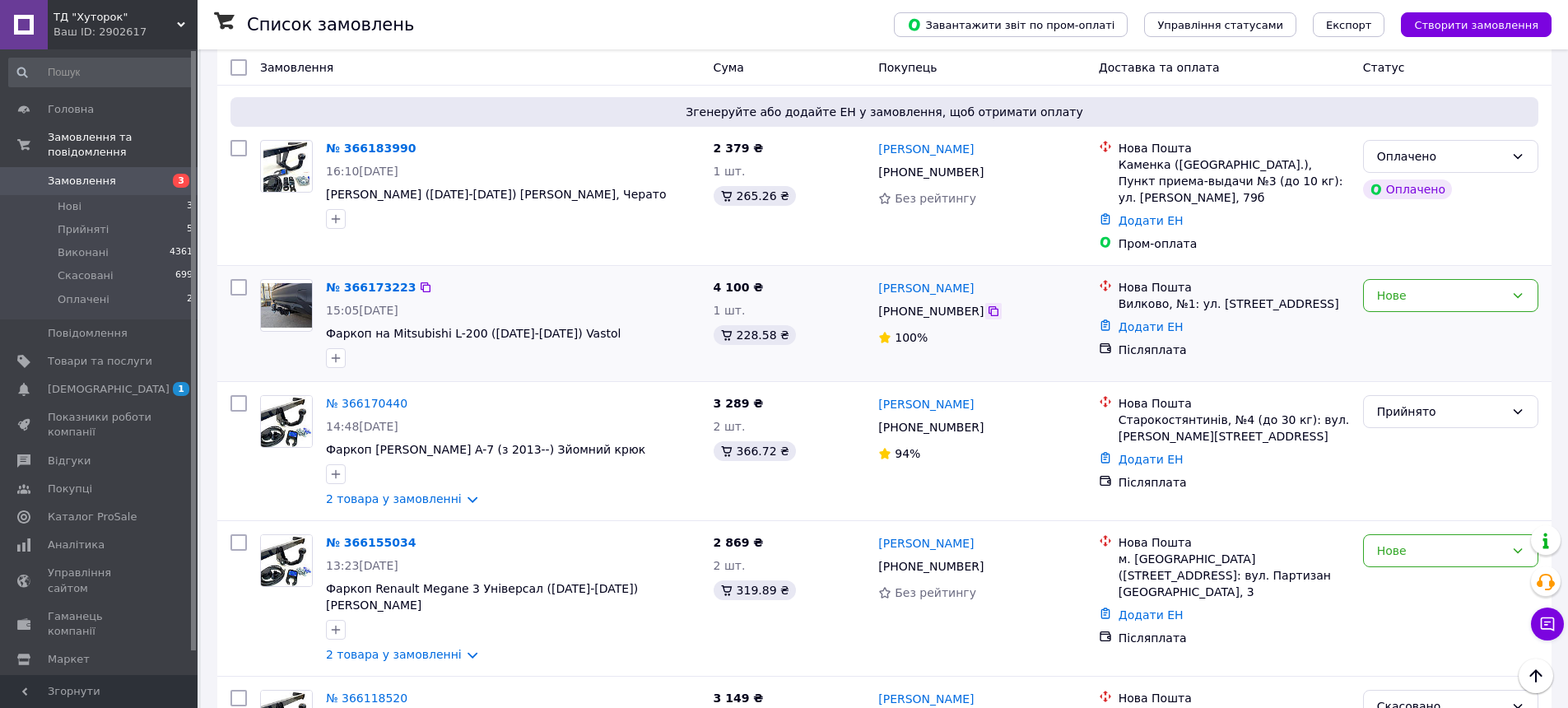
click at [987, 305] on icon at bounding box center [993, 311] width 13 height 13
click at [559, 358] on div at bounding box center [513, 358] width 381 height 26
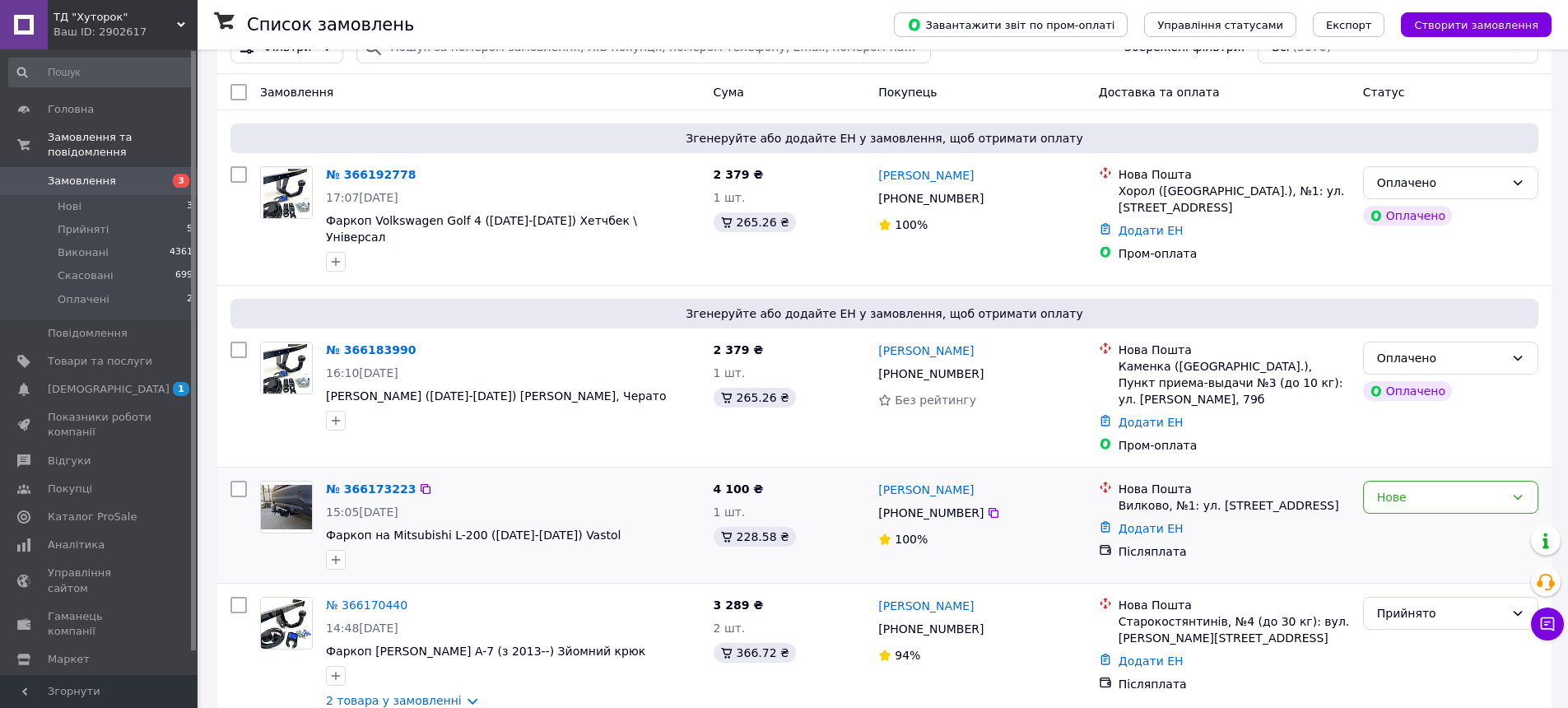
scroll to position [83, 0]
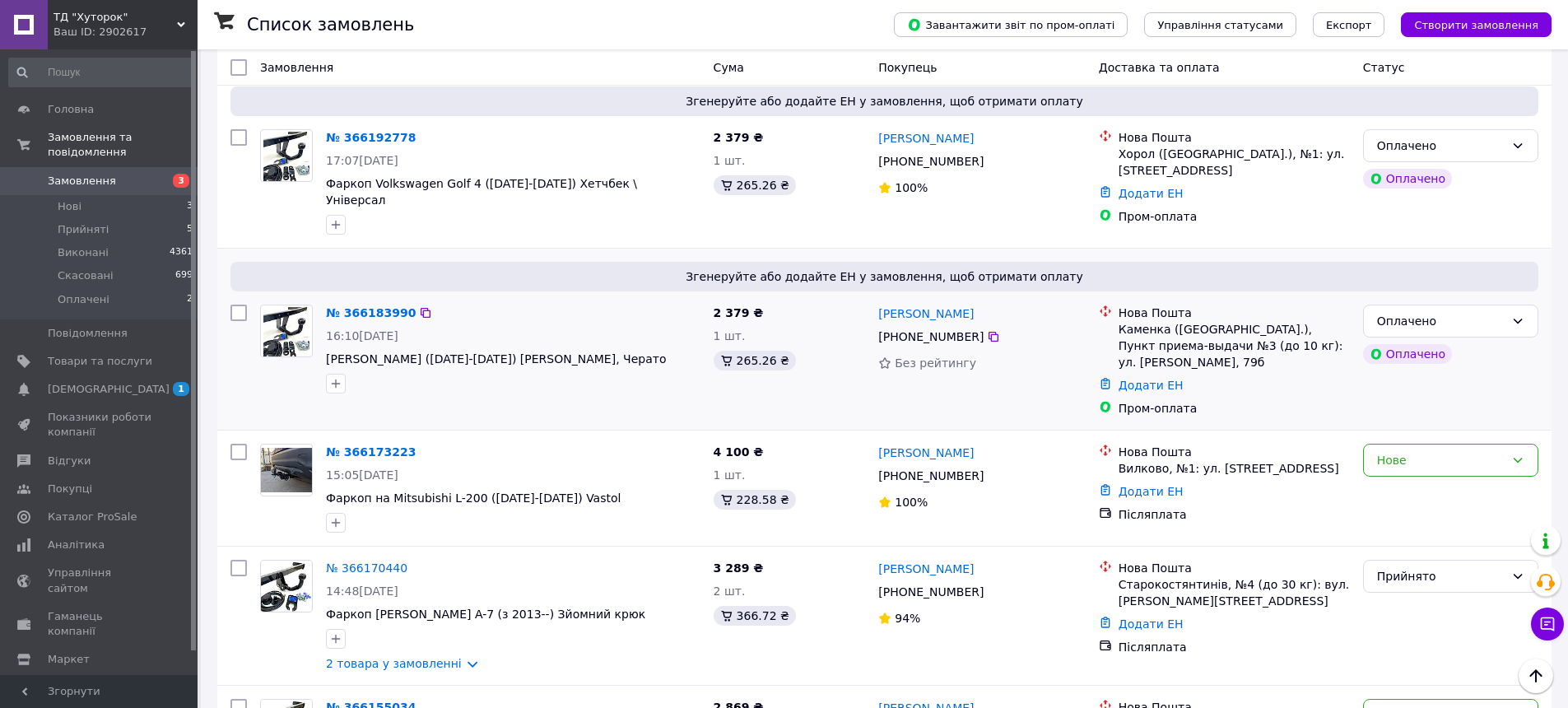
click at [988, 262] on div "Згенеруйте або додайте ЕН у замовлення, щоб отримати оплату" at bounding box center [884, 277] width 1308 height 30
drag, startPoint x: 995, startPoint y: 445, endPoint x: 882, endPoint y: 440, distance: 113.1
click at [882, 442] on div "Юрий Севастьянов" at bounding box center [982, 452] width 210 height 20
copy link "Юрий Севастьянов"
click at [980, 523] on div "Юрий Севастьянов +380 97 301 39 85 100%" at bounding box center [981, 488] width 220 height 102
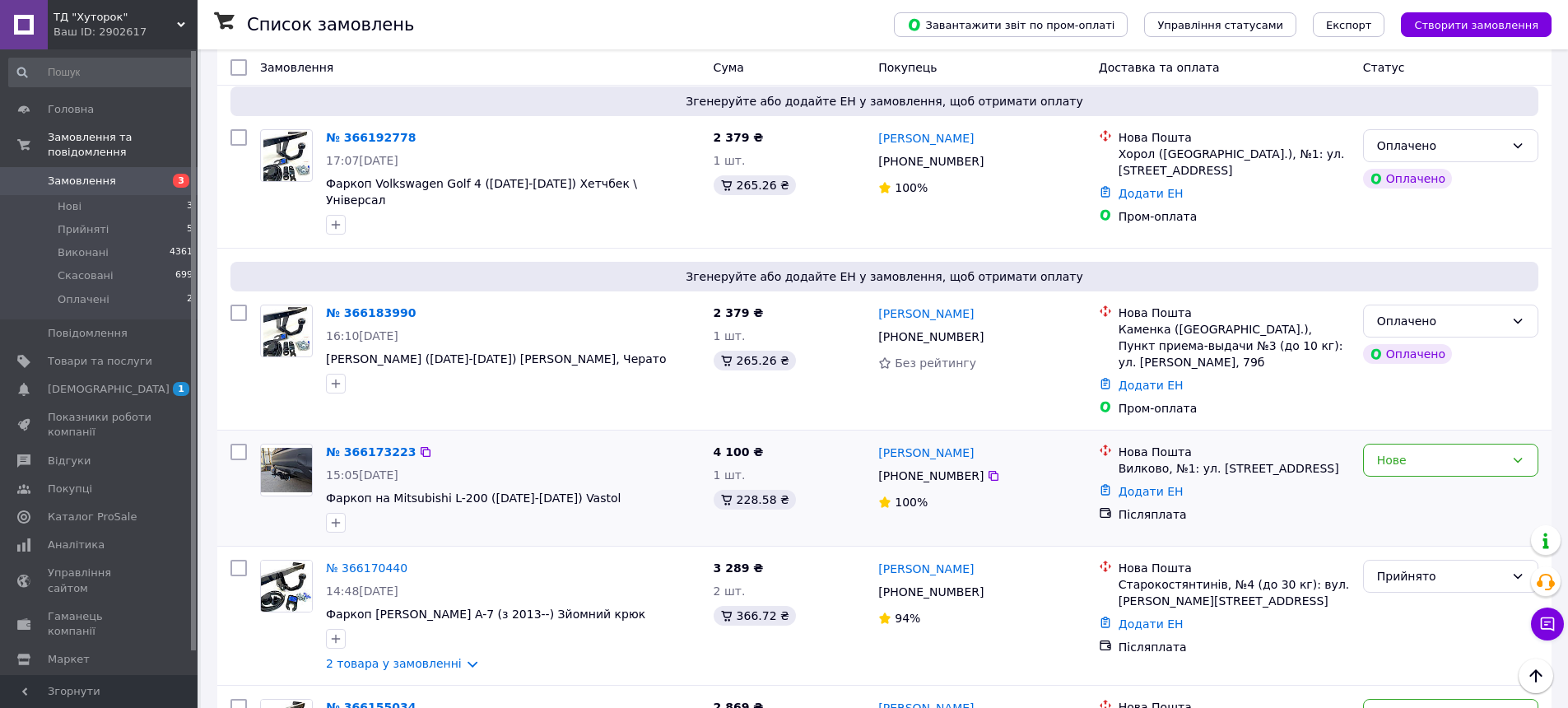
drag, startPoint x: 998, startPoint y: 437, endPoint x: 875, endPoint y: 435, distance: 123.0
click at [875, 437] on div "Юрий Севастьянов +380 97 301 39 85 100%" at bounding box center [981, 488] width 220 height 102
copy link "Юрий Севастьянов"
click at [671, 492] on span "Фаркоп на Mitsubishi L-200 ([DATE]-[DATE]) Vastol" at bounding box center [513, 498] width 374 height 17
click at [987, 330] on icon at bounding box center [993, 336] width 13 height 13
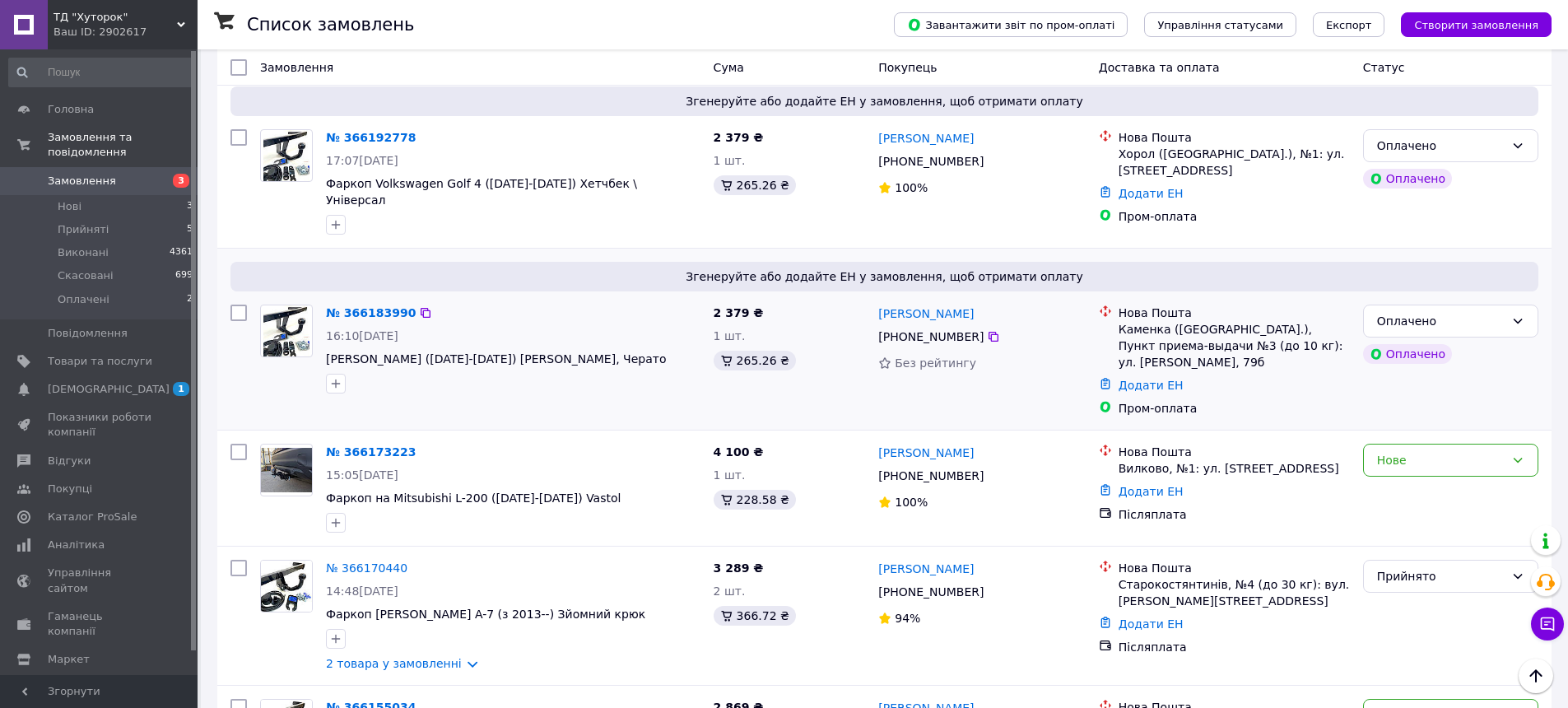
click at [540, 393] on div "№ 366183990 16:10, 11.10.2025 Фаркоп Kia Cerato (2004-2008) Кіа Церато, Черато" at bounding box center [480, 361] width 453 height 125
drag, startPoint x: 871, startPoint y: 302, endPoint x: 966, endPoint y: 306, distance: 95.1
click at [966, 306] on div "Лева Лева +380 95 118 52 82 Без рейтингу" at bounding box center [981, 361] width 220 height 125
click at [966, 306] on div "Лева Лева" at bounding box center [982, 313] width 210 height 20
click at [920, 306] on link "Лева Лева" at bounding box center [925, 314] width 96 height 17
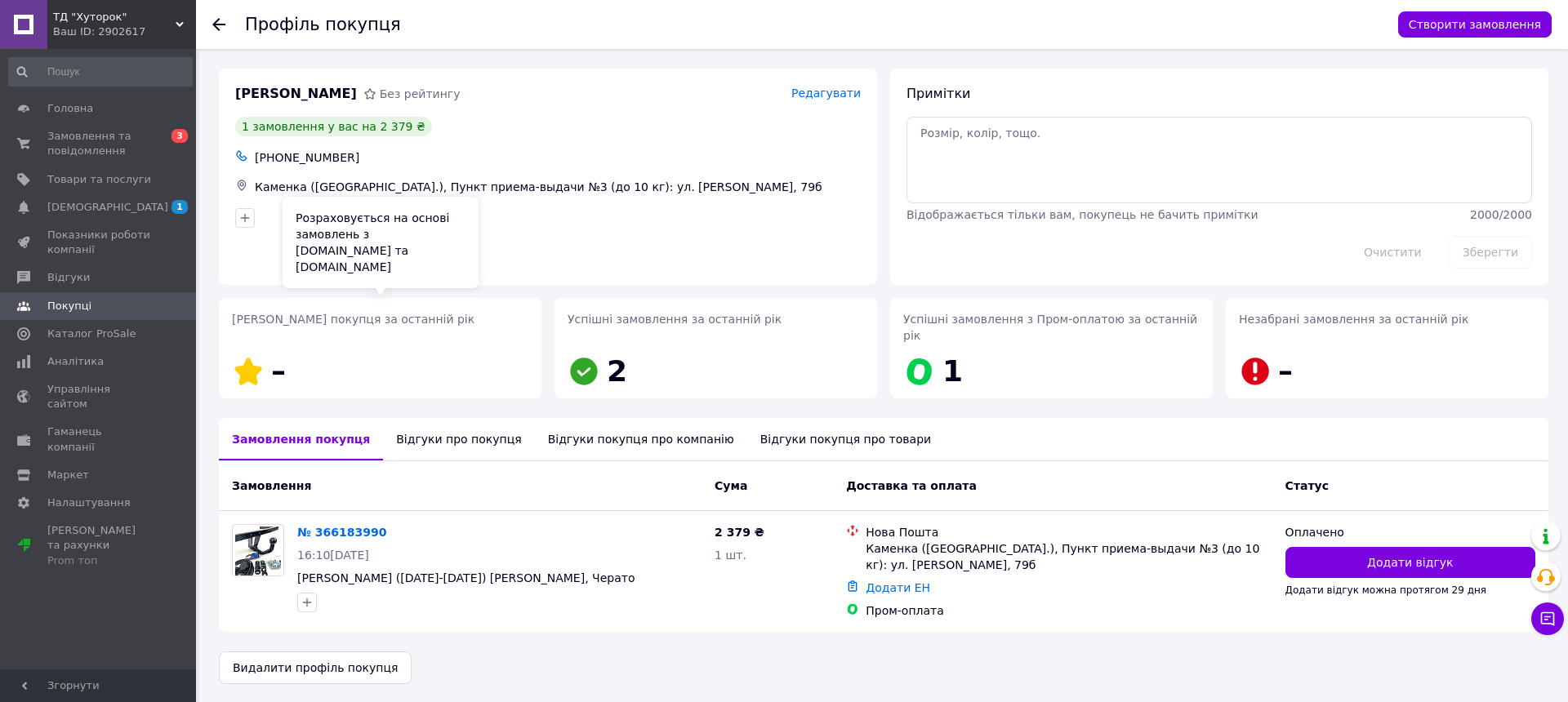
click at [490, 297] on div "Рейтинг покупця за останній рік –" at bounding box center [380, 347] width 336 height 113
drag, startPoint x: 254, startPoint y: 186, endPoint x: 395, endPoint y: 177, distance: 141.3
click at [395, 177] on div "Каменка (Черкасская обл.), Пункт приема-выдачи №3 (до 10 кг): ул. Людмилы Борис…" at bounding box center [558, 186] width 612 height 23
copy div "Каменка (Черкасская обл.),"
click at [104, 143] on span "Замовлення та повідомлення" at bounding box center [99, 144] width 104 height 29
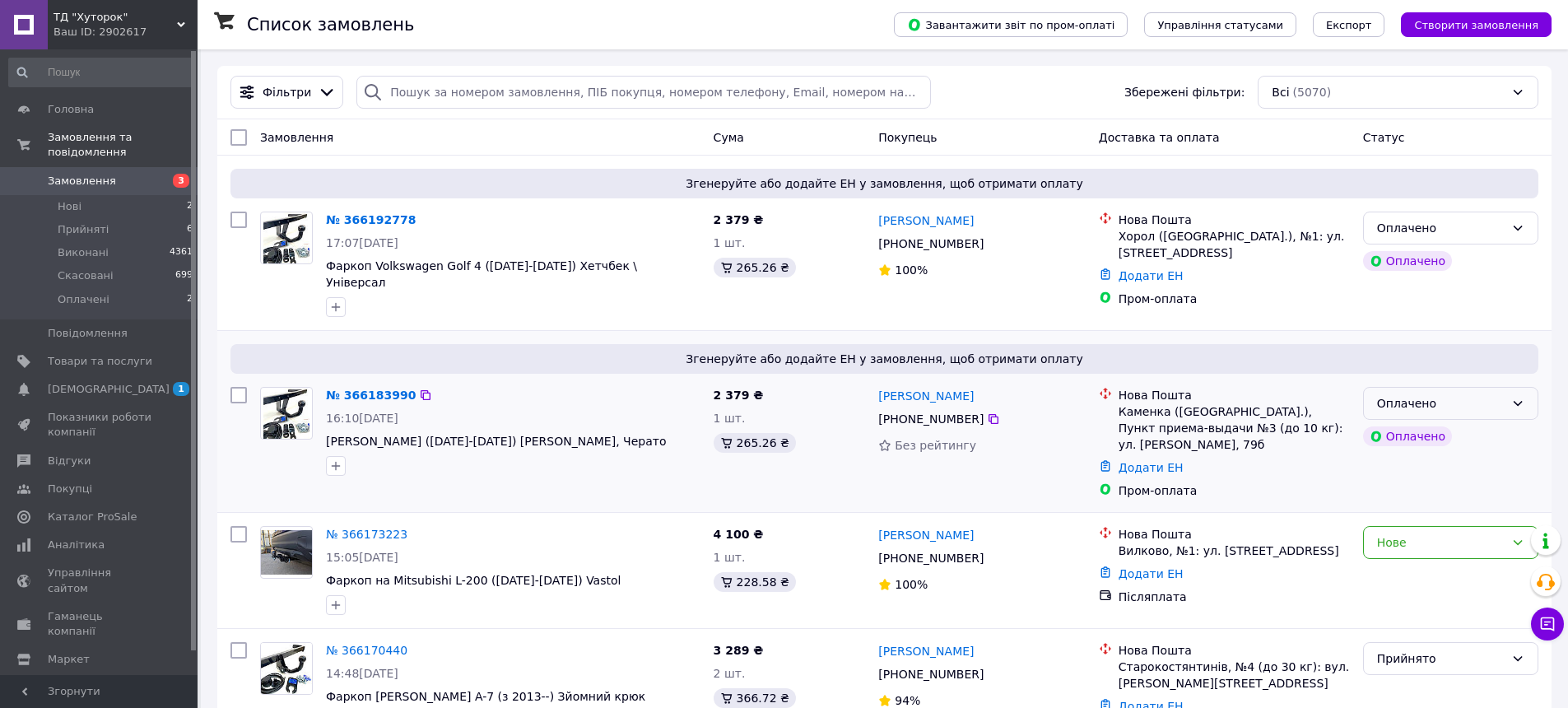
click at [1420, 387] on div "Оплачено" at bounding box center [1450, 402] width 176 height 33
click at [1432, 422] on li "Прийнято" at bounding box center [1450, 430] width 174 height 30
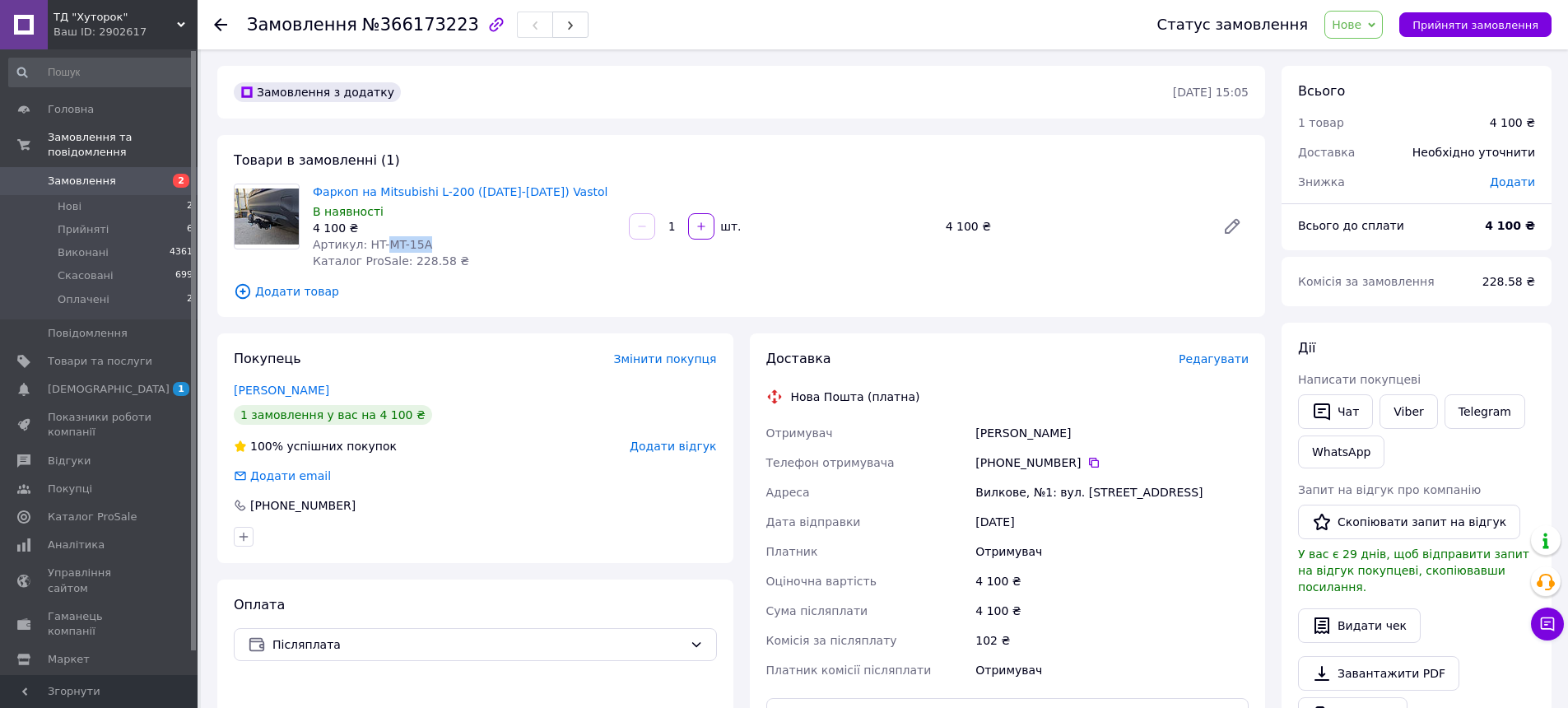
drag, startPoint x: 379, startPoint y: 247, endPoint x: 442, endPoint y: 241, distance: 63.3
click at [442, 241] on div "Артикул: HT-MT-15A" at bounding box center [464, 244] width 303 height 17
copy span "MT-15A"
